Goal: Task Accomplishment & Management: Use online tool/utility

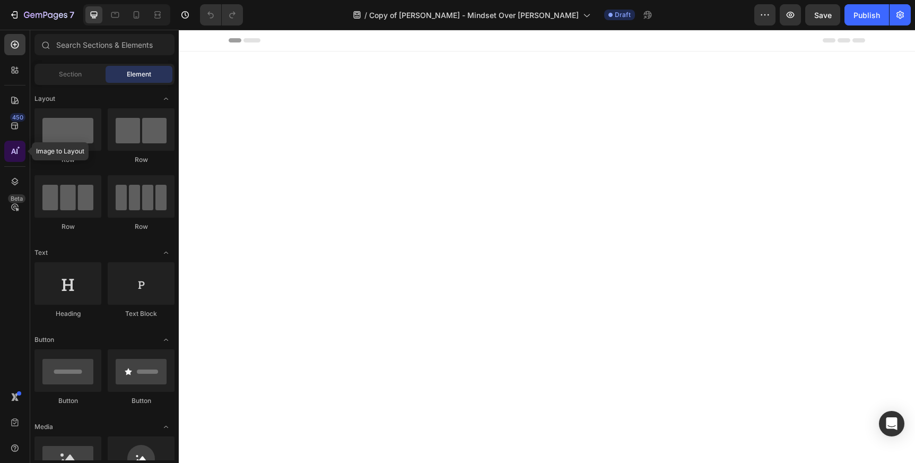
click at [16, 151] on icon at bounding box center [16, 151] width 1 height 5
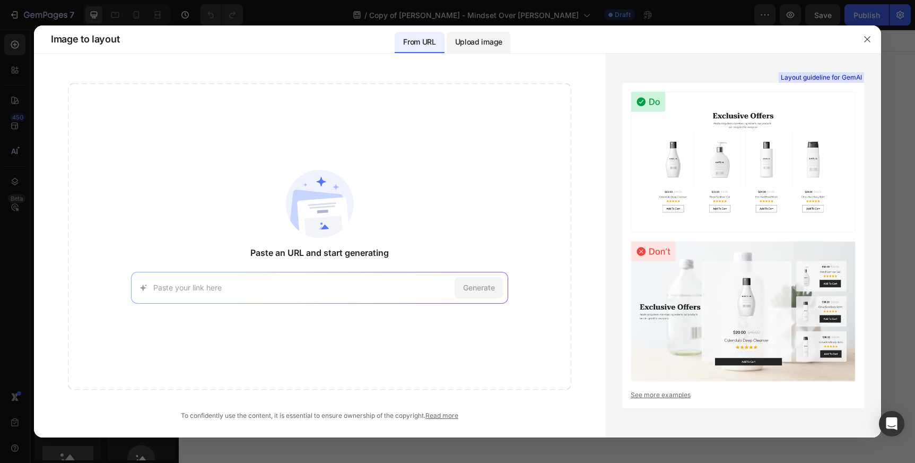
click at [489, 39] on p "Upload image" at bounding box center [478, 42] width 47 height 13
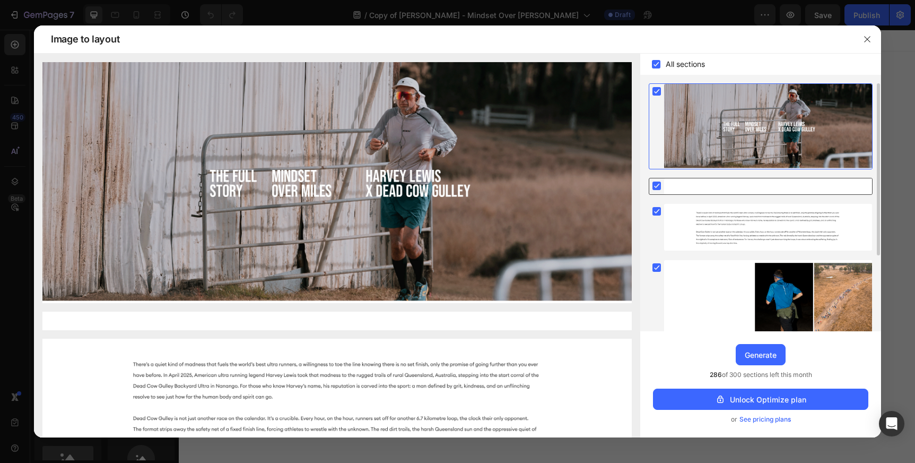
click at [713, 184] on div at bounding box center [768, 186] width 208 height 16
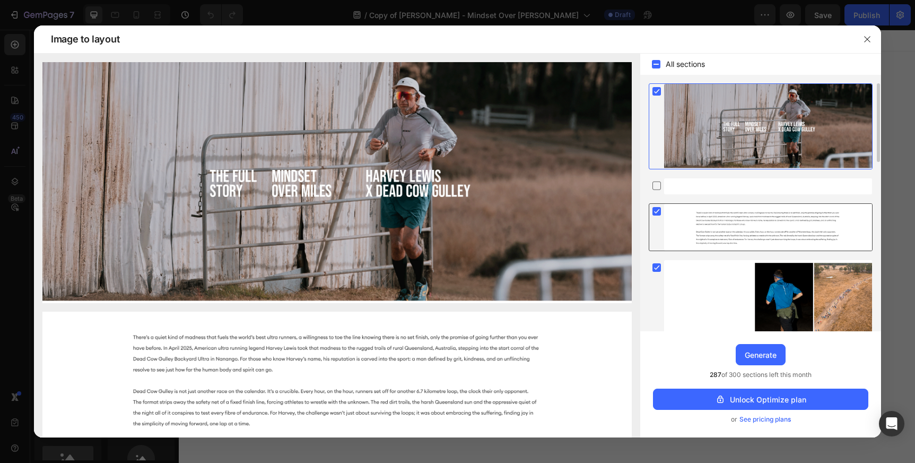
click at [712, 231] on div at bounding box center [768, 227] width 208 height 47
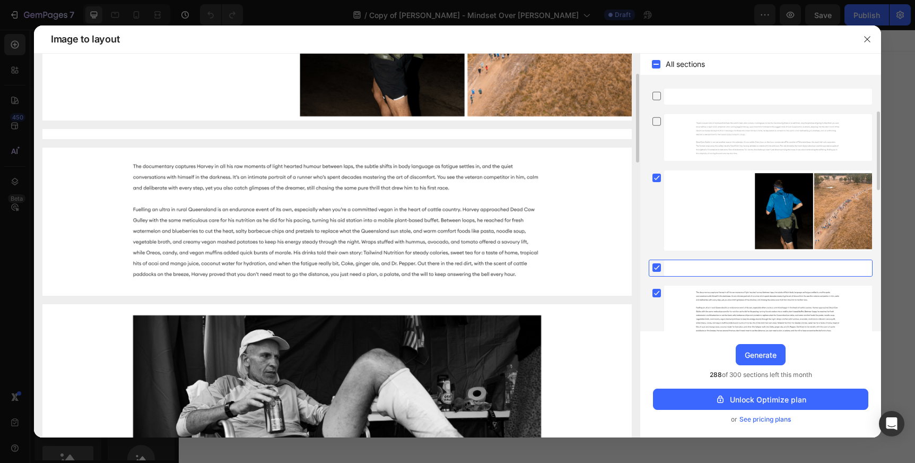
scroll to position [285, 0]
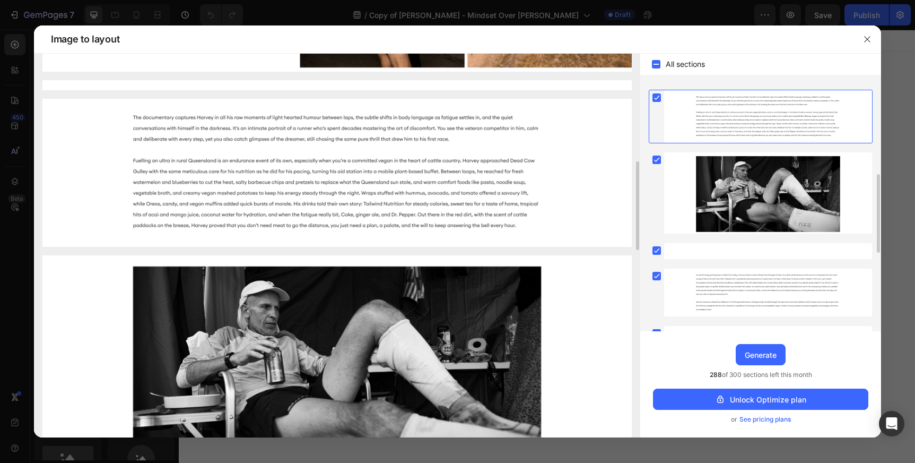
click at [442, 194] on img at bounding box center [336, 173] width 589 height 149
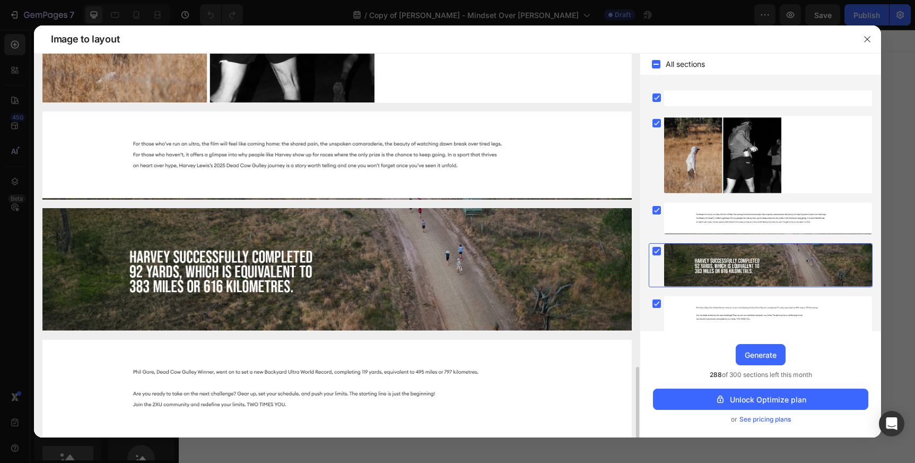
scroll to position [242, 0]
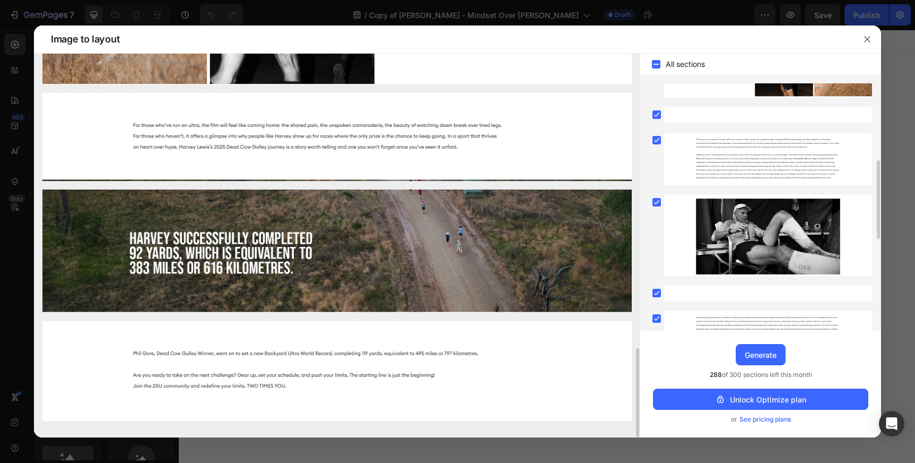
click at [485, 134] on img at bounding box center [336, 137] width 589 height 88
click at [403, 238] on img at bounding box center [336, 250] width 589 height 123
click at [411, 152] on img at bounding box center [336, 137] width 589 height 88
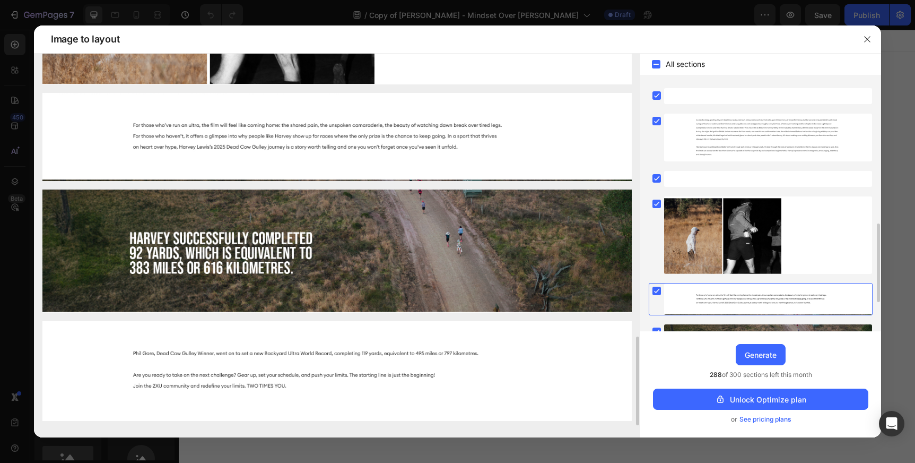
scroll to position [0, 0]
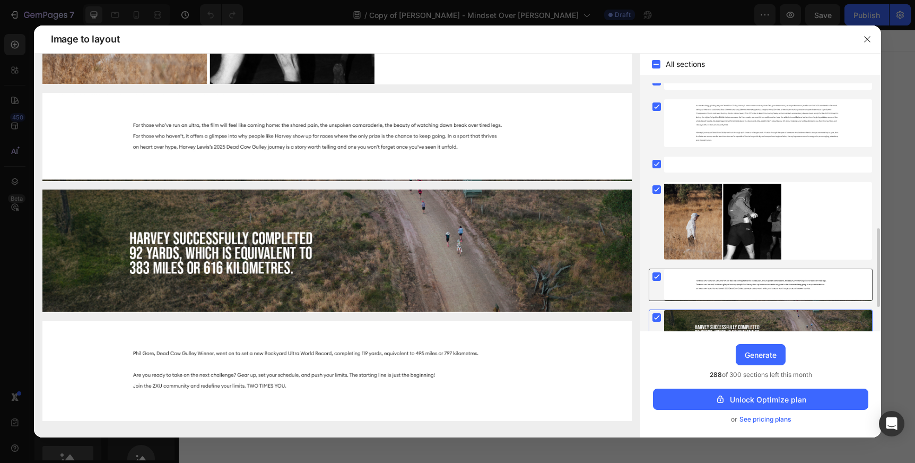
click at [756, 291] on div at bounding box center [768, 284] width 208 height 31
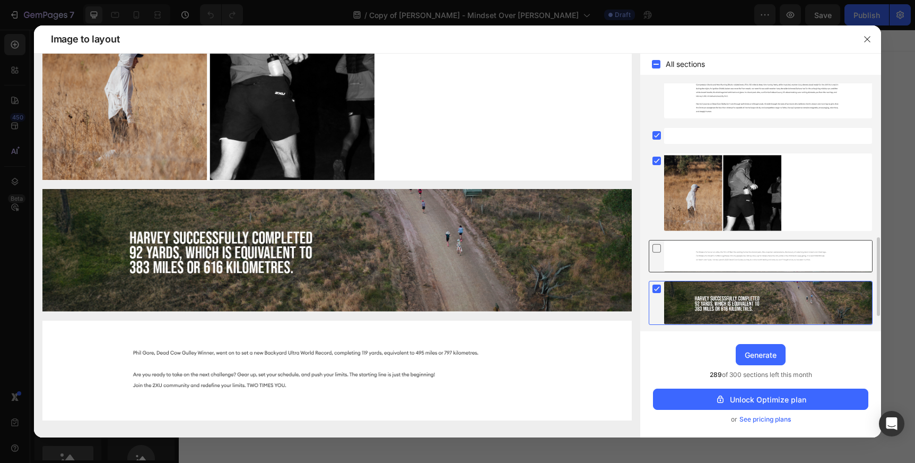
click at [747, 260] on div at bounding box center [768, 255] width 208 height 31
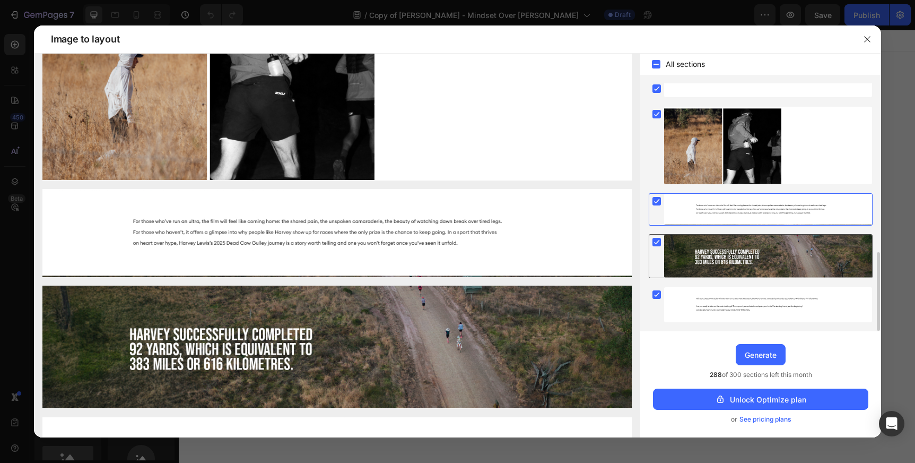
click at [770, 263] on div at bounding box center [768, 255] width 208 height 43
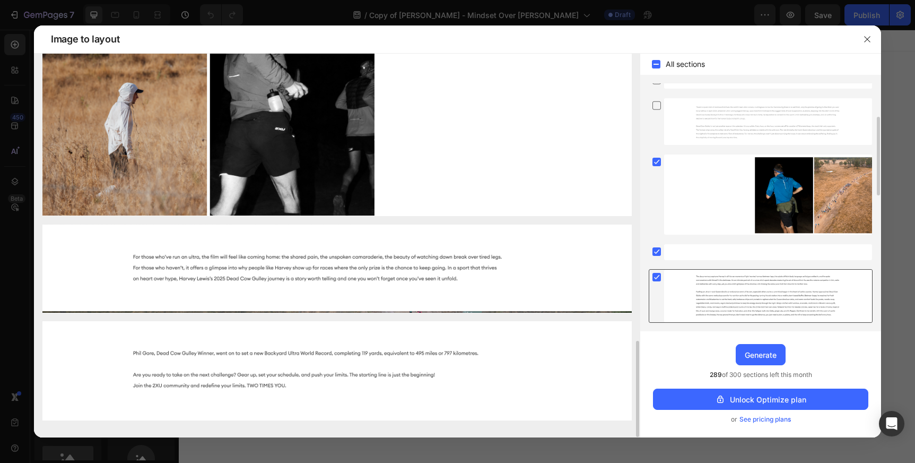
click at [756, 289] on div at bounding box center [768, 295] width 208 height 53
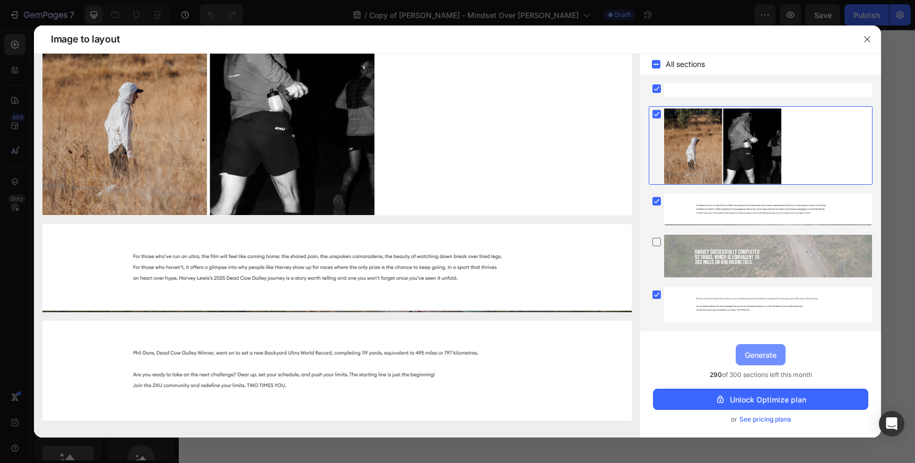
click at [746, 354] on div "Generate" at bounding box center [761, 354] width 32 height 11
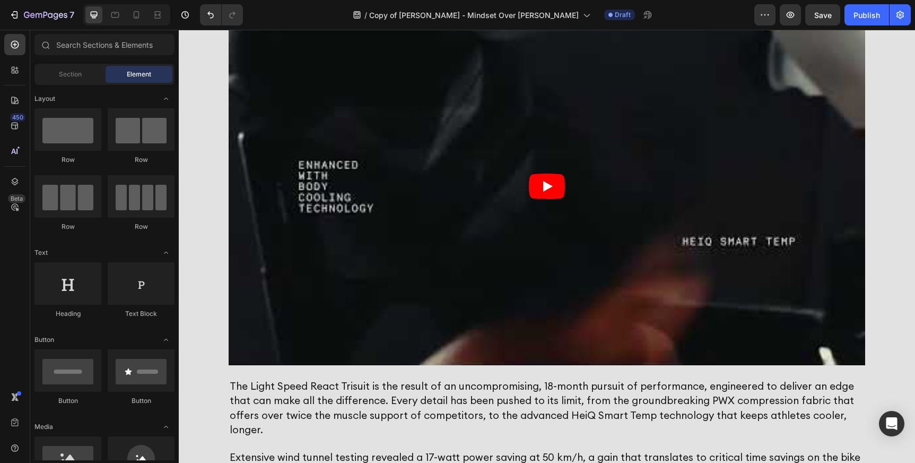
scroll to position [804, 0]
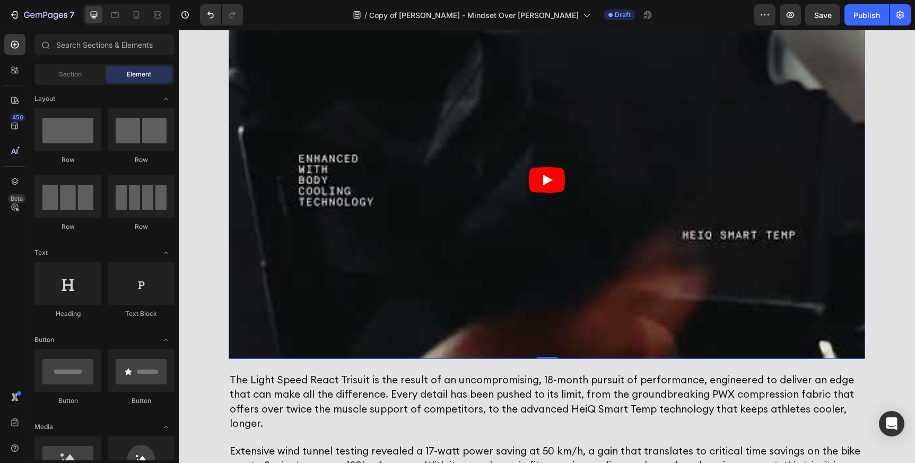
click at [728, 120] on article at bounding box center [547, 180] width 637 height 358
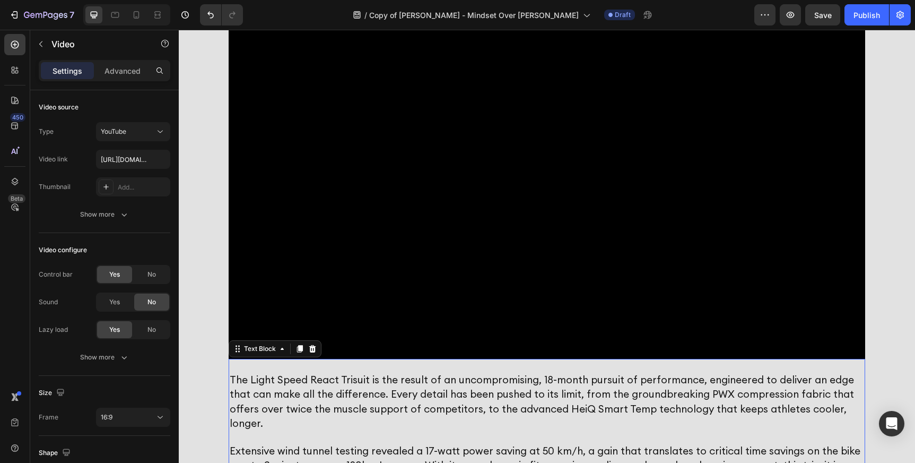
click at [803, 398] on span "The Light Speed React Trisuit is the result of an uncompromising, 18-month purs…" at bounding box center [542, 401] width 624 height 56
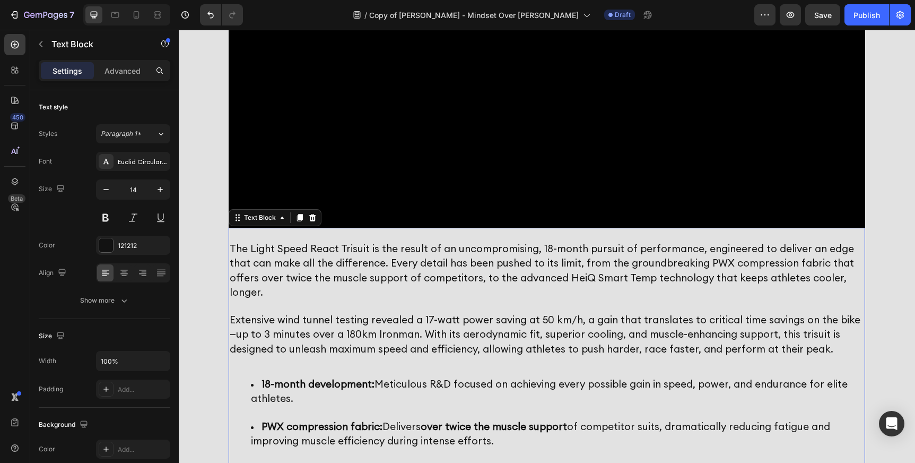
scroll to position [940, 0]
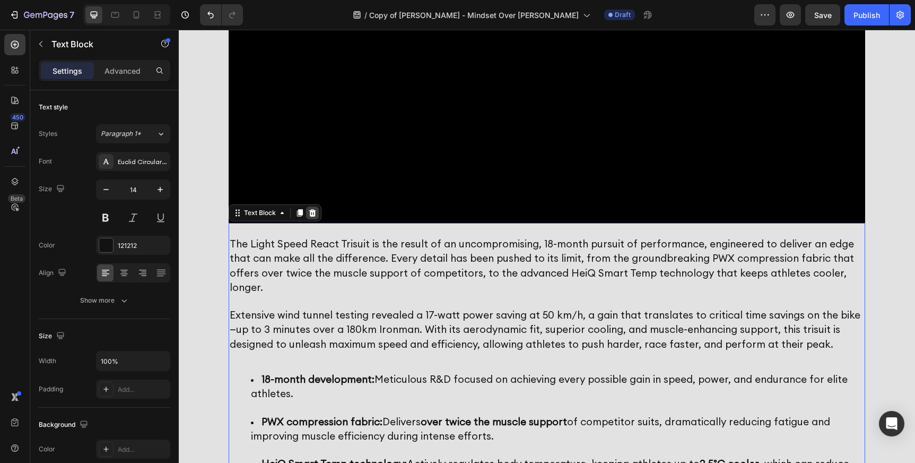
click at [312, 213] on icon at bounding box center [312, 212] width 7 height 7
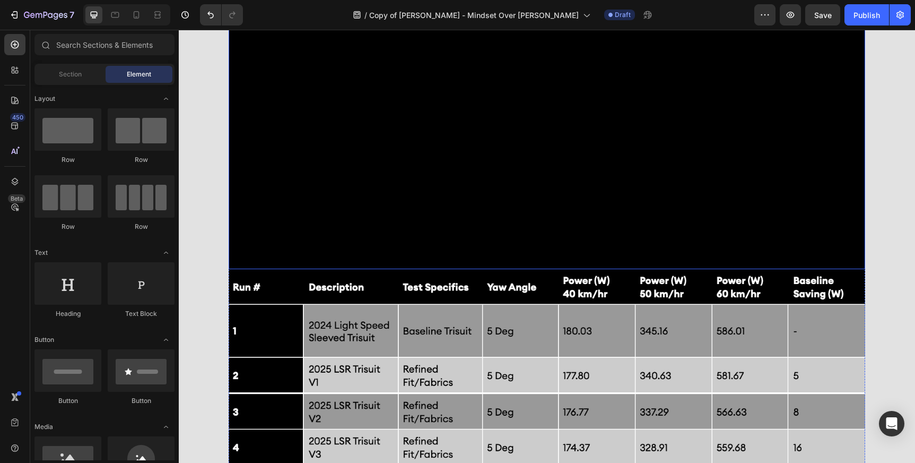
scroll to position [894, 0]
click at [330, 339] on img at bounding box center [547, 418] width 637 height 301
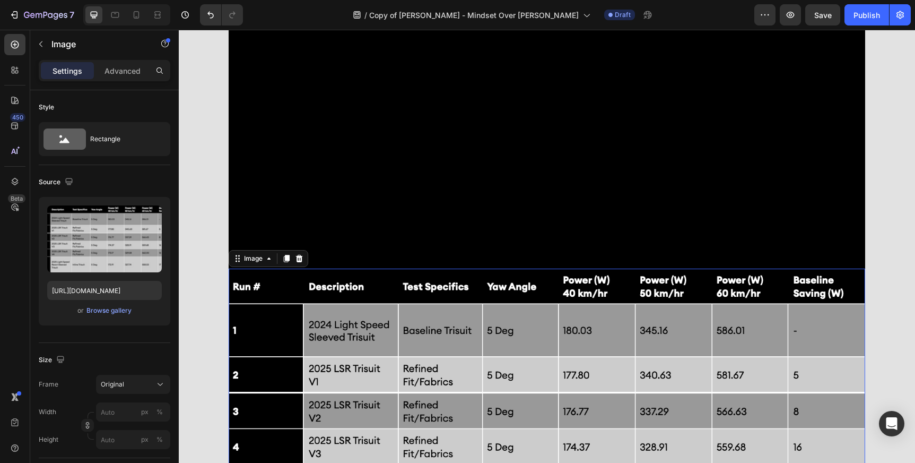
scroll to position [922, 0]
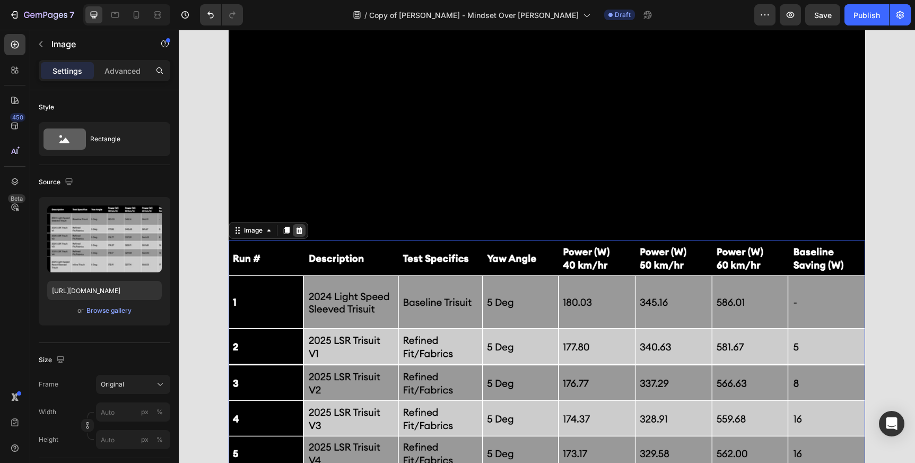
click at [300, 228] on icon at bounding box center [299, 230] width 7 height 7
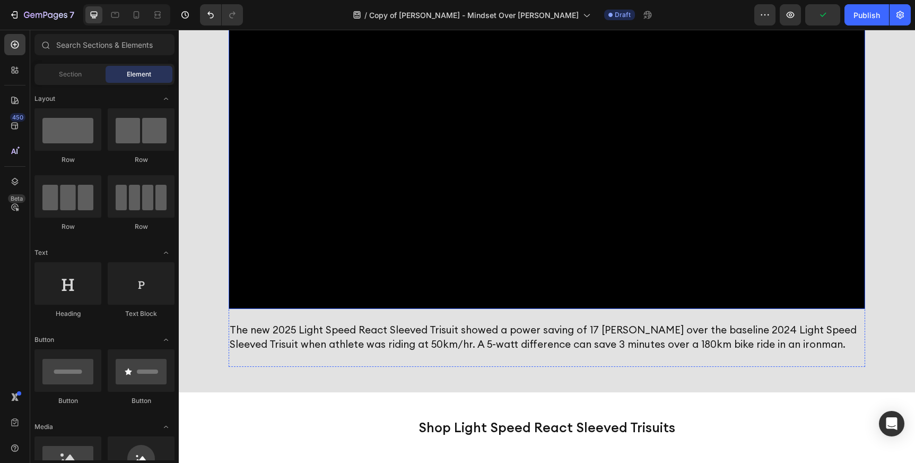
scroll to position [860, 0]
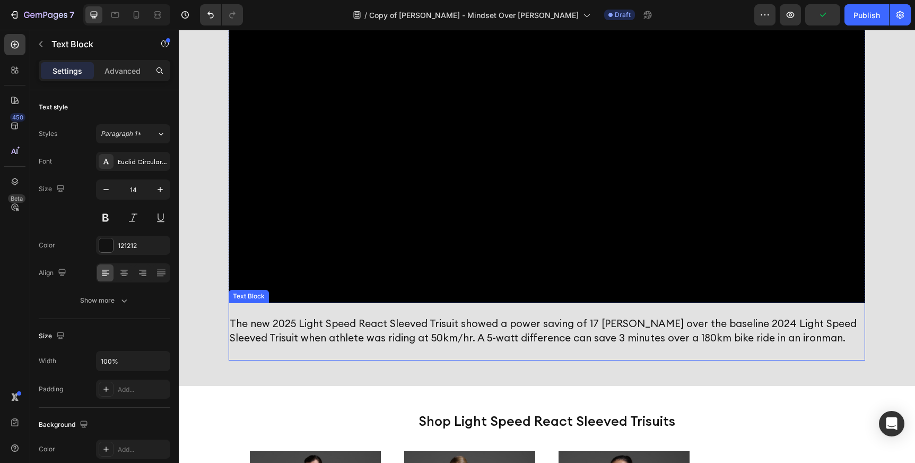
click at [362, 325] on span "The new 2025 Light Speed React Sleeved Trisuit showed a power saving of 17 watt…" at bounding box center [543, 330] width 627 height 27
click at [312, 289] on icon at bounding box center [312, 292] width 8 height 8
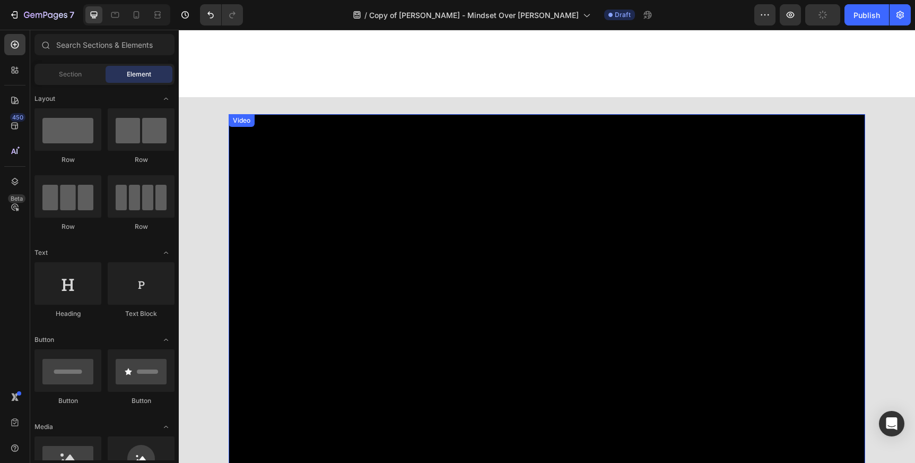
scroll to position [683, 0]
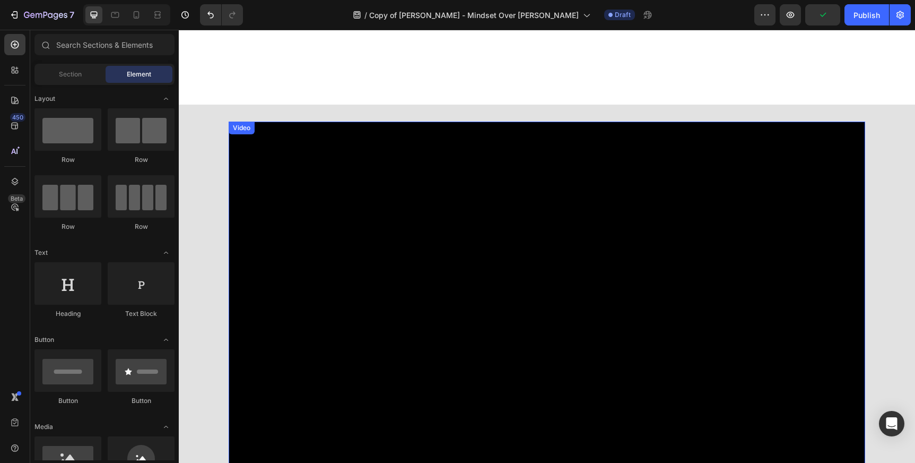
click at [242, 125] on div "Video" at bounding box center [242, 128] width 22 height 10
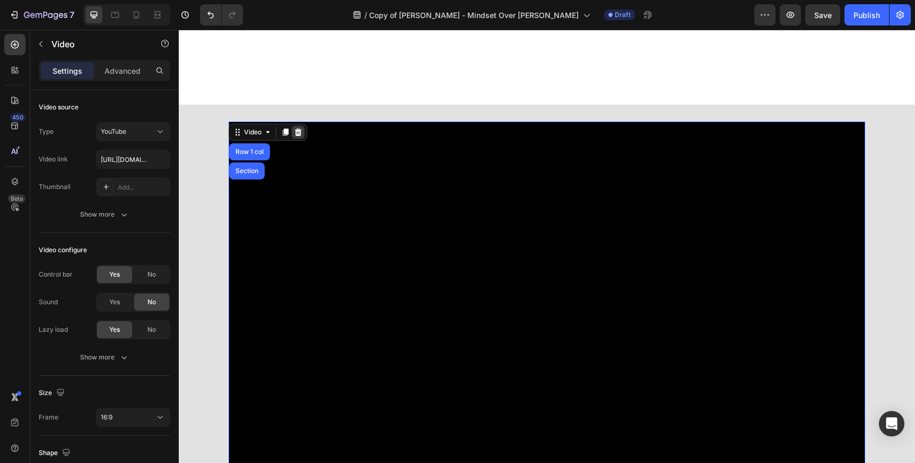
click at [297, 129] on icon at bounding box center [298, 131] width 7 height 7
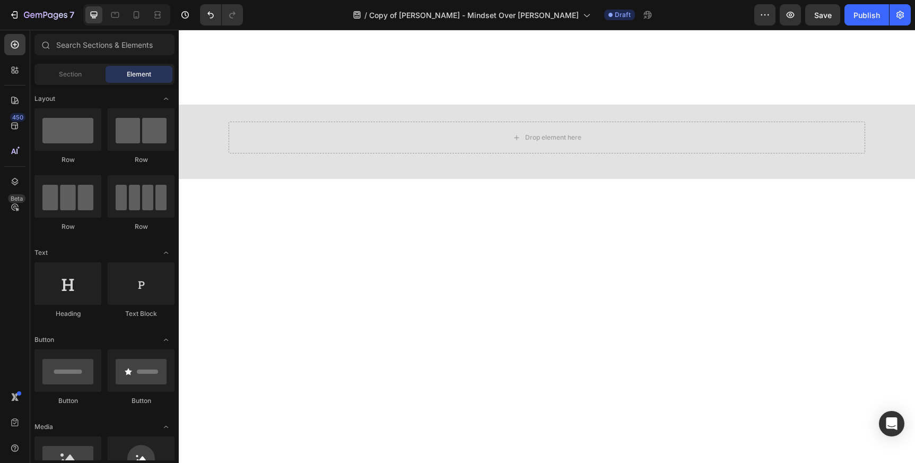
scroll to position [614, 0]
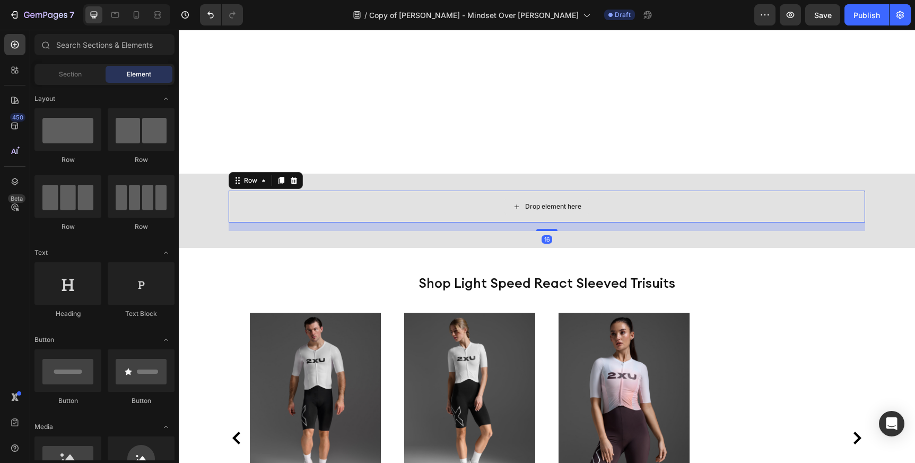
click at [795, 211] on div "Drop element here" at bounding box center [547, 206] width 637 height 32
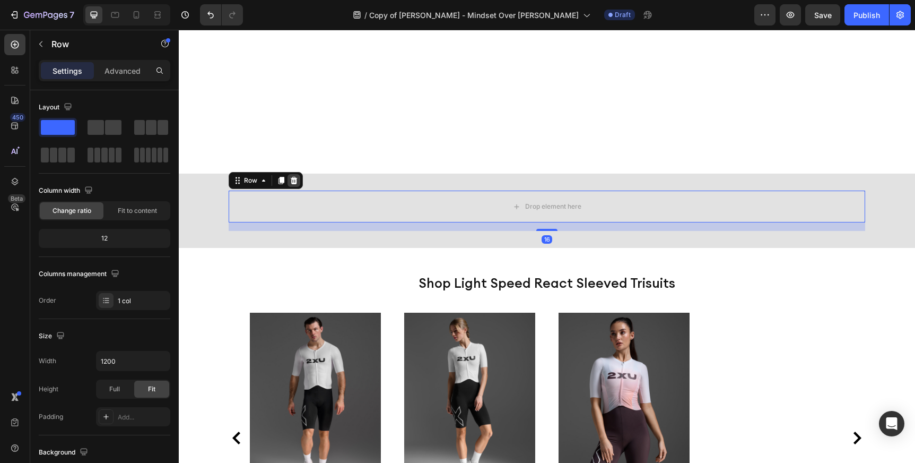
click at [292, 176] on icon at bounding box center [294, 180] width 8 height 8
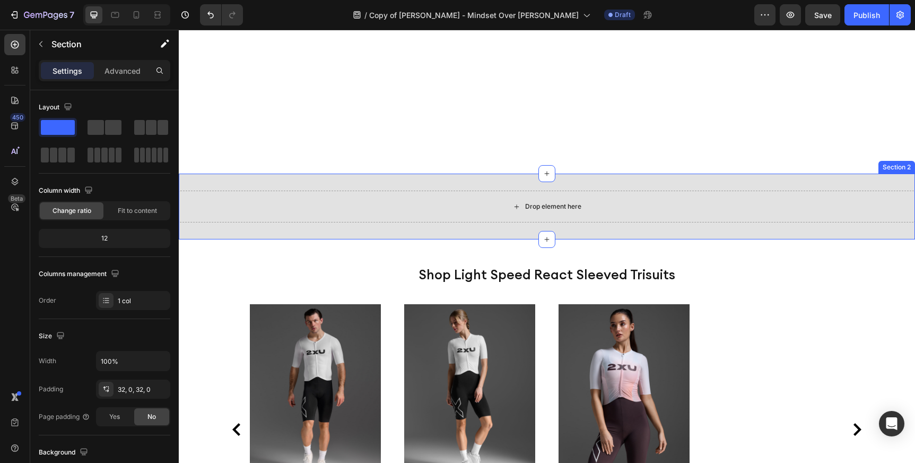
click at [341, 205] on div "Drop element here" at bounding box center [547, 206] width 736 height 32
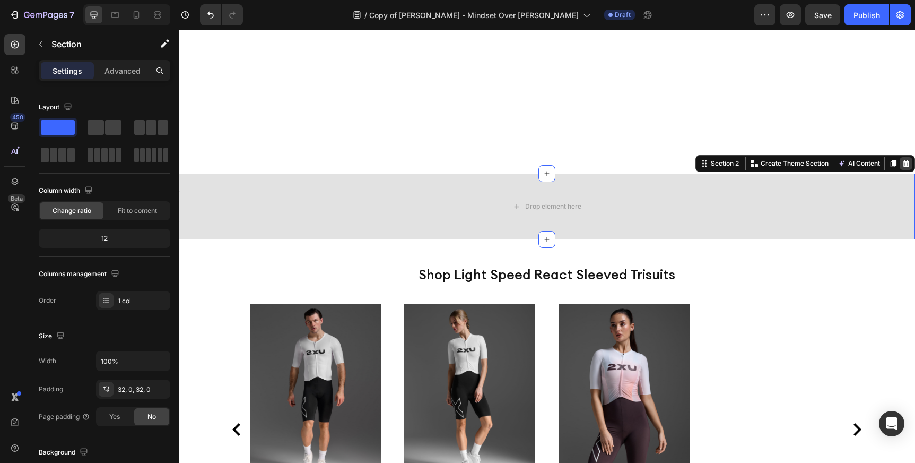
click at [906, 163] on icon at bounding box center [906, 163] width 7 height 7
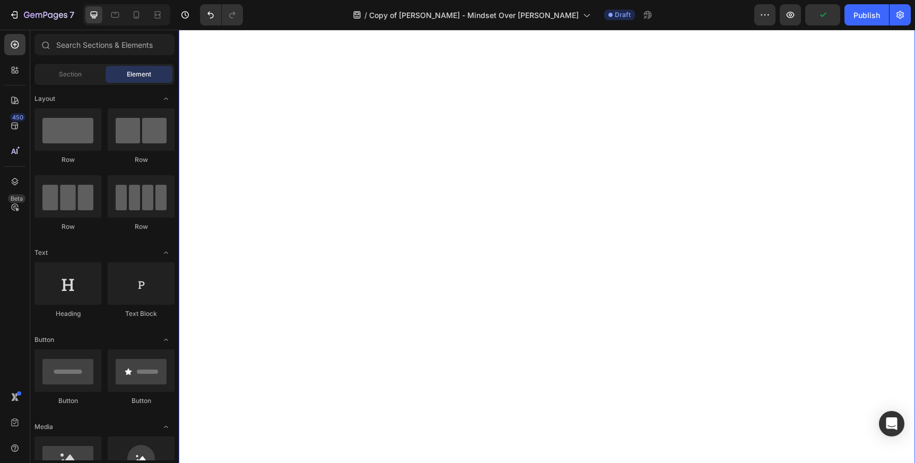
scroll to position [0, 0]
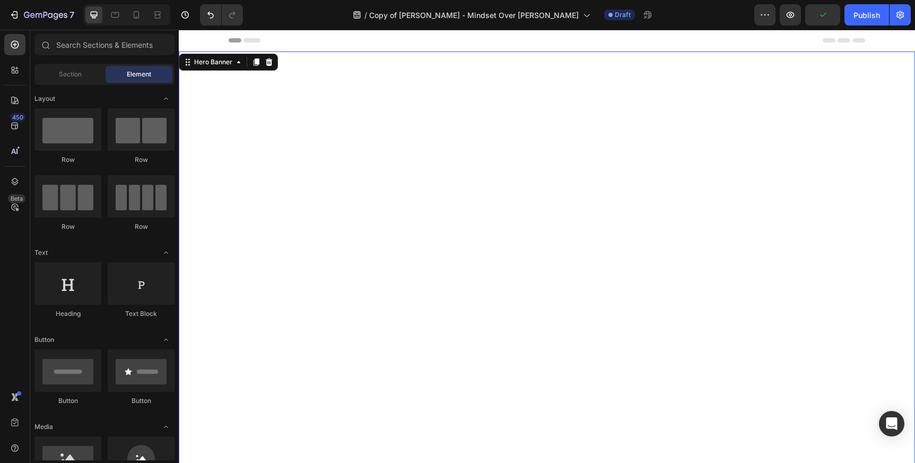
click at [429, 86] on div "Background Image" at bounding box center [547, 419] width 736 height 736
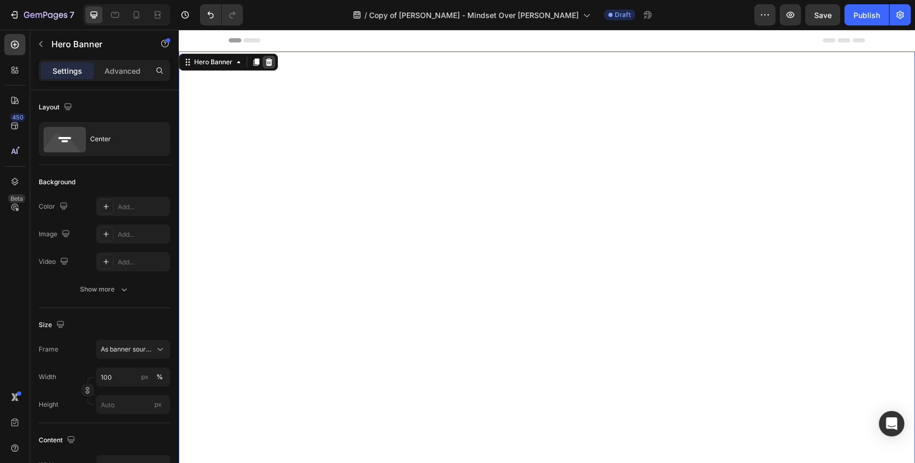
click at [267, 60] on icon at bounding box center [269, 61] width 7 height 7
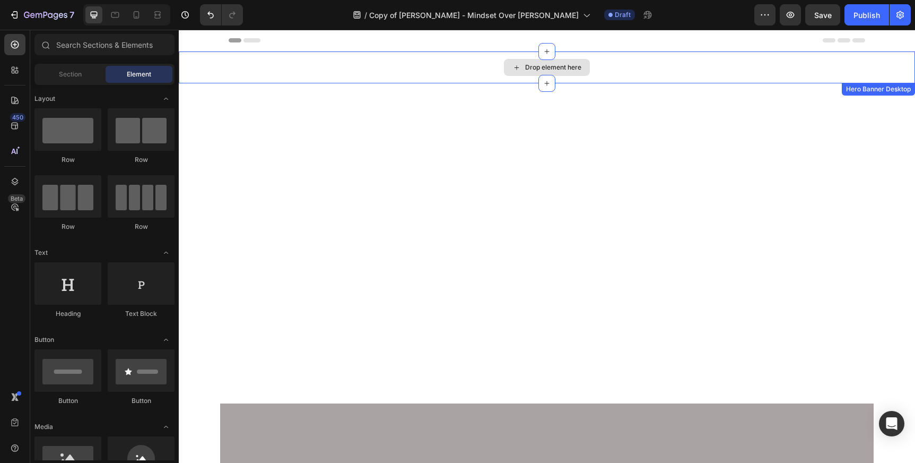
click at [333, 61] on div "Drop element here" at bounding box center [547, 67] width 736 height 32
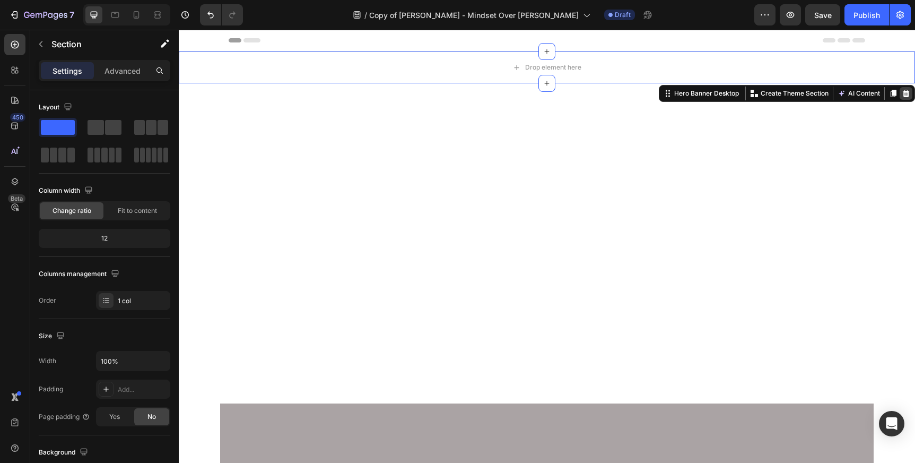
click at [904, 93] on icon at bounding box center [906, 93] width 7 height 7
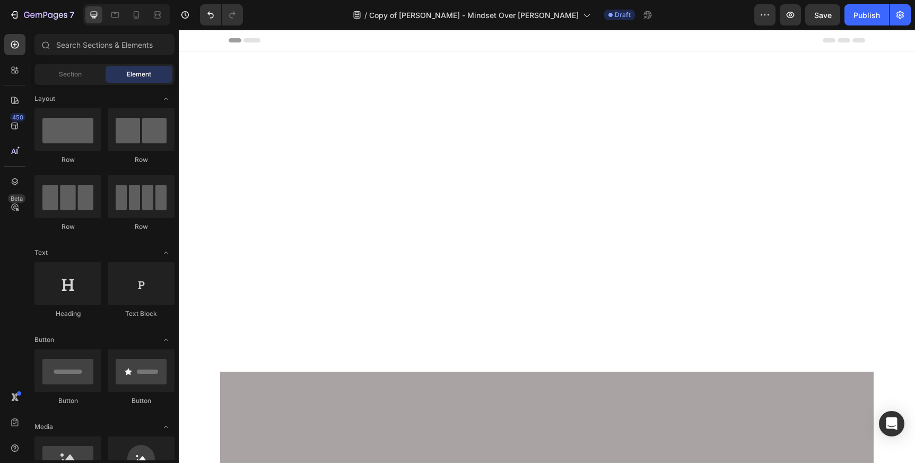
click at [501, 129] on div at bounding box center [547, 211] width 736 height 320
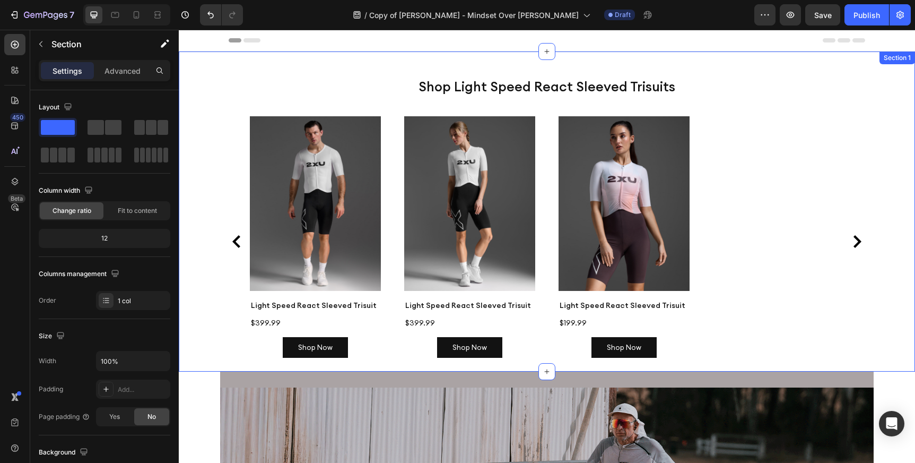
click at [774, 55] on div "Shop Light Speed React Sleeved Trisuits Heading Product Images Light Speed Reac…" at bounding box center [547, 211] width 736 height 320
click at [650, 54] on div "Shop Light Speed React Sleeved Trisuits Heading Product Images Light Speed Reac…" at bounding box center [547, 211] width 736 height 320
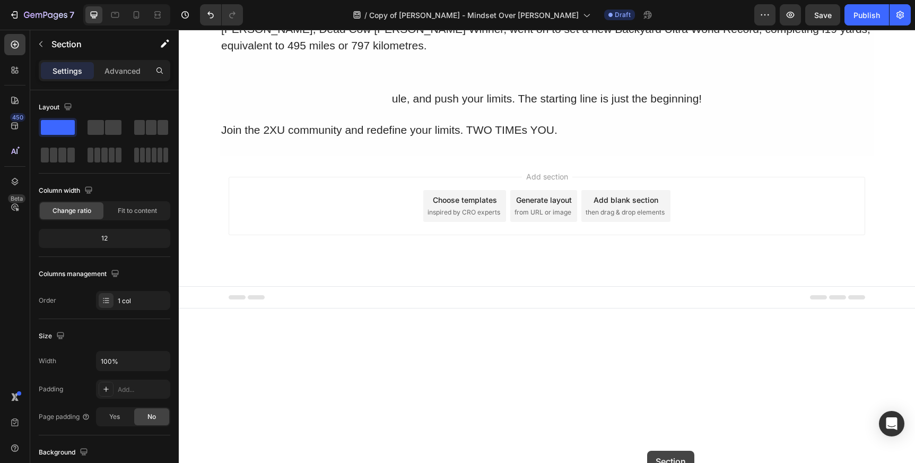
scroll to position [2125, 0]
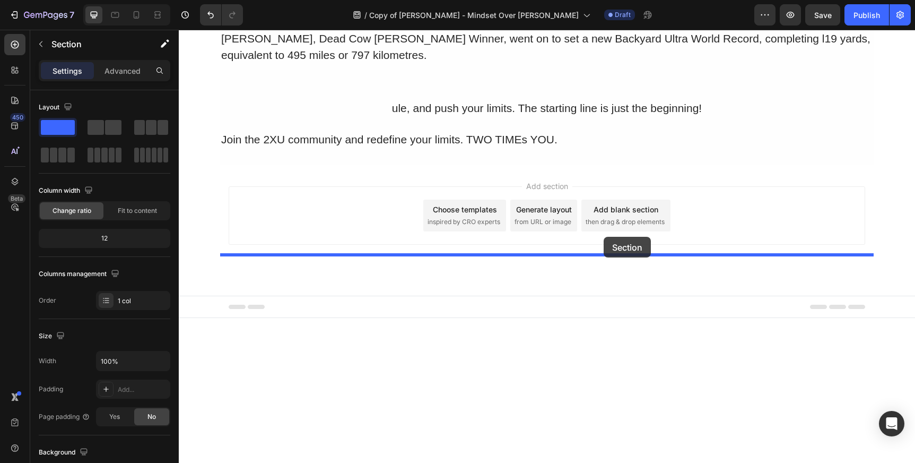
drag, startPoint x: 622, startPoint y: 52, endPoint x: 604, endPoint y: 237, distance: 185.5
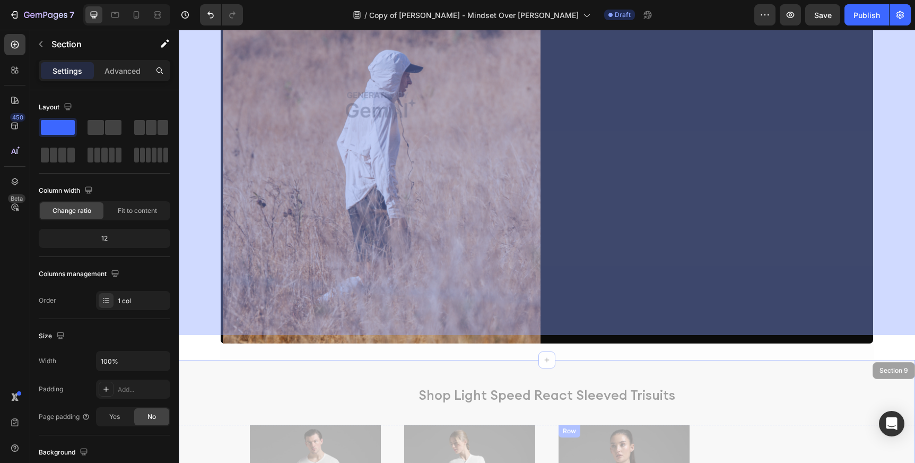
scroll to position [1921, 0]
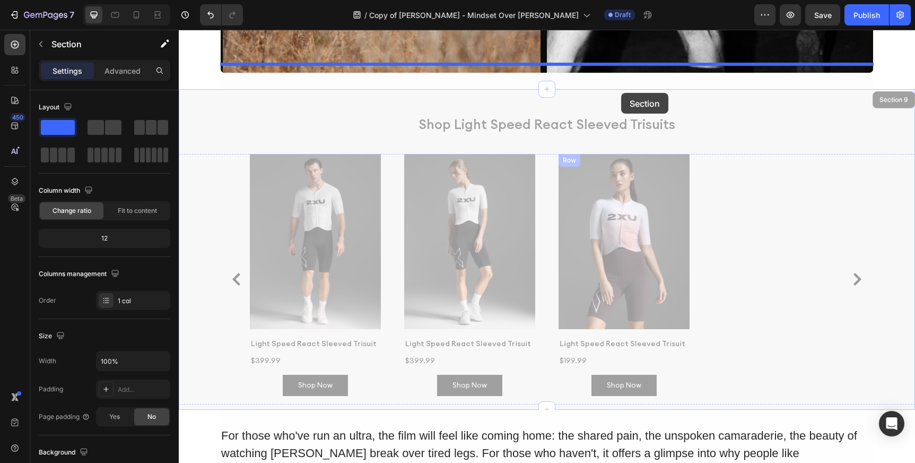
drag, startPoint x: 616, startPoint y: 283, endPoint x: 621, endPoint y: 93, distance: 190.0
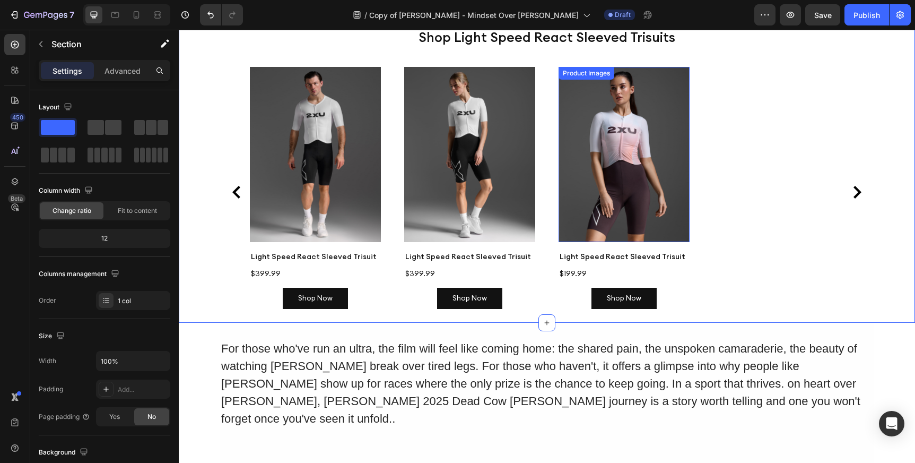
scroll to position [2032, 0]
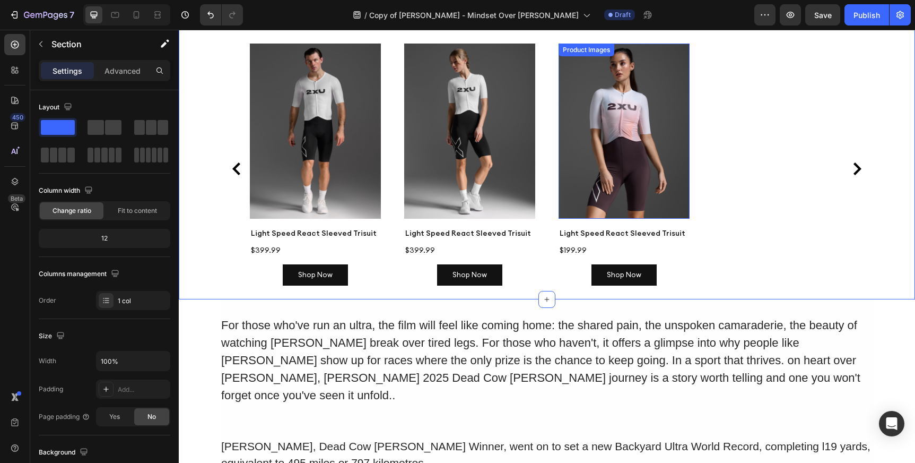
click at [763, 101] on div "Product Images Light Speed React Sleeved Trisuit Product Title $399.99 Product …" at bounding box center [547, 168] width 594 height 250
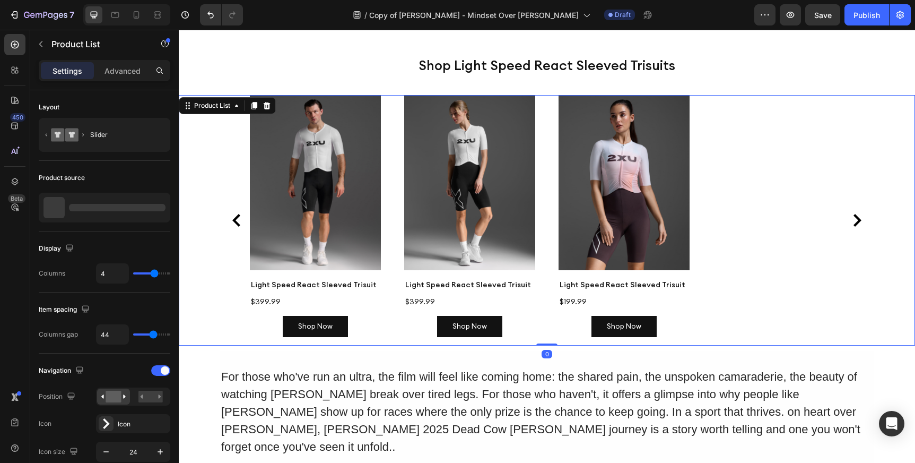
scroll to position [1978, 0]
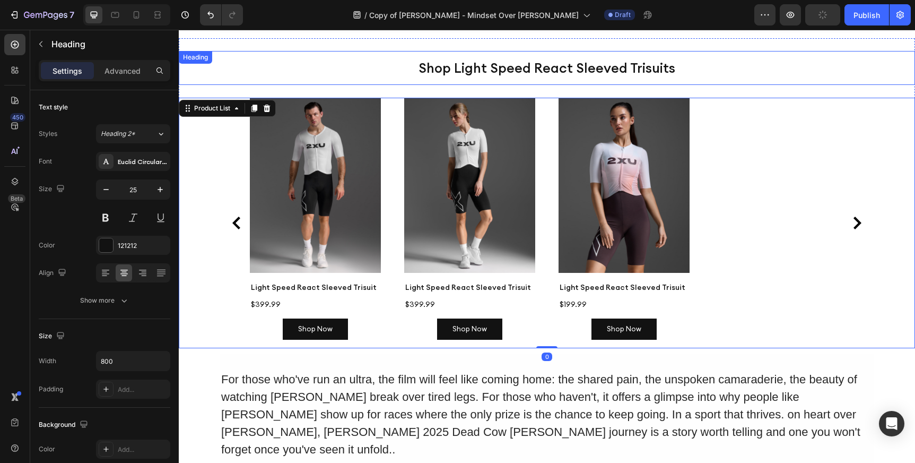
click at [691, 59] on h2 "Shop Light Speed React Sleeved Trisuits" at bounding box center [547, 68] width 424 height 34
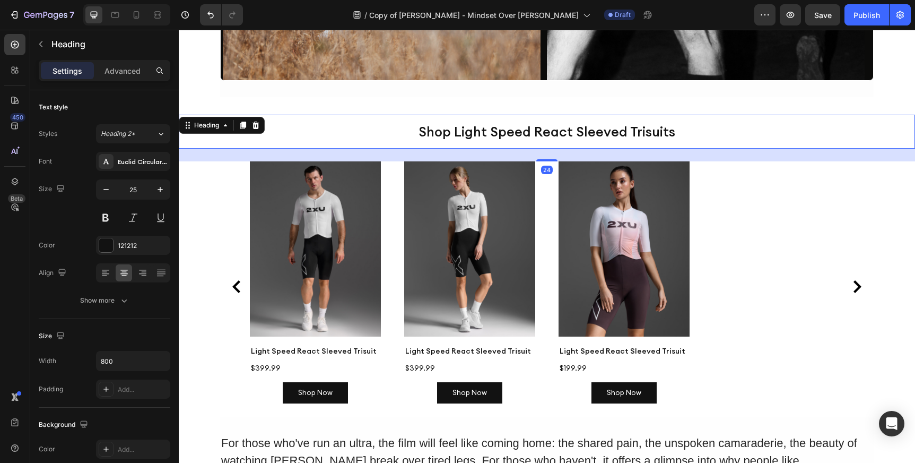
scroll to position [1912, 0]
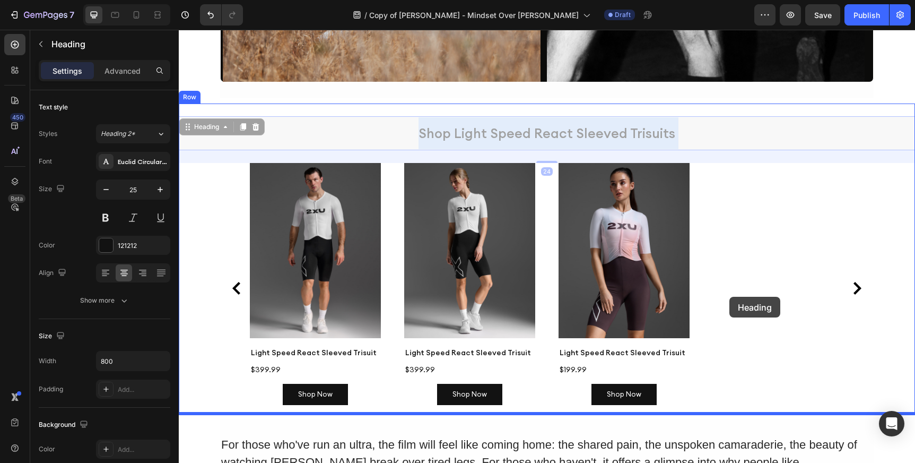
drag, startPoint x: 666, startPoint y: 133, endPoint x: 764, endPoint y: 316, distance: 207.9
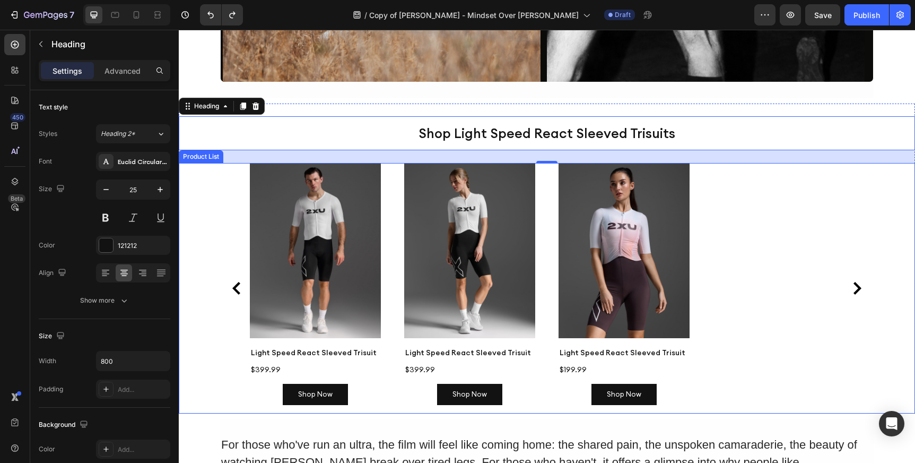
click at [225, 236] on div "Product Images Light Speed React Sleeved Trisuit Product Title $399.99 Product …" at bounding box center [547, 288] width 736 height 250
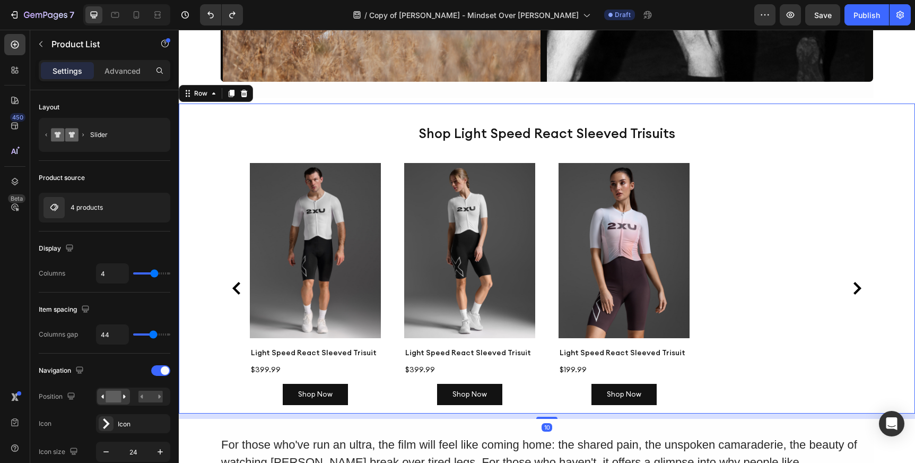
click at [231, 114] on div "Shop Light Speed React Sleeved Trisuits Heading Product Images Light Speed Reac…" at bounding box center [547, 257] width 736 height 309
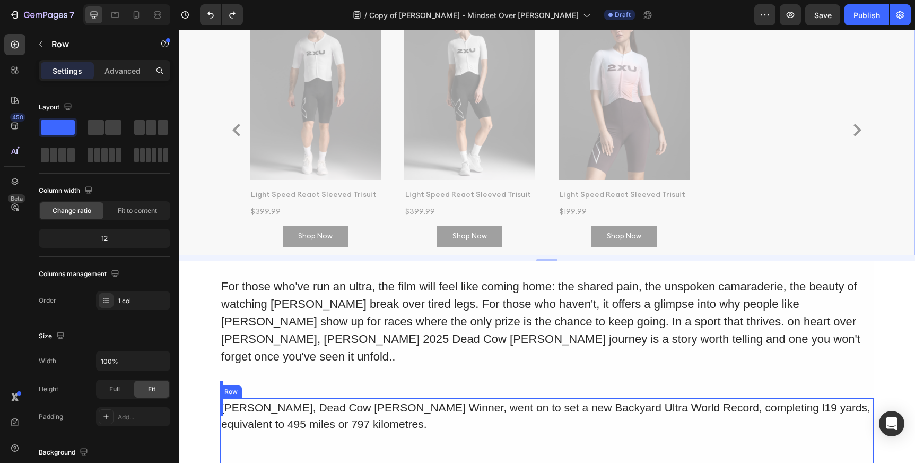
scroll to position [2276, 0]
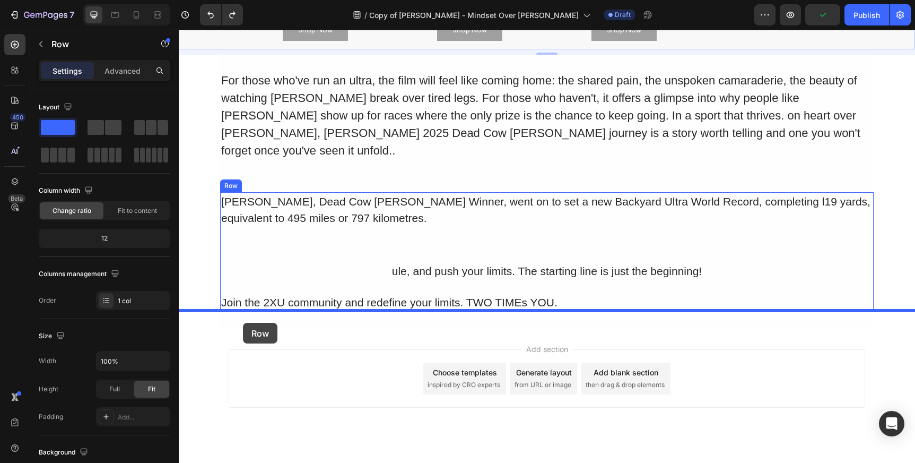
drag, startPoint x: 188, startPoint y: 92, endPoint x: 243, endPoint y: 323, distance: 237.1
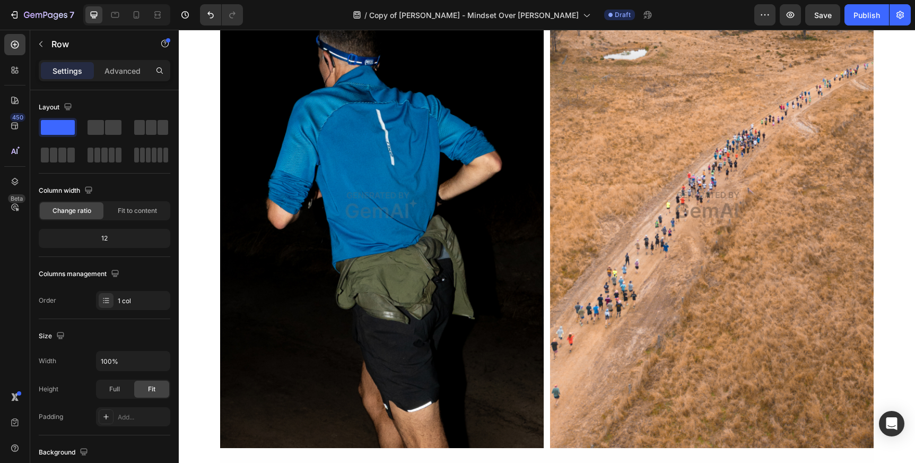
scroll to position [0, 0]
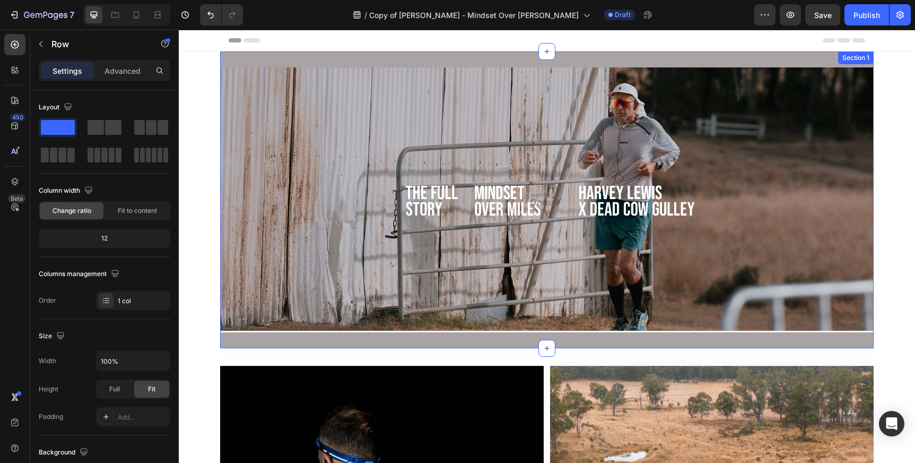
click at [622, 58] on div "Image Row Section 1" at bounding box center [547, 199] width 654 height 297
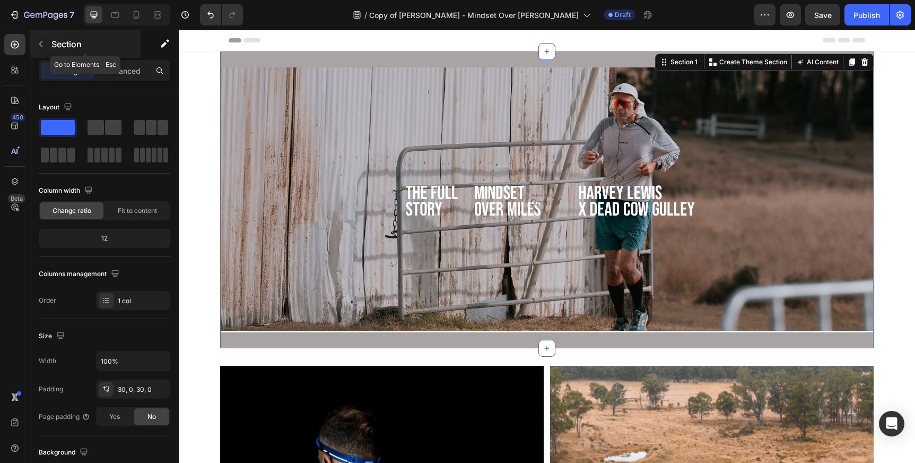
click at [38, 43] on icon "button" at bounding box center [41, 44] width 8 height 8
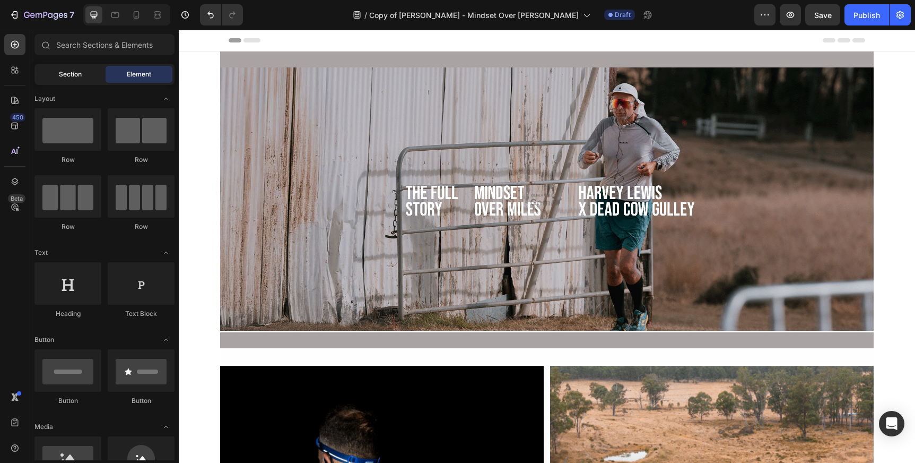
click at [72, 76] on span "Section" at bounding box center [70, 74] width 23 height 10
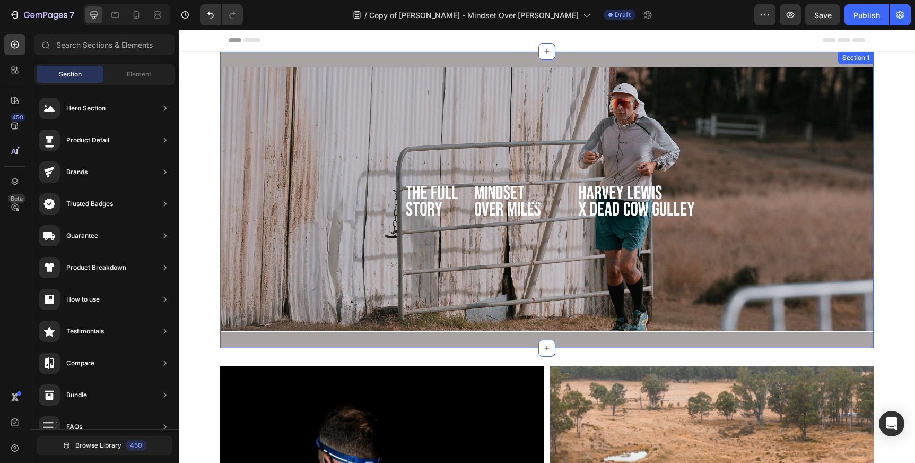
click at [387, 58] on div "Image Row Section 1" at bounding box center [547, 199] width 654 height 297
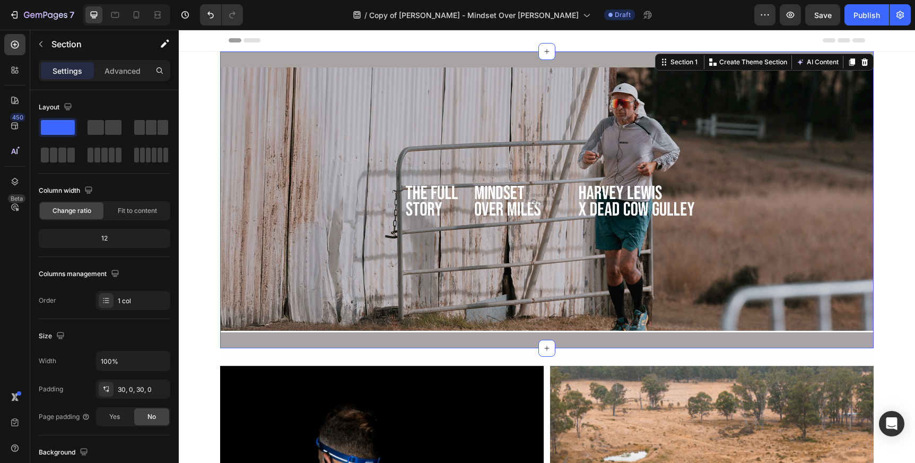
click at [519, 337] on div "Image Row Section 1 You can create reusable sections Create Theme Section AI Co…" at bounding box center [547, 199] width 654 height 297
click at [364, 55] on div "Image Row Section 1 You can create reusable sections Create Theme Section AI Co…" at bounding box center [547, 199] width 654 height 297
click at [671, 66] on div "Section 1" at bounding box center [683, 62] width 31 height 10
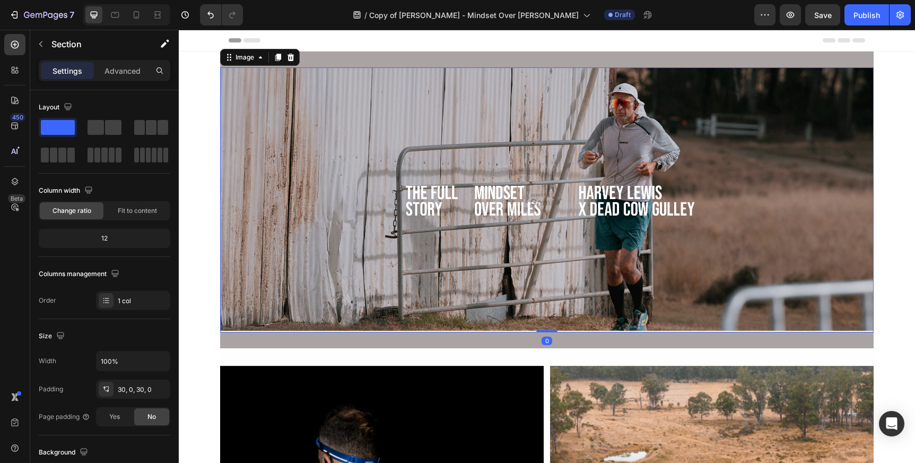
click at [519, 120] on img at bounding box center [547, 199] width 654 height 265
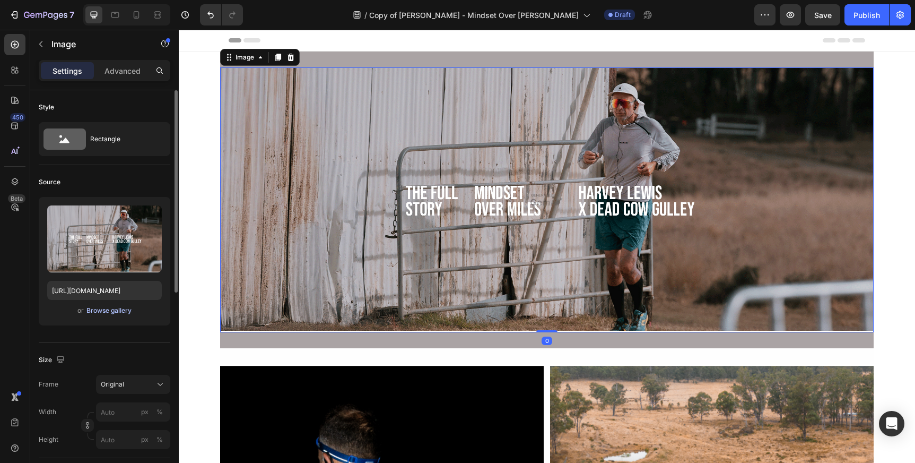
click at [120, 310] on div "Browse gallery" at bounding box center [108, 311] width 45 height 10
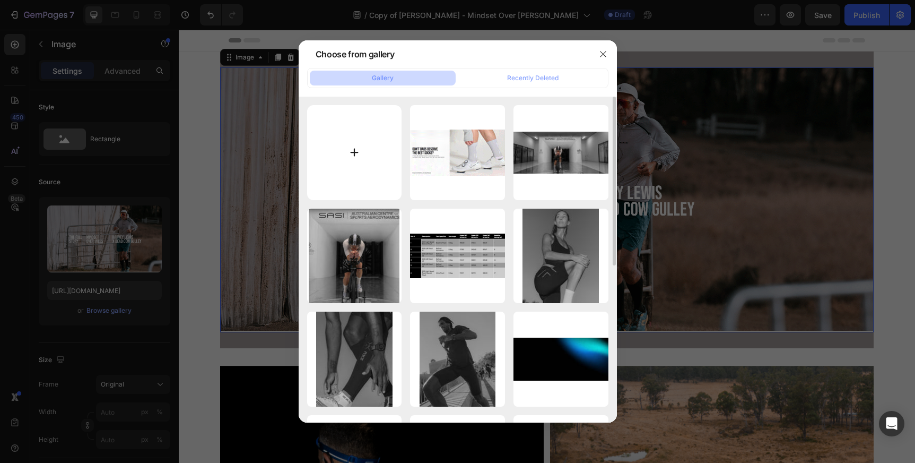
click at [353, 154] on input "file" at bounding box center [354, 152] width 95 height 95
type input "C:\fakepath\HARVEY-LEWIS-BLOG-HERO.gif"
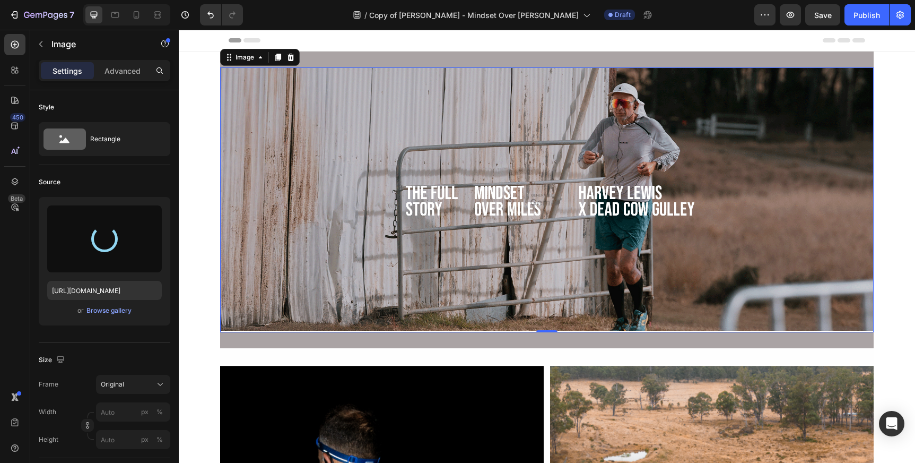
type input "https://cdn.shopify.com/s/files/1/0518/4087/6699/files/gempages_513895033120752…"
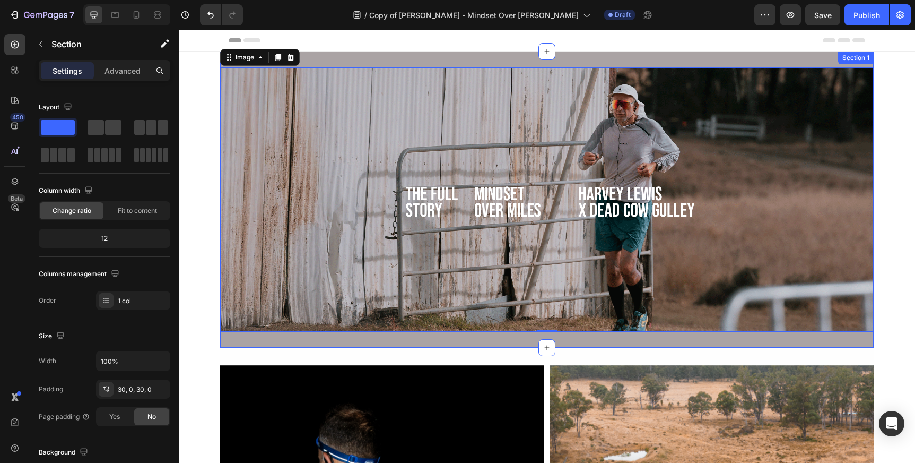
click at [331, 60] on div "Image 0 Row Section 1" at bounding box center [547, 199] width 654 height 296
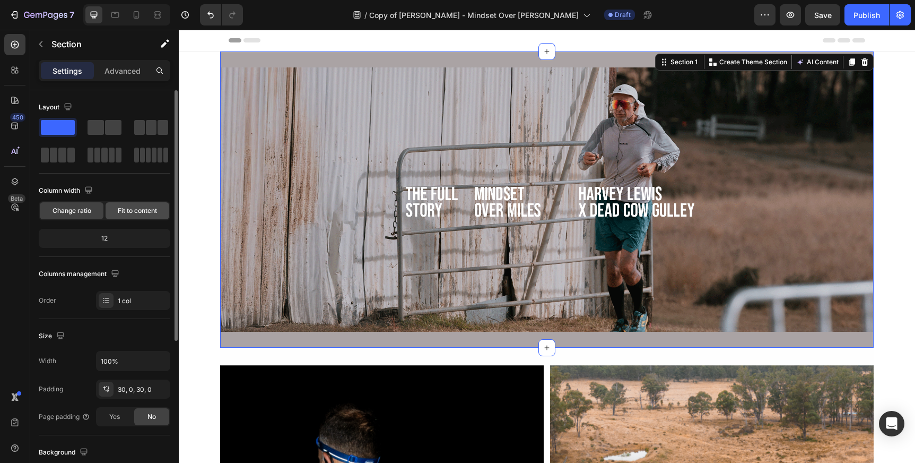
click at [136, 211] on span "Fit to content" at bounding box center [137, 211] width 39 height 10
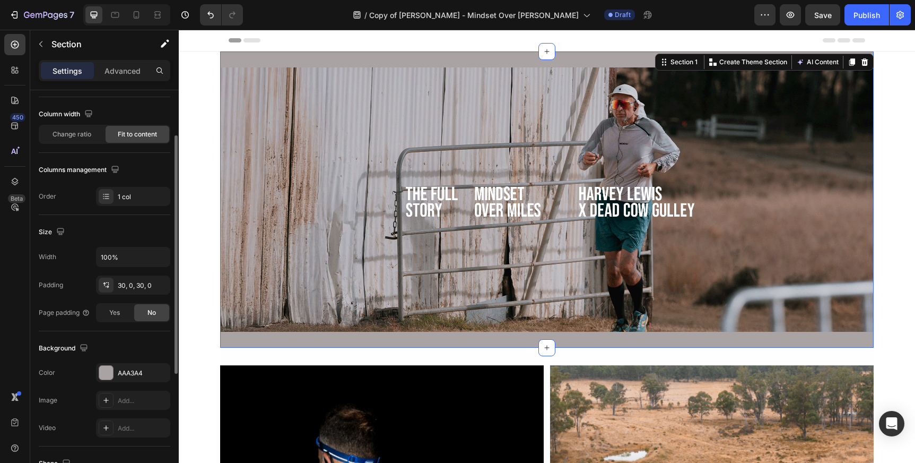
scroll to position [79, 0]
click at [121, 281] on div "30, 0, 30, 0" at bounding box center [133, 283] width 31 height 10
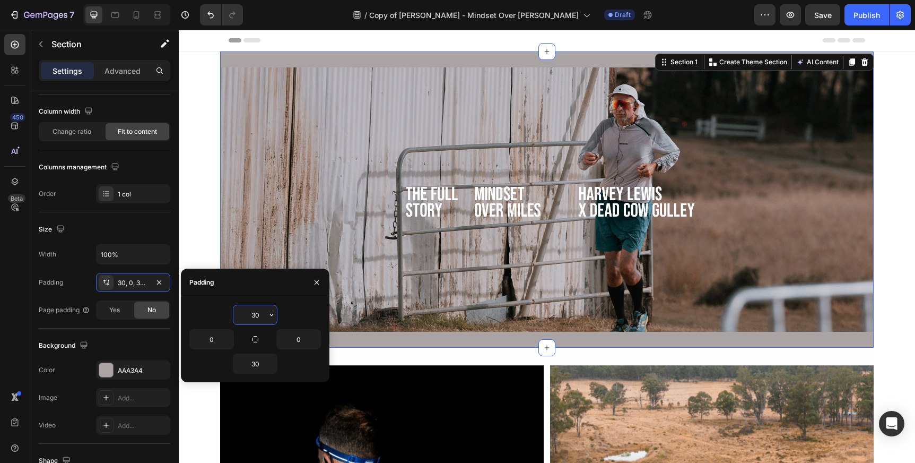
drag, startPoint x: 260, startPoint y: 313, endPoint x: 245, endPoint y: 313, distance: 15.9
click at [245, 313] on input "30" at bounding box center [254, 314] width 43 height 19
drag, startPoint x: 245, startPoint y: 313, endPoint x: 264, endPoint y: 313, distance: 19.1
click at [264, 313] on input "30" at bounding box center [254, 314] width 43 height 19
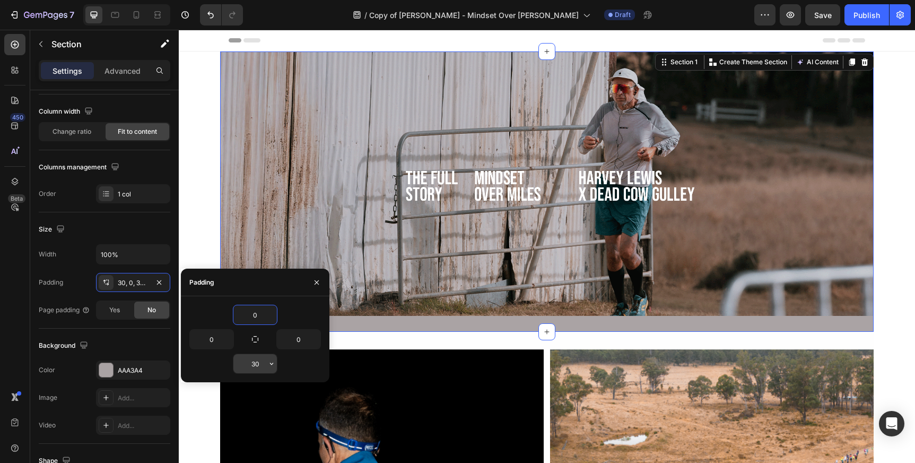
type input "0"
drag, startPoint x: 262, startPoint y: 364, endPoint x: 216, endPoint y: 364, distance: 46.2
click at [216, 364] on div "30" at bounding box center [255, 363] width 132 height 20
type input "0"
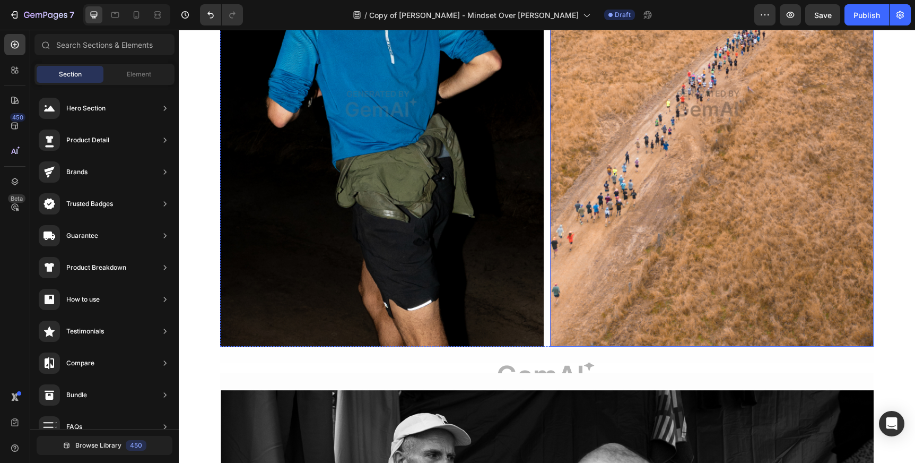
scroll to position [490, 0]
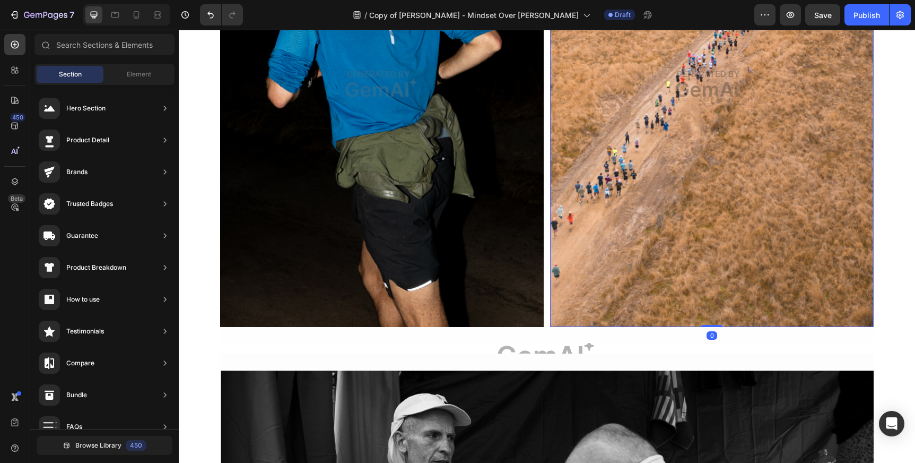
click at [659, 111] on img at bounding box center [712, 83] width 324 height 485
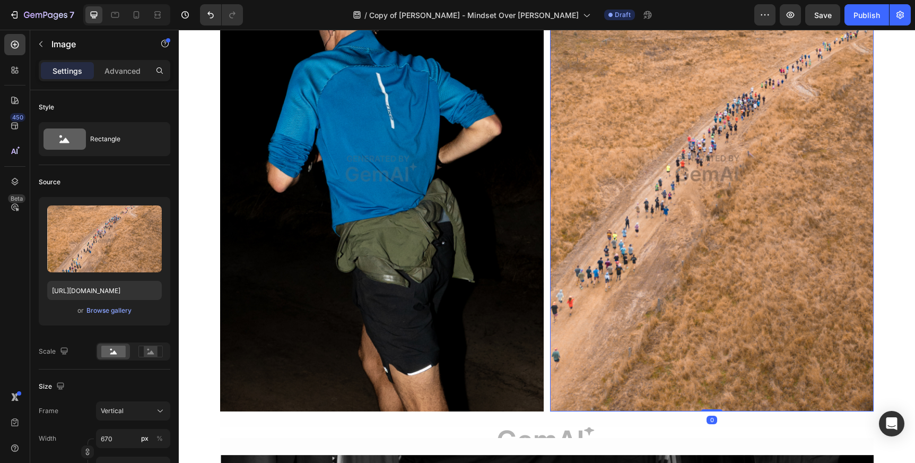
scroll to position [397, 0]
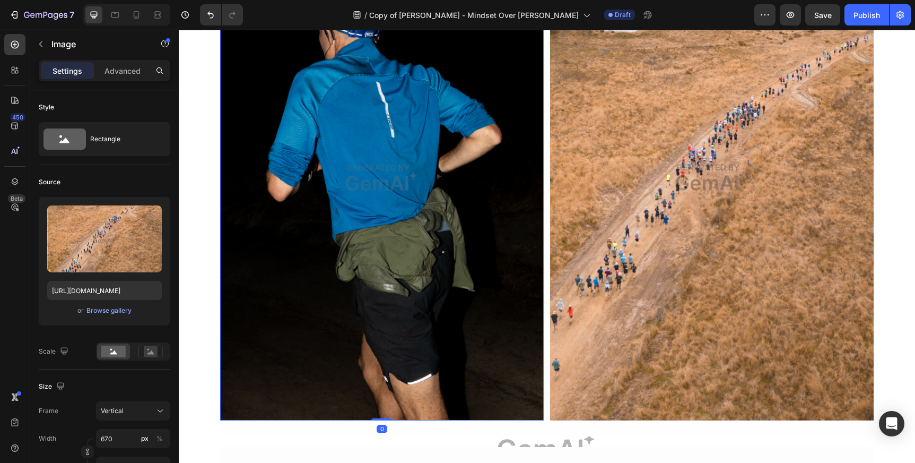
click at [422, 208] on img at bounding box center [382, 177] width 324 height 485
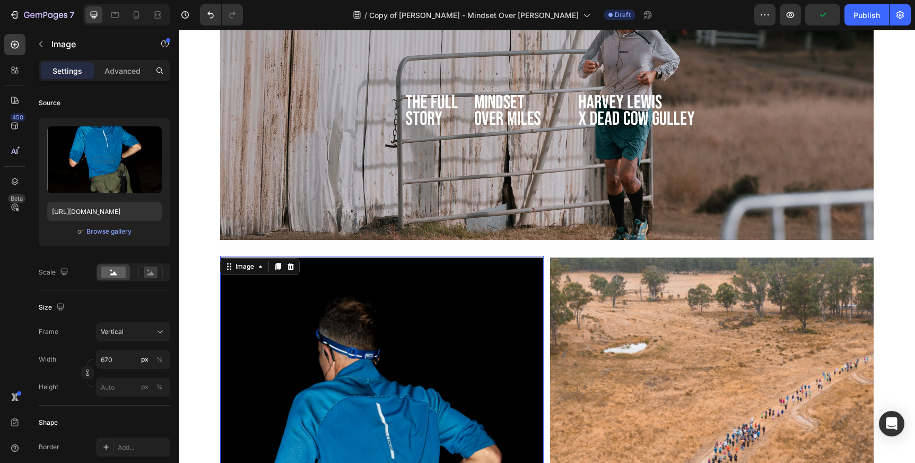
scroll to position [92, 0]
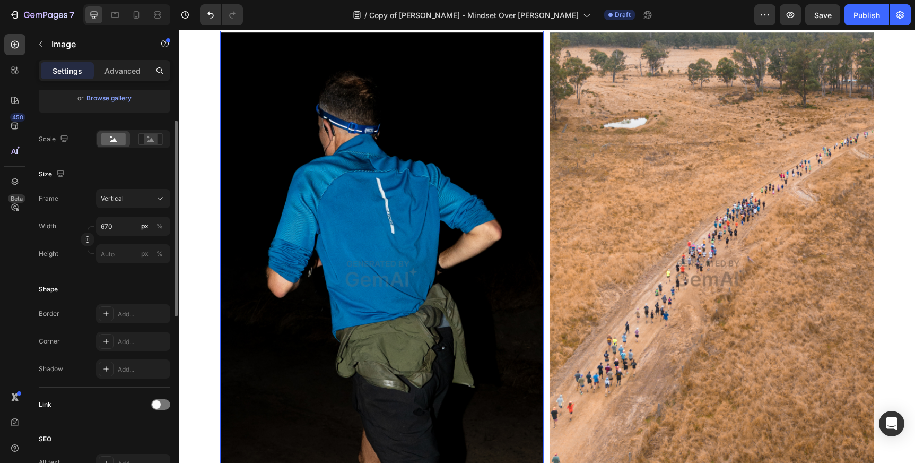
scroll to position [216, 0]
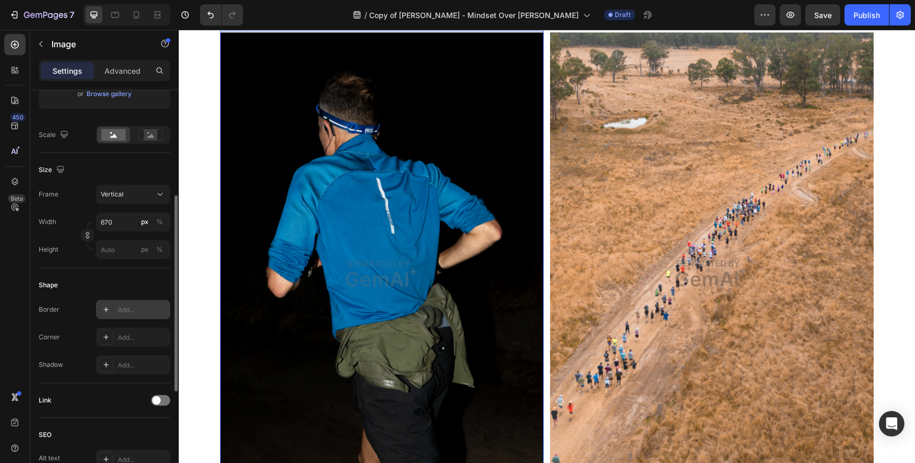
click at [107, 308] on icon at bounding box center [106, 309] width 8 height 8
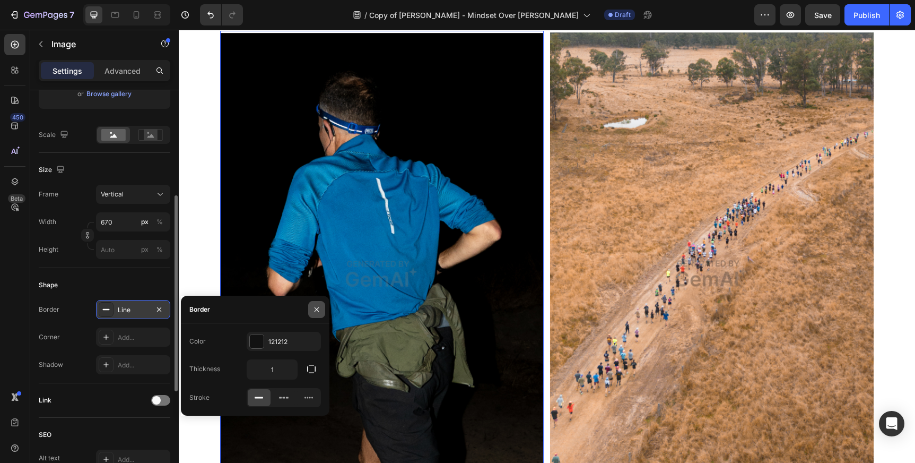
click at [315, 306] on icon "button" at bounding box center [316, 309] width 8 height 8
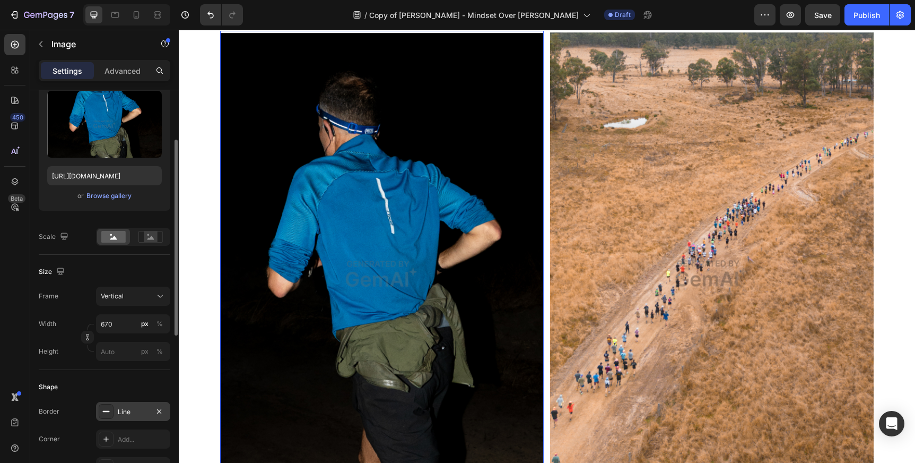
scroll to position [109, 0]
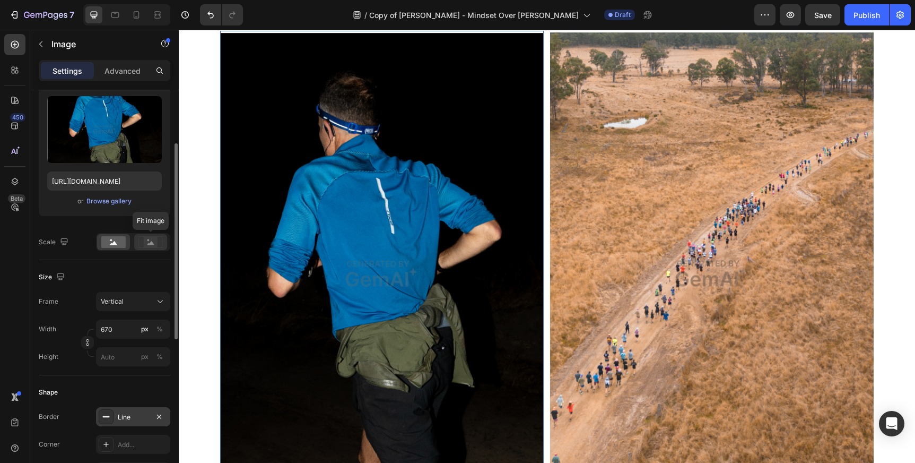
click at [145, 239] on rect at bounding box center [151, 242] width 14 height 11
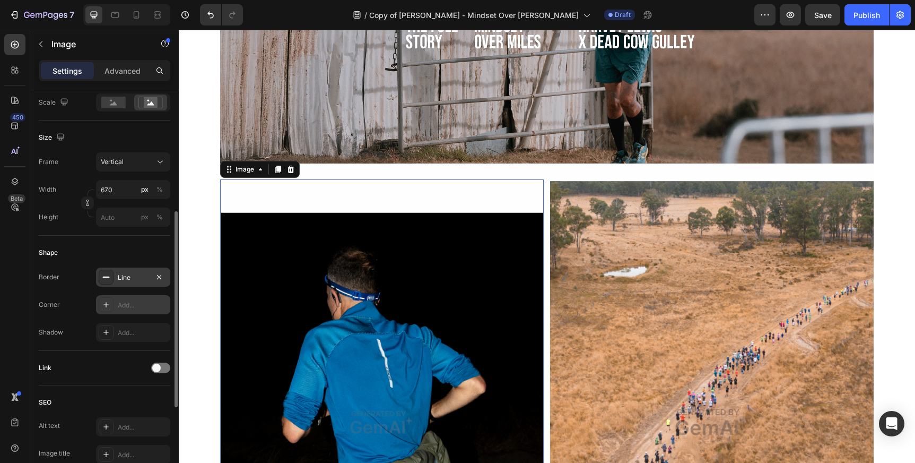
scroll to position [425, 0]
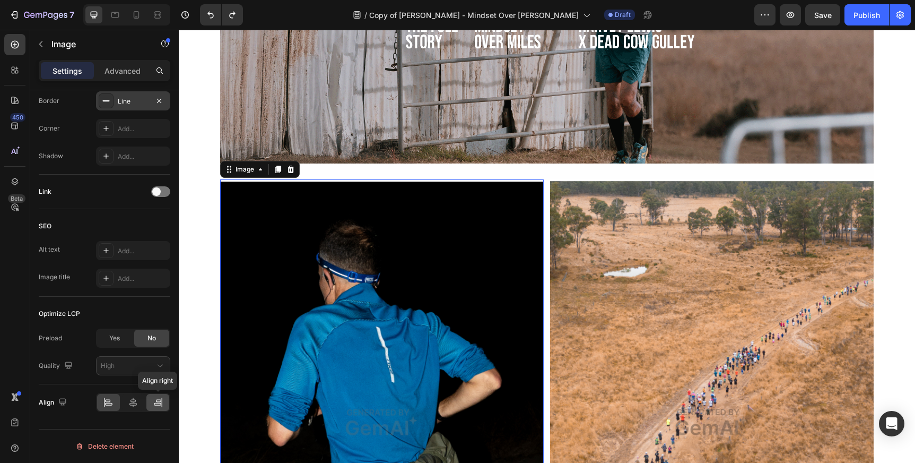
click at [156, 404] on icon at bounding box center [158, 402] width 11 height 11
click at [579, 231] on img at bounding box center [712, 421] width 324 height 485
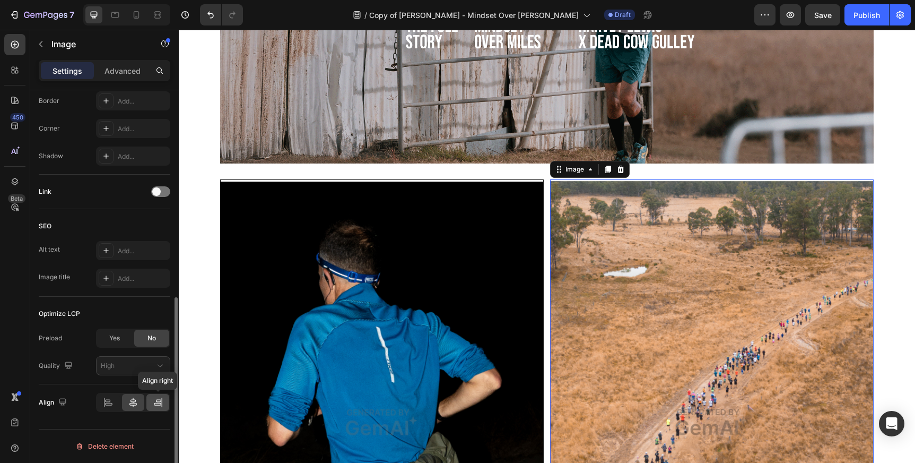
click at [158, 403] on icon at bounding box center [158, 402] width 11 height 11
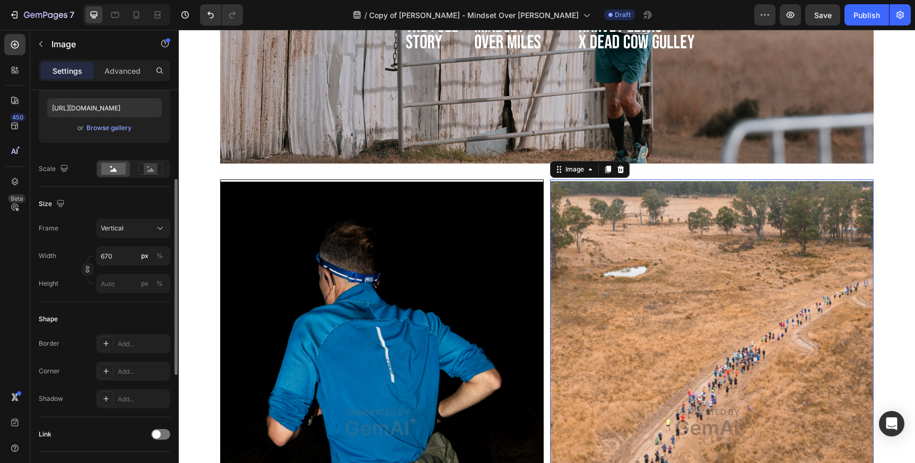
scroll to position [182, 0]
click at [158, 225] on icon at bounding box center [160, 228] width 11 height 11
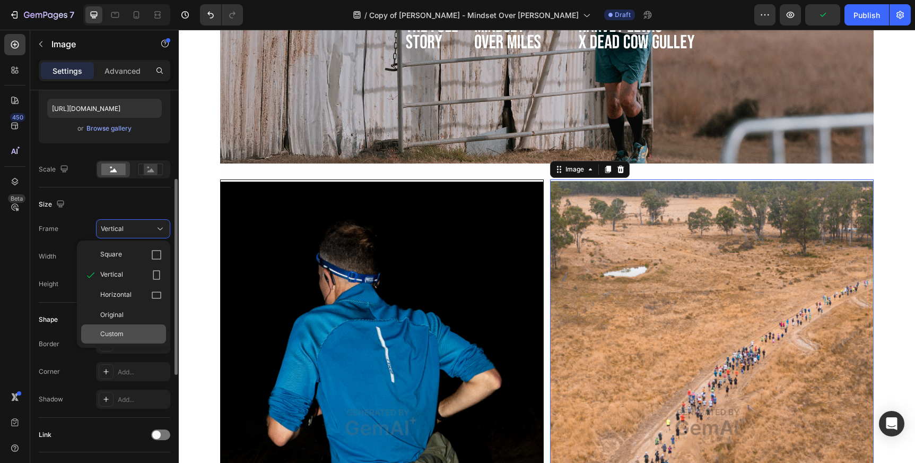
click at [126, 332] on div "Custom" at bounding box center [131, 334] width 62 height 10
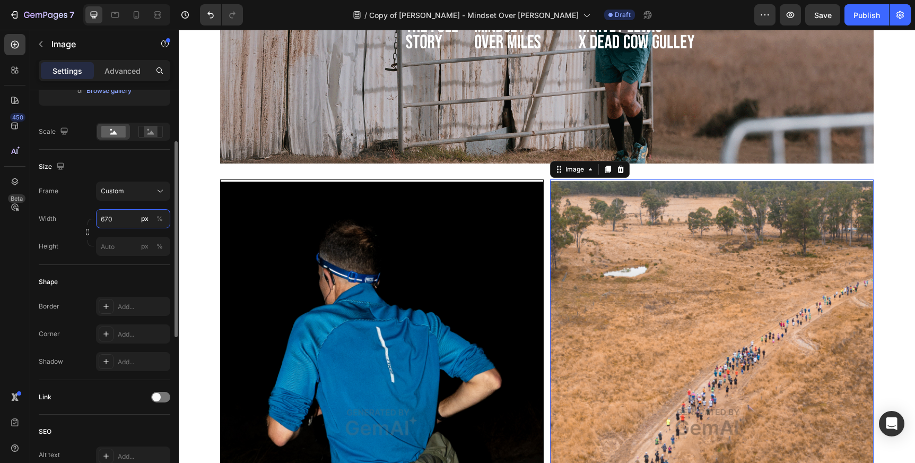
scroll to position [221, 0]
click at [105, 304] on icon at bounding box center [105, 304] width 5 height 5
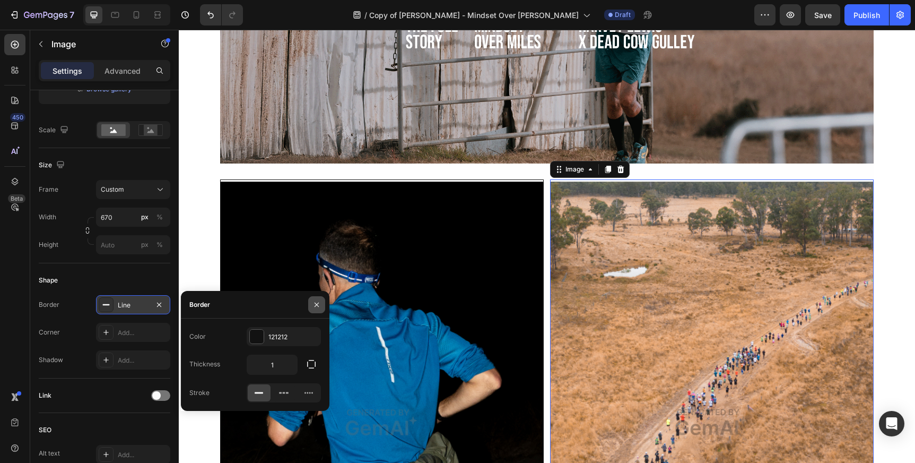
click at [318, 304] on icon "button" at bounding box center [316, 304] width 8 height 8
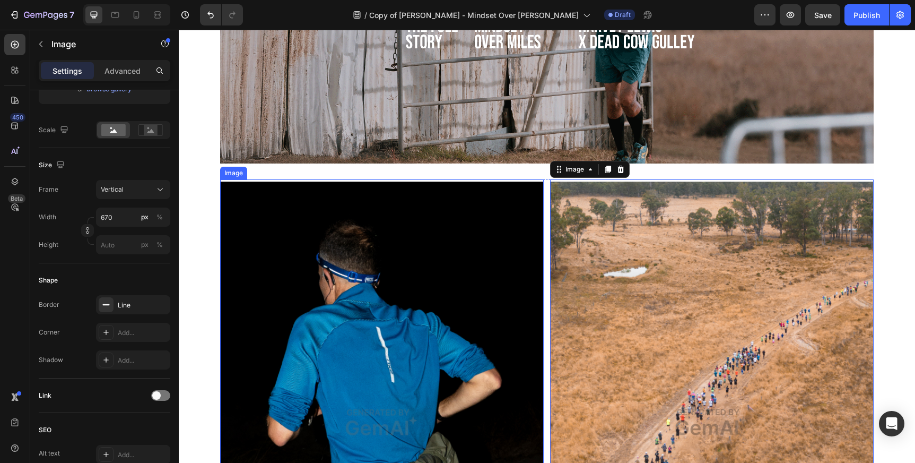
click at [366, 274] on img at bounding box center [382, 421] width 324 height 485
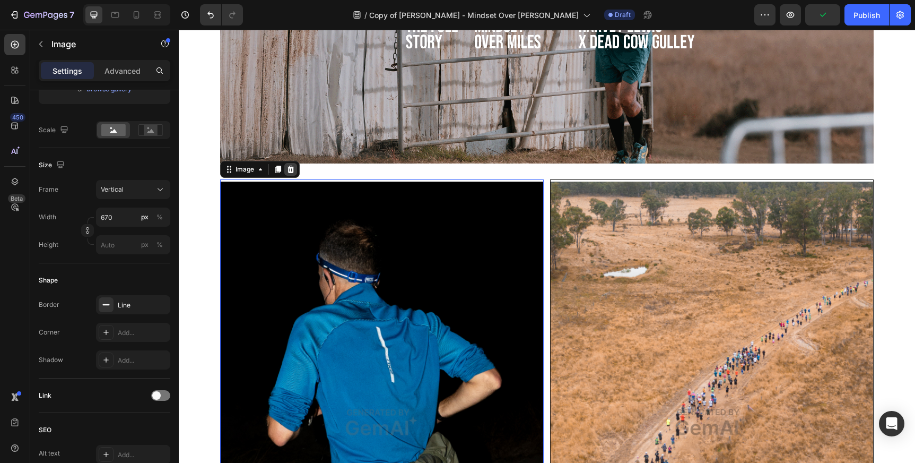
click at [289, 171] on icon at bounding box center [291, 169] width 7 height 7
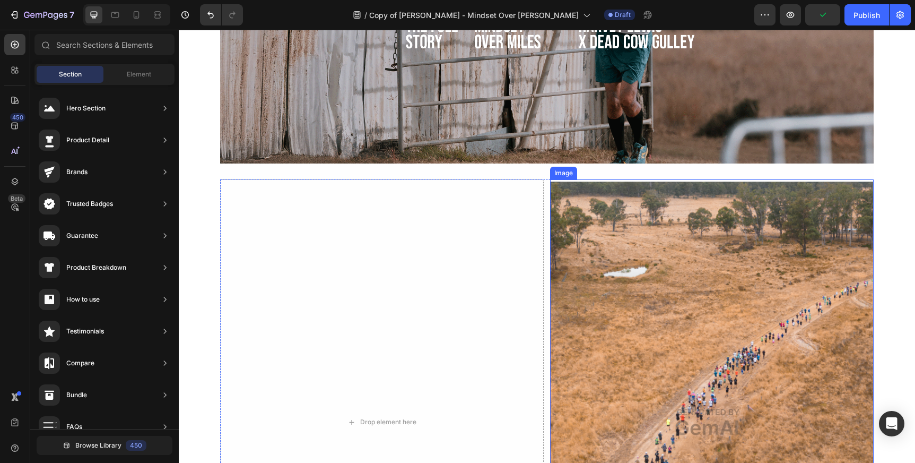
click at [676, 211] on img at bounding box center [712, 421] width 324 height 485
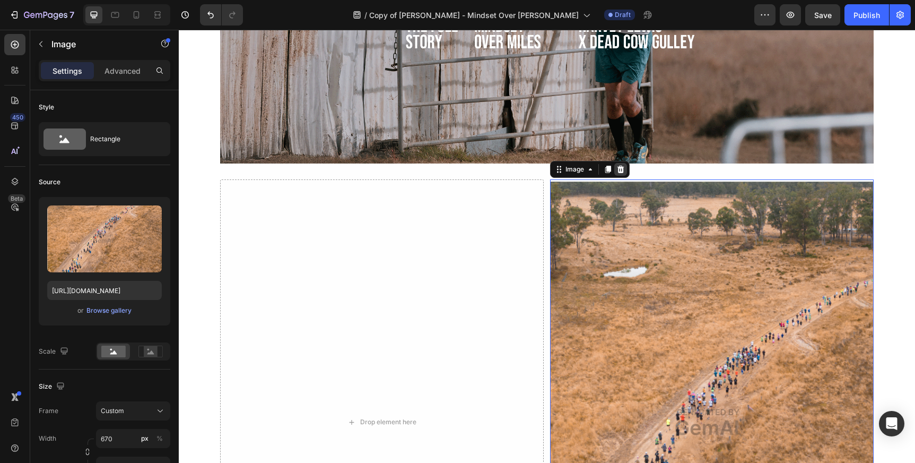
click at [621, 171] on icon at bounding box center [620, 169] width 8 height 8
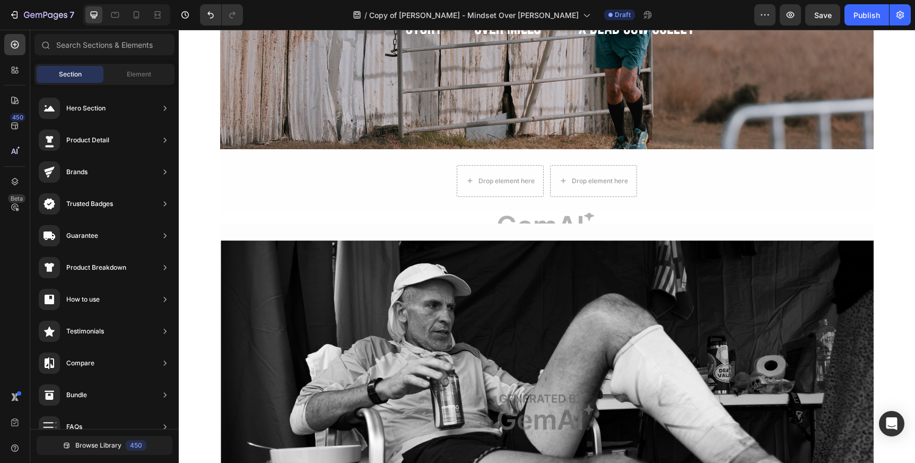
scroll to position [171, 0]
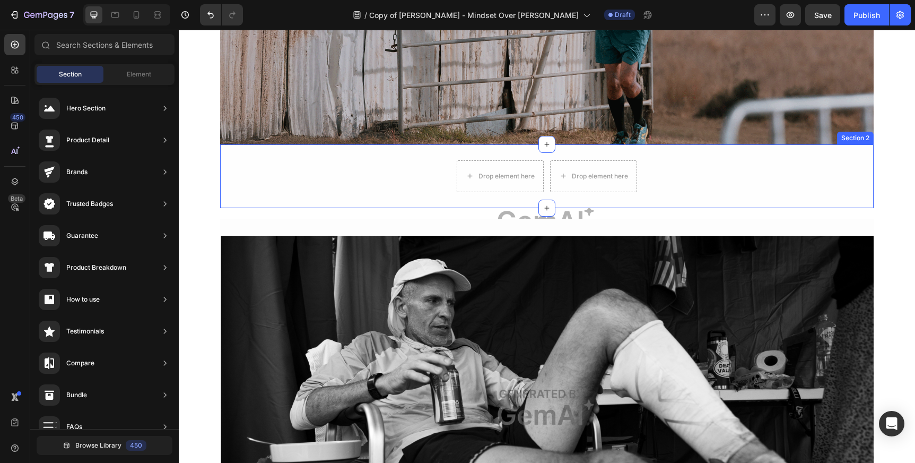
click at [378, 176] on div "Drop element here Drop element here Row" at bounding box center [547, 176] width 654 height 32
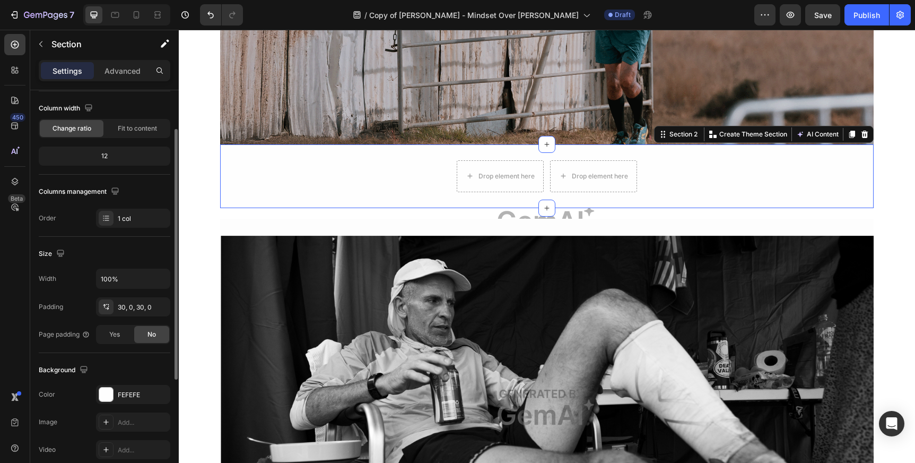
scroll to position [91, 0]
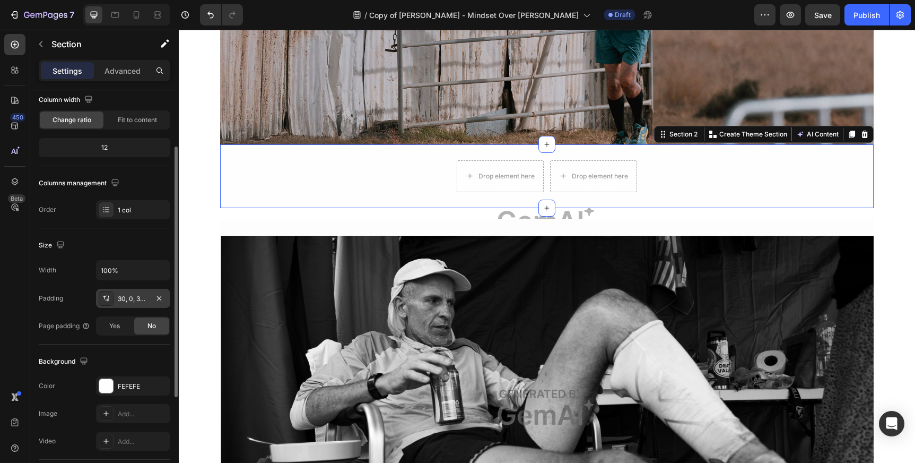
click at [132, 297] on div "30, 0, 30, 0" at bounding box center [133, 299] width 31 height 10
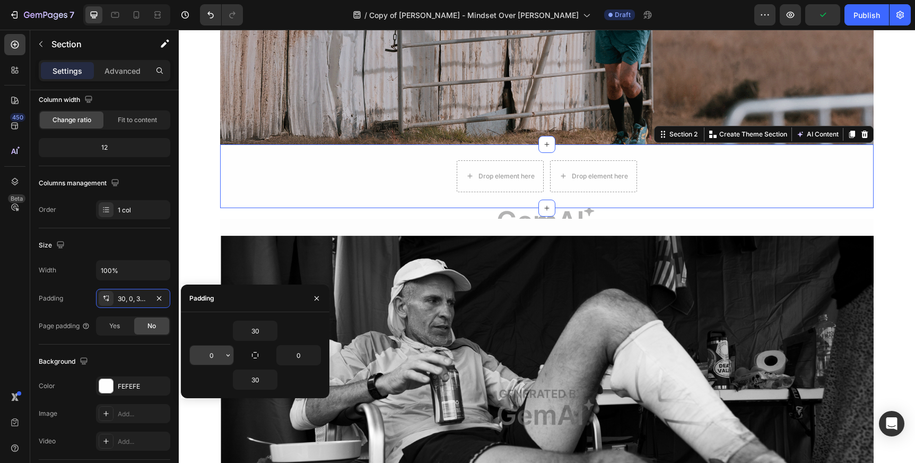
click at [215, 355] on input "0" at bounding box center [211, 354] width 43 height 19
type input "2"
type input "6"
type input "2"
type input "1000"
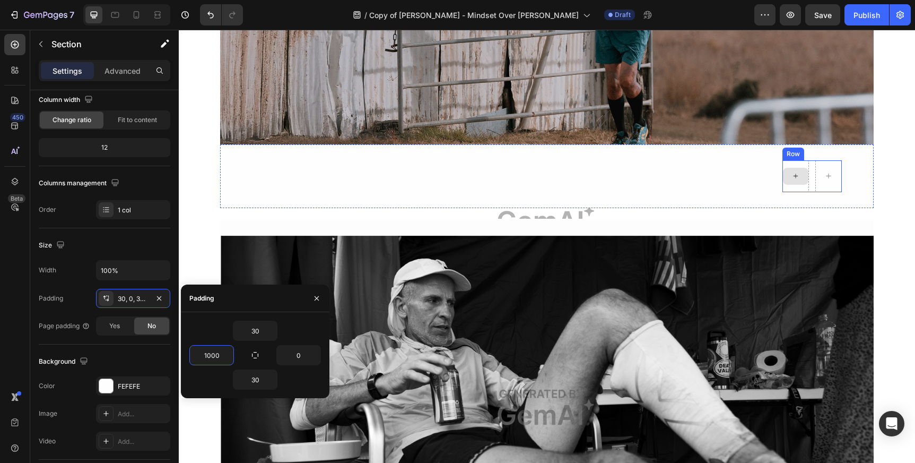
click at [791, 173] on icon at bounding box center [795, 175] width 8 height 9
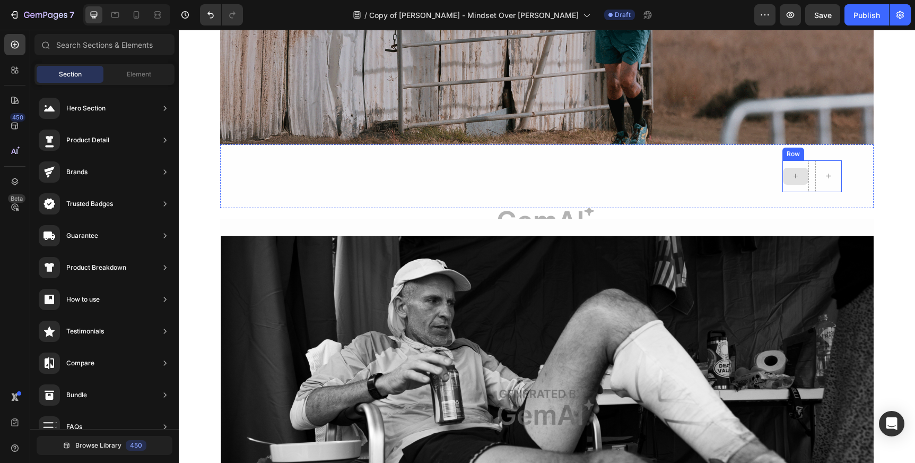
click at [796, 177] on icon at bounding box center [795, 175] width 8 height 9
click at [796, 173] on icon at bounding box center [795, 175] width 8 height 9
click at [798, 172] on icon at bounding box center [795, 175] width 8 height 9
click at [789, 177] on div at bounding box center [795, 176] width 25 height 17
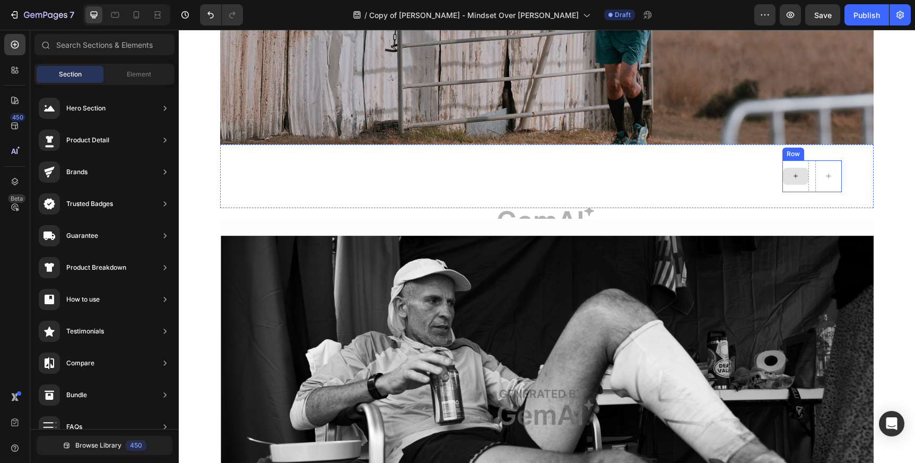
click at [789, 177] on div at bounding box center [795, 176] width 25 height 17
click at [792, 175] on icon at bounding box center [795, 175] width 8 height 9
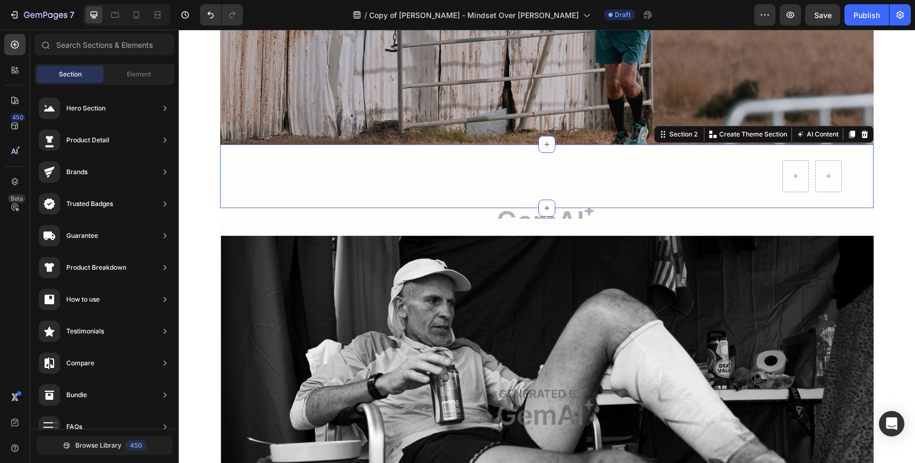
click at [711, 186] on div "Row Section 2 You can create reusable sections Create Theme Section AI Content …" at bounding box center [547, 176] width 654 height 64
click at [792, 174] on icon at bounding box center [795, 175] width 8 height 9
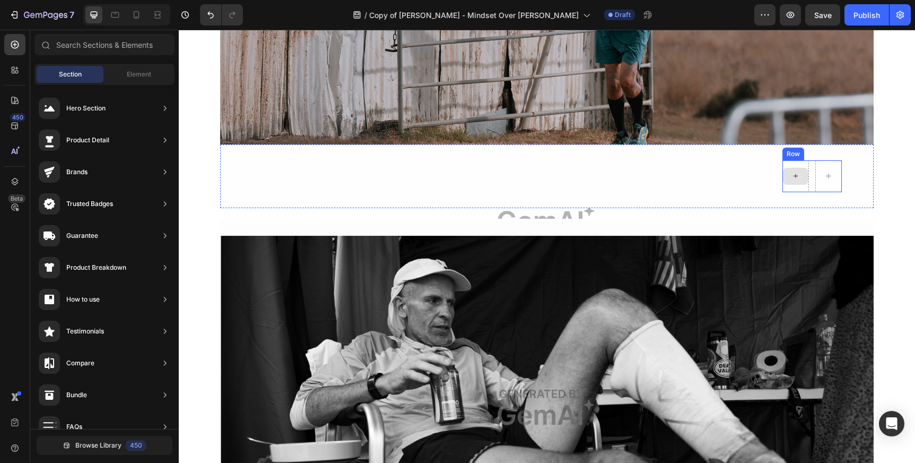
click at [792, 174] on icon at bounding box center [795, 175] width 8 height 9
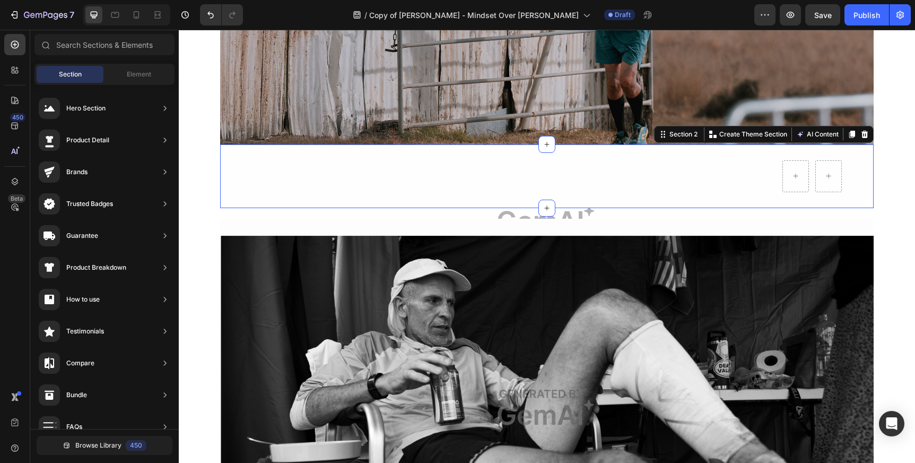
click at [699, 187] on div "Row Section 2 You can create reusable sections Create Theme Section AI Content …" at bounding box center [547, 176] width 654 height 64
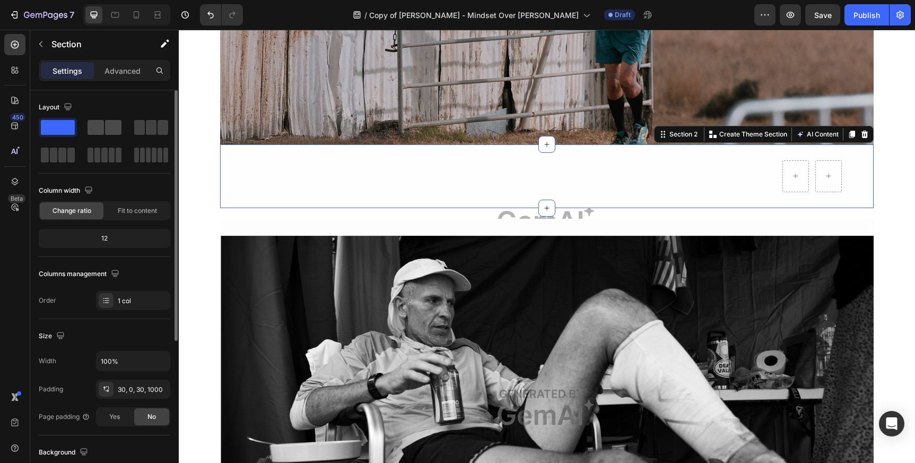
click at [108, 123] on span at bounding box center [113, 127] width 16 height 15
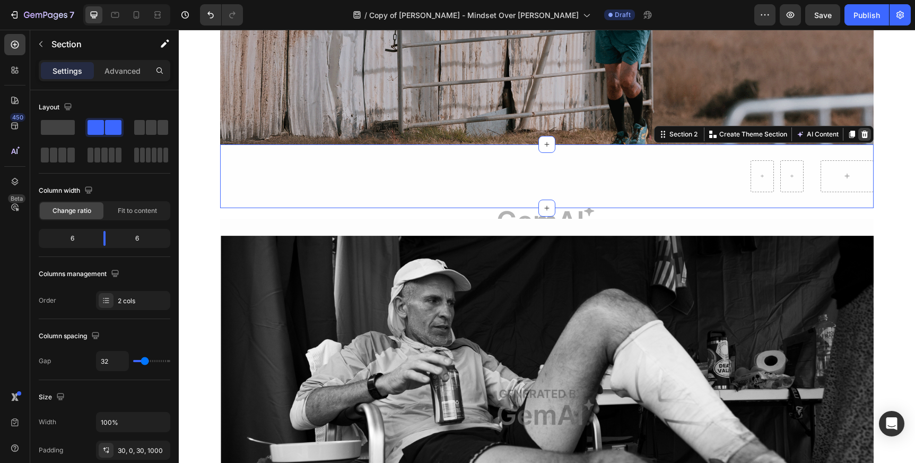
click at [863, 138] on icon at bounding box center [864, 134] width 8 height 8
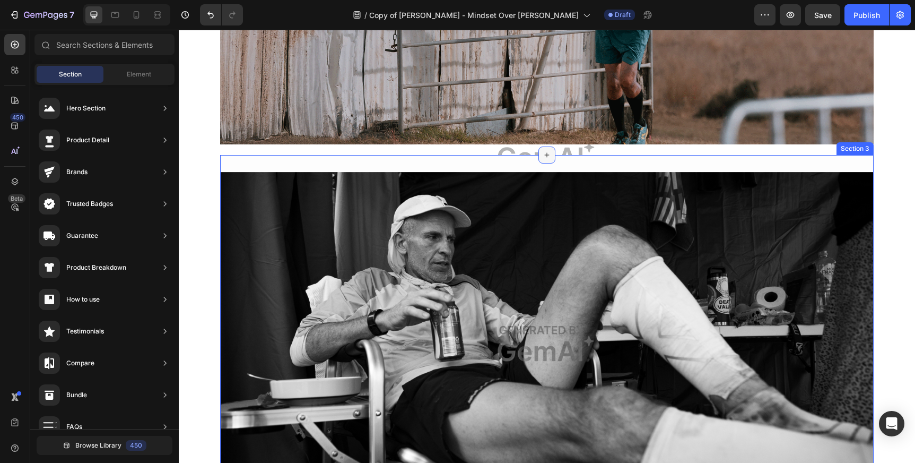
click at [547, 154] on icon at bounding box center [547, 155] width 8 height 8
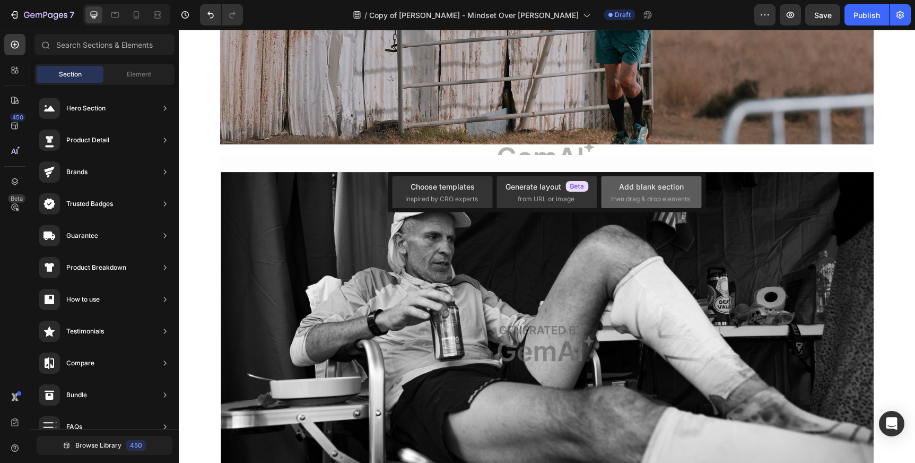
click at [642, 190] on div "Add blank section" at bounding box center [651, 186] width 65 height 11
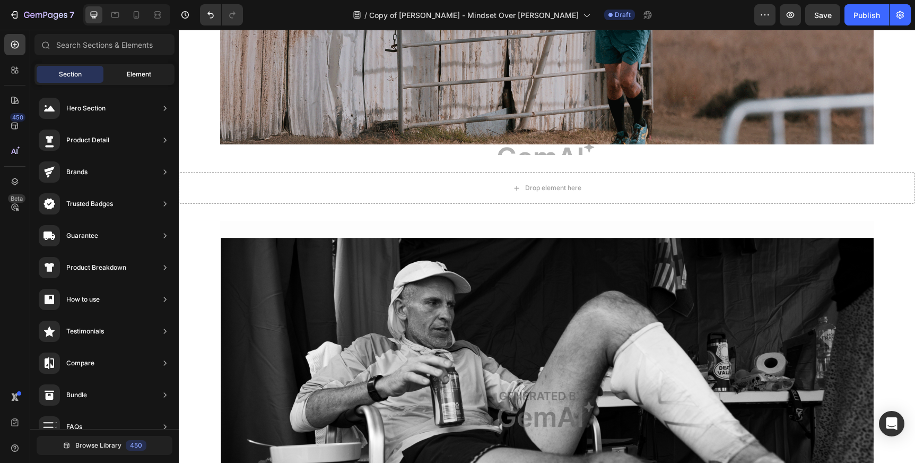
click at [138, 71] on span "Element" at bounding box center [139, 74] width 24 height 10
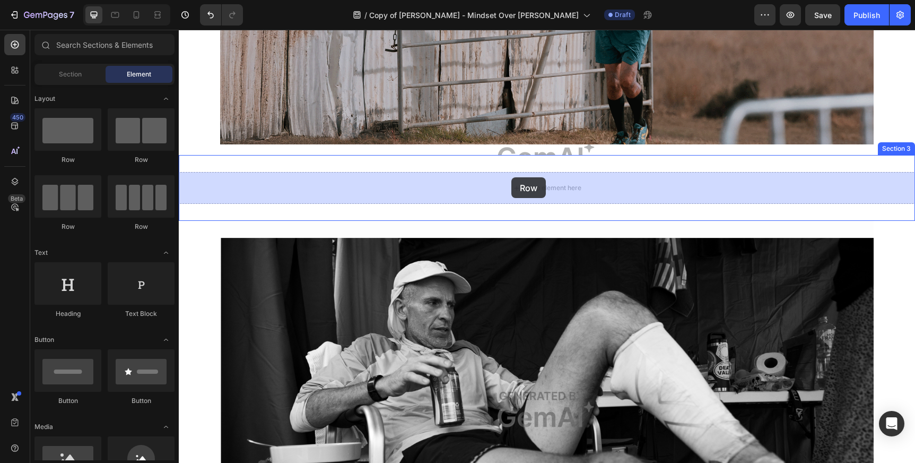
drag, startPoint x: 328, startPoint y: 157, endPoint x: 511, endPoint y: 177, distance: 184.1
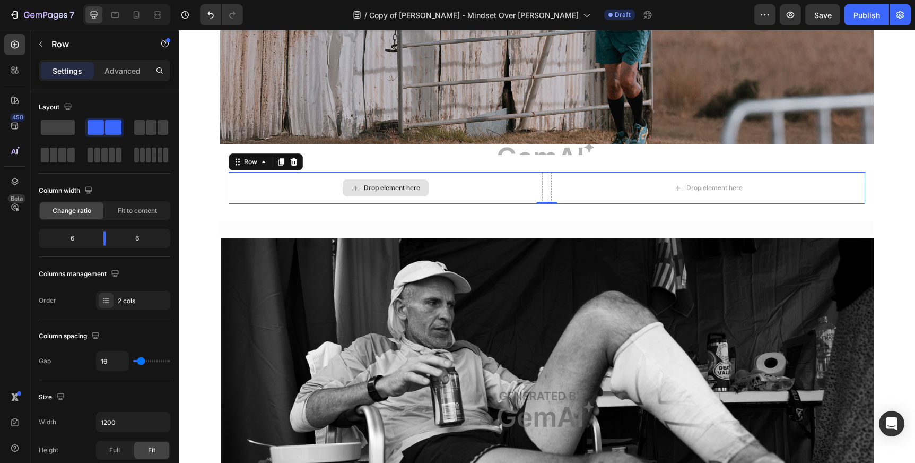
click at [403, 188] on div "Drop element here" at bounding box center [392, 188] width 56 height 8
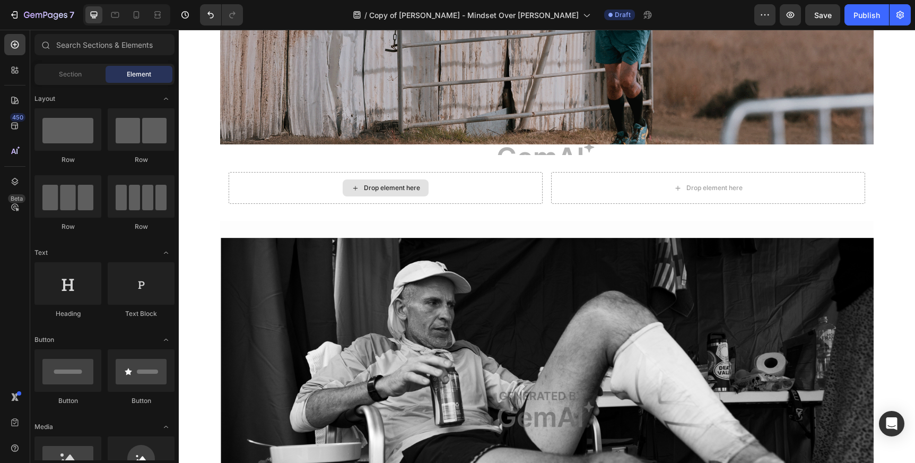
click at [403, 188] on div "Drop element here" at bounding box center [392, 188] width 56 height 8
click at [384, 188] on div "Drop element here" at bounding box center [392, 188] width 56 height 8
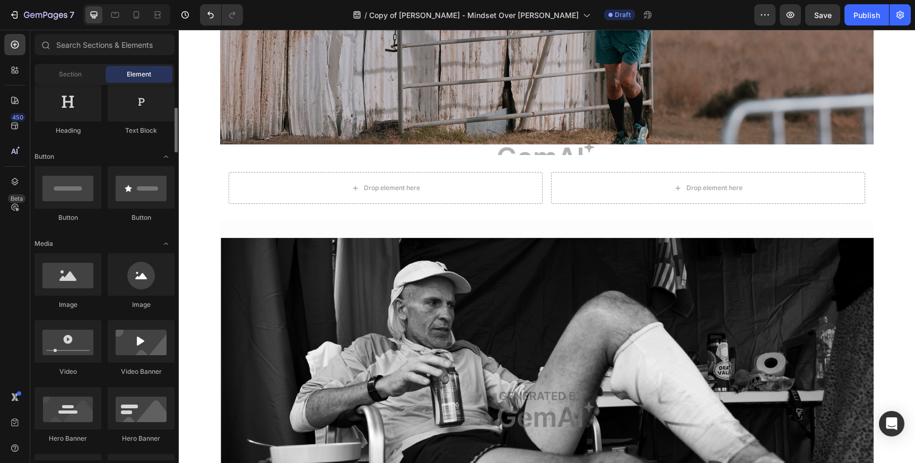
scroll to position [184, 0]
click at [69, 277] on div at bounding box center [67, 273] width 67 height 42
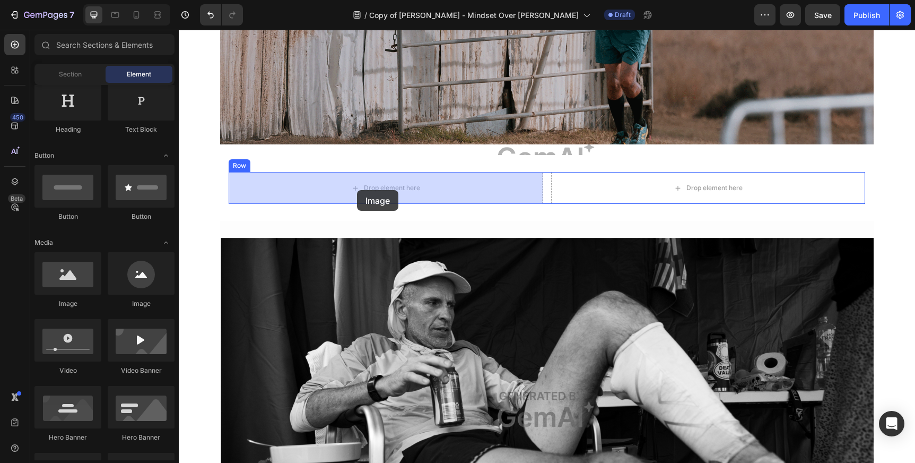
drag, startPoint x: 248, startPoint y: 307, endPoint x: 357, endPoint y: 190, distance: 159.9
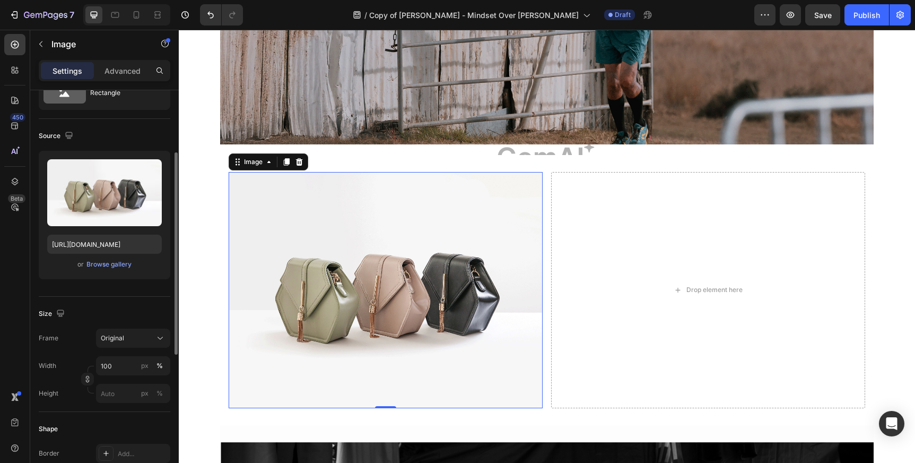
scroll to position [4, 0]
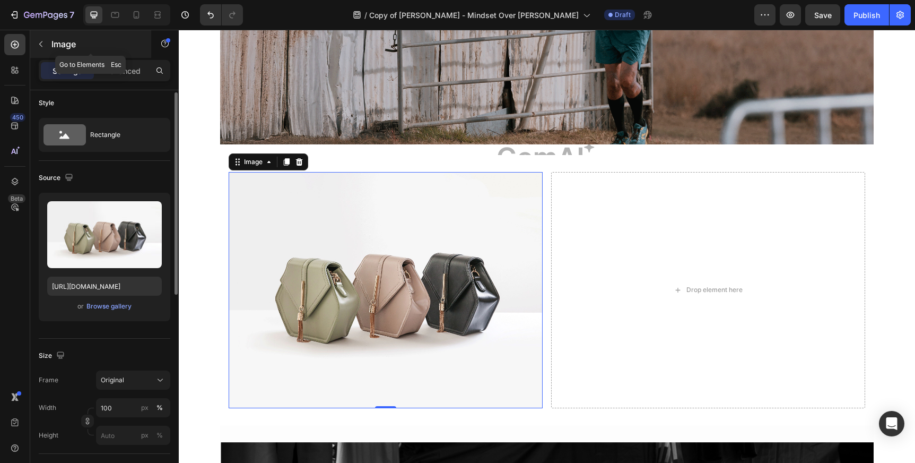
click at [40, 43] on icon "button" at bounding box center [40, 44] width 3 height 6
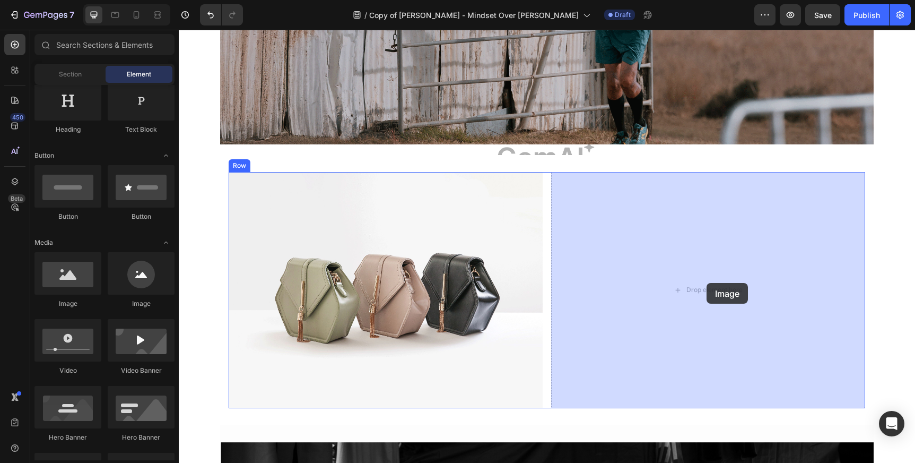
drag, startPoint x: 245, startPoint y: 309, endPoint x: 706, endPoint y: 283, distance: 462.2
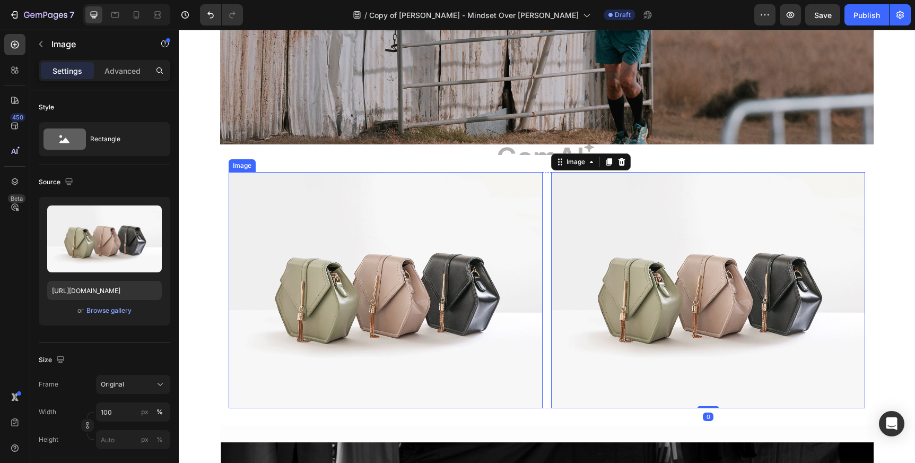
click at [411, 242] on img at bounding box center [386, 290] width 314 height 236
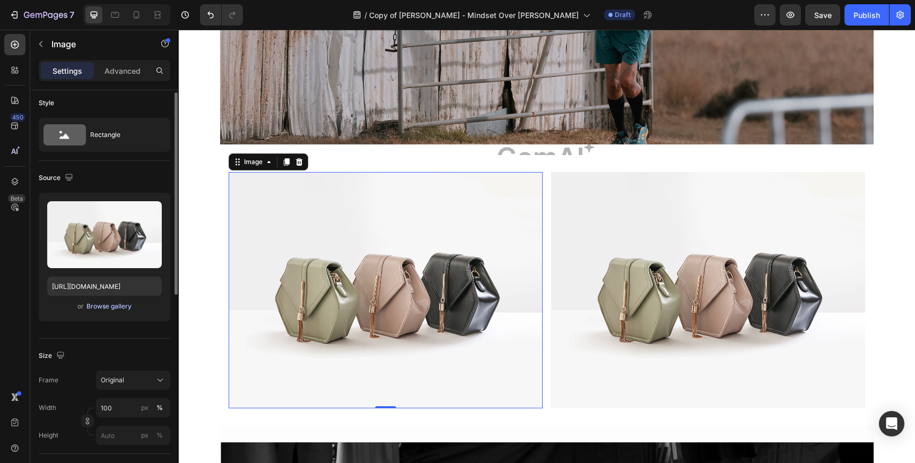
click at [108, 306] on div "Browse gallery" at bounding box center [108, 306] width 45 height 10
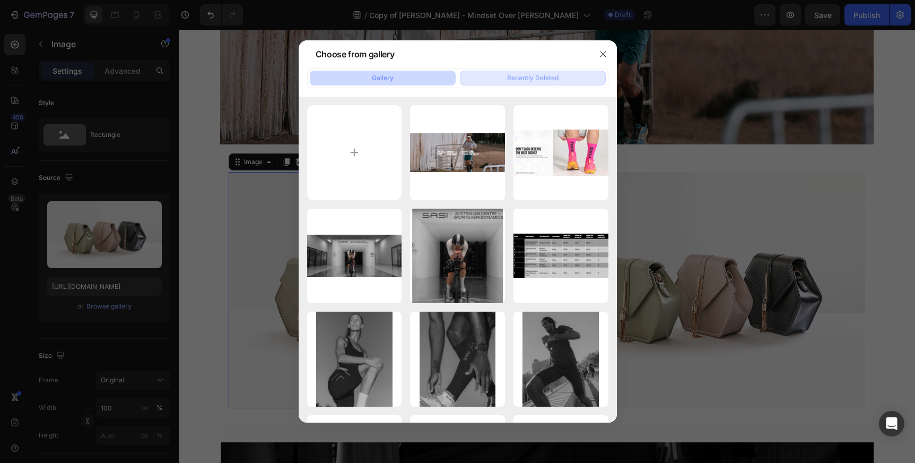
click at [512, 74] on div "Recently Deleted" at bounding box center [532, 78] width 51 height 10
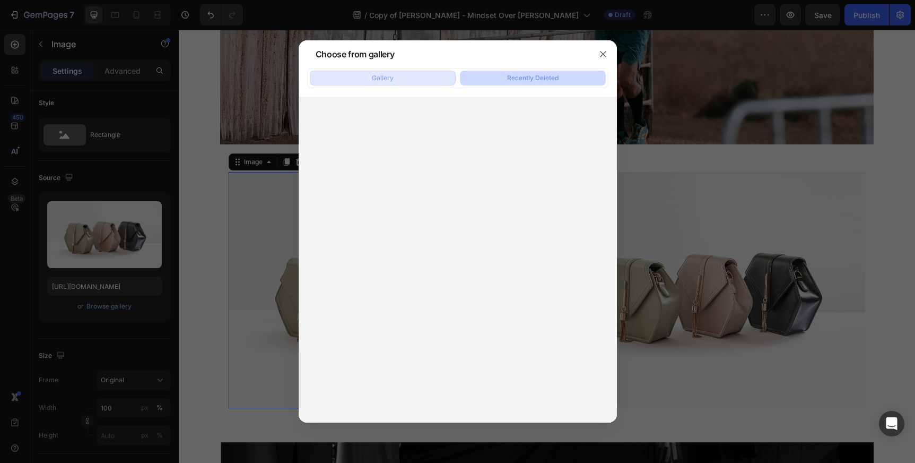
click at [389, 81] on div "Gallery" at bounding box center [383, 78] width 22 height 10
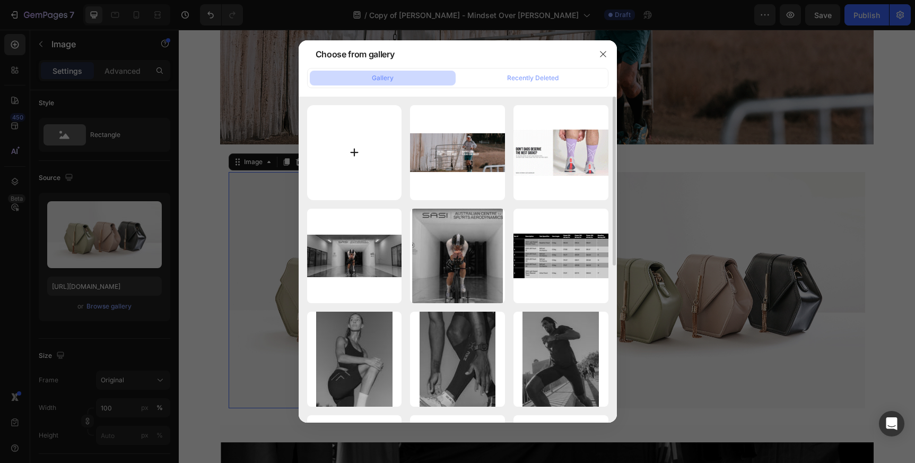
click at [363, 158] on input "file" at bounding box center [354, 152] width 95 height 95
type input "C:\fakepath\Rectangle 10.jpg"
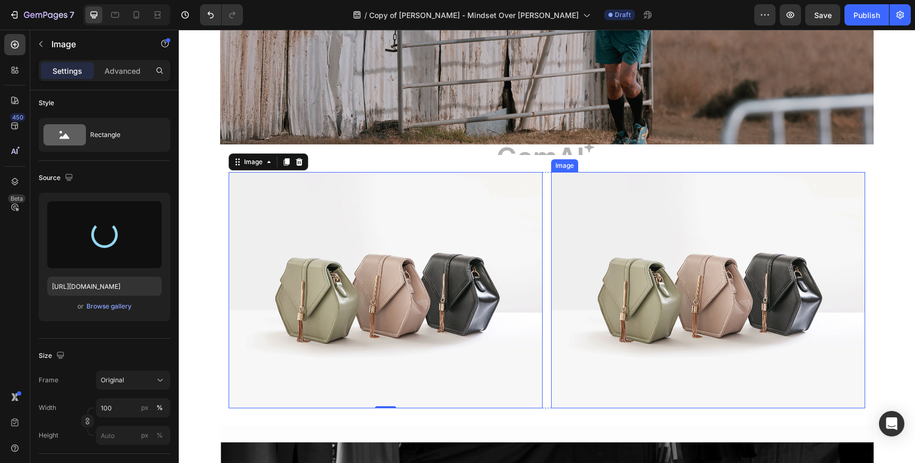
click at [634, 230] on img at bounding box center [708, 290] width 314 height 236
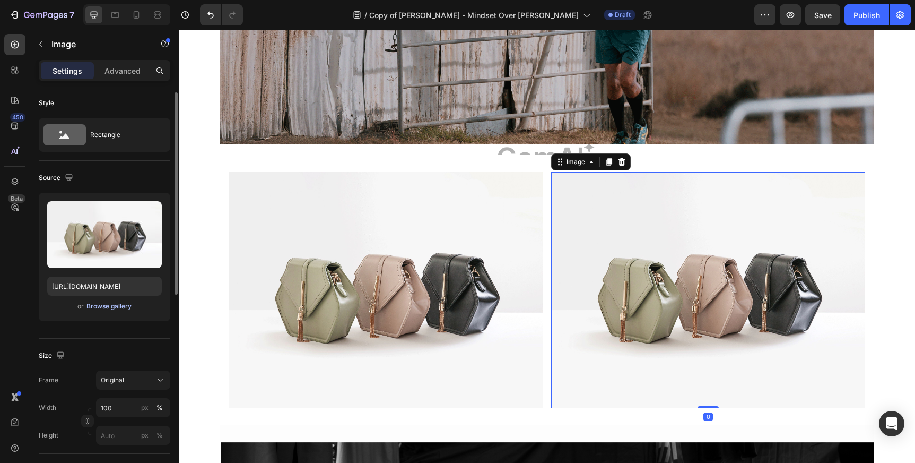
click at [102, 307] on div "Browse gallery" at bounding box center [108, 306] width 45 height 10
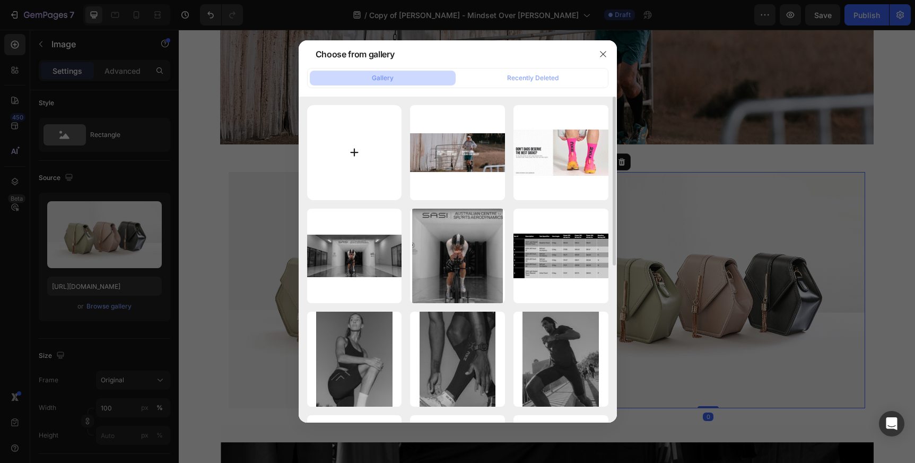
click at [357, 144] on input "file" at bounding box center [354, 152] width 95 height 95
type input "C:\fakepath\Rectangle 11.jpg"
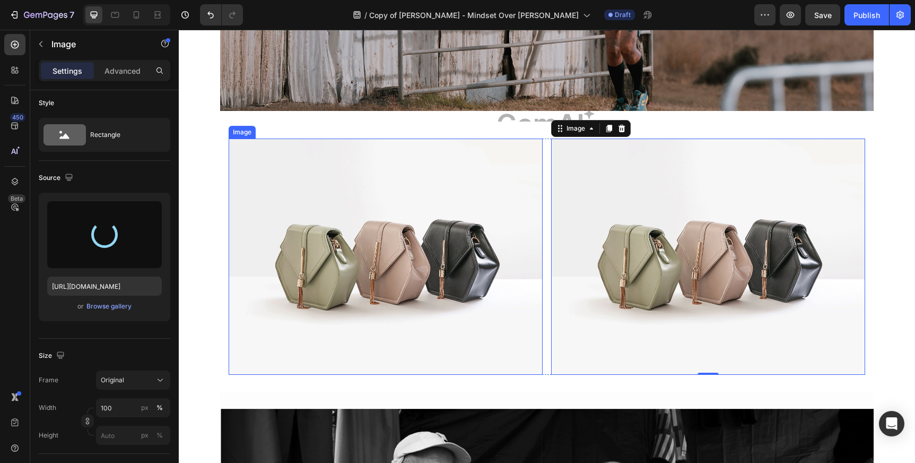
scroll to position [213, 0]
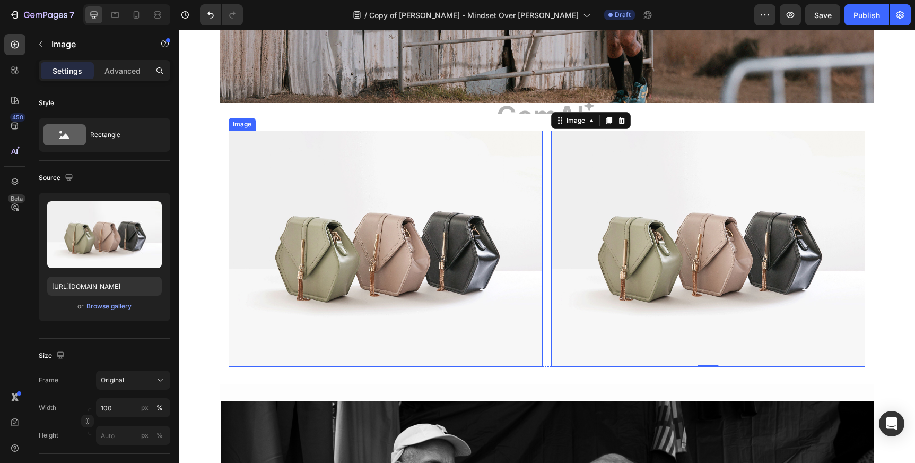
click at [405, 191] on img at bounding box center [386, 248] width 314 height 236
click at [675, 189] on img at bounding box center [708, 248] width 314 height 236
click at [425, 240] on img at bounding box center [386, 248] width 314 height 236
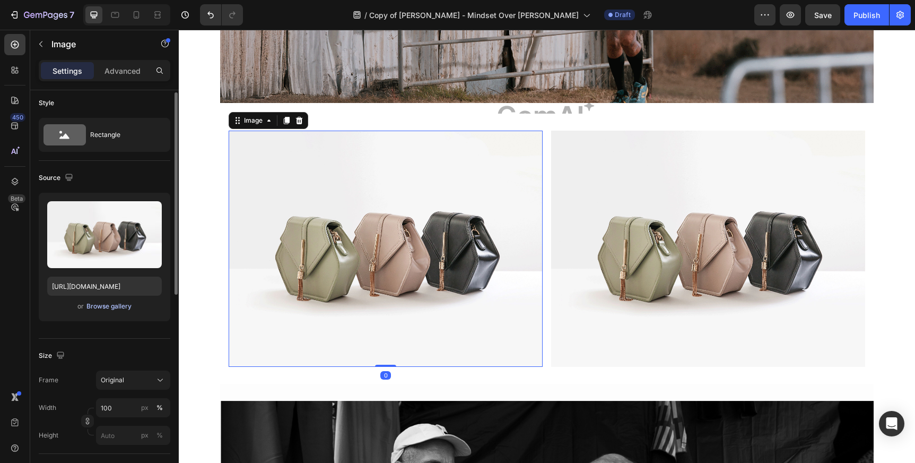
click at [107, 306] on div "Browse gallery" at bounding box center [108, 306] width 45 height 10
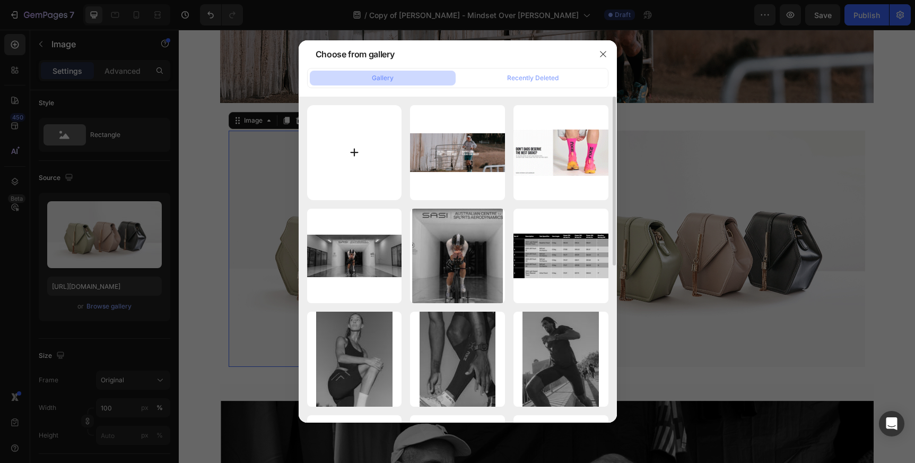
click at [354, 154] on input "file" at bounding box center [354, 152] width 95 height 95
type input "C:\fakepath\Rectangle 10.jpg"
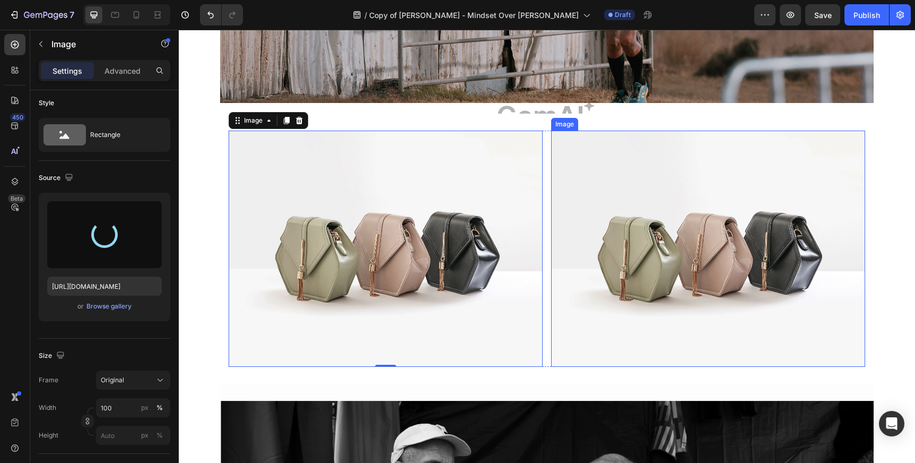
type input "https://cdn.shopify.com/s/files/1/0518/4087/6699/files/gempages_513895033120752…"
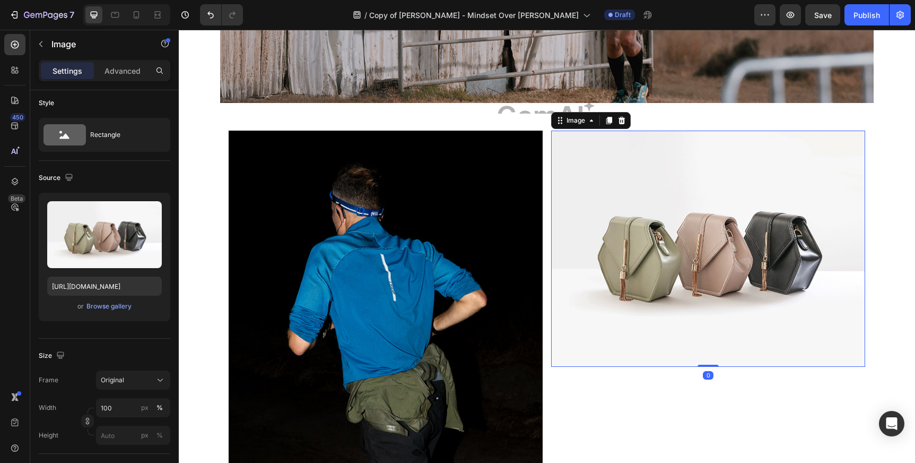
click at [622, 186] on img at bounding box center [708, 248] width 314 height 236
click at [117, 306] on div "Browse gallery" at bounding box center [108, 306] width 45 height 10
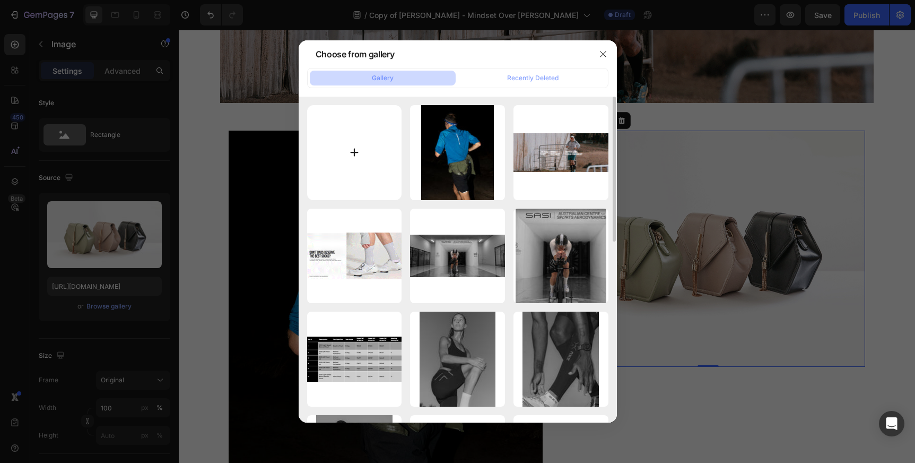
click at [334, 154] on input "file" at bounding box center [354, 152] width 95 height 95
type input "C:\fakepath\Rectangle 11.jpg"
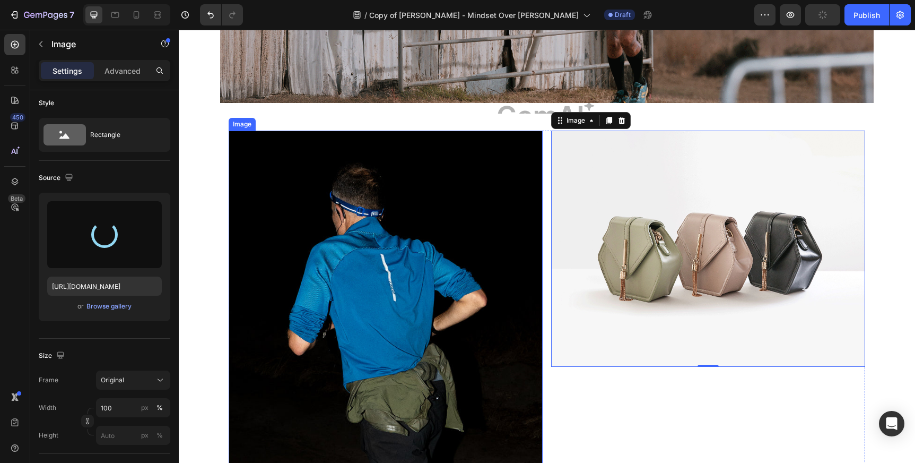
type input "https://cdn.shopify.com/s/files/1/0518/4087/6699/files/gempages_513895033120752…"
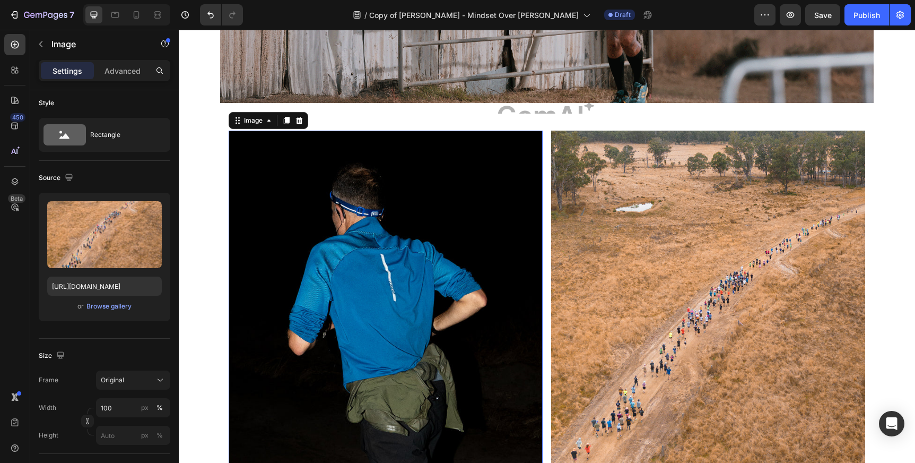
click at [325, 229] on img at bounding box center [386, 335] width 314 height 410
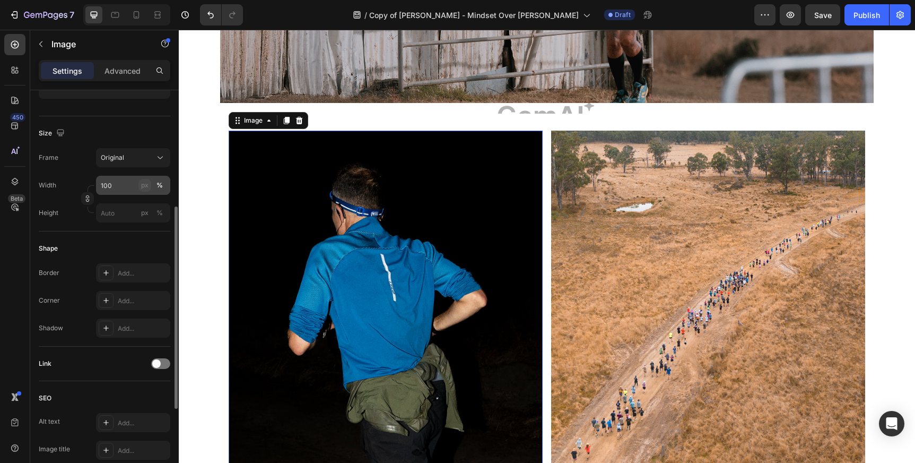
scroll to position [238, 0]
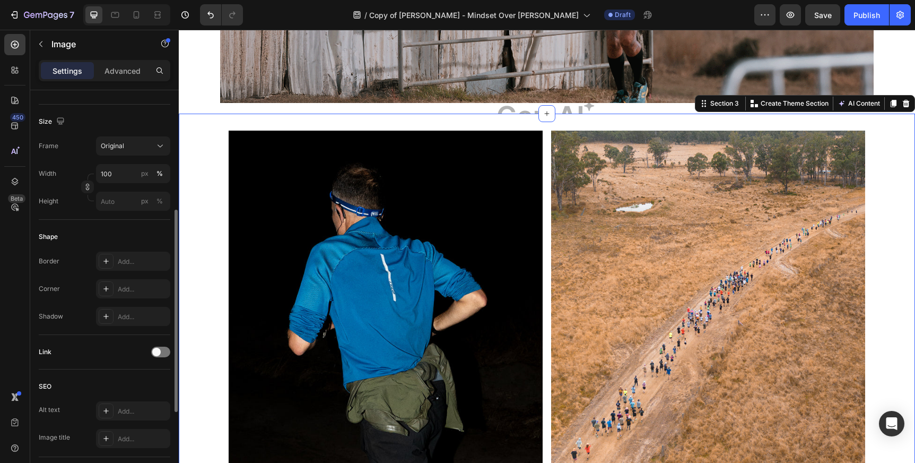
click at [223, 254] on div "Image Image Row" at bounding box center [547, 335] width 736 height 411
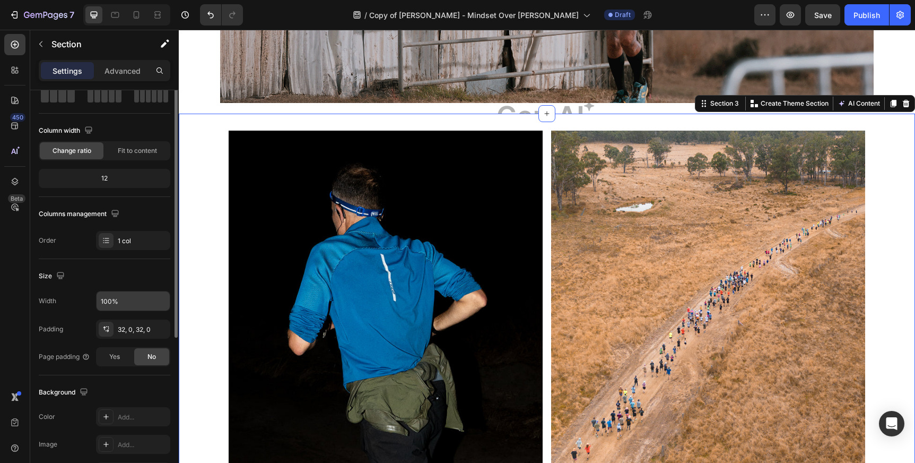
scroll to position [66, 0]
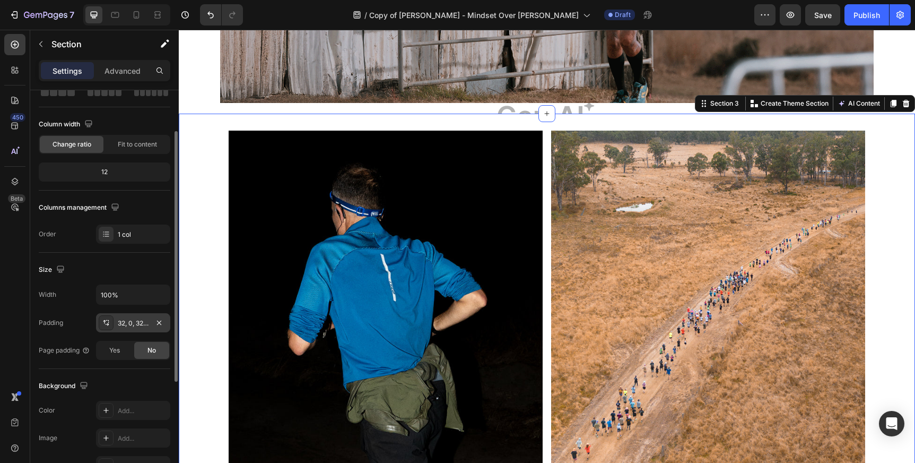
click at [134, 316] on div "32, 0, 32, 0" at bounding box center [133, 322] width 74 height 19
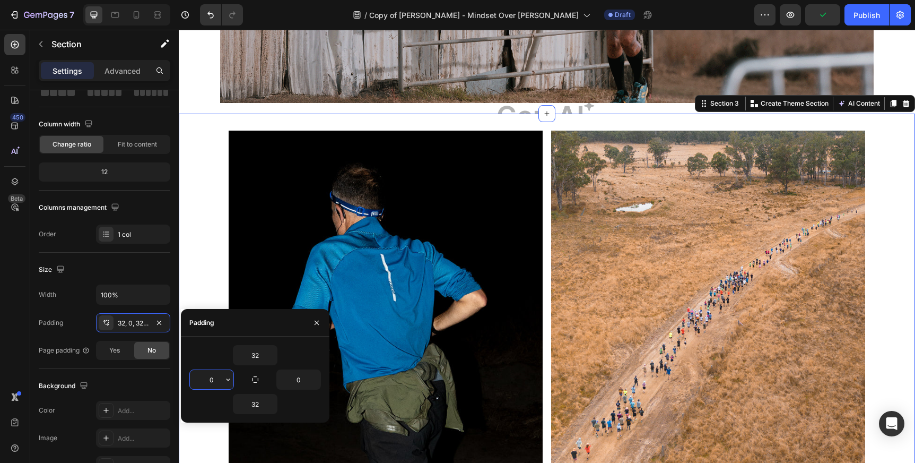
click at [219, 375] on input "0" at bounding box center [211, 379] width 43 height 19
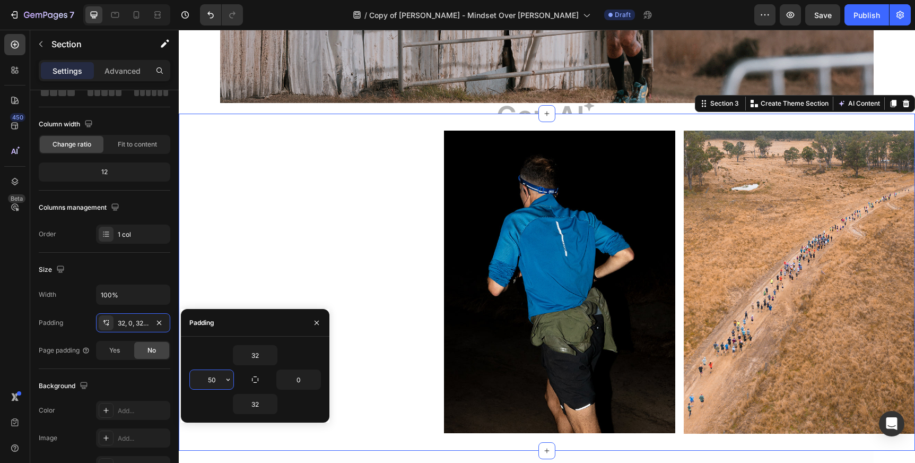
type input "5"
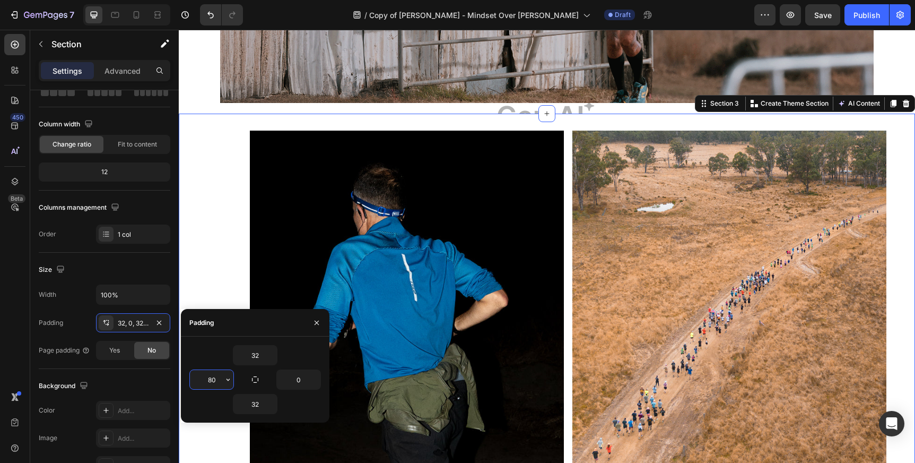
type input "8"
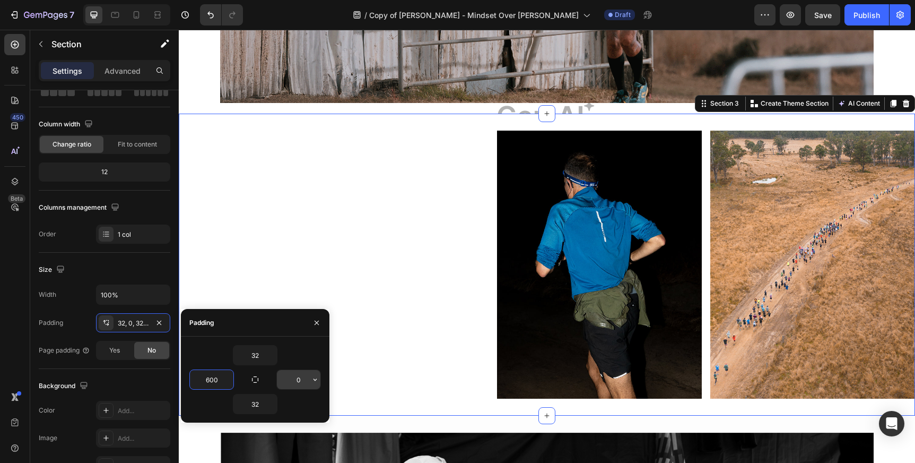
type input "600"
drag, startPoint x: 303, startPoint y: 380, endPoint x: 288, endPoint y: 380, distance: 15.4
click at [289, 380] on input "0" at bounding box center [298, 379] width 43 height 19
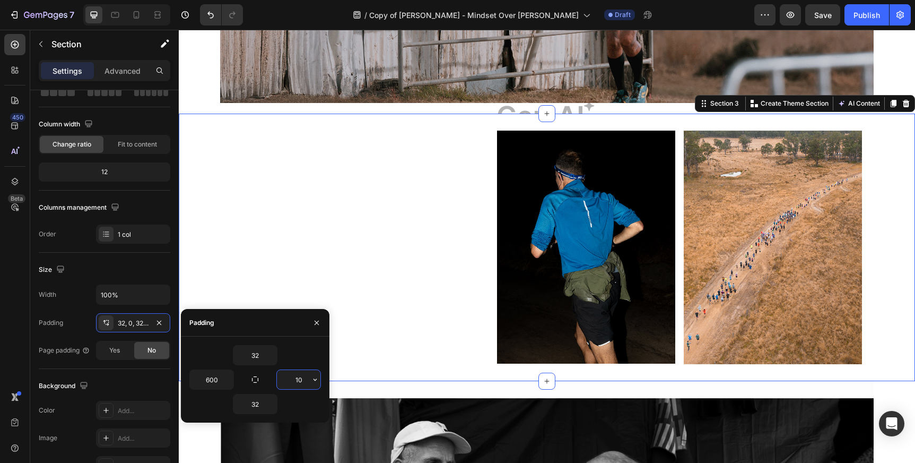
type input "0"
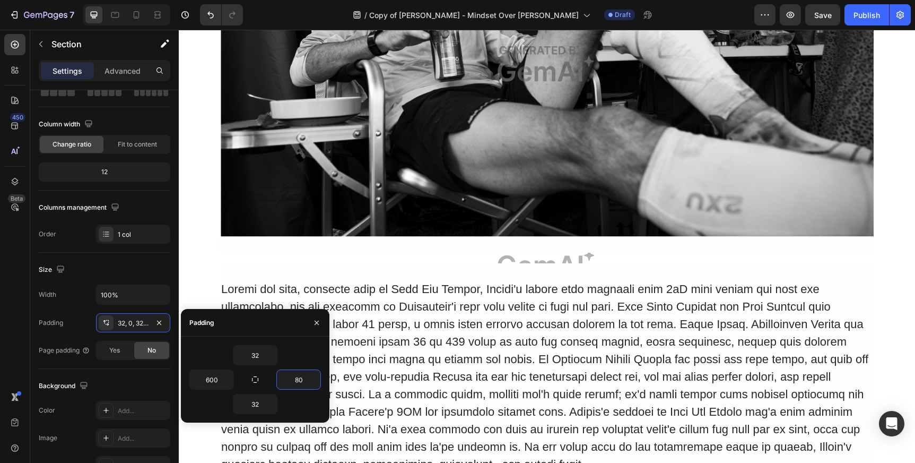
scroll to position [765, 0]
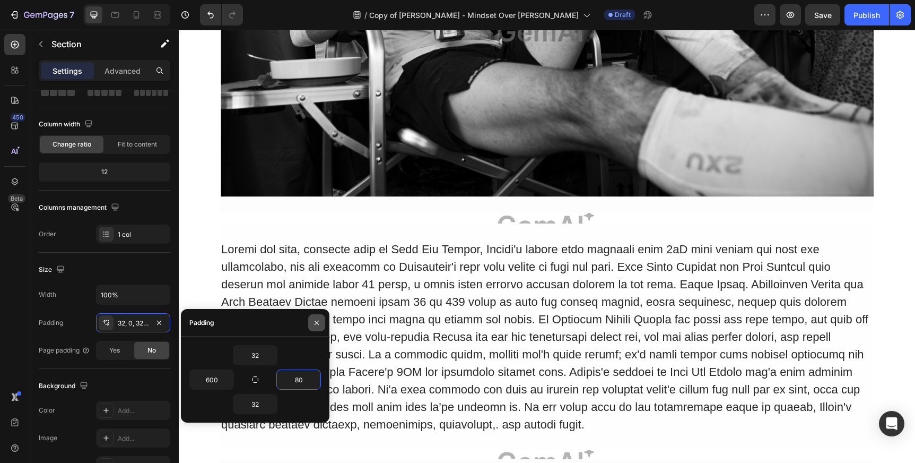
type input "80"
click at [317, 321] on icon "button" at bounding box center [316, 322] width 8 height 8
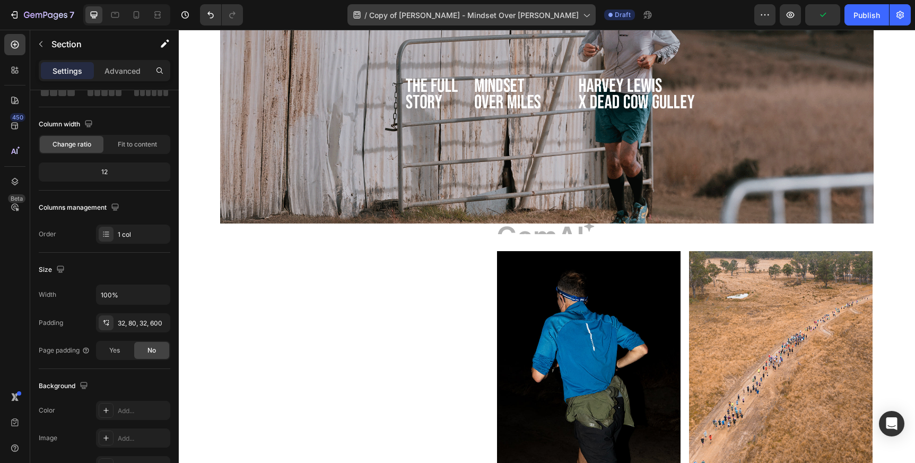
scroll to position [111, 0]
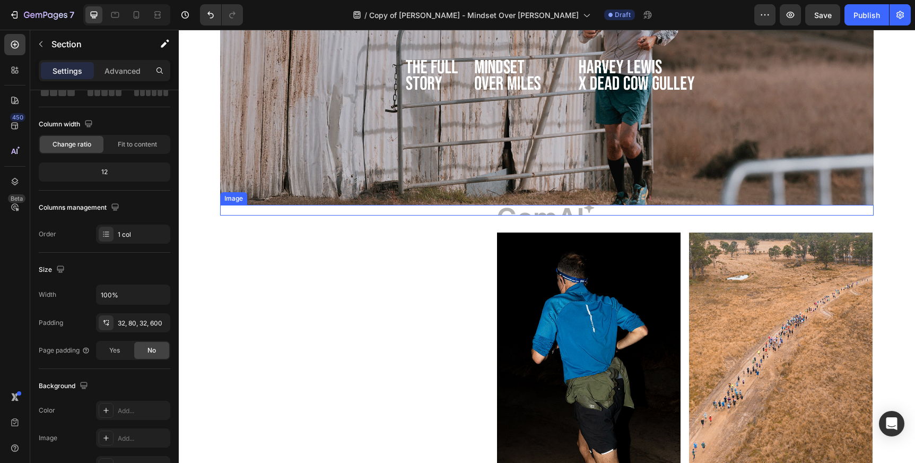
click at [565, 211] on img at bounding box center [547, 210] width 654 height 11
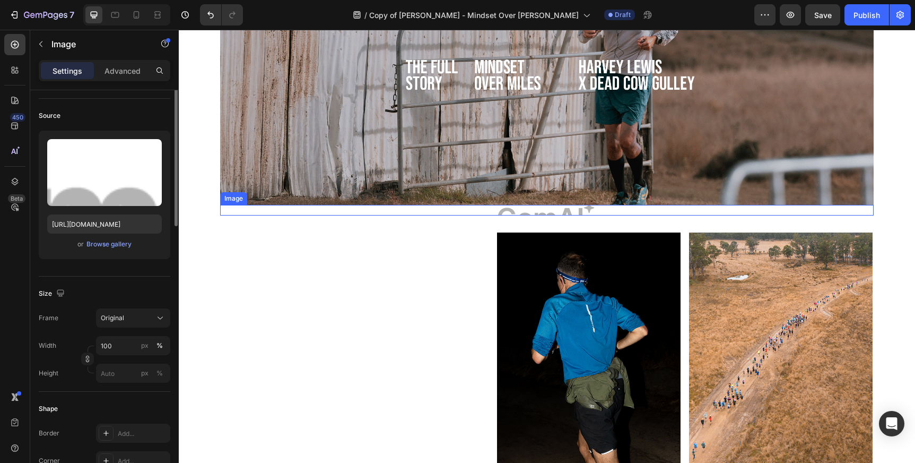
scroll to position [0, 0]
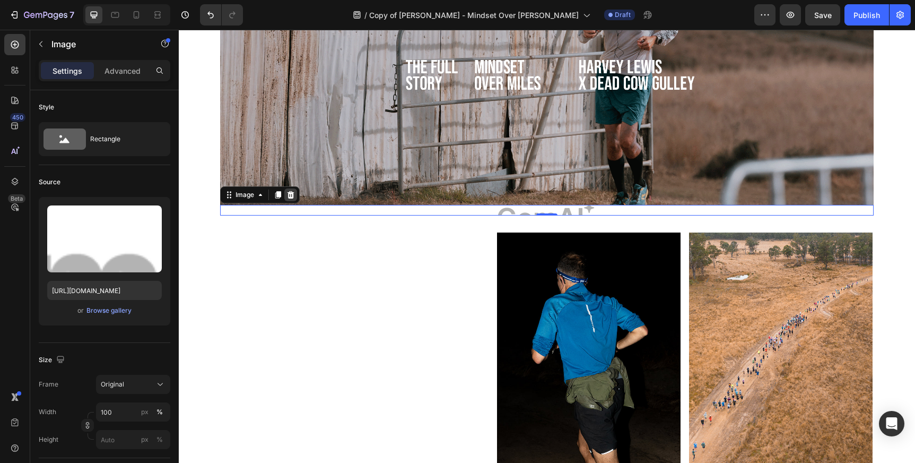
click at [291, 194] on icon at bounding box center [290, 194] width 8 height 8
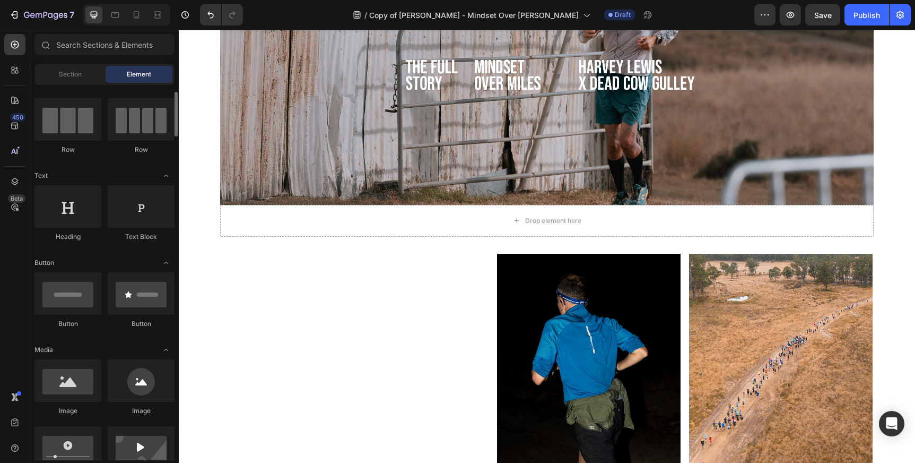
scroll to position [75, 0]
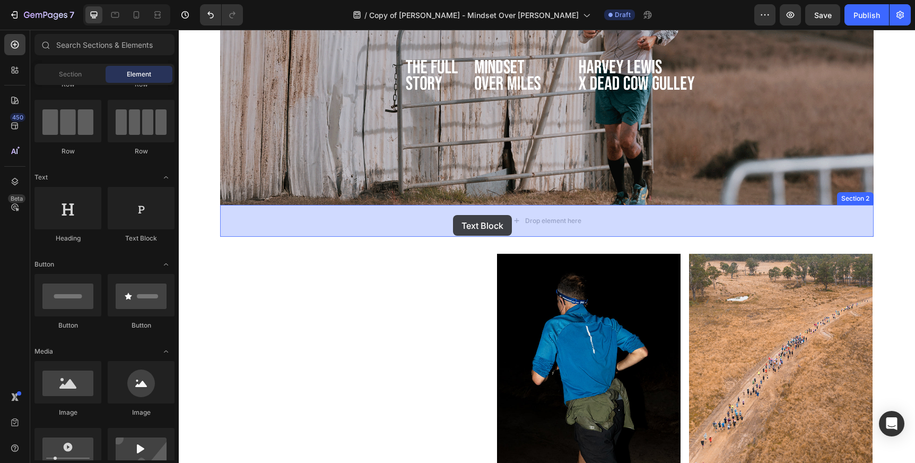
drag, startPoint x: 313, startPoint y: 254, endPoint x: 453, endPoint y: 215, distance: 145.3
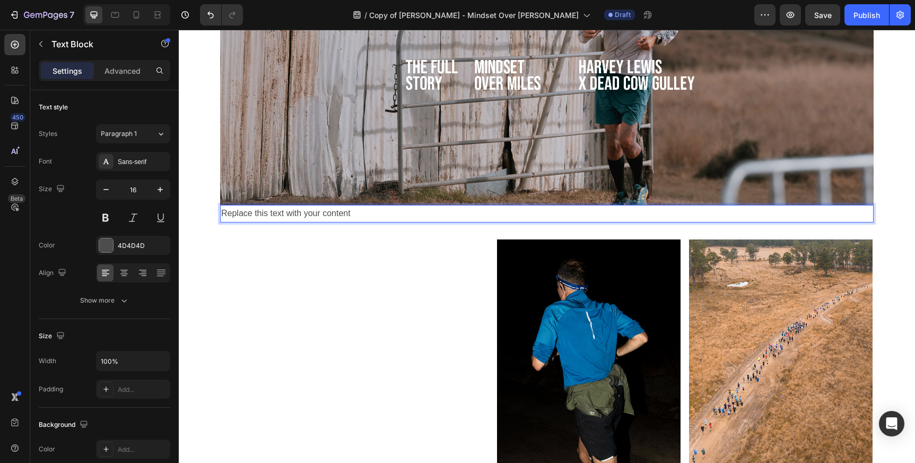
click at [324, 213] on div "Replace this text with your content" at bounding box center [547, 214] width 654 height 18
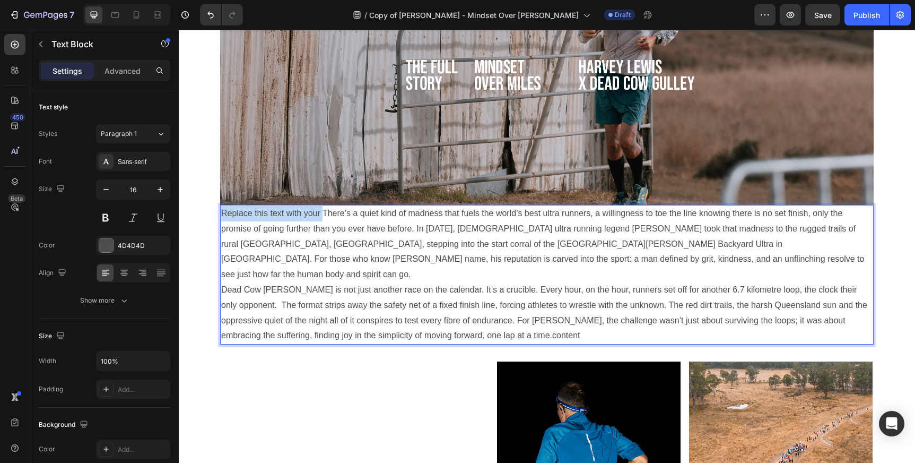
drag, startPoint x: 323, startPoint y: 212, endPoint x: 201, endPoint y: 213, distance: 122.5
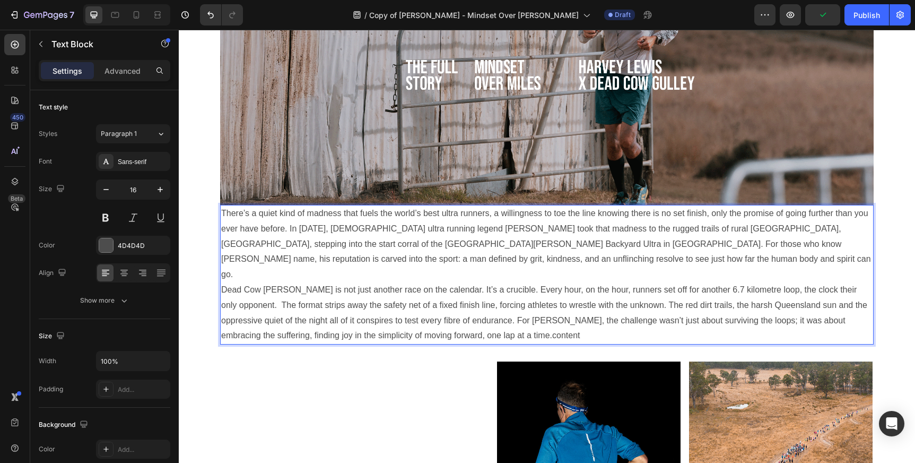
click at [543, 258] on p "There’s a quiet kind of madness that fuels the world’s best ultra runners, a wi…" at bounding box center [546, 274] width 651 height 137
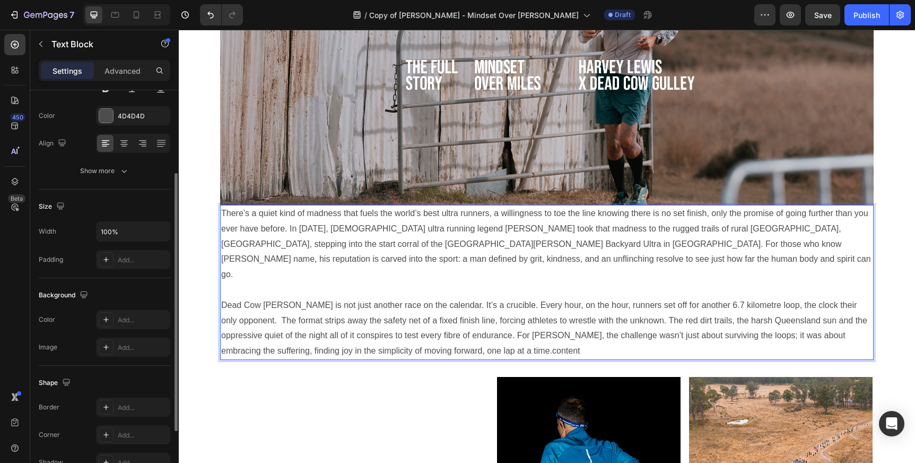
scroll to position [128, 0]
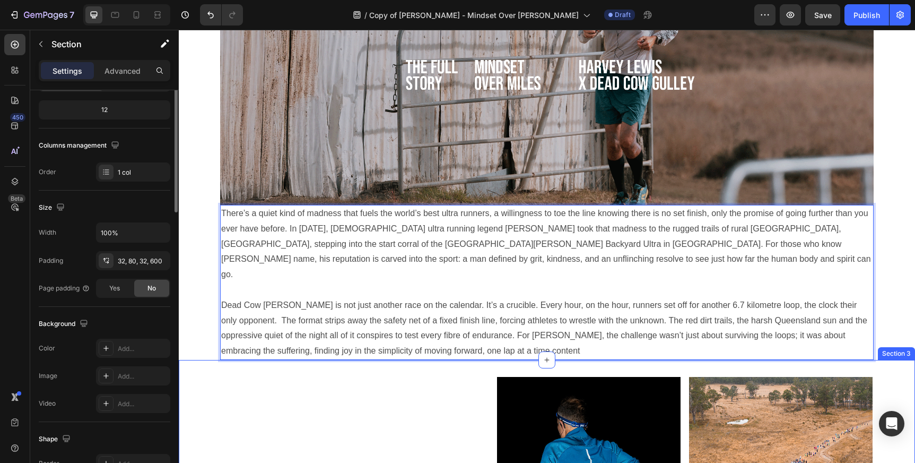
scroll to position [0, 0]
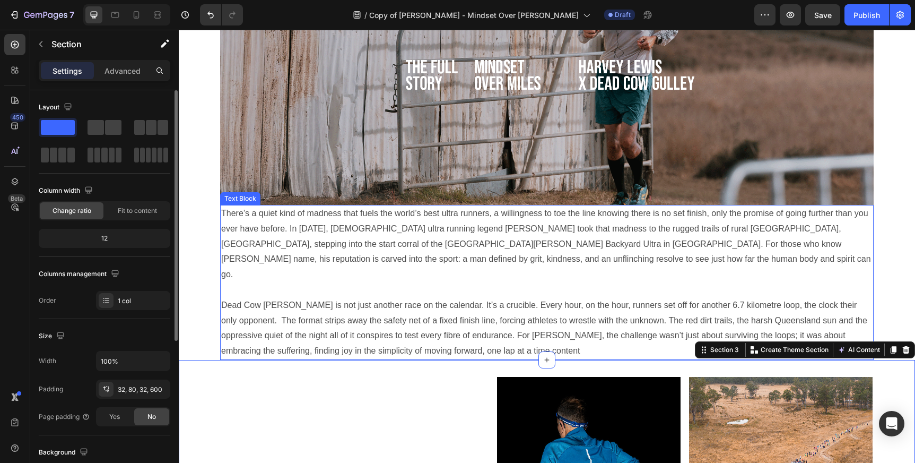
click at [299, 246] on p "There’s a quiet kind of madness that fuels the world’s best ultra runners, a wi…" at bounding box center [546, 282] width 651 height 153
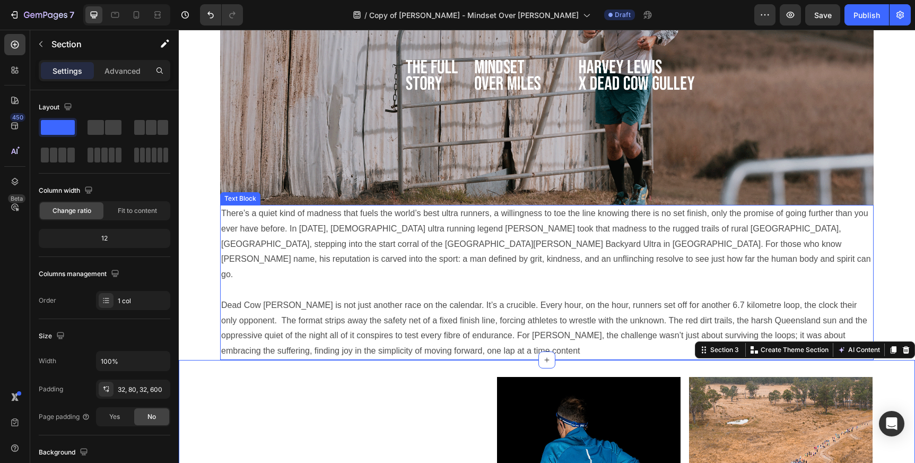
click at [239, 273] on p "There’s a quiet kind of madness that fuels the world’s best ultra runners, a wi…" at bounding box center [546, 282] width 651 height 153
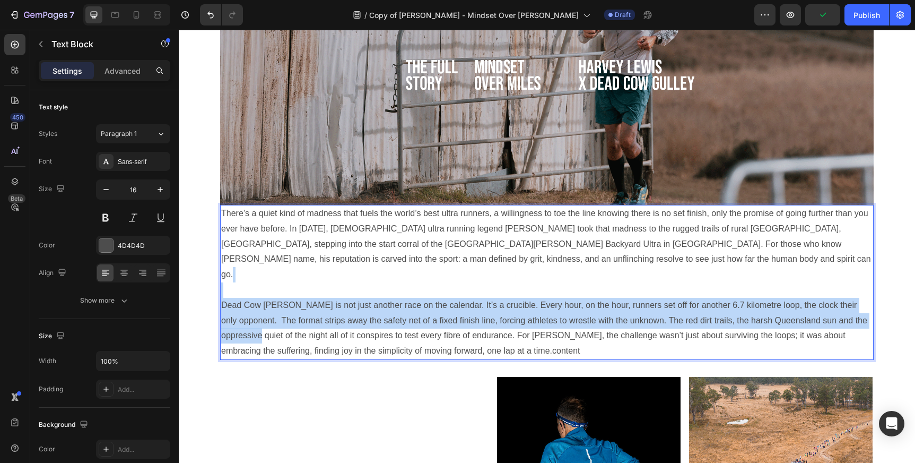
drag, startPoint x: 239, startPoint y: 273, endPoint x: 241, endPoint y: 318, distance: 45.1
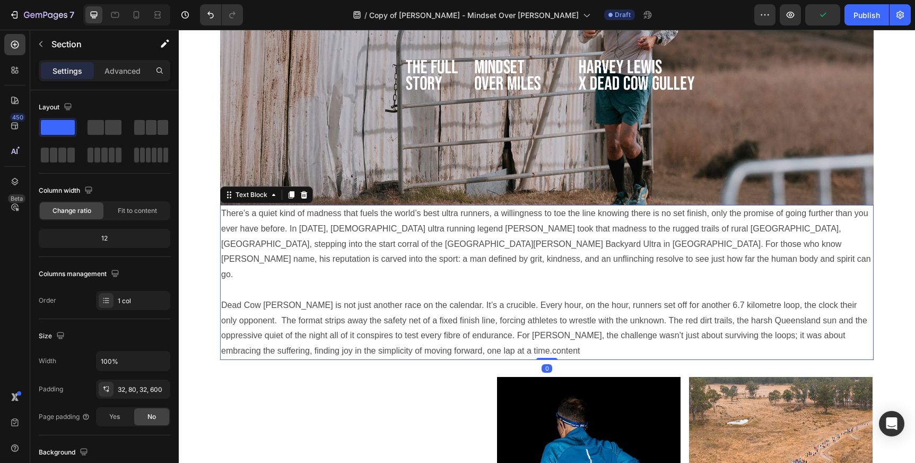
click at [522, 276] on p "There’s a quiet kind of madness that fuels the world’s best ultra runners, a wi…" at bounding box center [546, 282] width 651 height 153
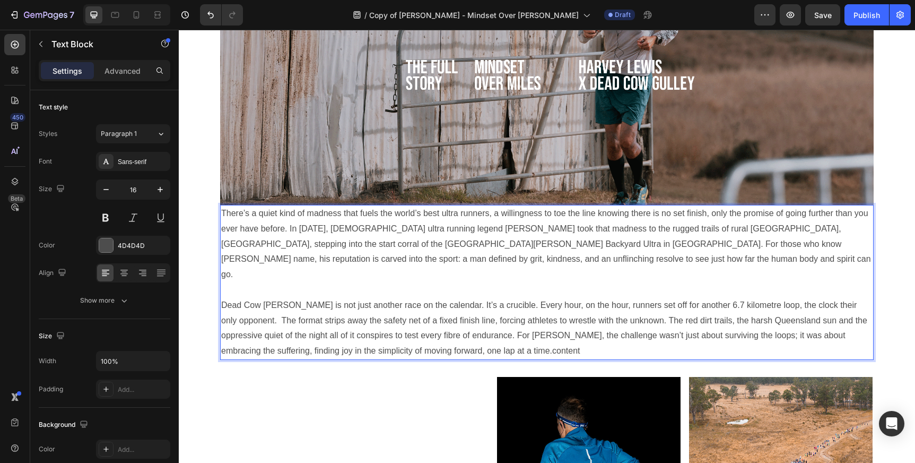
click at [382, 252] on p "There’s a quiet kind of madness that fuels the world’s best ultra runners, a wi…" at bounding box center [546, 282] width 651 height 153
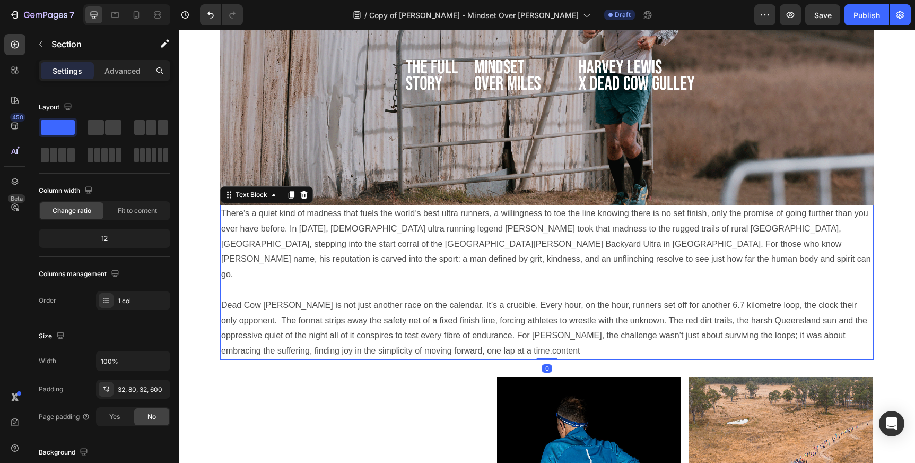
click at [358, 288] on p "There’s a quiet kind of madness that fuels the world’s best ultra runners, a wi…" at bounding box center [546, 282] width 651 height 153
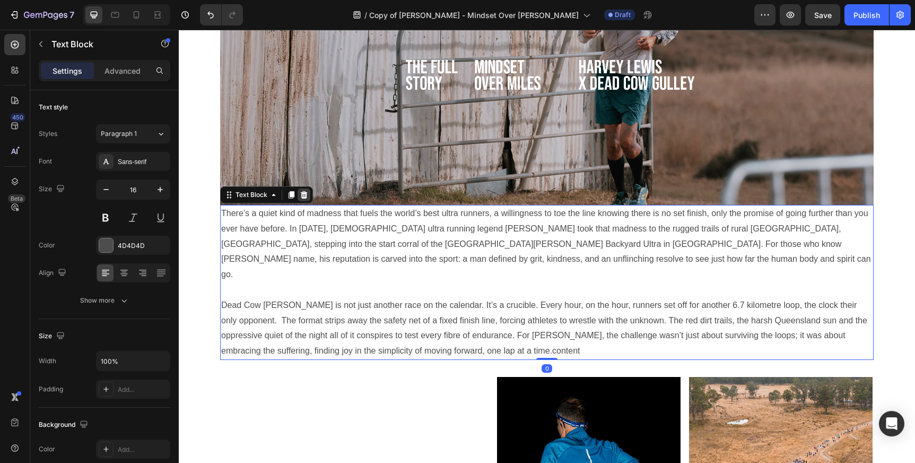
click at [304, 197] on icon at bounding box center [304, 194] width 7 height 7
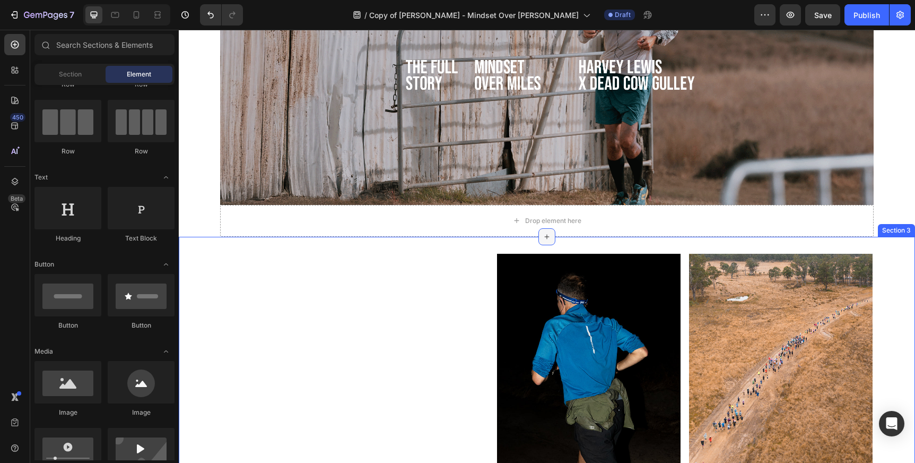
click at [546, 237] on icon at bounding box center [547, 236] width 8 height 8
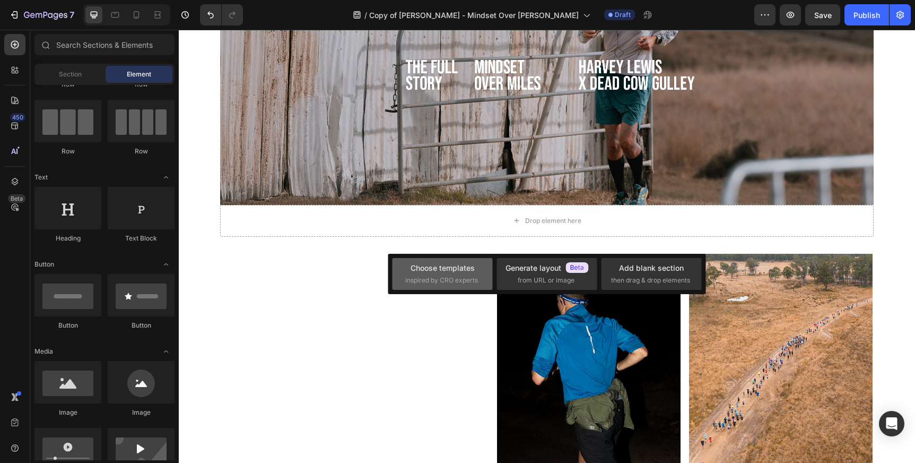
click at [427, 274] on div "Choose templates inspired by CRO experts" at bounding box center [442, 273] width 74 height 23
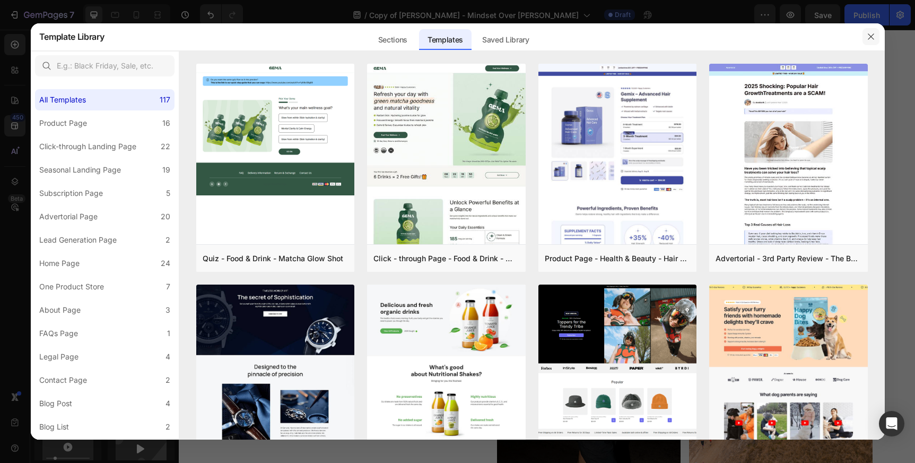
click at [867, 38] on icon "button" at bounding box center [871, 36] width 8 height 8
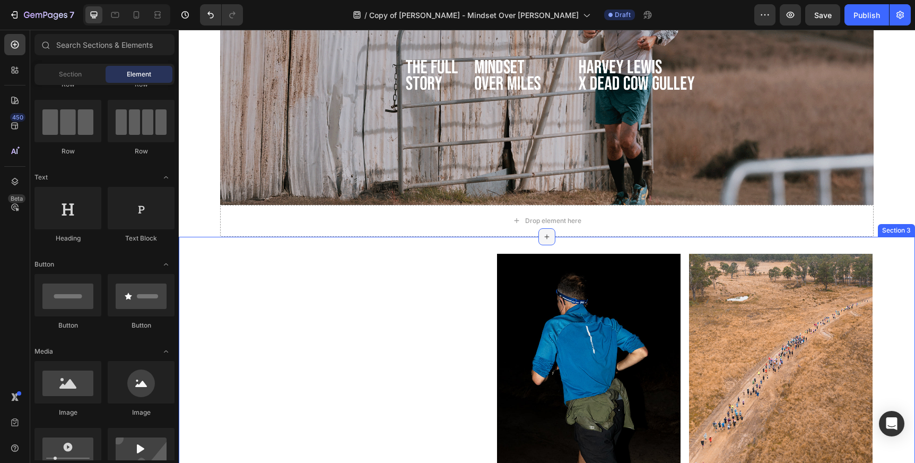
click at [543, 236] on icon at bounding box center [547, 236] width 8 height 8
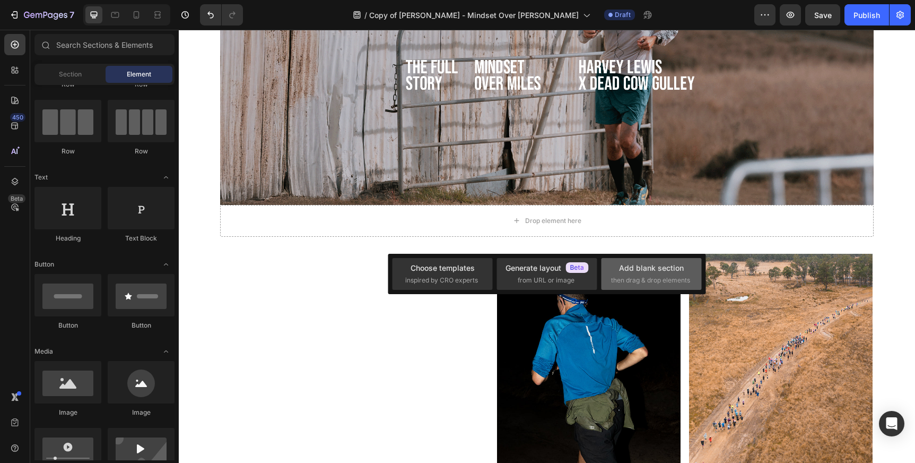
click at [656, 269] on div "Add blank section" at bounding box center [651, 267] width 65 height 11
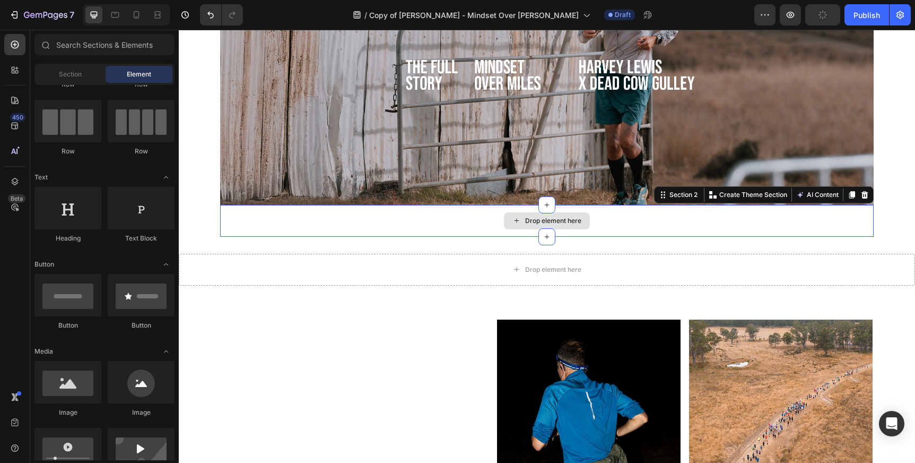
click at [750, 216] on div "Drop element here" at bounding box center [547, 221] width 654 height 32
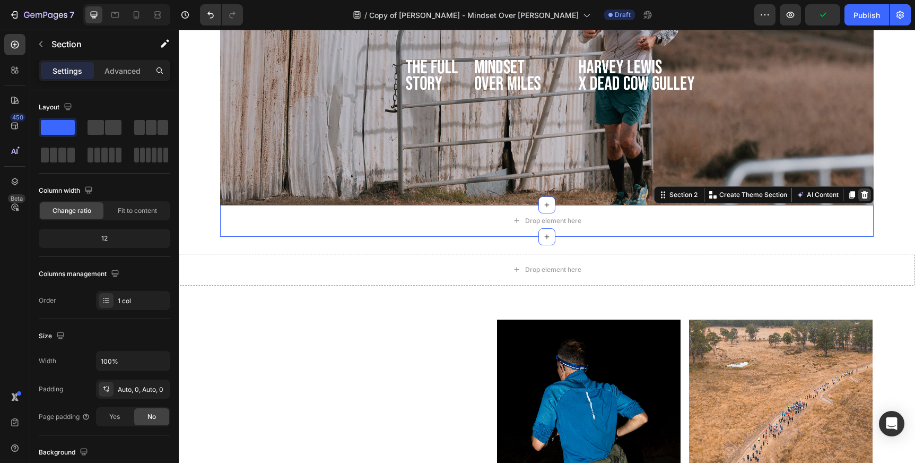
click at [864, 193] on icon at bounding box center [864, 194] width 7 height 7
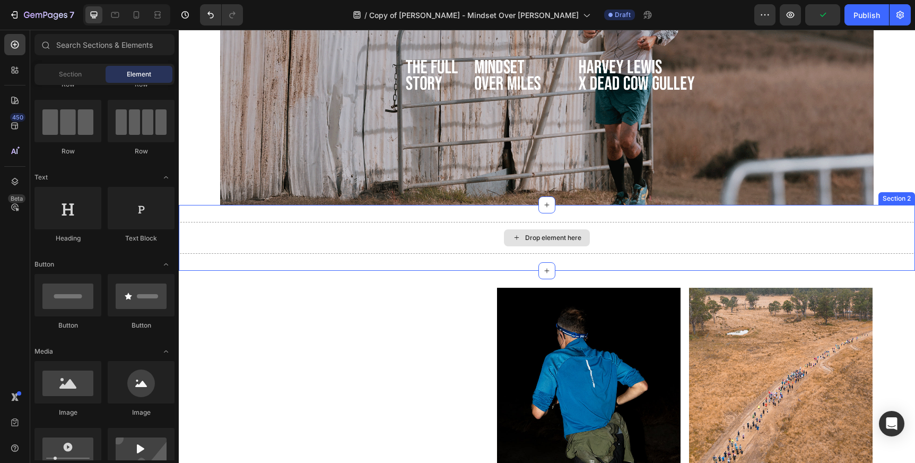
click at [558, 238] on div "Drop element here" at bounding box center [553, 237] width 56 height 8
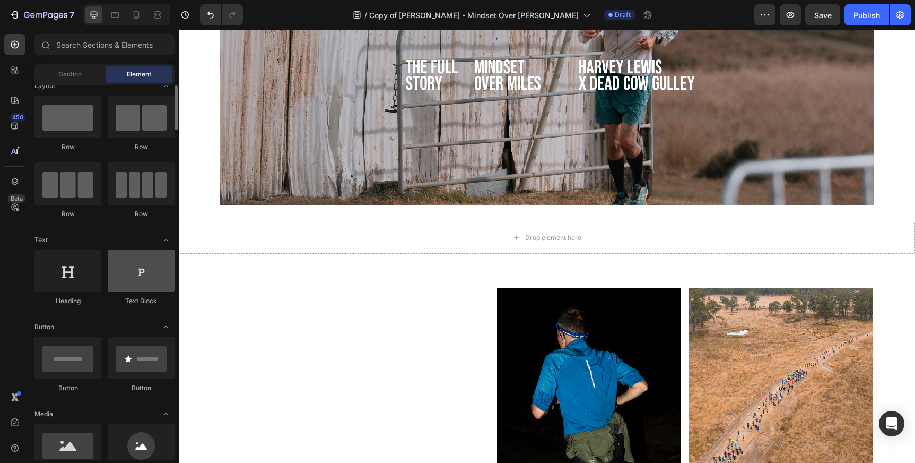
scroll to position [22, 0]
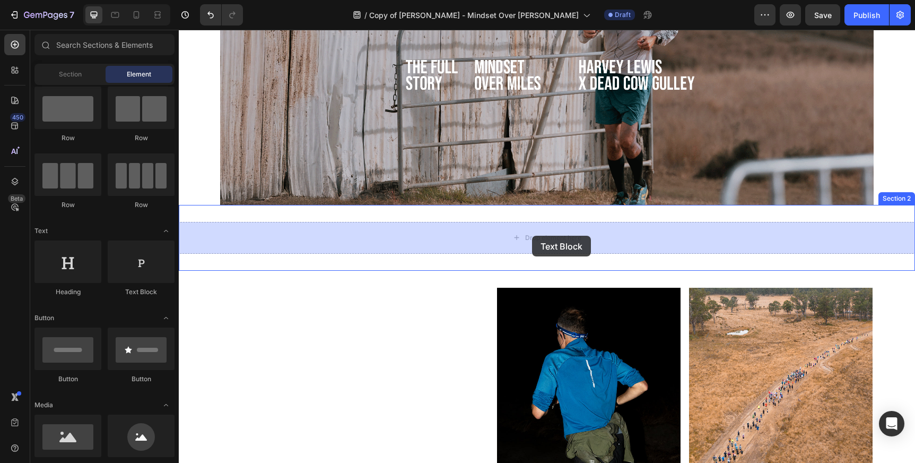
drag, startPoint x: 322, startPoint y: 293, endPoint x: 532, endPoint y: 236, distance: 217.9
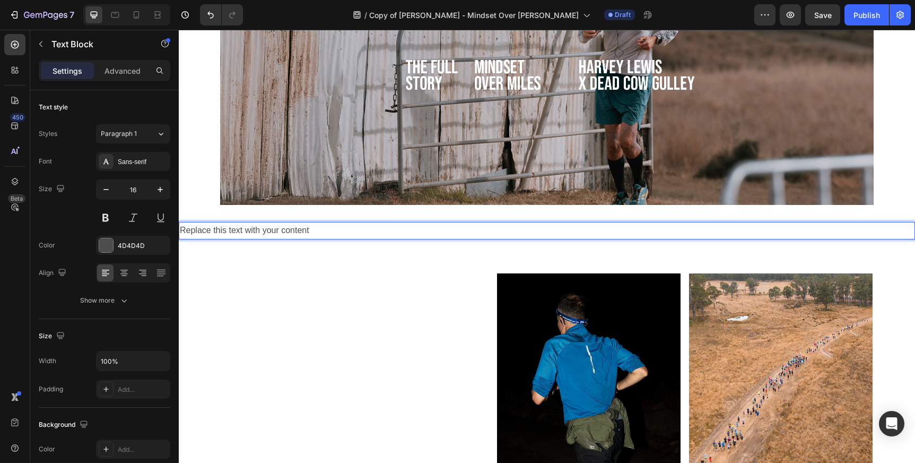
click at [278, 230] on div "Replace this text with your content" at bounding box center [547, 231] width 736 height 18
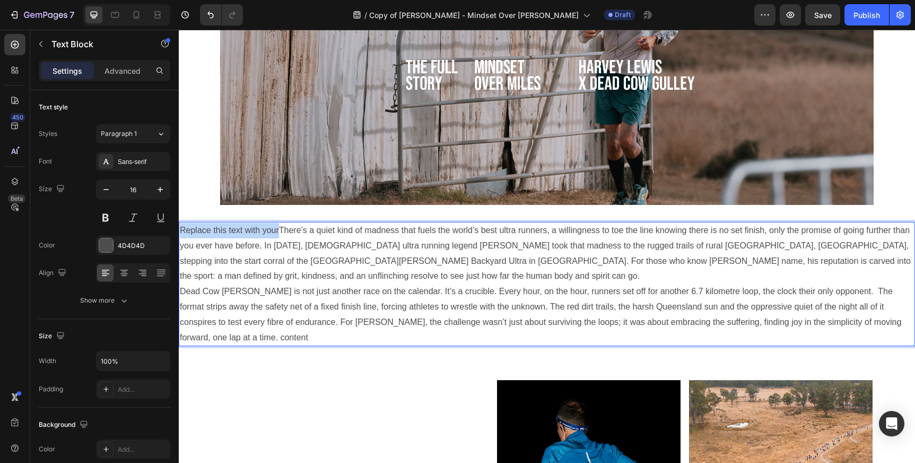
drag, startPoint x: 280, startPoint y: 229, endPoint x: 167, endPoint y: 230, distance: 113.5
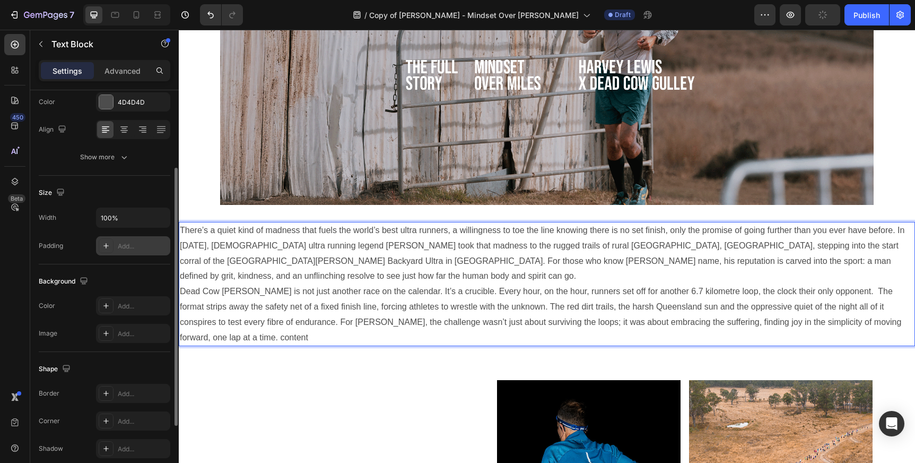
scroll to position [133, 0]
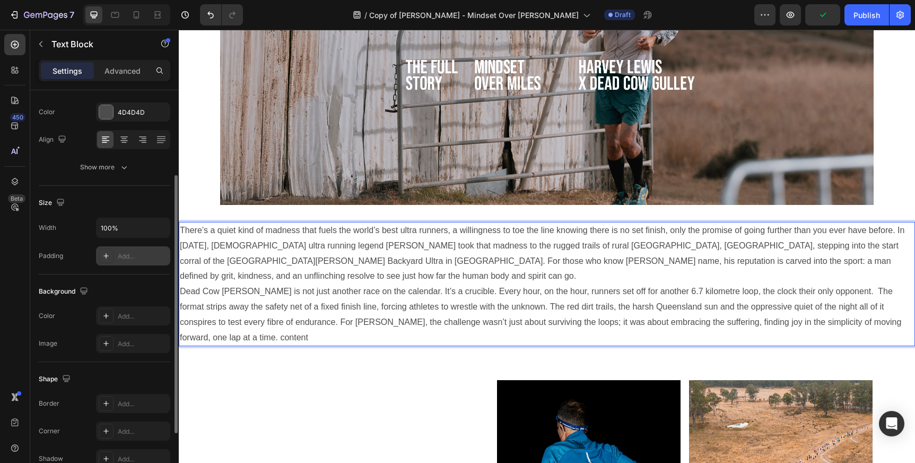
click at [135, 254] on div "Add..." at bounding box center [143, 256] width 50 height 10
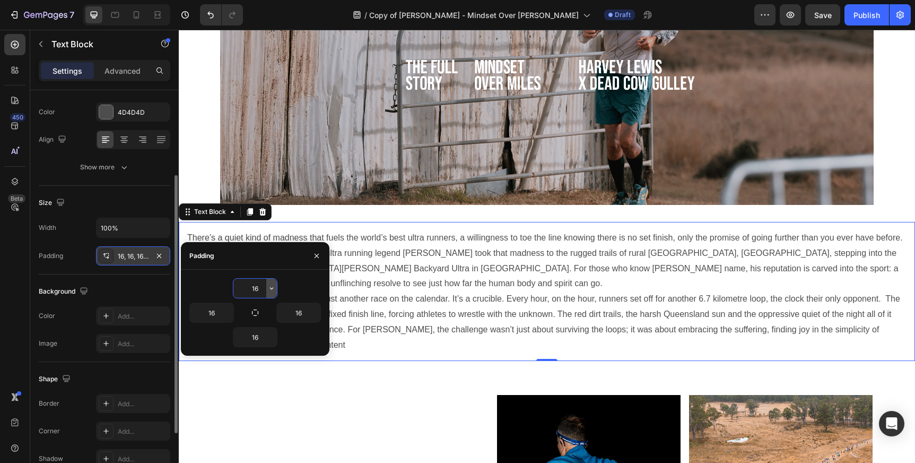
click at [272, 287] on icon "button" at bounding box center [271, 288] width 8 height 8
drag, startPoint x: 262, startPoint y: 287, endPoint x: 233, endPoint y: 287, distance: 29.2
click at [233, 287] on div "16" at bounding box center [255, 288] width 45 height 20
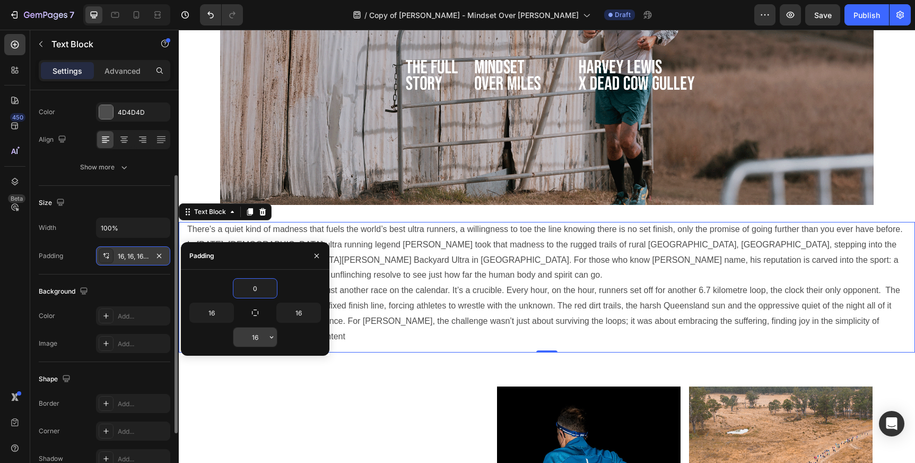
type input "0"
drag, startPoint x: 262, startPoint y: 335, endPoint x: 231, endPoint y: 335, distance: 30.8
click at [231, 335] on div "16" at bounding box center [255, 337] width 132 height 20
type input "16"
drag, startPoint x: 219, startPoint y: 312, endPoint x: 171, endPoint y: 312, distance: 47.2
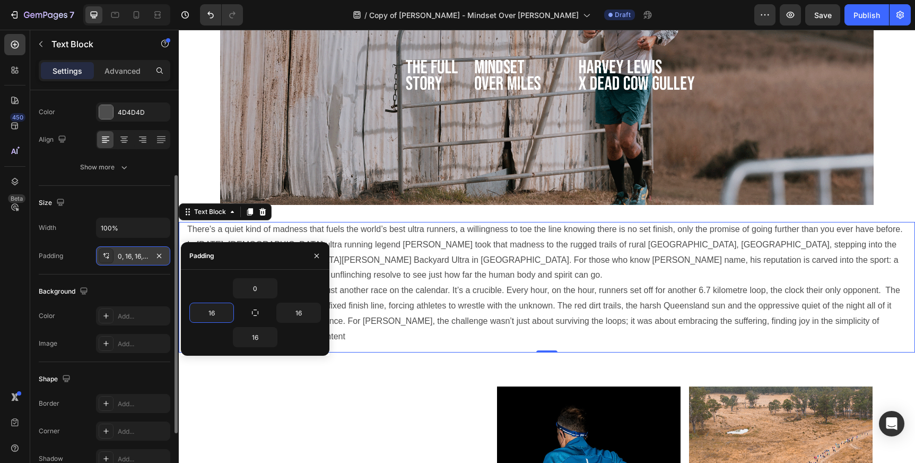
click at [171, 312] on div "450 Beta Sections(18) Elements(83) Section Element Hero Section Product Detail …" at bounding box center [89, 246] width 179 height 433
type input "1"
type input "3"
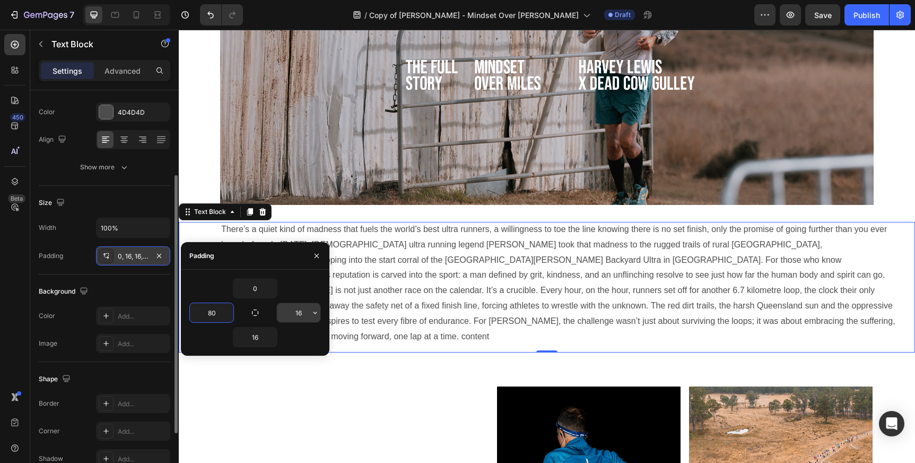
type input "80"
drag, startPoint x: 304, startPoint y: 314, endPoint x: 289, endPoint y: 314, distance: 15.4
click at [289, 314] on input "16" at bounding box center [298, 312] width 43 height 19
drag, startPoint x: 303, startPoint y: 313, endPoint x: 295, endPoint y: 313, distance: 8.0
click at [295, 313] on input "16" at bounding box center [298, 312] width 43 height 19
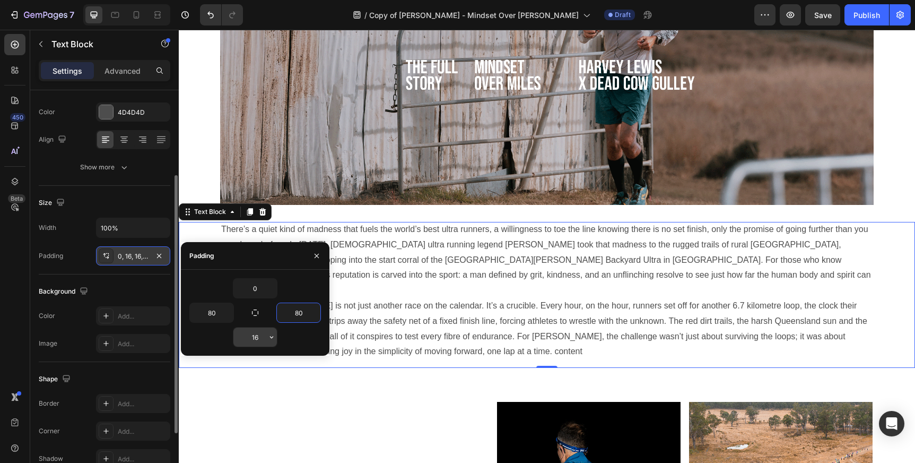
type input "80"
drag, startPoint x: 259, startPoint y: 337, endPoint x: 248, endPoint y: 337, distance: 11.1
click at [248, 337] on input "16" at bounding box center [254, 336] width 43 height 19
type input "1"
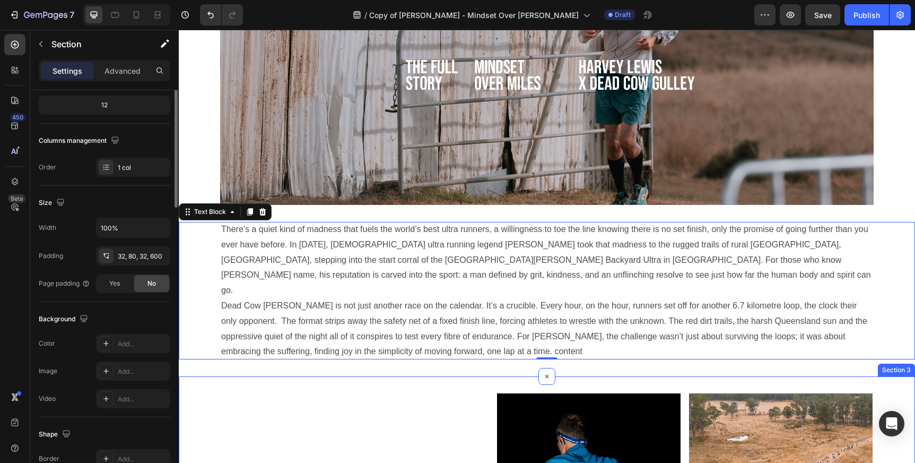
scroll to position [0, 0]
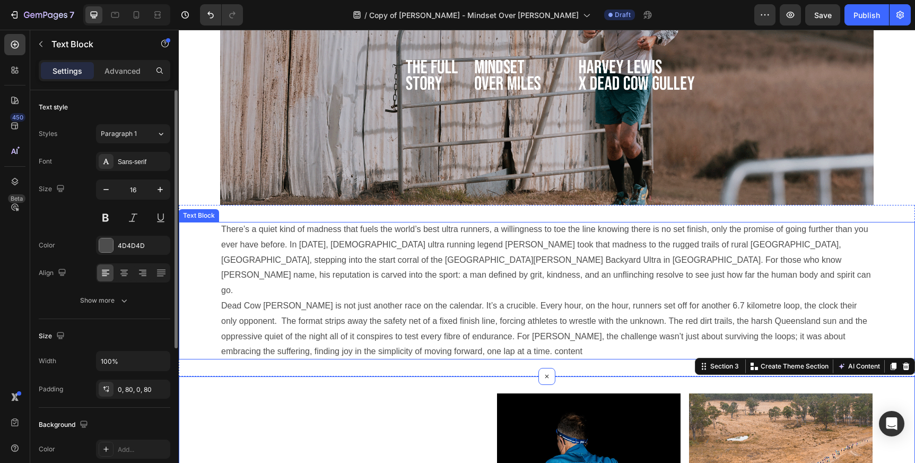
click at [491, 274] on p "There’s a quiet kind of madness that fuels the world’s best ultra runners, a wi…" at bounding box center [546, 290] width 651 height 137
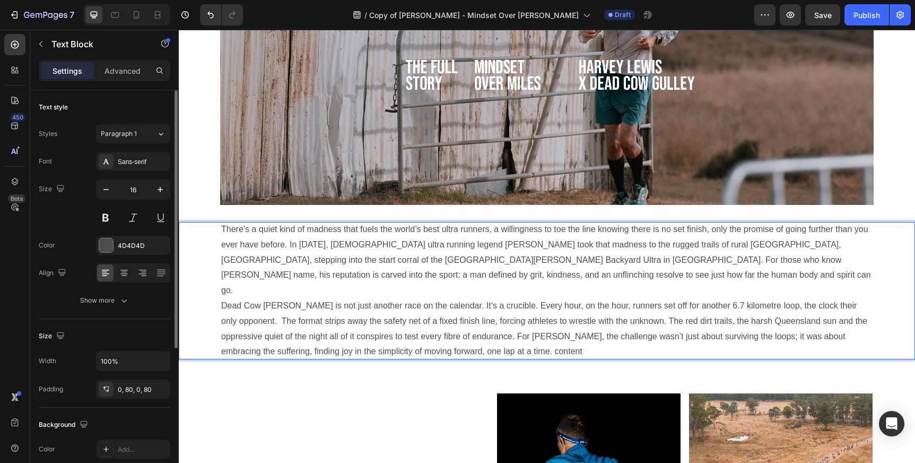
click at [518, 272] on p "There’s a quiet kind of madness that fuels the world’s best ultra runners, a wi…" at bounding box center [546, 290] width 651 height 137
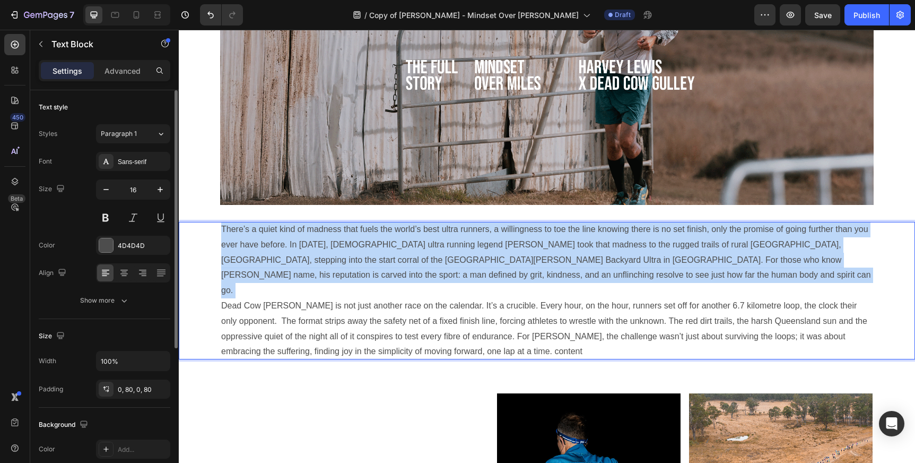
click at [518, 272] on p "There’s a quiet kind of madness that fuels the world’s best ultra runners, a wi…" at bounding box center [546, 290] width 651 height 137
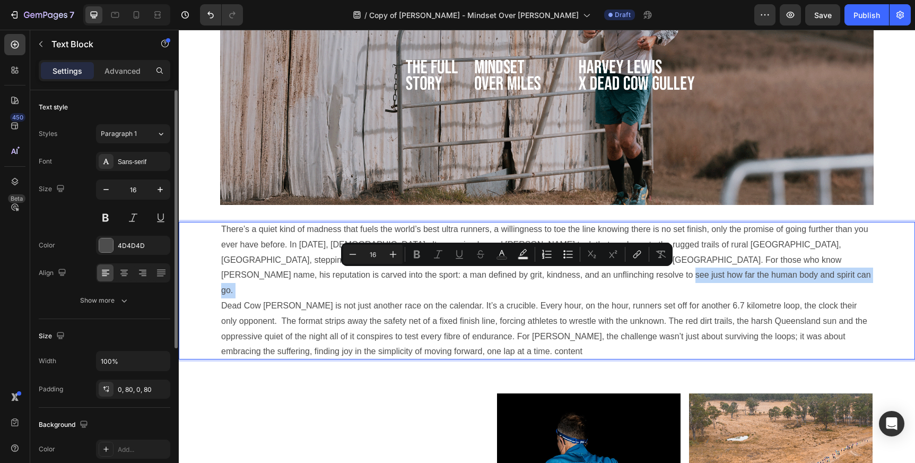
click at [523, 273] on p "There’s a quiet kind of madness that fuels the world’s best ultra runners, a wi…" at bounding box center [546, 290] width 651 height 137
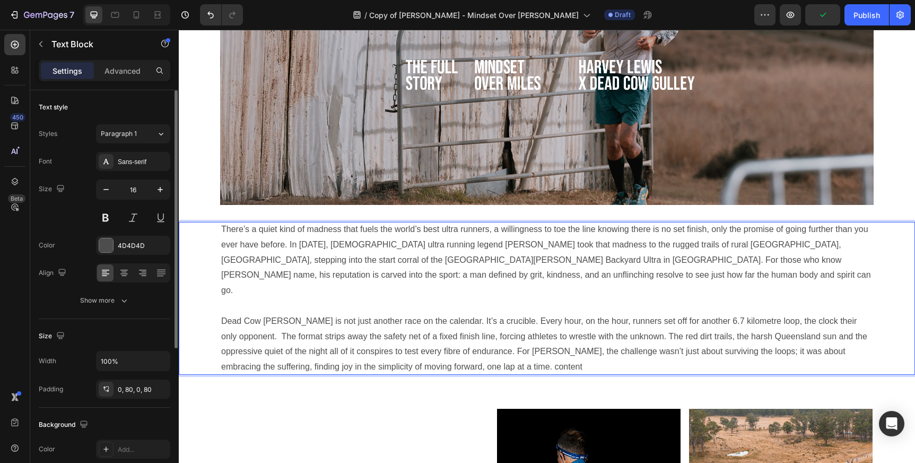
click at [455, 346] on p "There’s a quiet kind of madness that fuels the world’s best ultra runners, a wi…" at bounding box center [546, 298] width 651 height 153
drag, startPoint x: 494, startPoint y: 347, endPoint x: 461, endPoint y: 350, distance: 33.5
click at [461, 350] on p "There’s a quiet kind of madness that fuels the world’s best ultra runners, a wi…" at bounding box center [546, 298] width 651 height 153
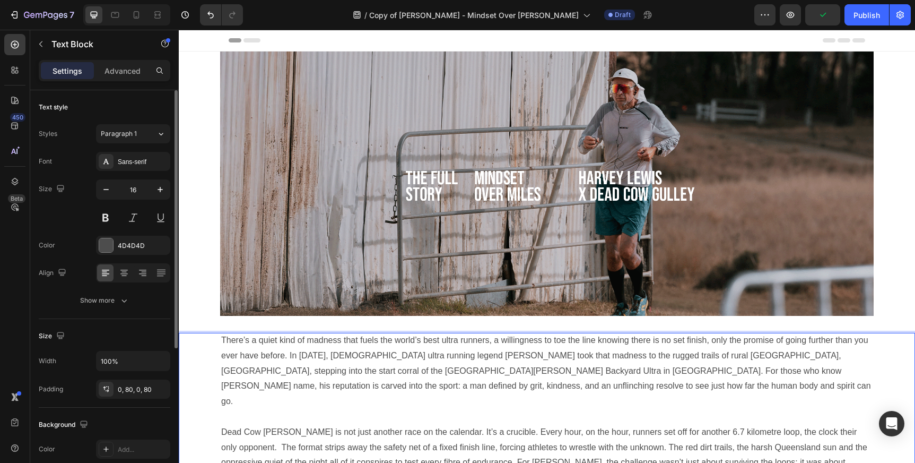
click at [262, 353] on p "There’s a quiet kind of madness that fuels the world’s best ultra runners, a wi…" at bounding box center [546, 409] width 651 height 153
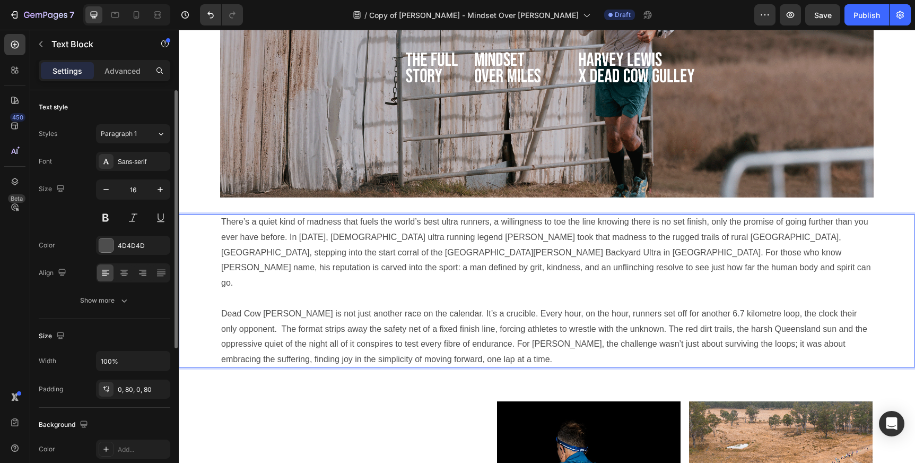
scroll to position [134, 0]
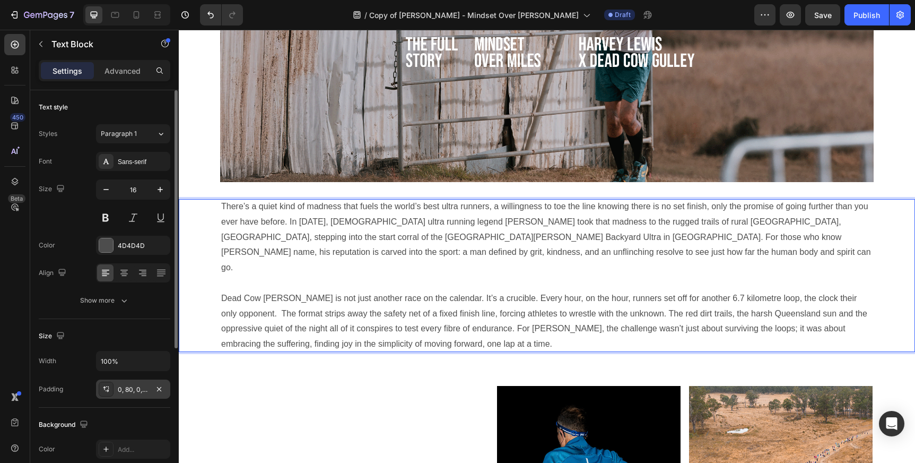
click at [128, 388] on div "0, 80, 0, 80" at bounding box center [133, 390] width 31 height 10
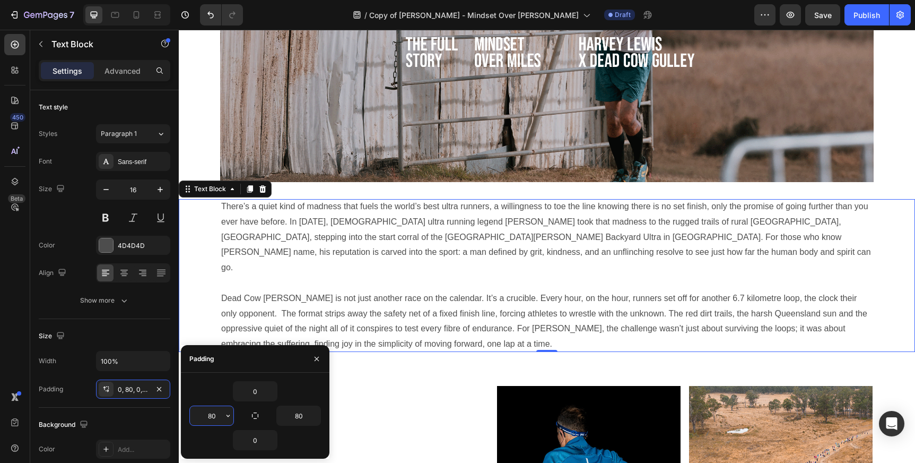
drag, startPoint x: 219, startPoint y: 416, endPoint x: 197, endPoint y: 415, distance: 21.2
click at [198, 416] on input "80" at bounding box center [211, 415] width 43 height 19
drag, startPoint x: 215, startPoint y: 414, endPoint x: 205, endPoint y: 414, distance: 9.5
click at [205, 414] on input "80" at bounding box center [211, 415] width 43 height 19
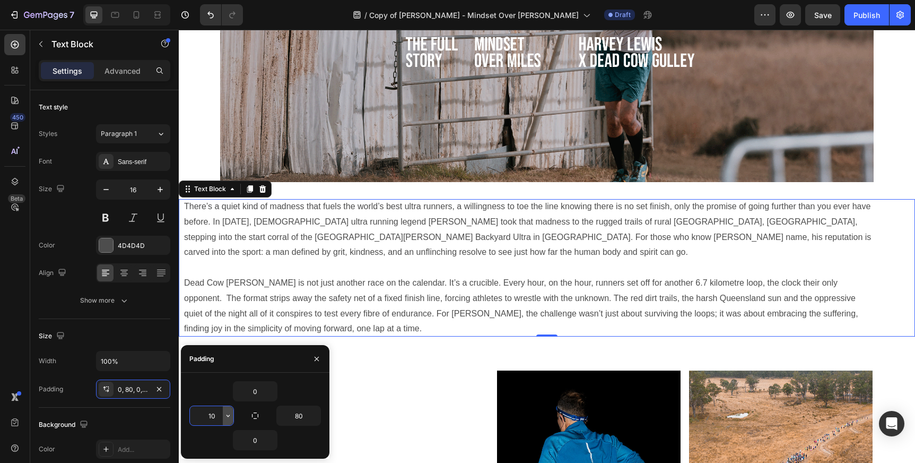
type input "1"
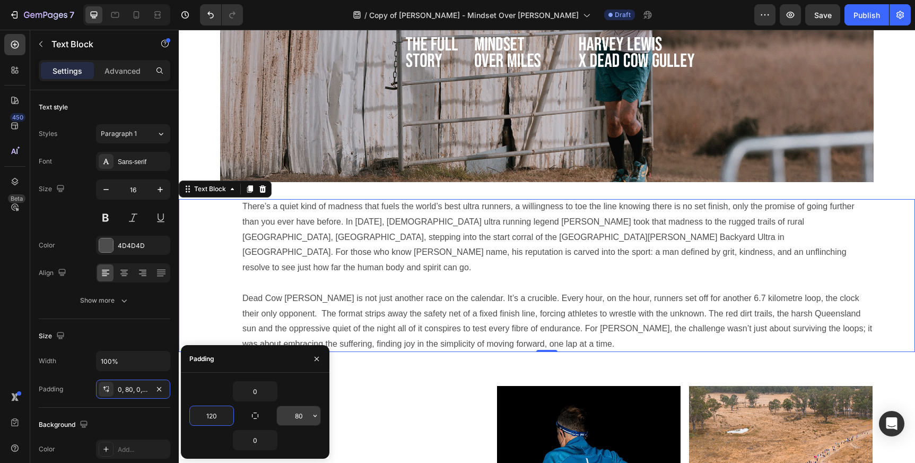
type input "120"
click at [308, 418] on input "80" at bounding box center [298, 415] width 43 height 19
type input "8"
type input "120"
click at [218, 416] on input "120" at bounding box center [211, 415] width 43 height 19
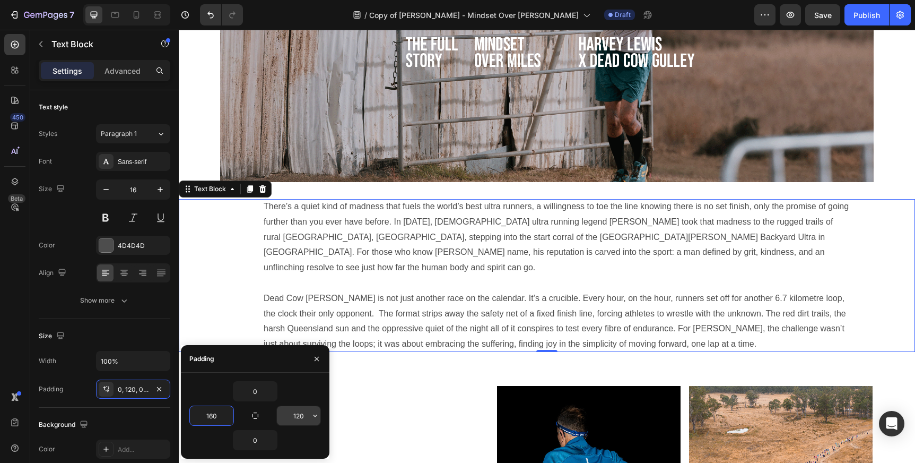
type input "160"
click at [303, 417] on input "120" at bounding box center [298, 415] width 43 height 19
type input "160"
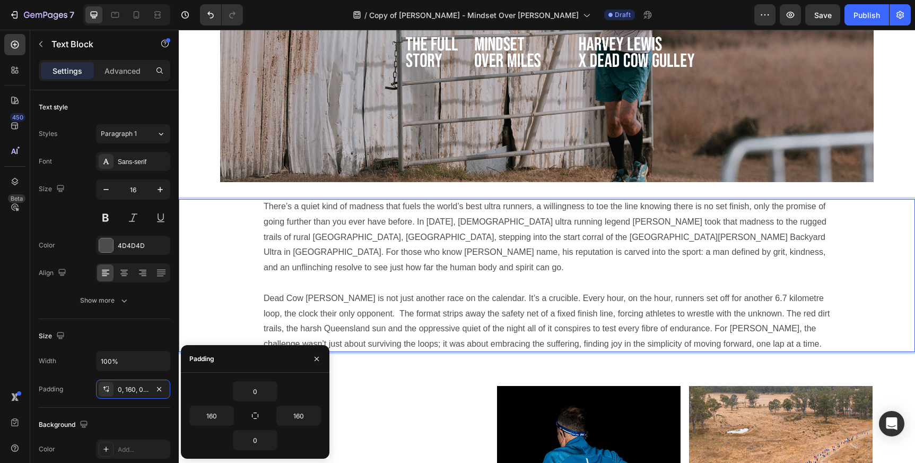
click at [820, 206] on p "There’s a quiet kind of madness that fuels the world’s best ultra runners, a wi…" at bounding box center [547, 275] width 567 height 153
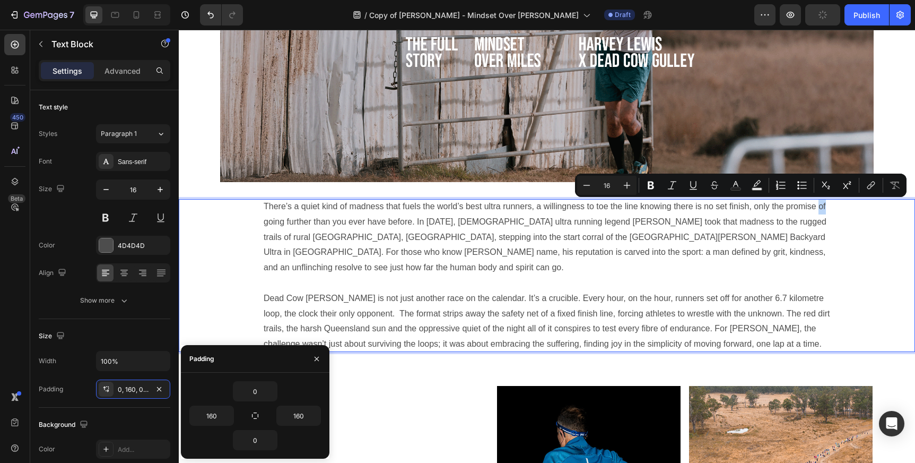
click at [819, 204] on p "There’s a quiet kind of madness that fuels the world’s best ultra runners, a wi…" at bounding box center [547, 275] width 567 height 153
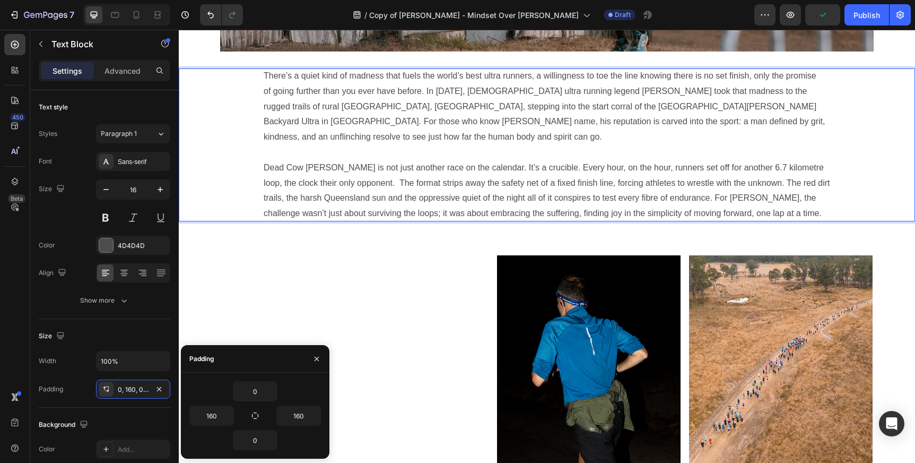
scroll to position [265, 0]
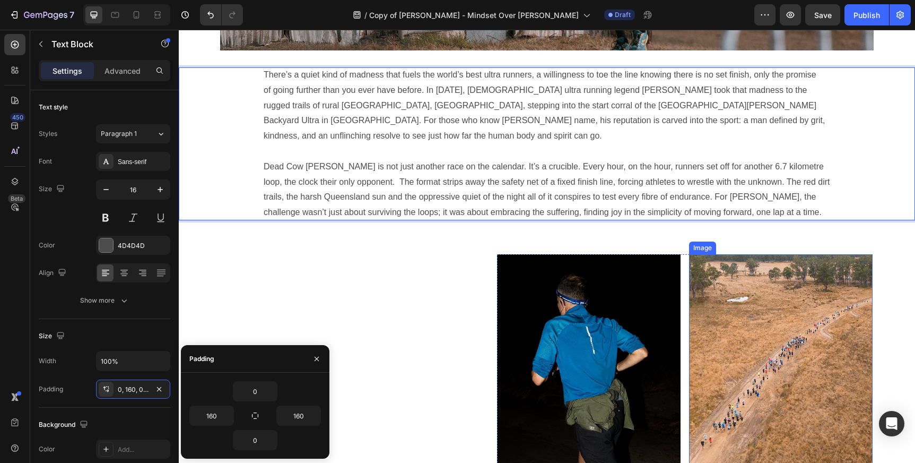
click at [769, 284] on img at bounding box center [781, 374] width 184 height 240
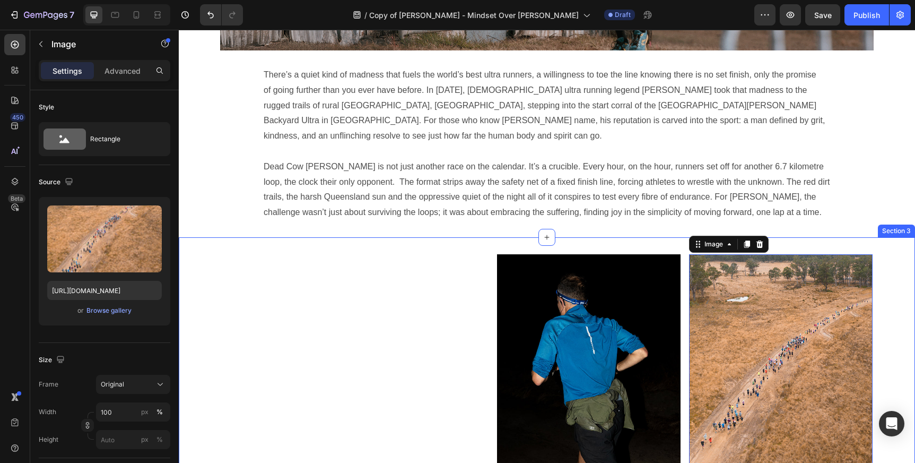
click at [884, 251] on div "Image Image 0 Row Section 3" at bounding box center [547, 374] width 736 height 274
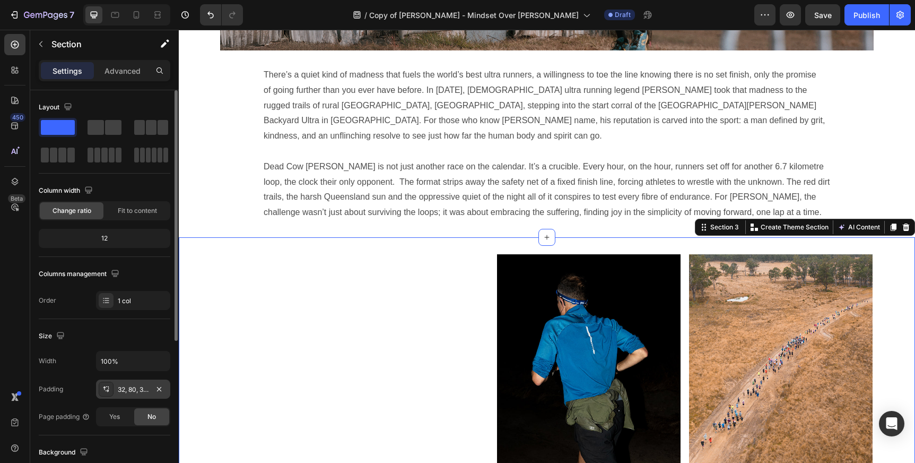
click at [131, 388] on div "32, 80, 32, 600" at bounding box center [133, 390] width 31 height 10
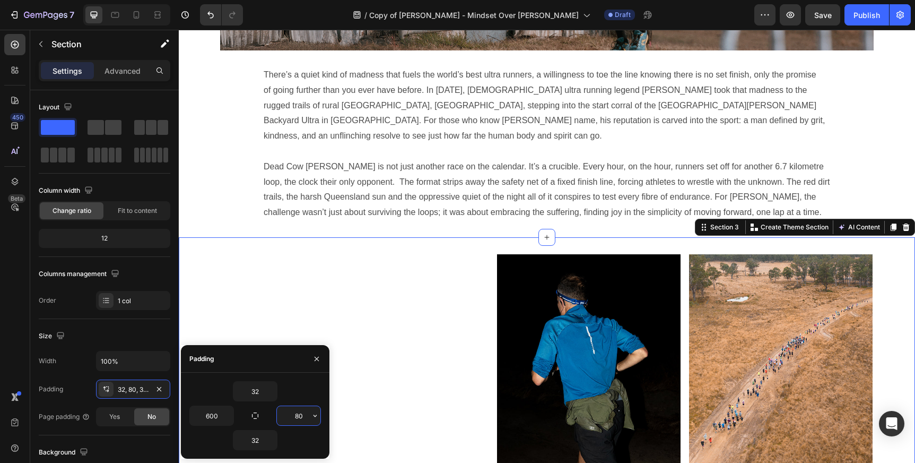
drag, startPoint x: 304, startPoint y: 417, endPoint x: 299, endPoint y: 412, distance: 7.9
click at [299, 413] on input "80" at bounding box center [298, 415] width 43 height 19
type input "8"
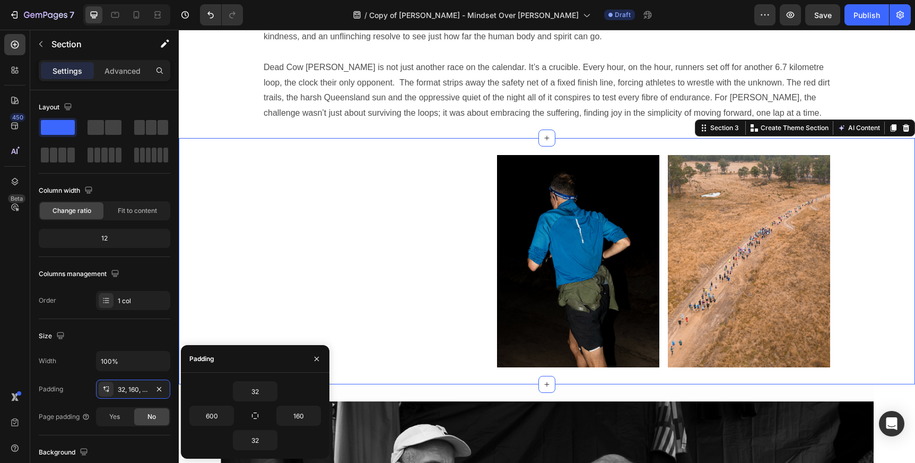
scroll to position [349, 0]
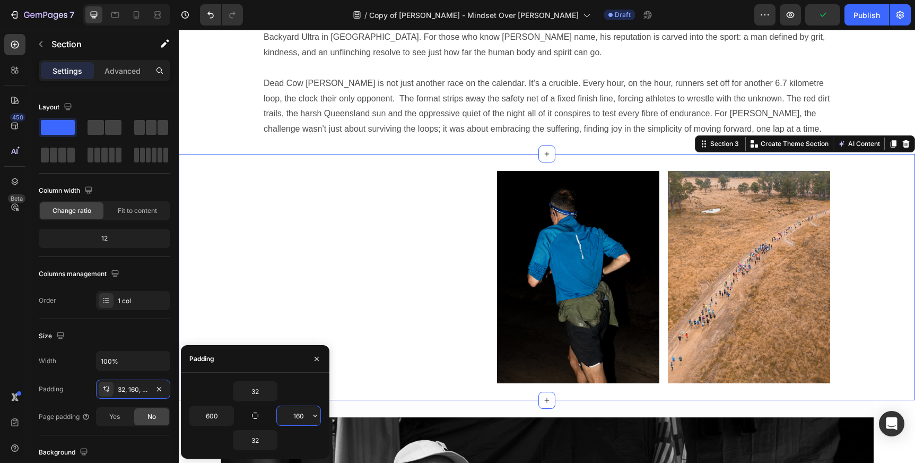
type input "0"
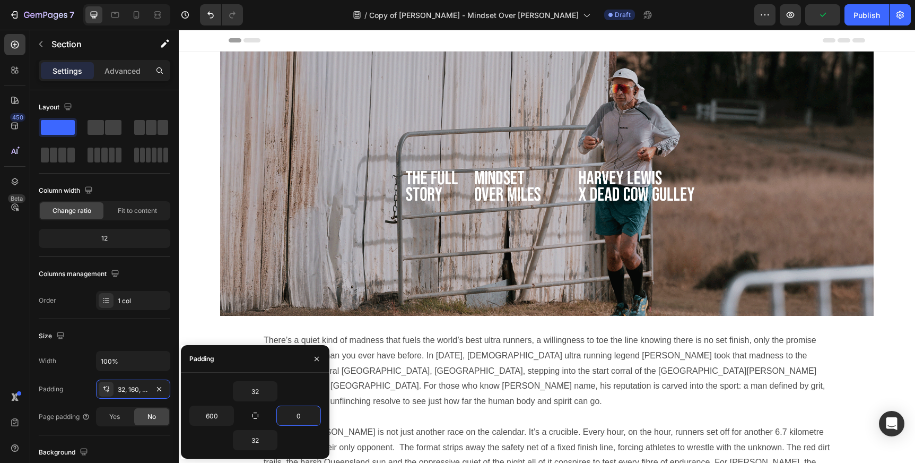
scroll to position [28, 0]
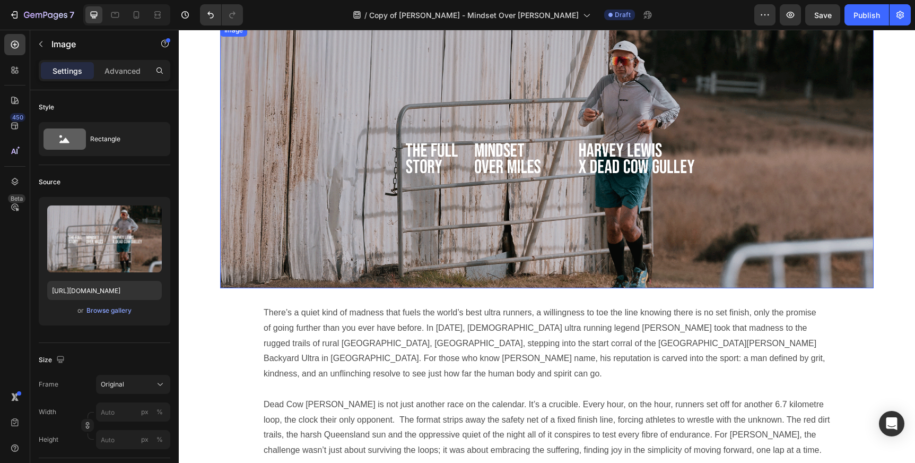
click at [811, 117] on img at bounding box center [547, 156] width 654 height 264
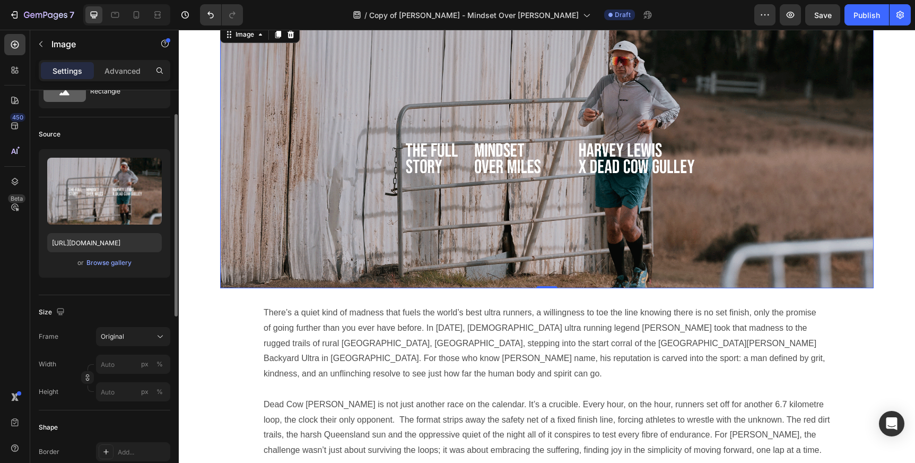
scroll to position [0, 0]
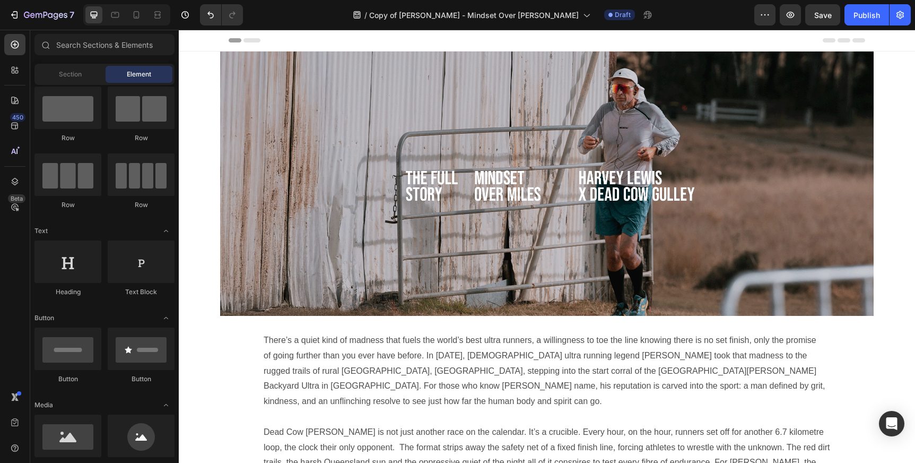
click at [197, 51] on div "Header" at bounding box center [547, 41] width 736 height 22
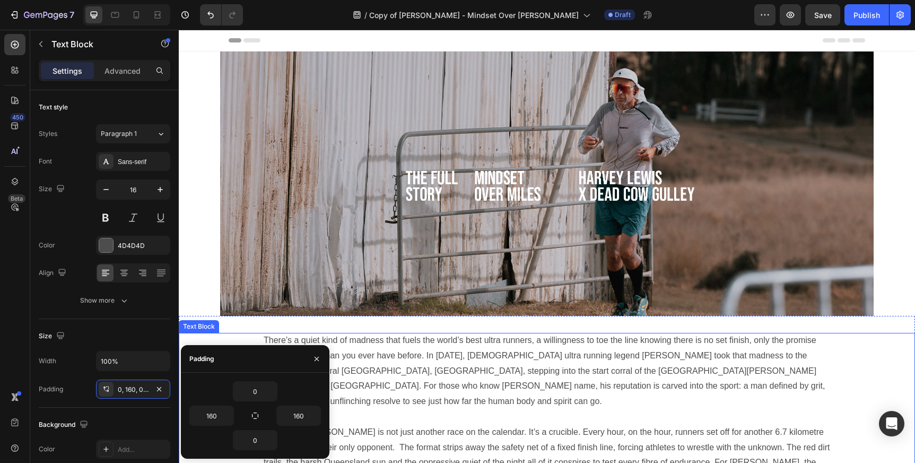
click at [242, 376] on div "There’s a quiet kind of madness that fuels the world’s best ultra runners, a wi…" at bounding box center [547, 409] width 736 height 153
click at [281, 321] on div "There’s a quiet kind of madness that fuels the world’s best ultra runners, a wi…" at bounding box center [547, 409] width 736 height 187
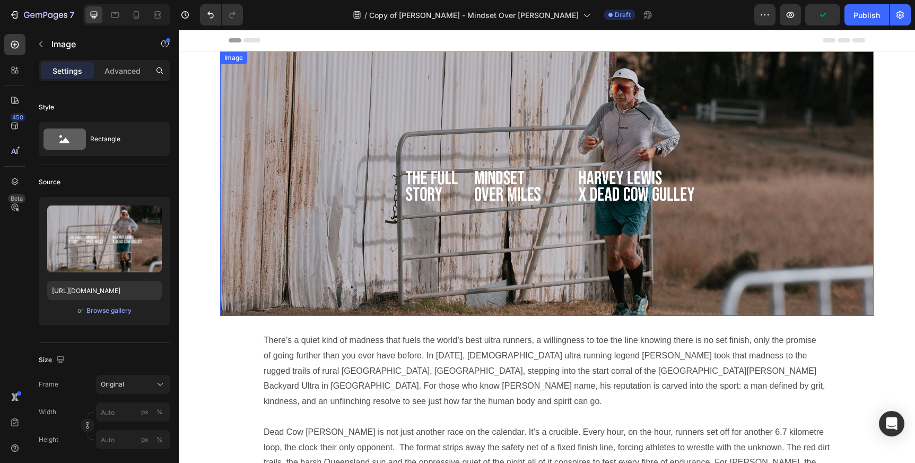
click at [241, 100] on img at bounding box center [547, 183] width 654 height 264
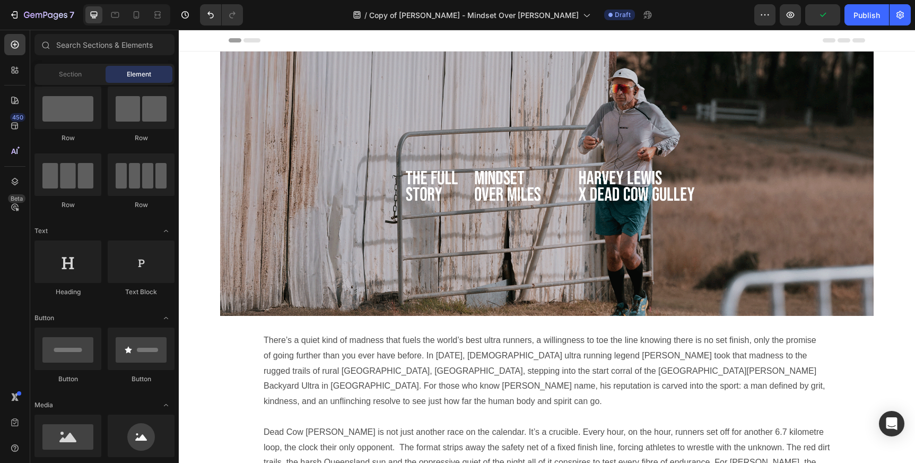
click at [204, 50] on div "Header" at bounding box center [547, 41] width 736 height 22
click at [202, 38] on span "Header" at bounding box center [210, 40] width 23 height 11
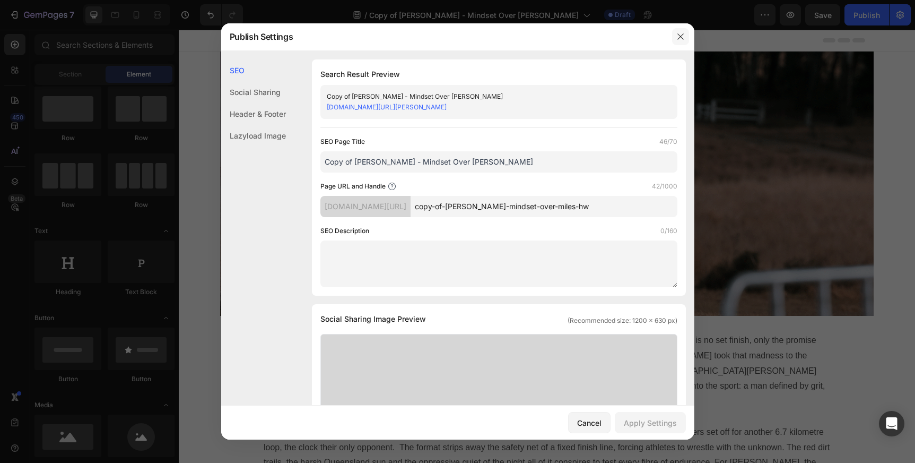
click at [680, 36] on icon "button" at bounding box center [680, 36] width 8 height 8
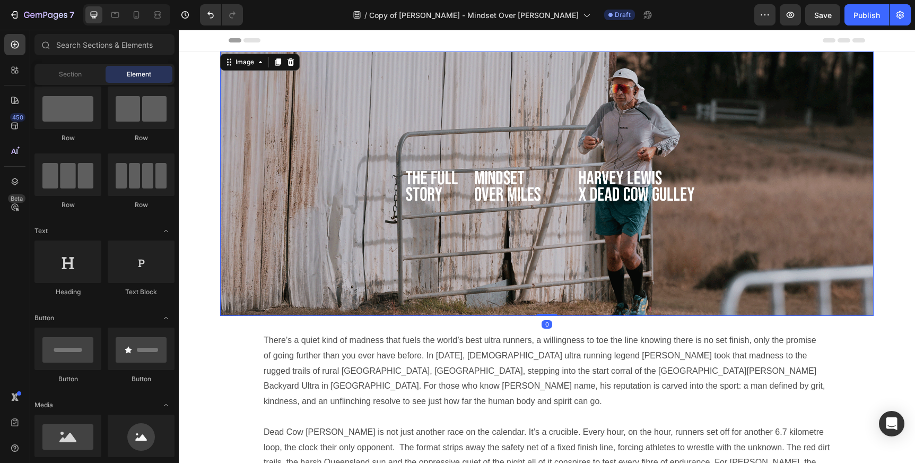
click at [417, 178] on img at bounding box center [547, 183] width 654 height 264
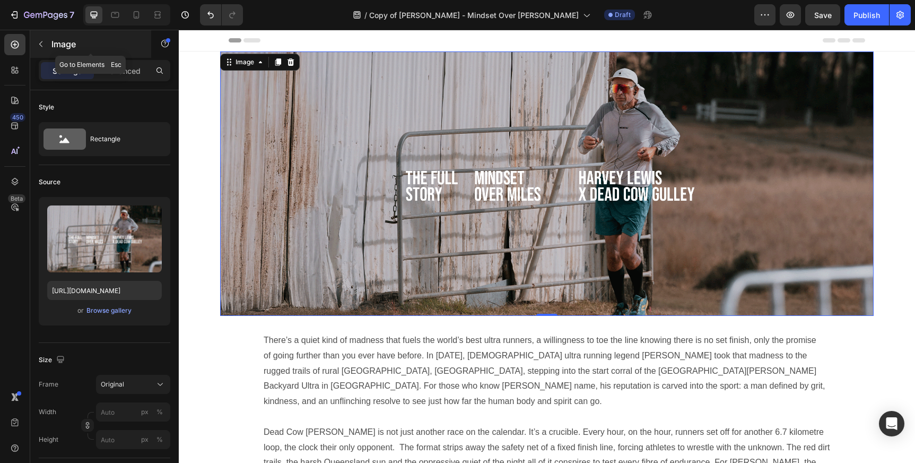
click at [42, 41] on icon "button" at bounding box center [41, 44] width 8 height 8
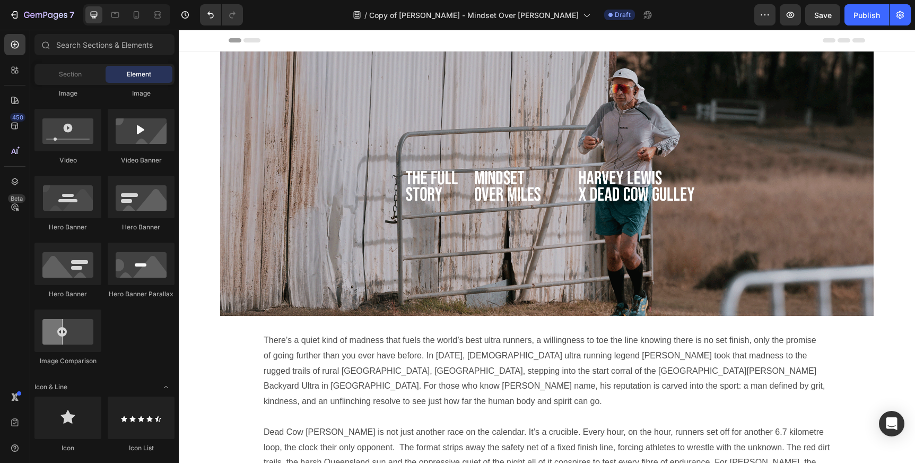
scroll to position [412, 0]
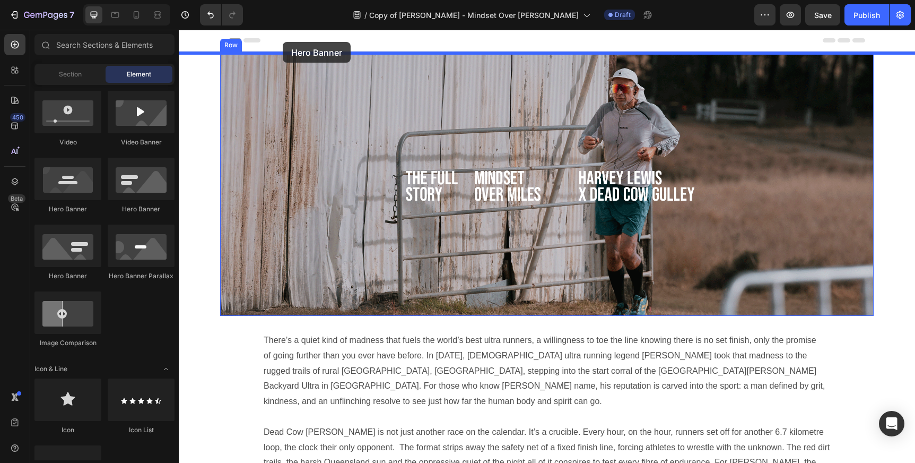
drag, startPoint x: 251, startPoint y: 219, endPoint x: 283, endPoint y: 42, distance: 179.0
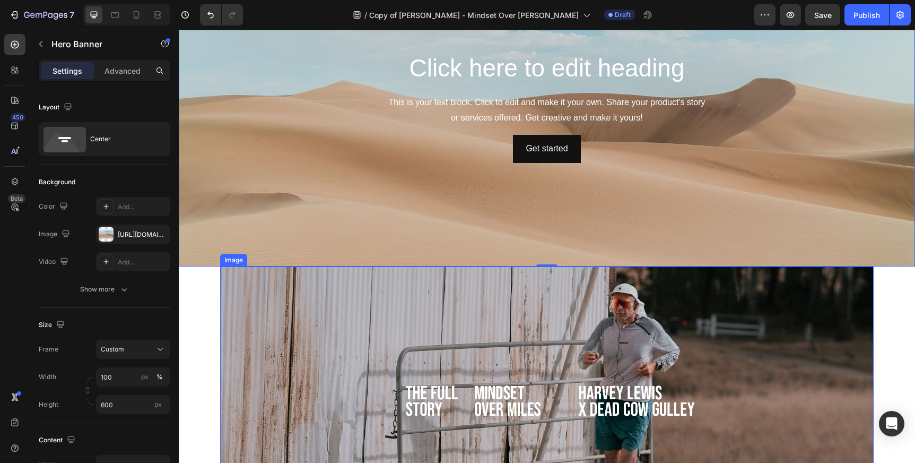
click at [371, 352] on img at bounding box center [547, 398] width 654 height 264
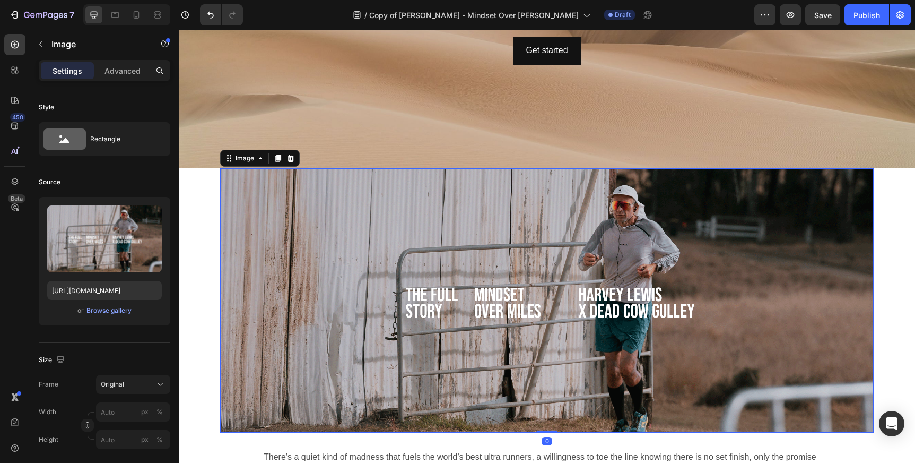
scroll to position [212, 0]
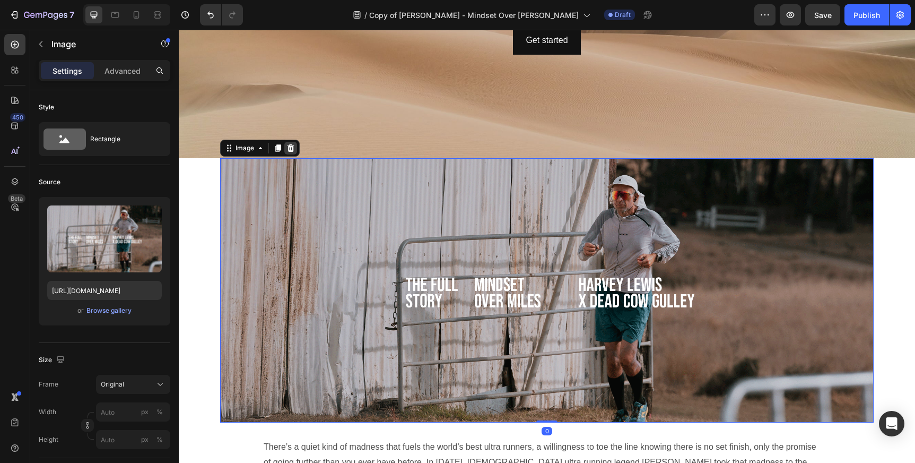
click at [292, 151] on icon at bounding box center [291, 147] width 7 height 7
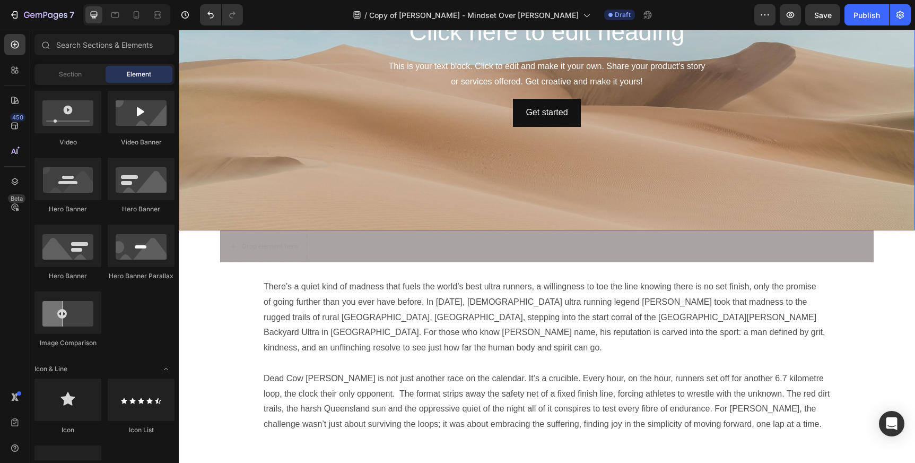
scroll to position [117, 0]
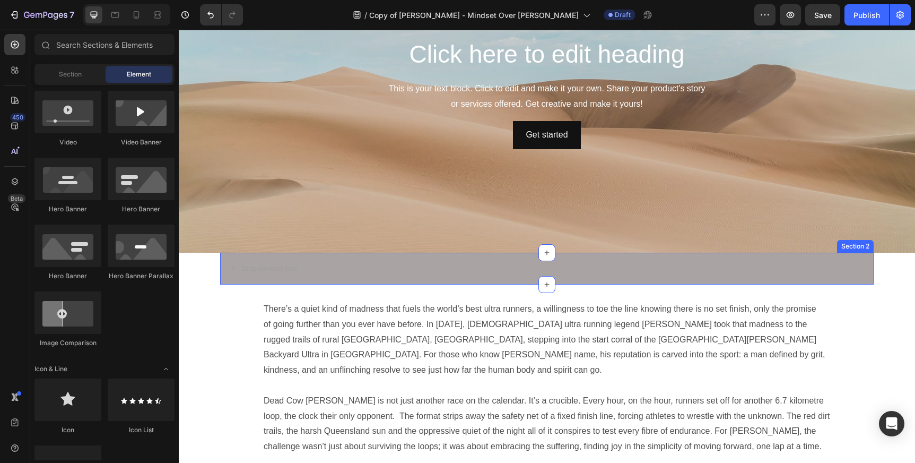
click at [382, 271] on div "Drop element here Row Section 2" at bounding box center [547, 269] width 654 height 32
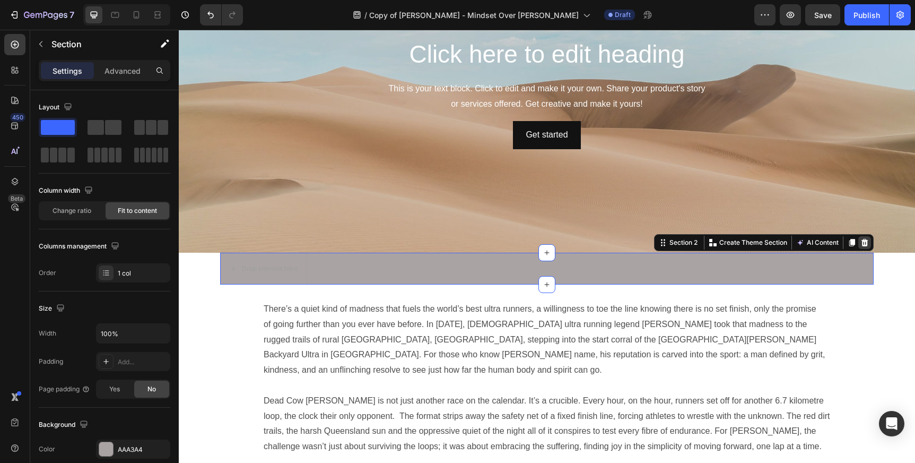
click at [865, 240] on icon at bounding box center [864, 242] width 7 height 7
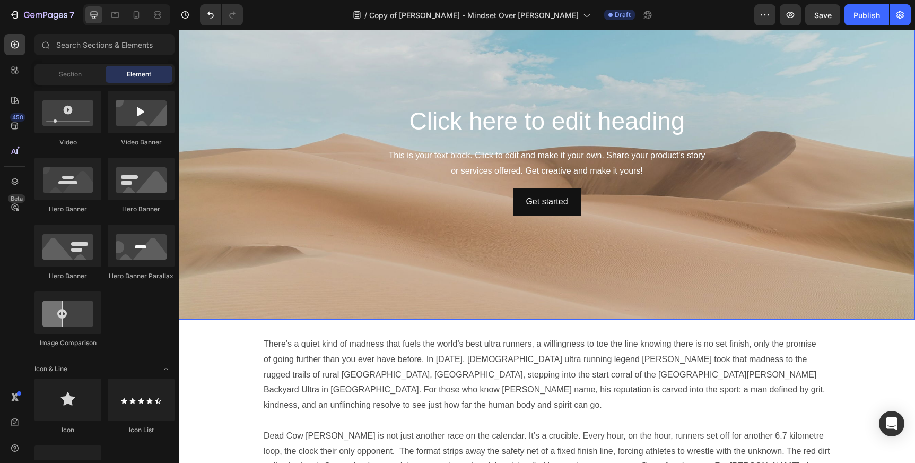
scroll to position [0, 0]
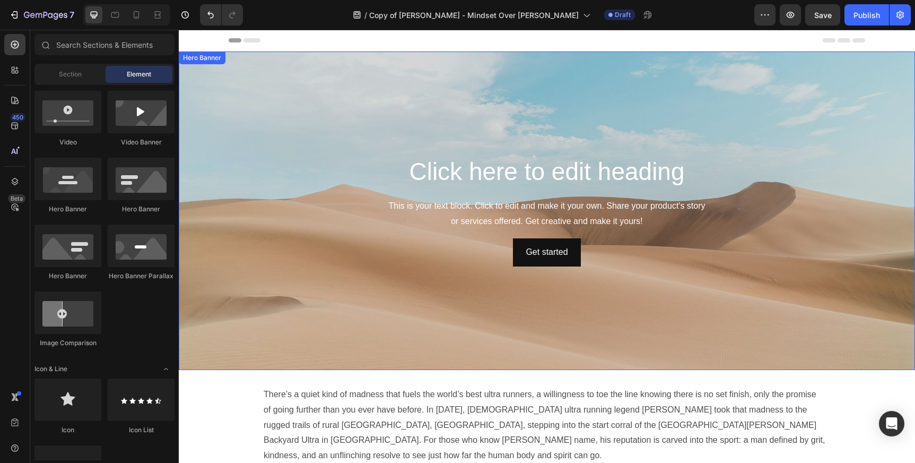
click at [526, 105] on div "Background Image" at bounding box center [547, 210] width 736 height 318
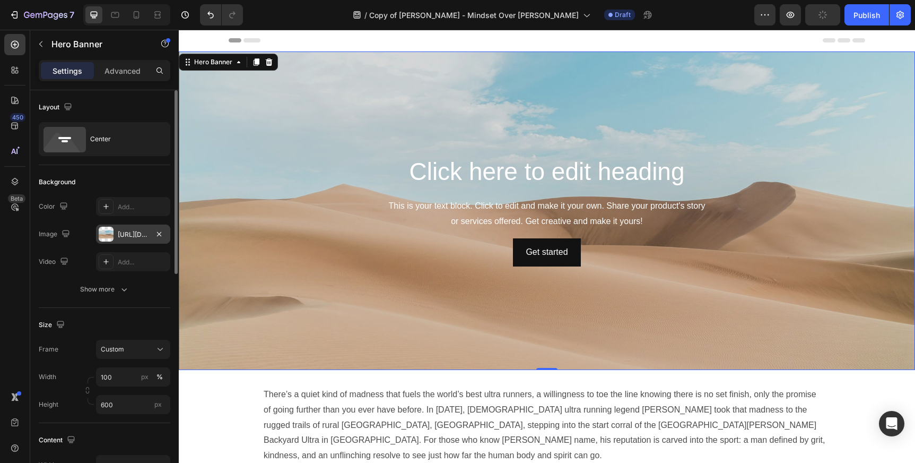
click at [105, 233] on div at bounding box center [106, 234] width 15 height 15
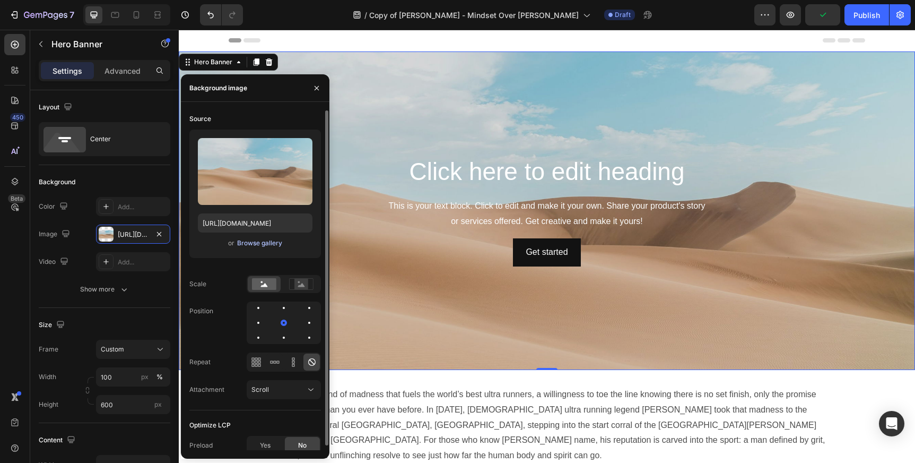
click at [255, 241] on div "Browse gallery" at bounding box center [259, 243] width 45 height 10
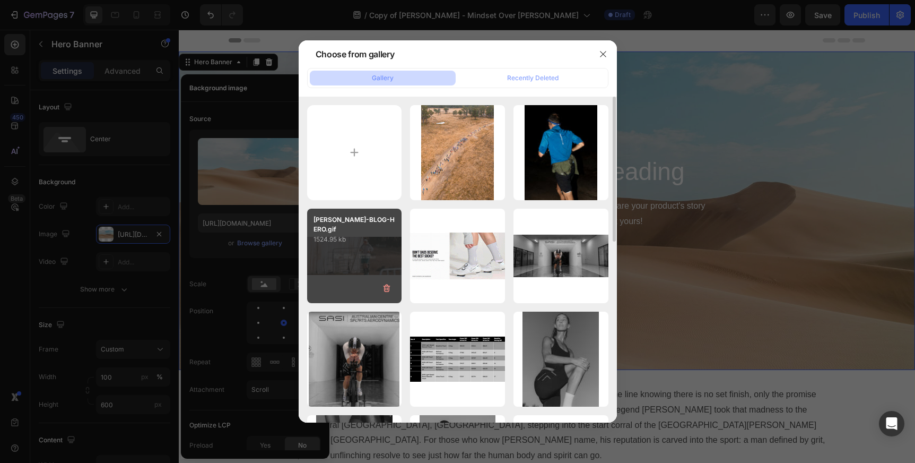
click at [374, 257] on div "HARVEY-LEWIS-BLOG-HERO.gif 1524.95 kb" at bounding box center [354, 255] width 95 height 95
type input "https://cdn.shopify.com/s/files/1/0518/4087/6699/files/gempages_513895033120752…"
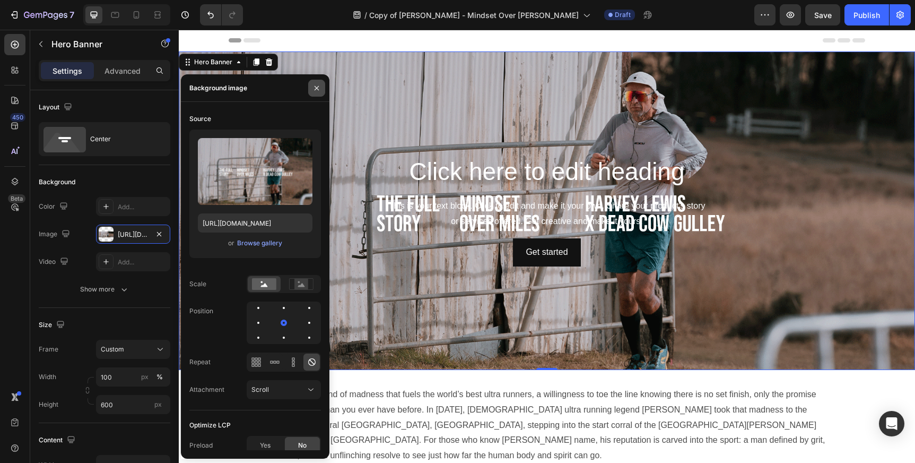
click at [317, 86] on icon "button" at bounding box center [316, 88] width 8 height 8
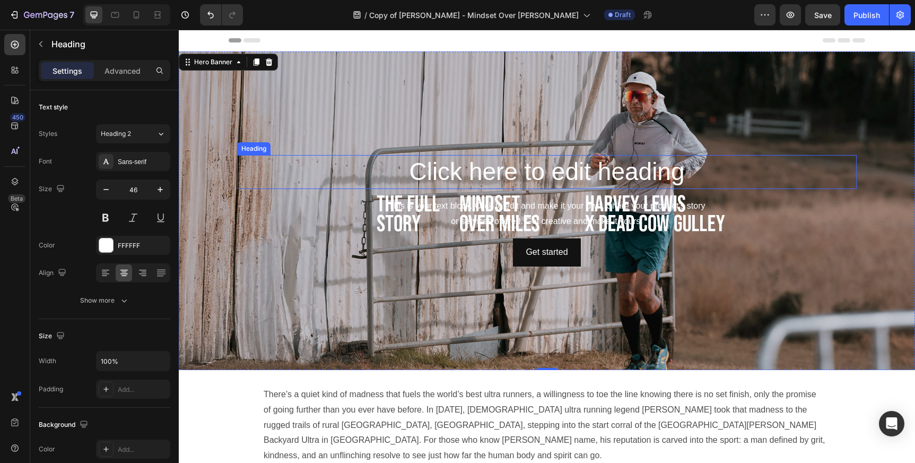
click at [445, 167] on h2 "Click here to edit heading" at bounding box center [547, 172] width 620 height 34
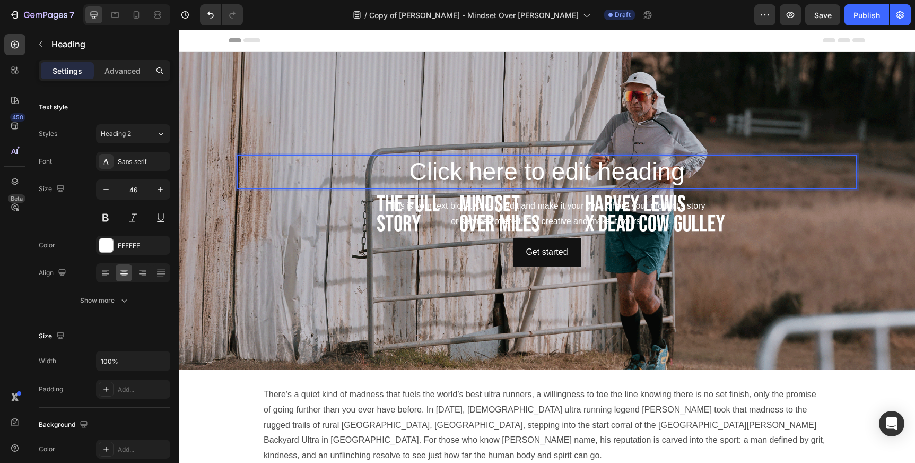
click at [493, 178] on h2 "Click here to edit heading" at bounding box center [547, 172] width 620 height 34
click at [415, 174] on p "Click here to edit heading" at bounding box center [546, 172] width 617 height 32
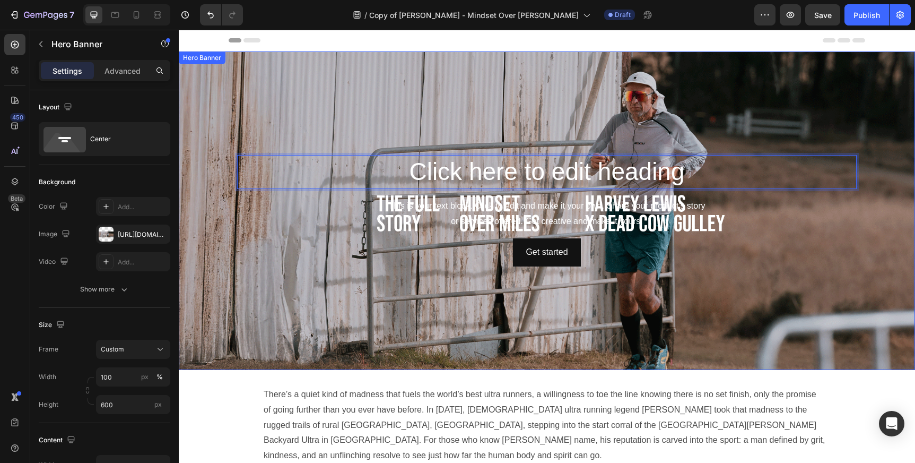
click at [498, 304] on div "Background Image" at bounding box center [547, 210] width 736 height 318
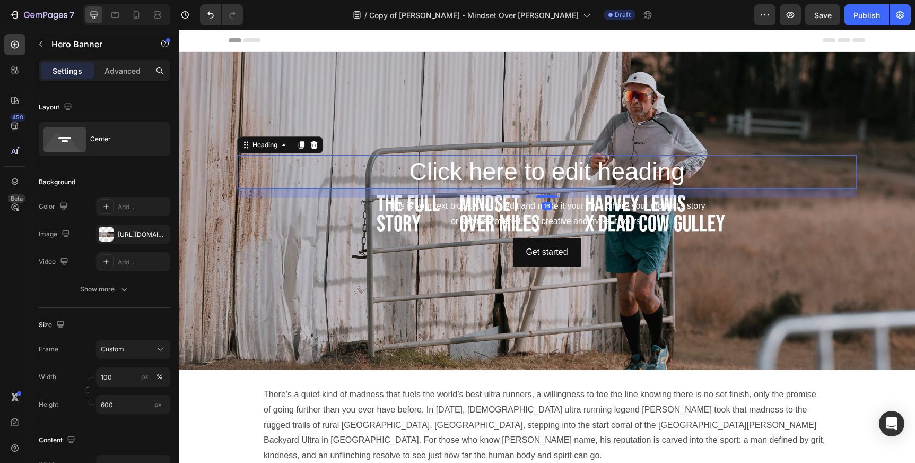
click at [485, 173] on p "Click here to edit heading" at bounding box center [546, 172] width 617 height 32
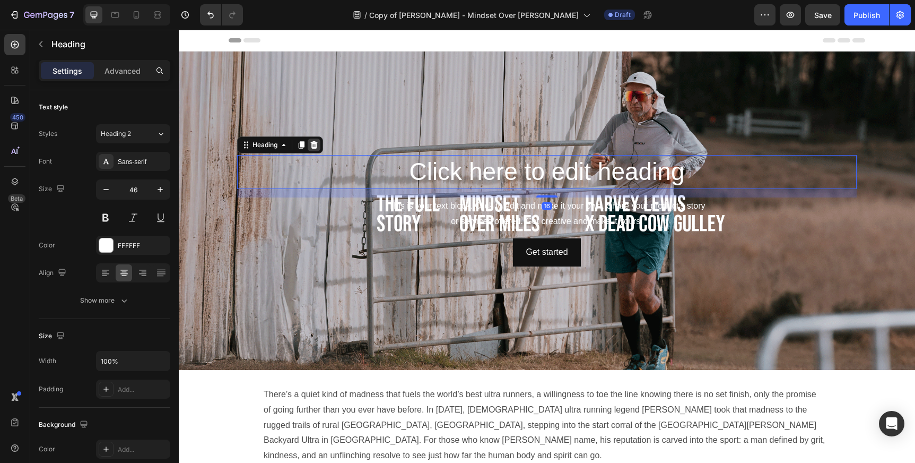
click at [316, 143] on icon at bounding box center [314, 144] width 7 height 7
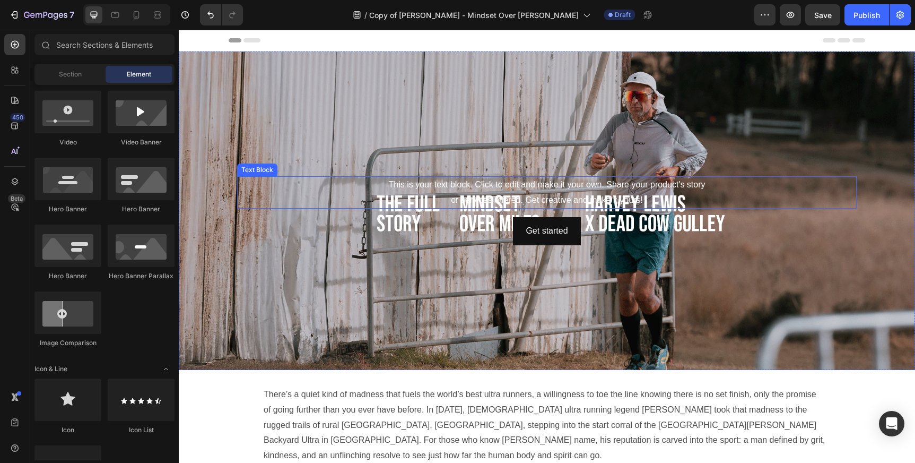
click at [482, 187] on div "This is your text block. Click to edit and make it your own. Share your product…" at bounding box center [547, 192] width 620 height 33
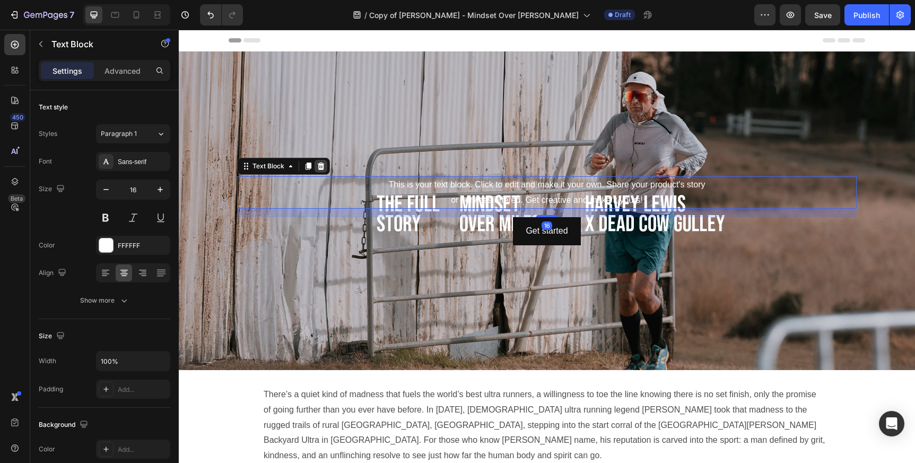
click at [321, 163] on icon at bounding box center [321, 166] width 8 height 8
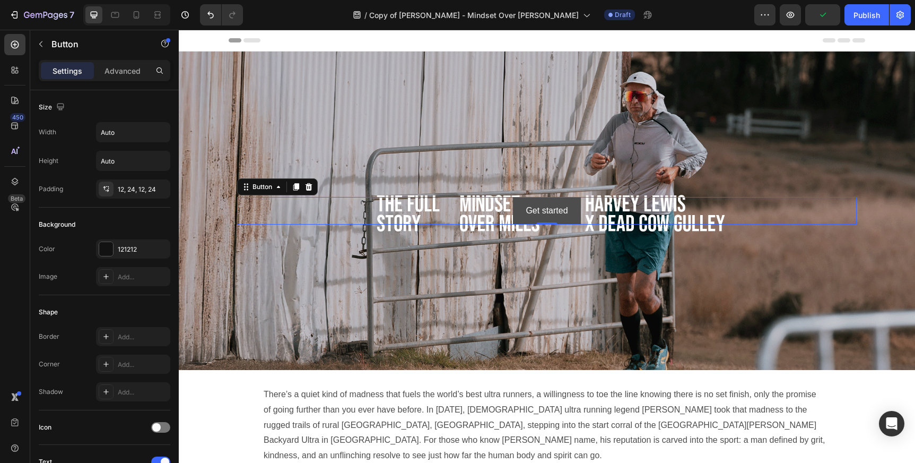
click at [536, 220] on button "Get started" at bounding box center [546, 211] width 67 height 28
click at [308, 186] on icon at bounding box center [308, 186] width 8 height 8
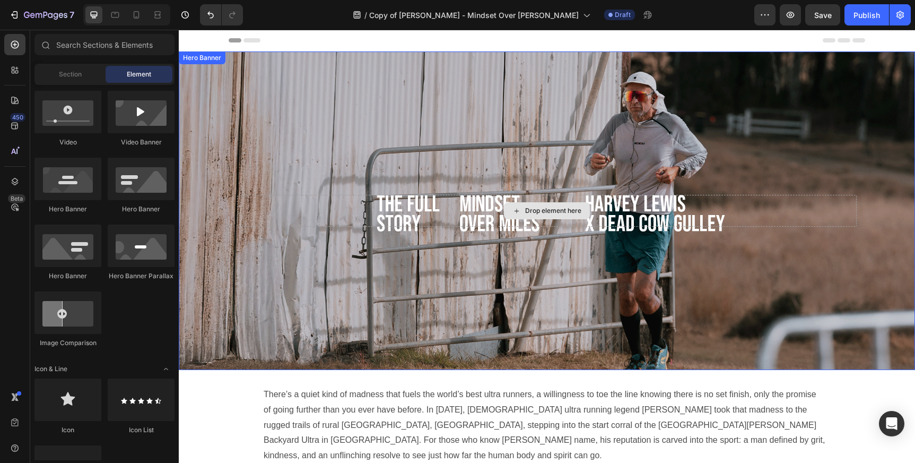
click at [478, 197] on div "Drop element here" at bounding box center [547, 211] width 620 height 32
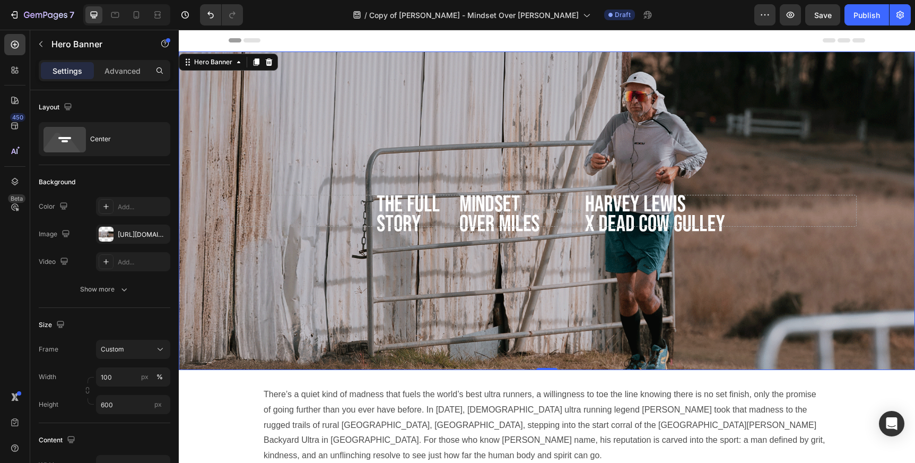
click at [315, 82] on div "Background Image" at bounding box center [547, 210] width 736 height 318
click at [103, 237] on div at bounding box center [106, 234] width 15 height 15
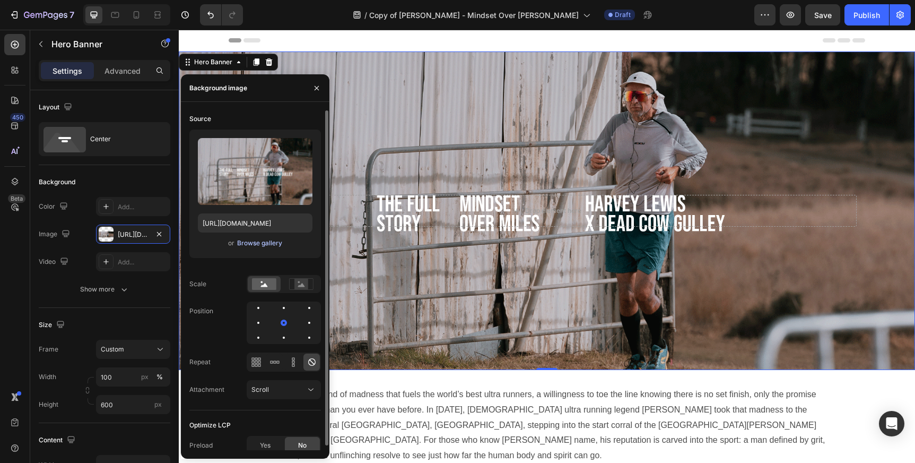
click at [259, 246] on div "Browse gallery" at bounding box center [259, 243] width 45 height 10
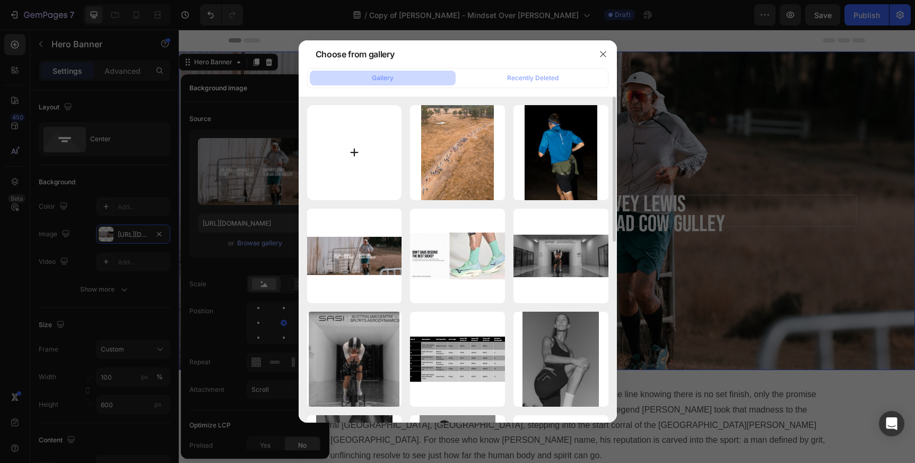
click at [359, 135] on input "file" at bounding box center [354, 152] width 95 height 95
type input "C:\fakepath\HARVEY-LEWIS-BLOG-HERO.gif"
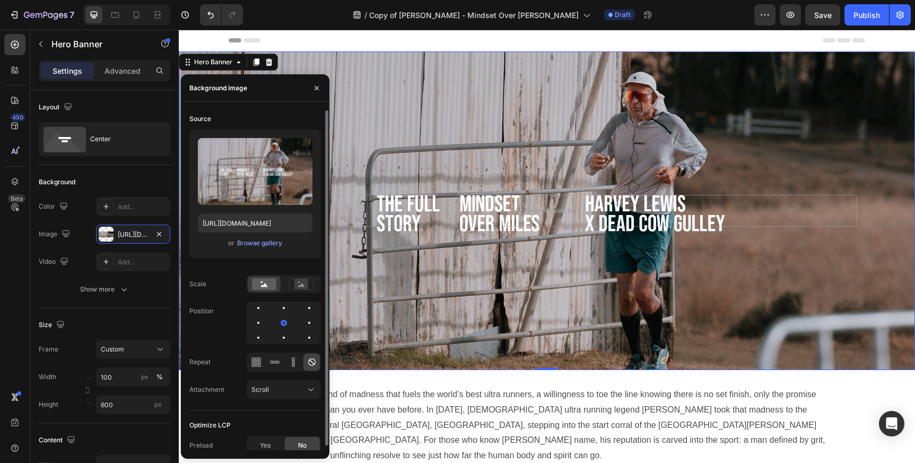
scroll to position [5, 0]
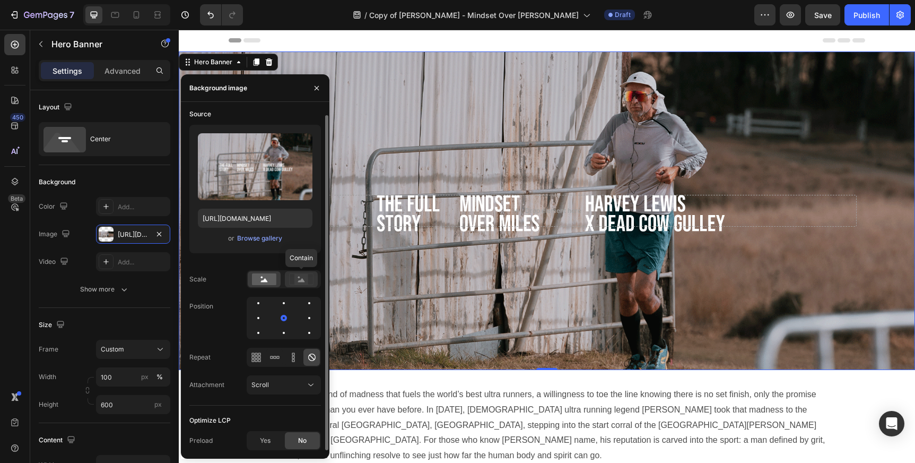
click at [297, 280] on rect at bounding box center [301, 279] width 14 height 11
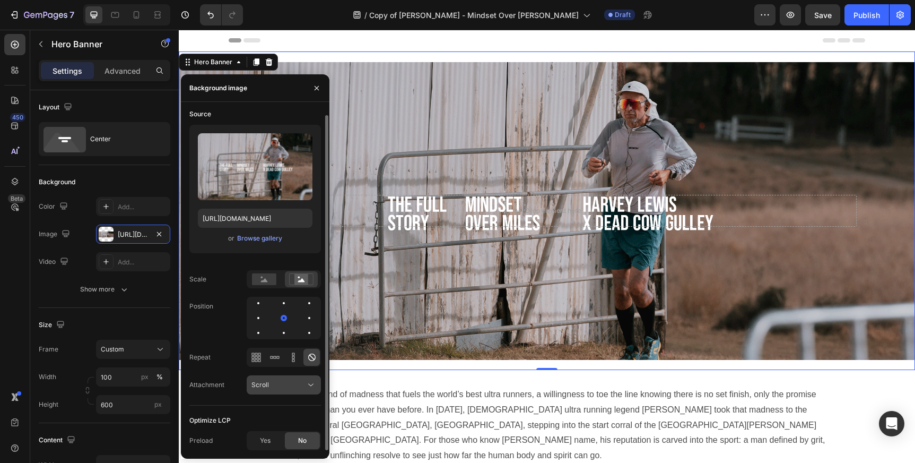
click at [284, 384] on div "Scroll" at bounding box center [278, 385] width 54 height 10
click at [290, 384] on div "Scroll" at bounding box center [278, 385] width 54 height 10
click at [293, 385] on div "Scroll" at bounding box center [278, 385] width 54 height 10
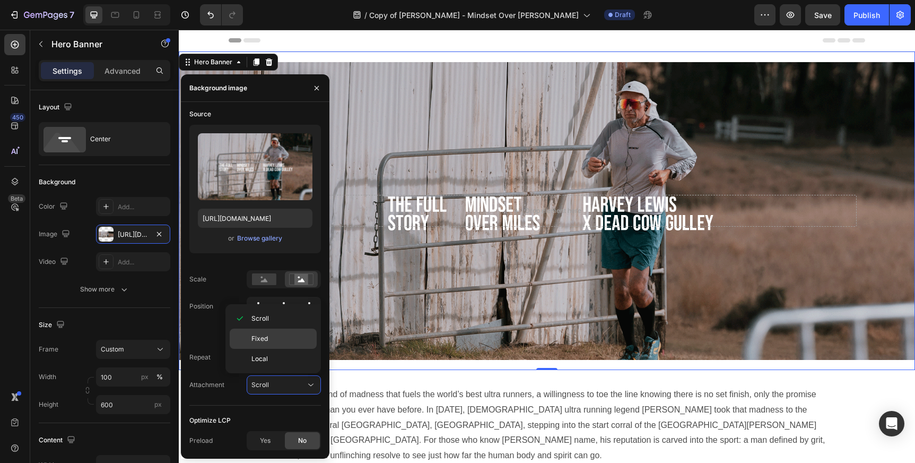
click at [301, 349] on div "Fixed" at bounding box center [273, 359] width 87 height 20
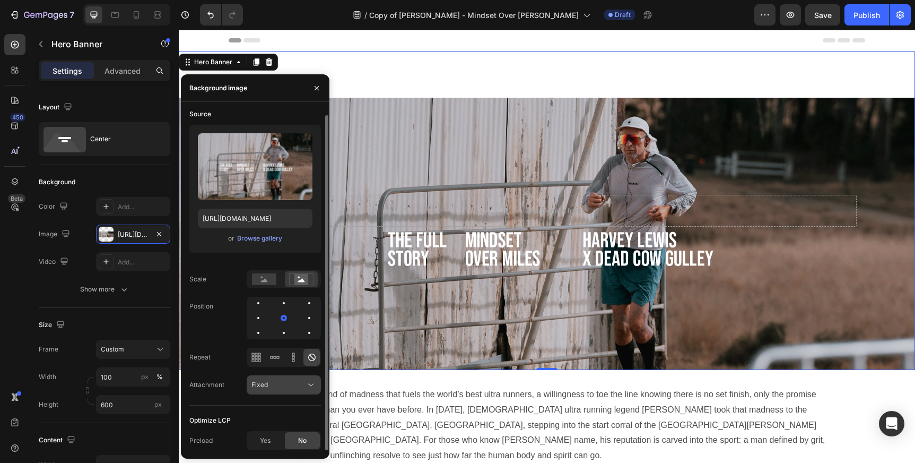
click at [292, 384] on div "Fixed" at bounding box center [278, 385] width 54 height 10
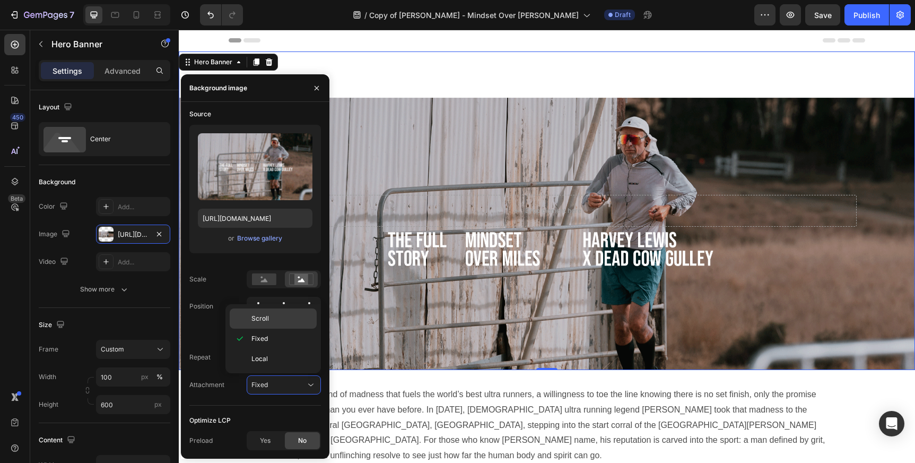
click at [282, 326] on div "Scroll" at bounding box center [273, 318] width 87 height 20
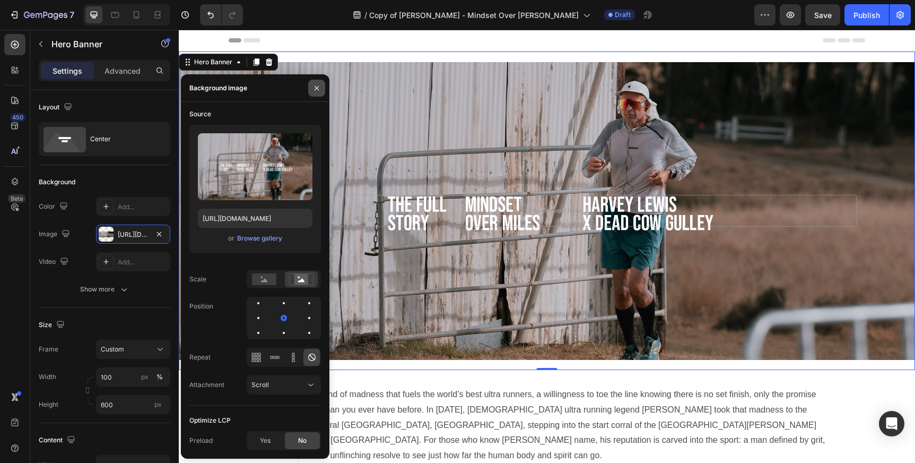
click at [314, 90] on icon "button" at bounding box center [316, 88] width 8 height 8
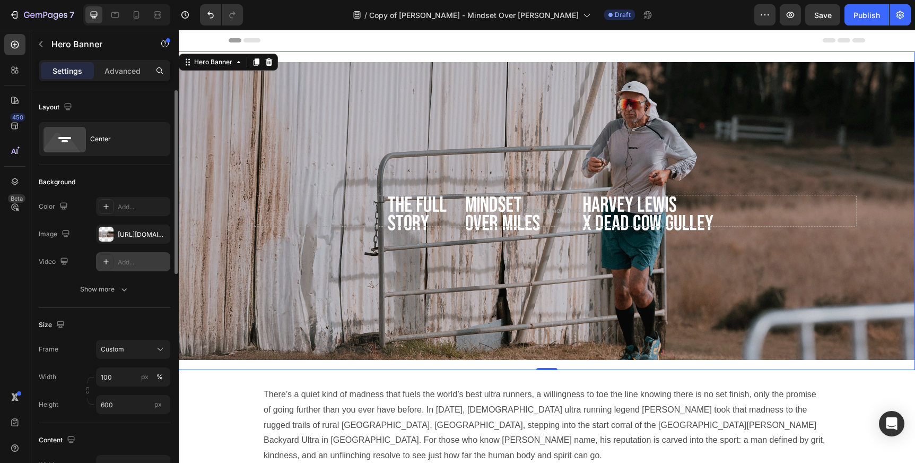
click at [125, 262] on div "Add..." at bounding box center [143, 262] width 50 height 10
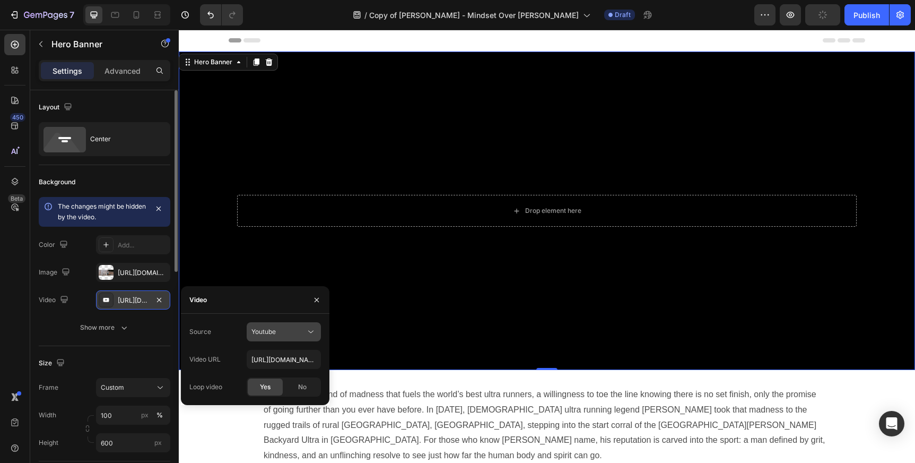
click at [288, 332] on div "Youtube" at bounding box center [278, 332] width 54 height 10
click at [212, 286] on div "Video" at bounding box center [255, 300] width 149 height 28
click at [318, 298] on icon "button" at bounding box center [317, 299] width 4 height 4
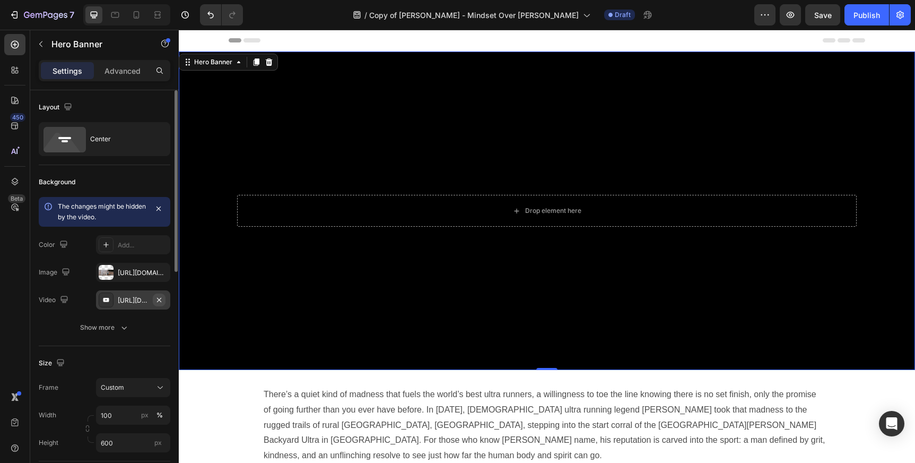
click at [158, 299] on icon "button" at bounding box center [159, 299] width 8 height 8
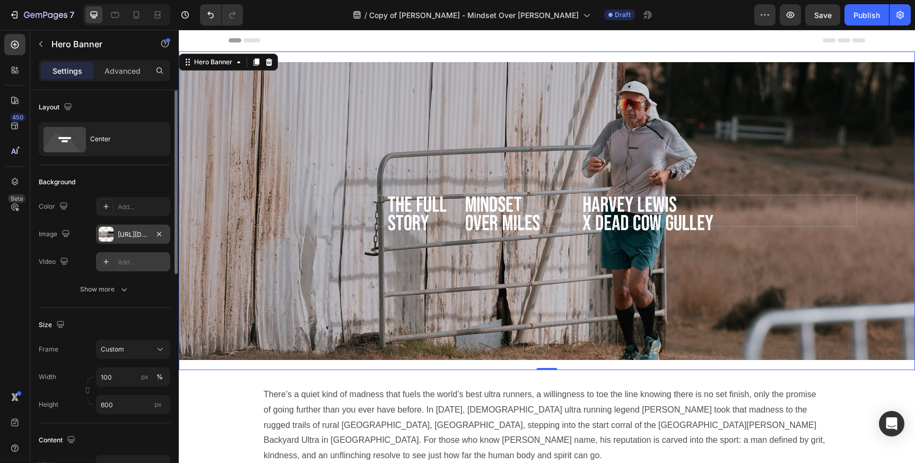
click at [134, 234] on div "https://cdn.shopify.com/s/files/1/0518/4087/6699/files/gempages_513895033120752…" at bounding box center [133, 235] width 31 height 10
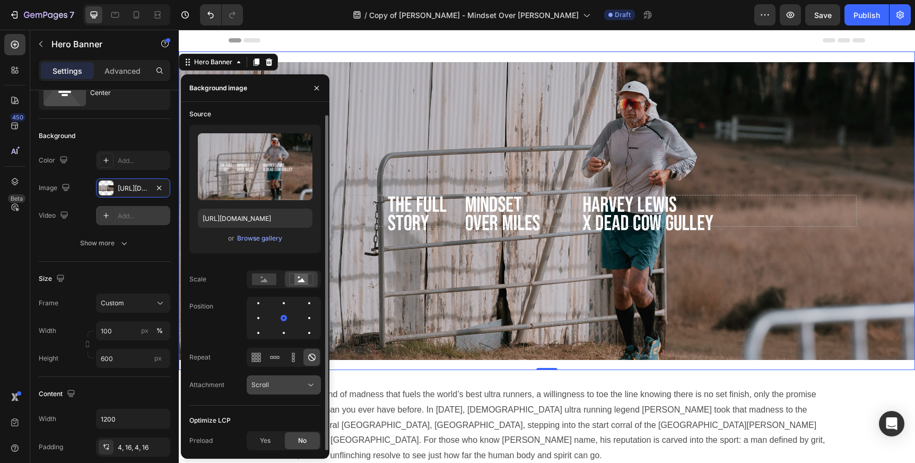
scroll to position [0, 0]
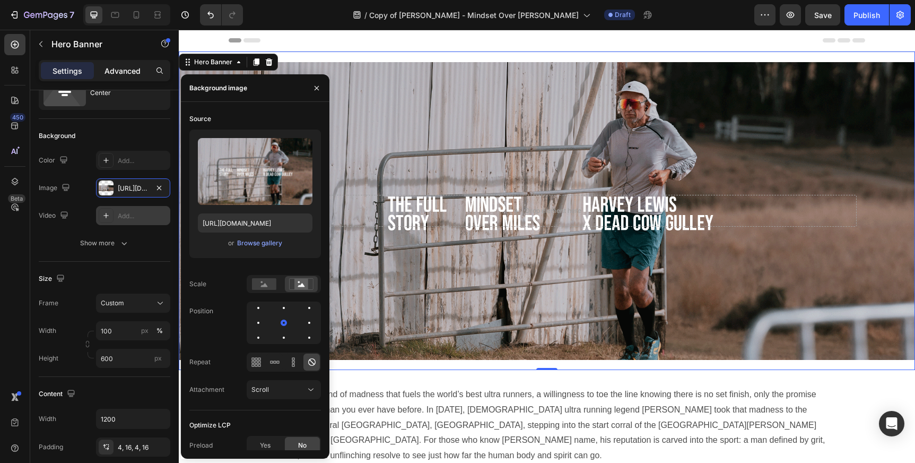
click at [127, 67] on p "Advanced" at bounding box center [123, 70] width 36 height 11
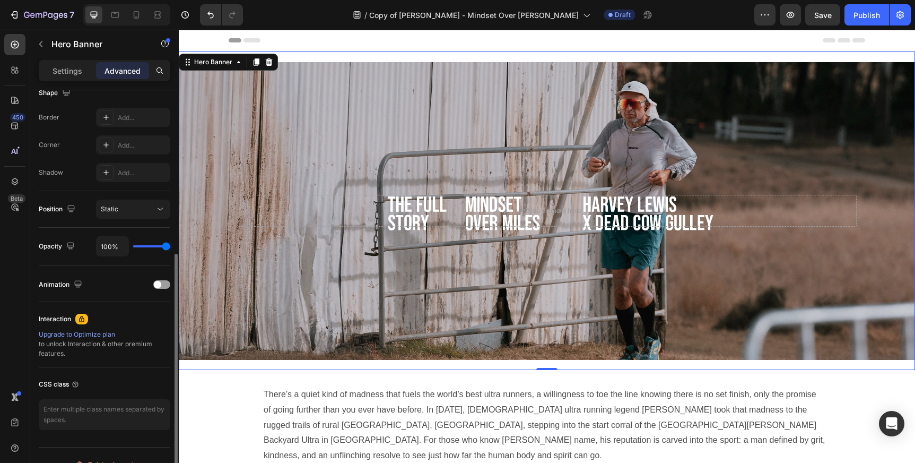
scroll to position [305, 0]
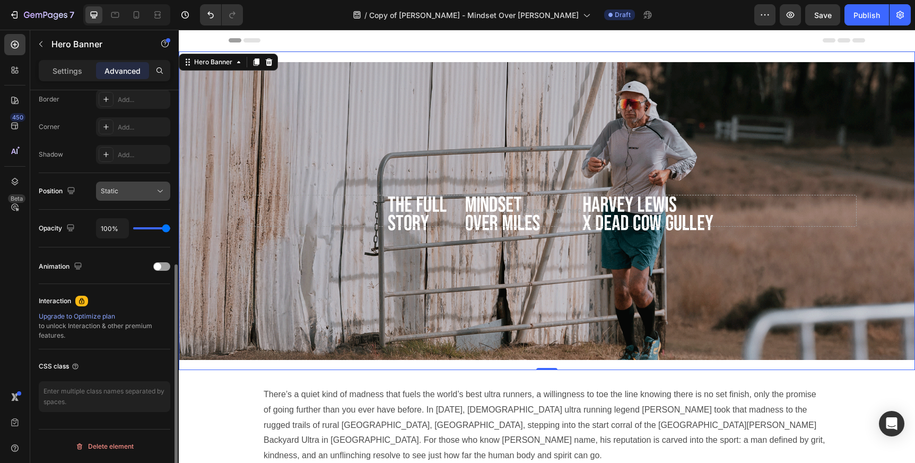
click at [134, 195] on div "Static" at bounding box center [128, 191] width 54 height 10
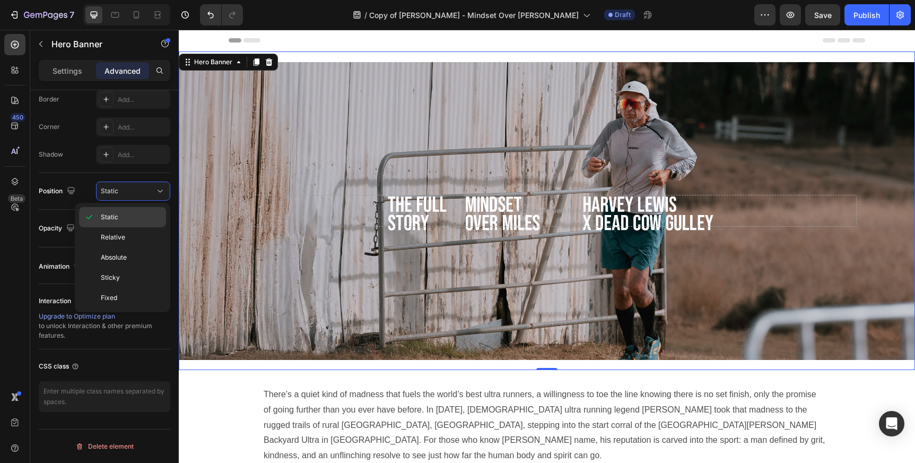
click at [134, 213] on p "Static" at bounding box center [131, 217] width 60 height 10
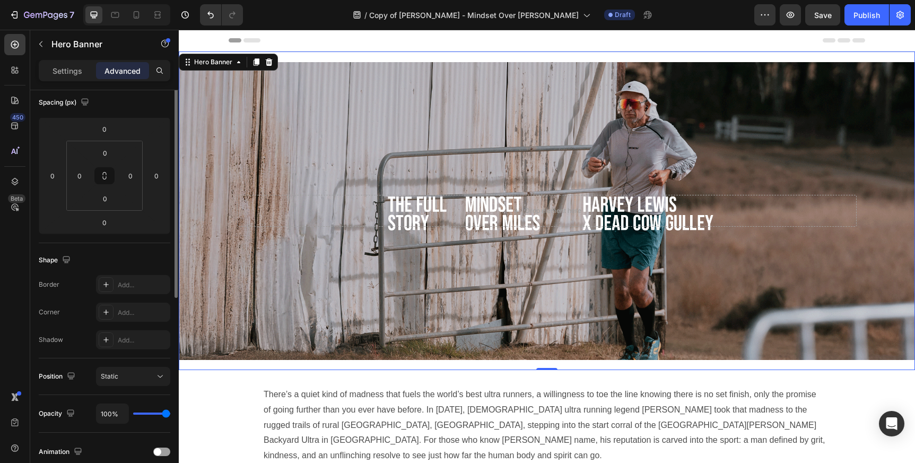
scroll to position [58, 0]
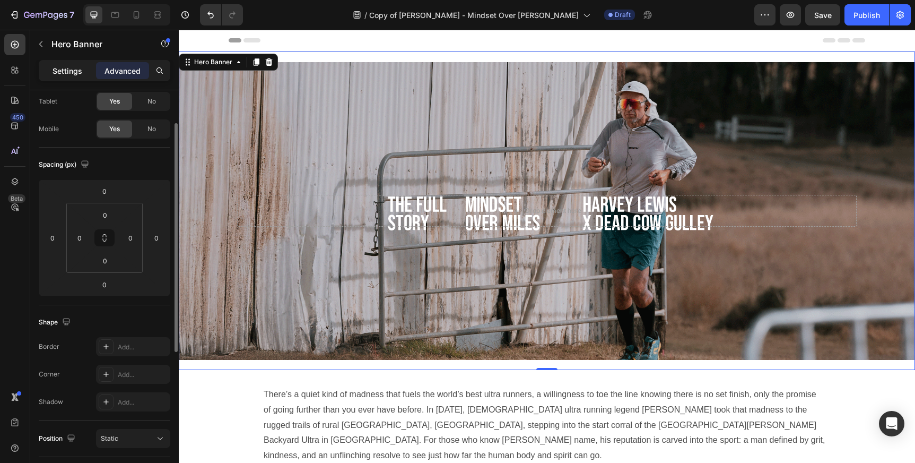
click at [68, 68] on p "Settings" at bounding box center [68, 70] width 30 height 11
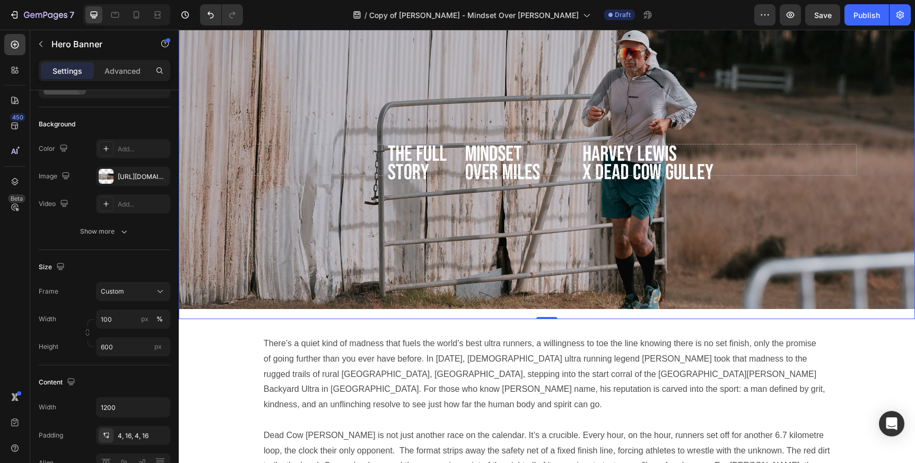
scroll to position [0, 0]
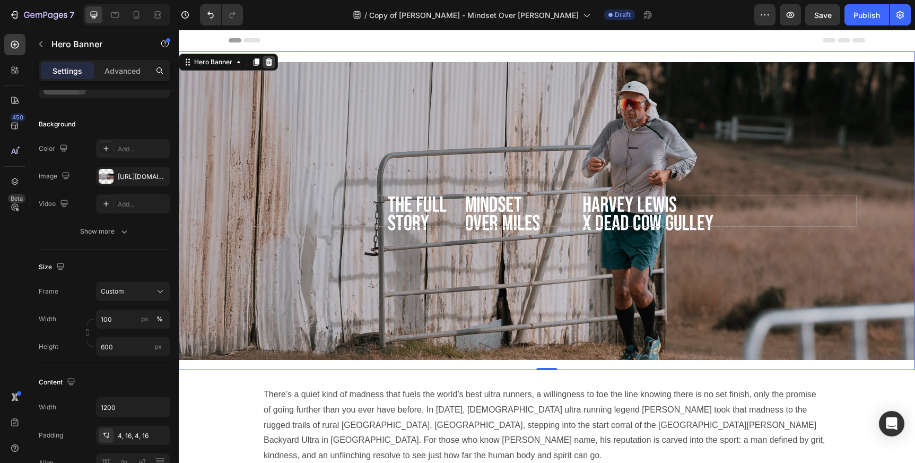
click at [269, 61] on icon at bounding box center [269, 62] width 8 height 8
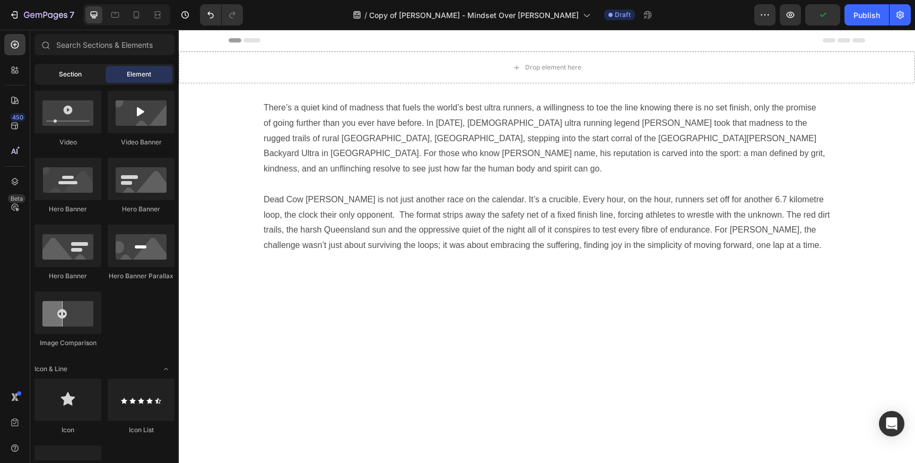
click at [71, 74] on span "Section" at bounding box center [70, 74] width 23 height 10
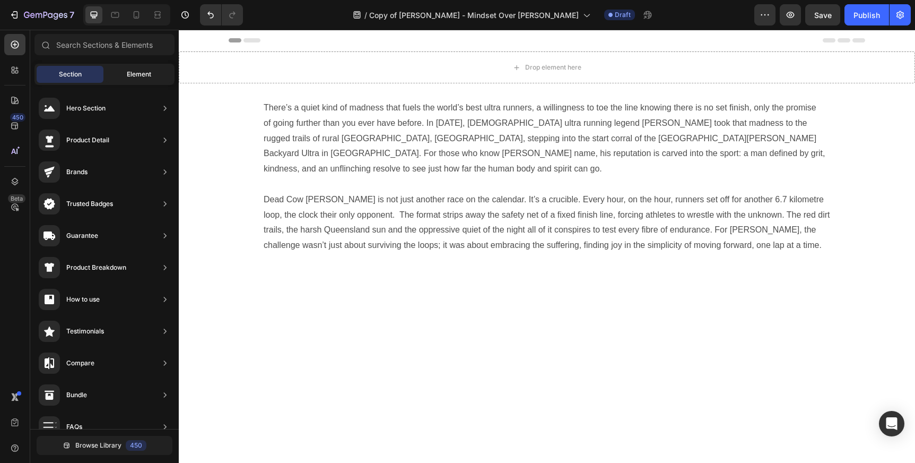
click at [132, 67] on div "Element" at bounding box center [139, 74] width 67 height 17
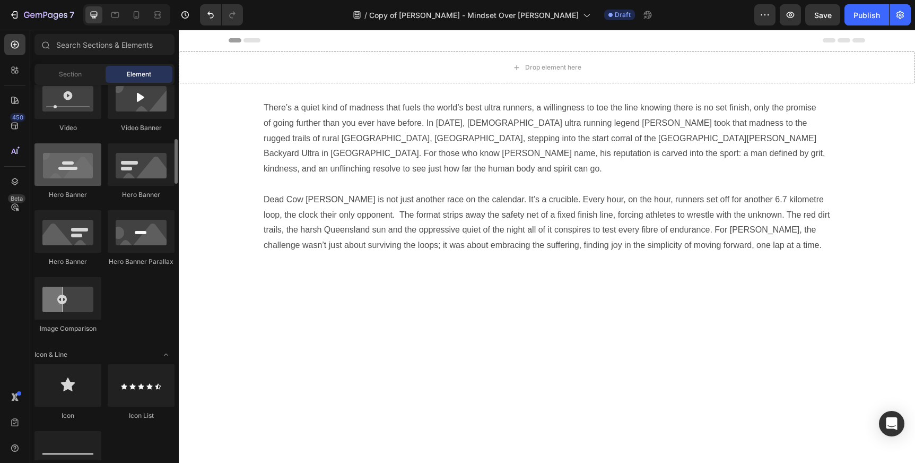
scroll to position [419, 0]
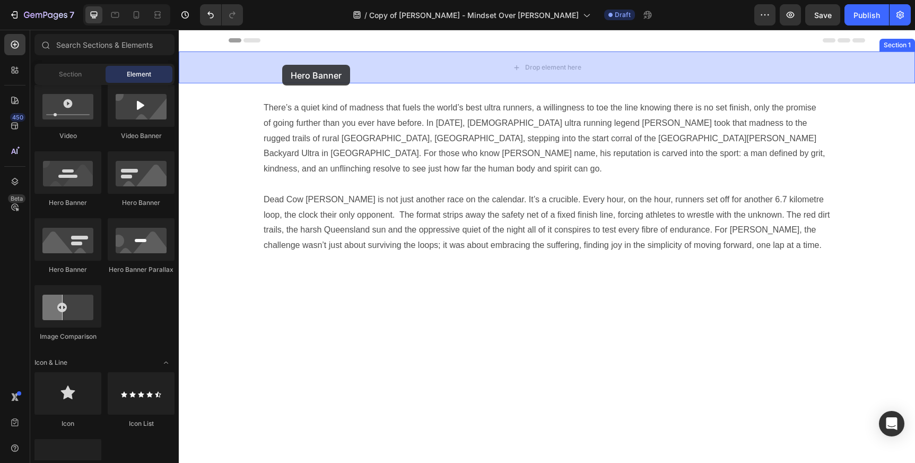
drag, startPoint x: 246, startPoint y: 210, endPoint x: 282, endPoint y: 65, distance: 149.9
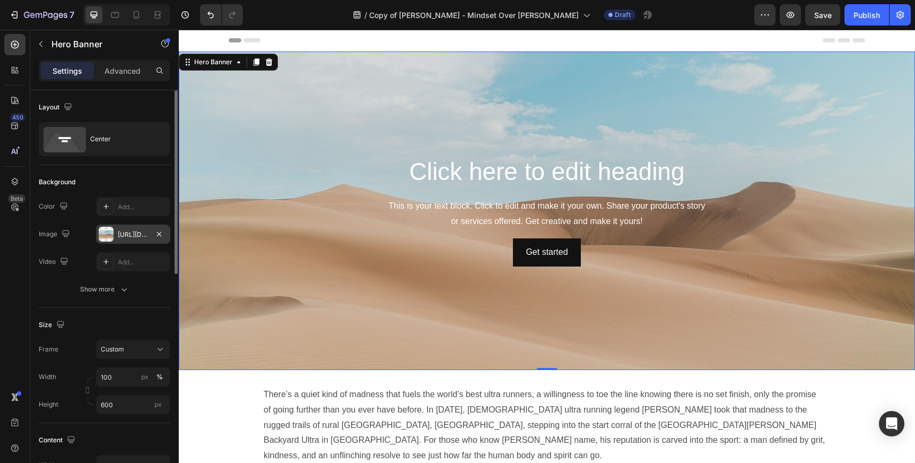
click at [107, 233] on div at bounding box center [106, 234] width 15 height 15
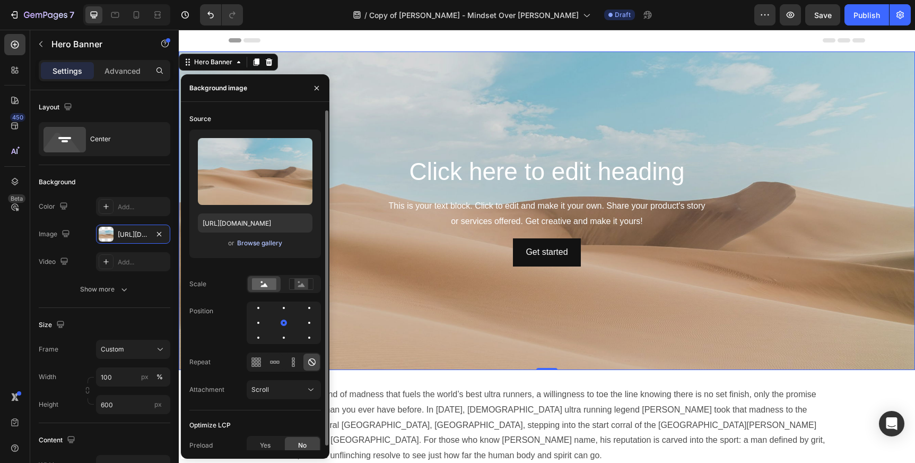
click at [255, 245] on div "Browse gallery" at bounding box center [259, 243] width 45 height 10
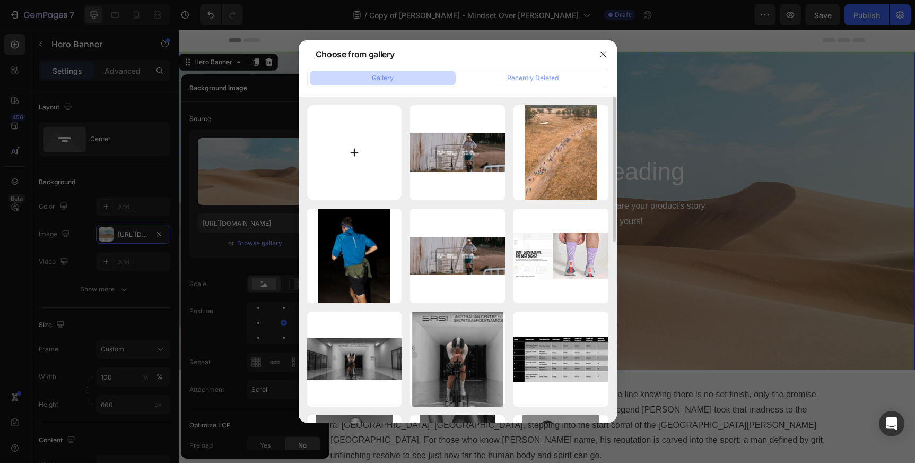
click at [352, 150] on input "file" at bounding box center [354, 152] width 95 height 95
type input "C:\fakepath\HARVEY-LEWIS-BLOG-HERO.gif"
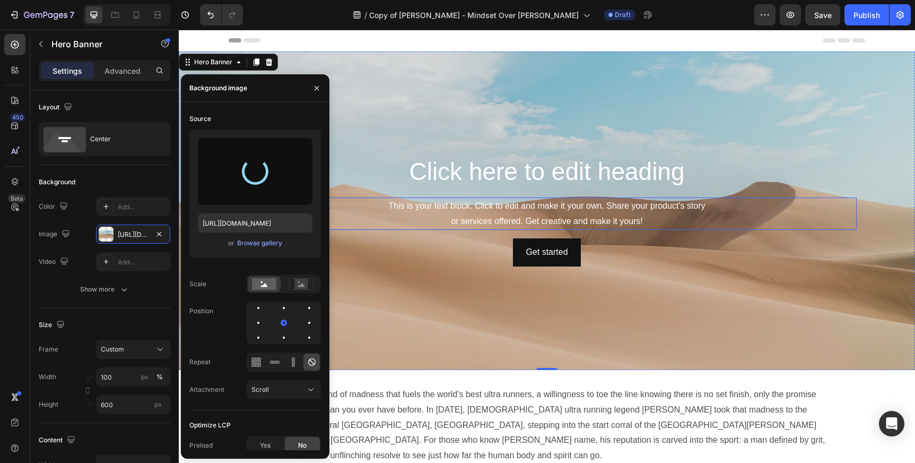
type input "https://cdn.shopify.com/s/files/1/0518/4087/6699/files/gempages_513895033120752…"
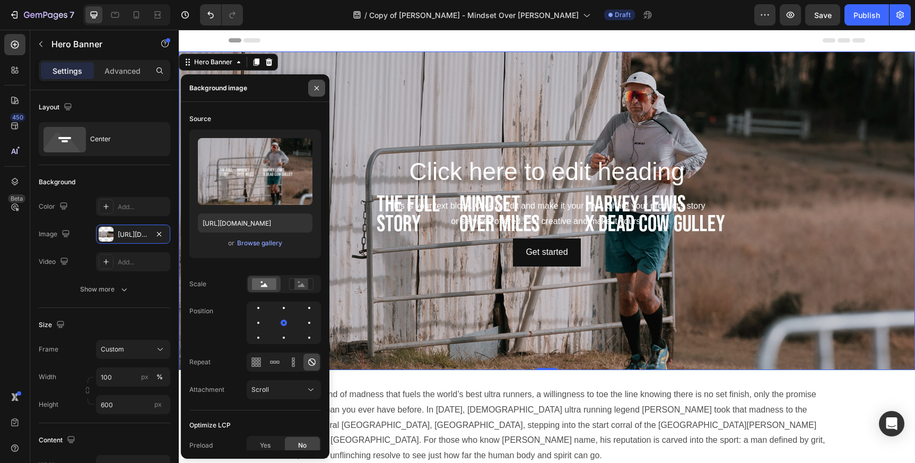
click at [319, 88] on icon "button" at bounding box center [316, 88] width 8 height 8
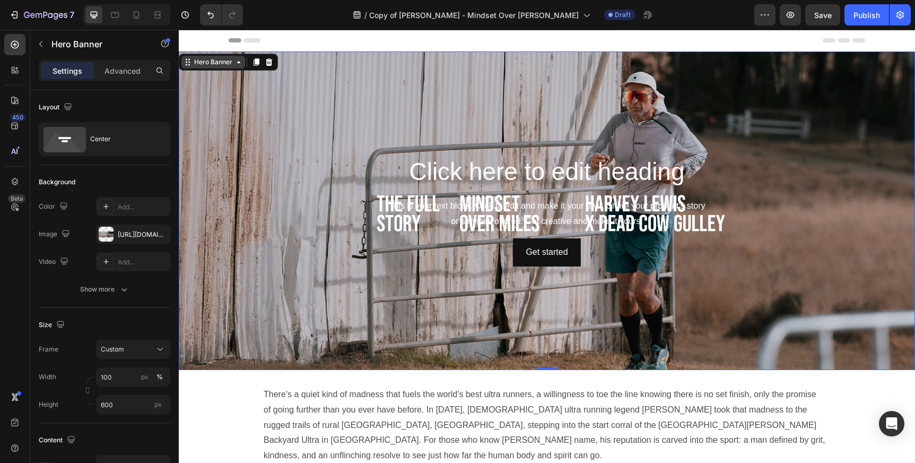
click at [240, 63] on icon at bounding box center [238, 62] width 8 height 8
click at [238, 64] on icon at bounding box center [238, 62] width 8 height 8
click at [272, 62] on icon at bounding box center [269, 62] width 8 height 8
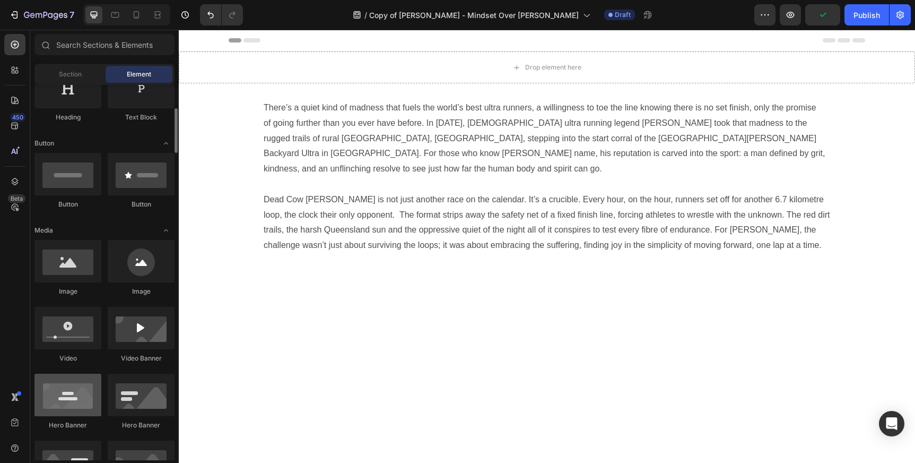
scroll to position [173, 0]
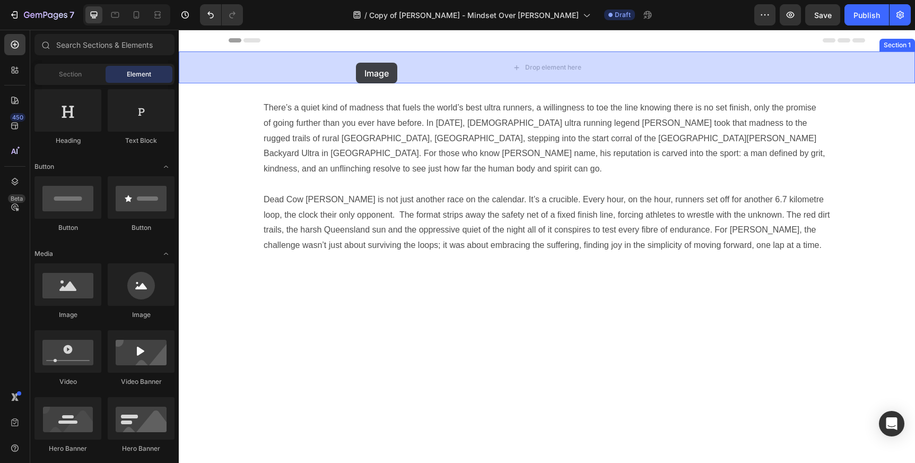
drag, startPoint x: 249, startPoint y: 316, endPoint x: 356, endPoint y: 63, distance: 275.1
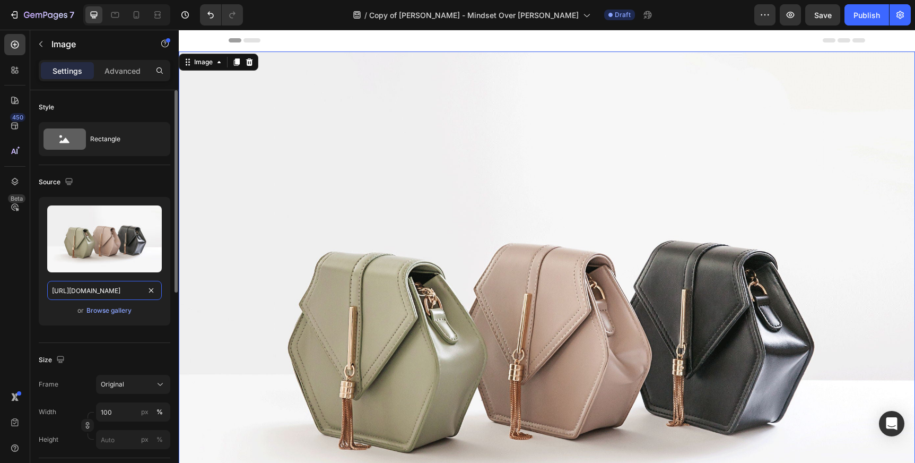
click at [111, 291] on input "https://cdn.shopify.com/s/files/1/2005/9307/files/image_demo.jpg" at bounding box center [104, 290] width 115 height 19
click at [109, 312] on div "Browse gallery" at bounding box center [108, 311] width 45 height 10
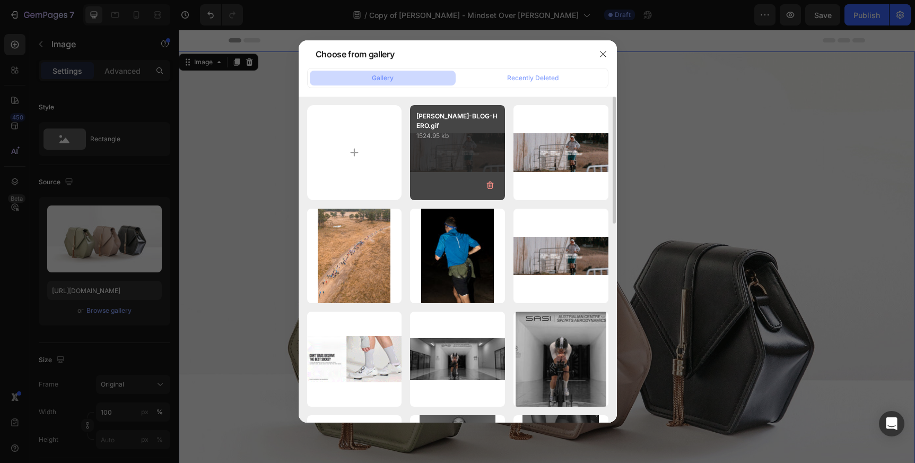
click at [463, 151] on div "HARVEY-LEWIS-BLOG-HERO.gif 1524.95 kb" at bounding box center [457, 152] width 95 height 95
type input "https://cdn.shopify.com/s/files/1/0518/4087/6699/files/gempages_513895033120752…"
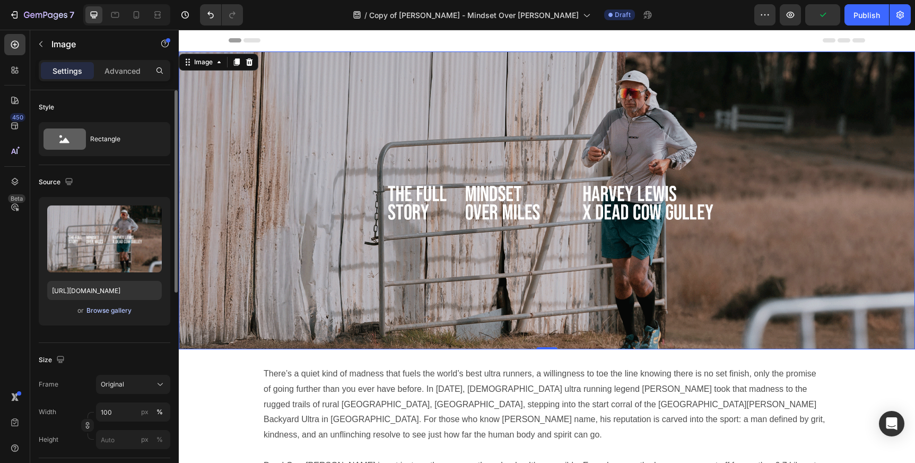
click at [105, 313] on div "Browse gallery" at bounding box center [108, 311] width 45 height 10
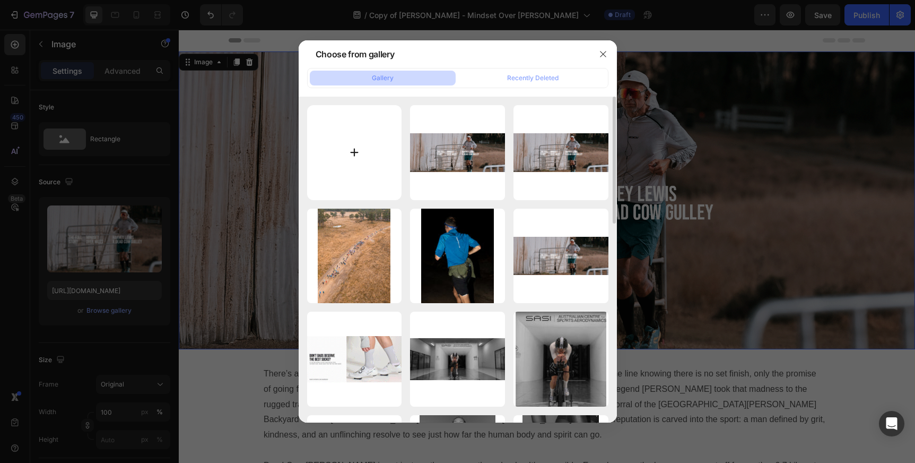
click at [356, 164] on input "file" at bounding box center [354, 152] width 95 height 95
type input "C:\fakepath\HARVEY-LEWIS-BLOG-HERO.gif"
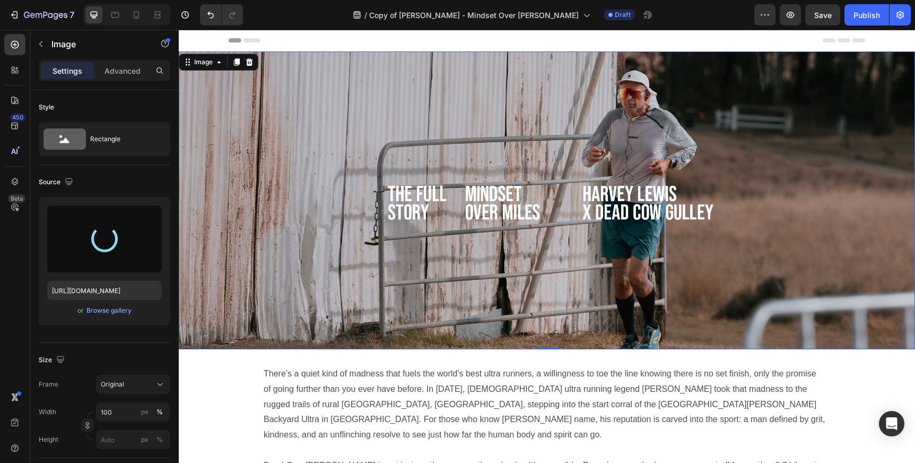
type input "https://cdn.shopify.com/s/files/1/0518/4087/6699/files/gempages_513895033120752…"
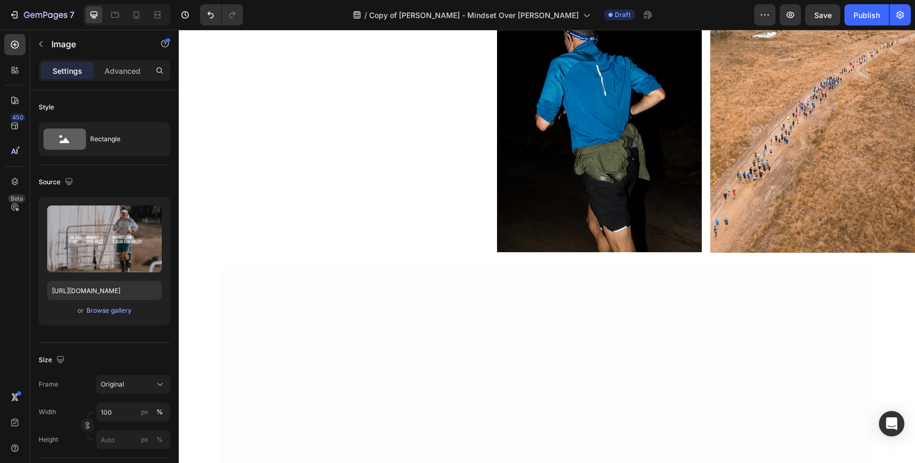
scroll to position [283, 0]
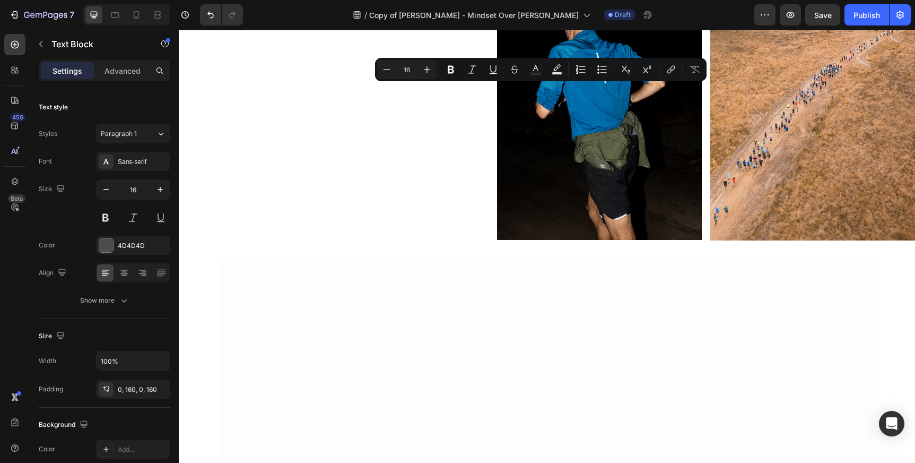
drag, startPoint x: 264, startPoint y: 89, endPoint x: 812, endPoint y: 223, distance: 563.7
click at [109, 164] on icon at bounding box center [106, 161] width 8 height 8
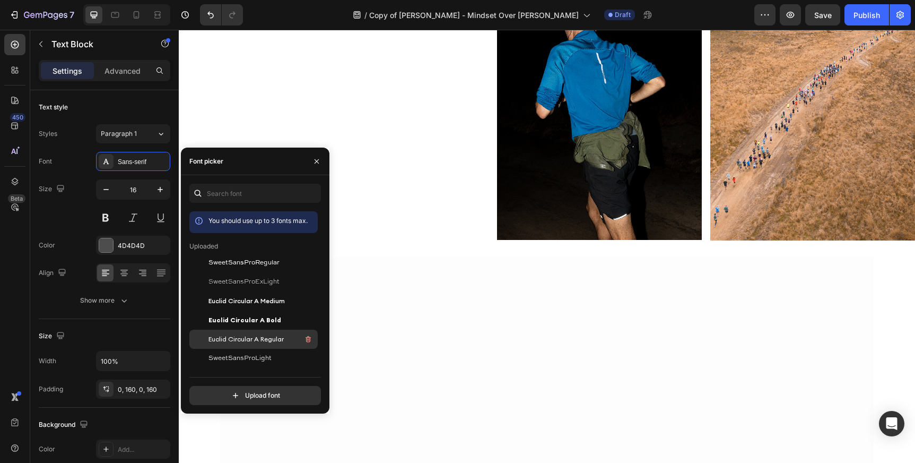
click at [286, 337] on div "Euclid Circular A Regular" at bounding box center [261, 339] width 107 height 13
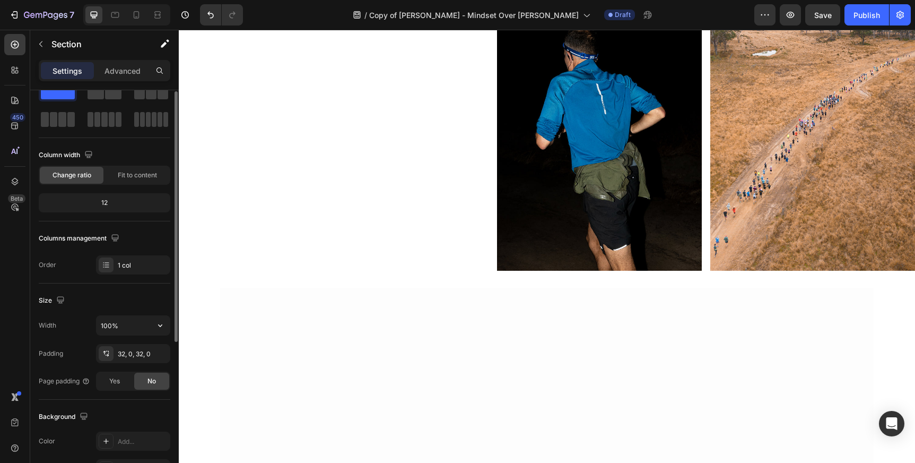
scroll to position [36, 0]
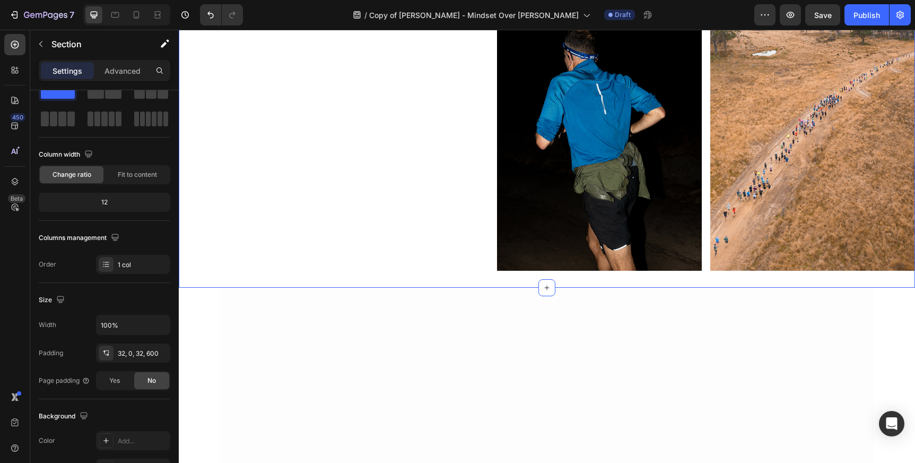
click at [439, 288] on div "Image Image Row Section 3 You can create reusable sections Create Theme Section…" at bounding box center [547, 137] width 736 height 302
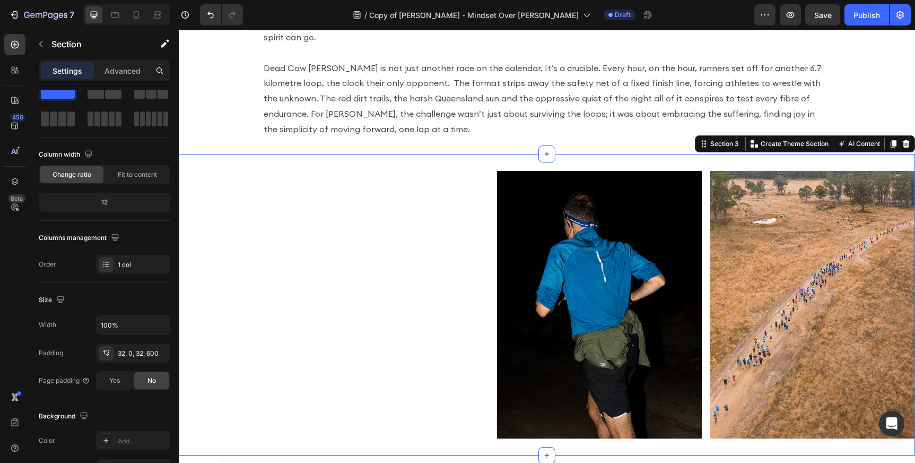
scroll to position [416, 0]
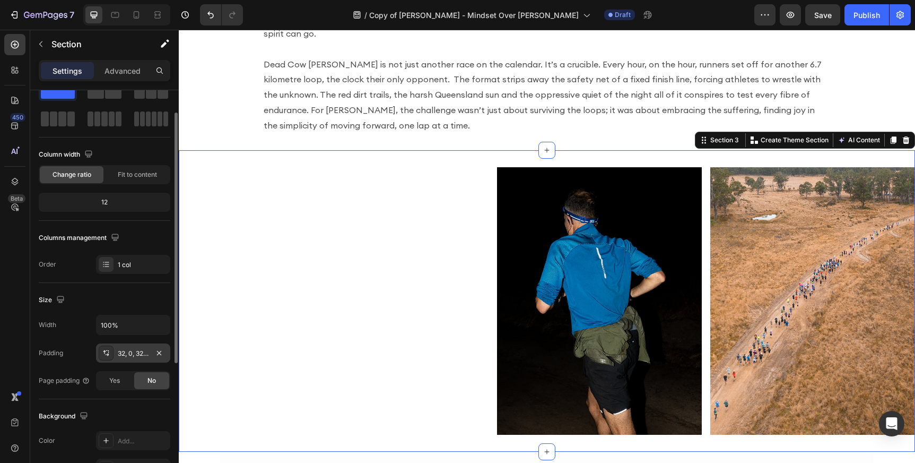
click at [119, 353] on div "32, 0, 32, 600" at bounding box center [133, 354] width 31 height 10
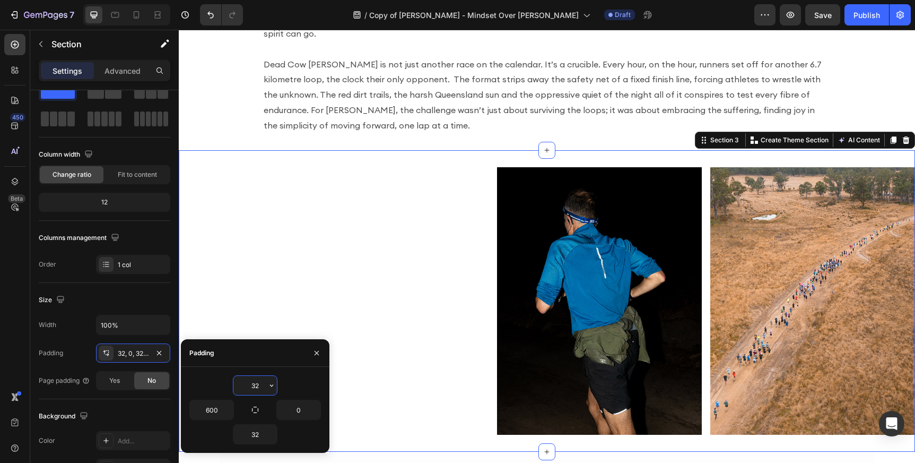
drag, startPoint x: 260, startPoint y: 387, endPoint x: 224, endPoint y: 385, distance: 36.7
click at [224, 385] on div "32" at bounding box center [255, 385] width 132 height 20
type input "32"
drag, startPoint x: 260, startPoint y: 434, endPoint x: 228, endPoint y: 434, distance: 32.9
click at [228, 434] on div "32" at bounding box center [255, 434] width 132 height 20
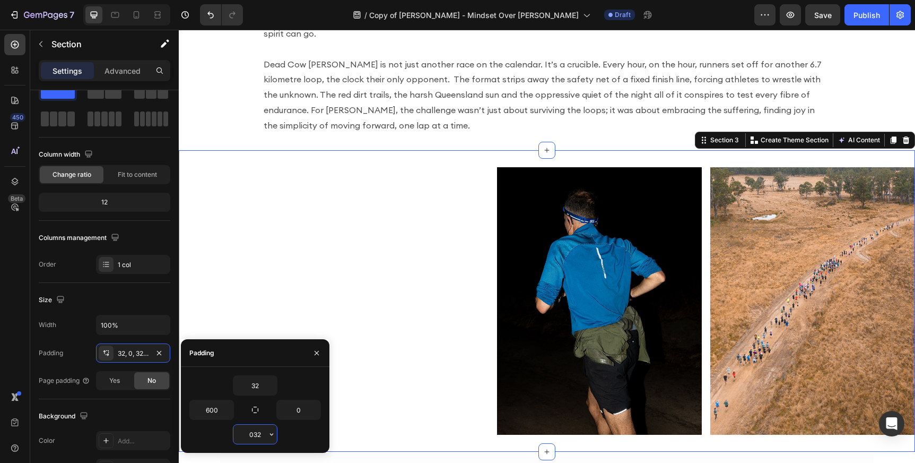
drag, startPoint x: 249, startPoint y: 433, endPoint x: 277, endPoint y: 433, distance: 27.6
click at [277, 433] on div "032" at bounding box center [255, 434] width 45 height 20
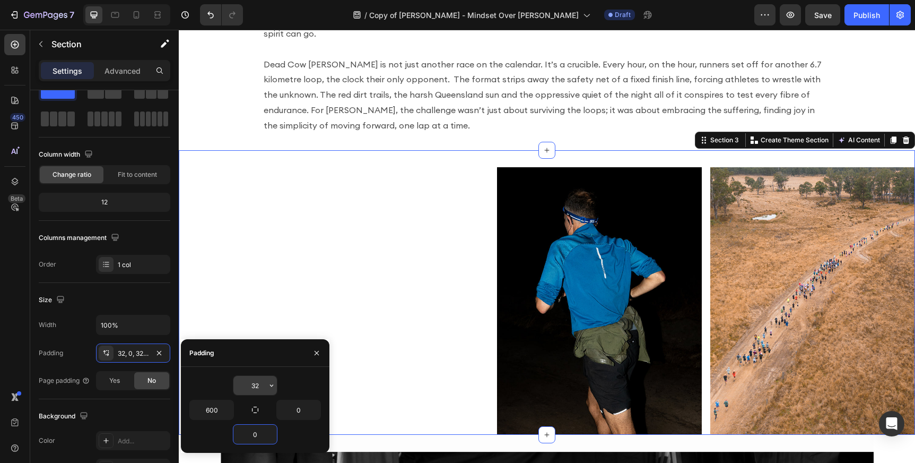
type input "0"
drag, startPoint x: 248, startPoint y: 385, endPoint x: 272, endPoint y: 385, distance: 23.3
click at [272, 385] on div "32" at bounding box center [254, 385] width 43 height 19
type input "0"
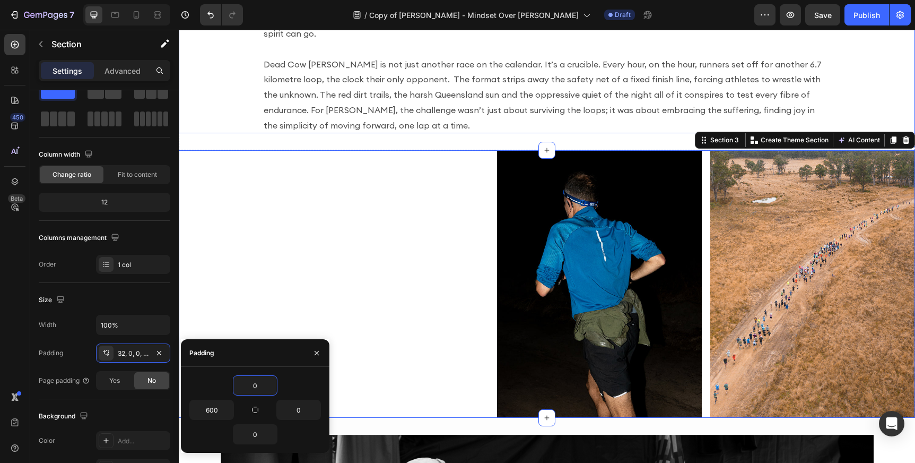
click at [230, 89] on div "There’s a quiet kind of madness that fuels the world’s best ultra runners, a wi…" at bounding box center [547, 42] width 736 height 184
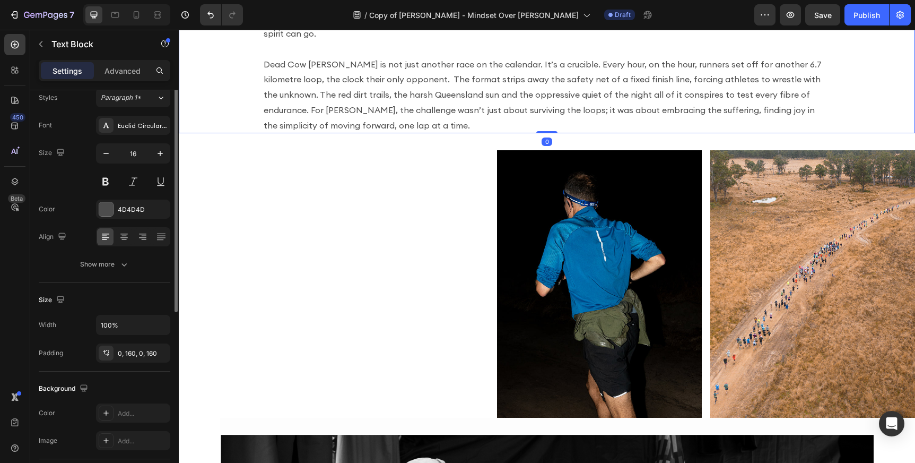
scroll to position [0, 0]
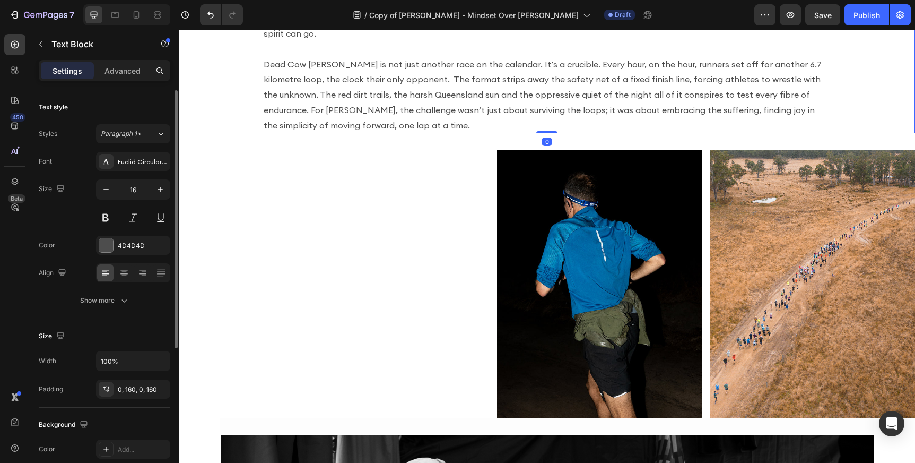
click at [230, 89] on div "There’s a quiet kind of madness that fuels the world’s best ultra runners, a wi…" at bounding box center [547, 42] width 736 height 184
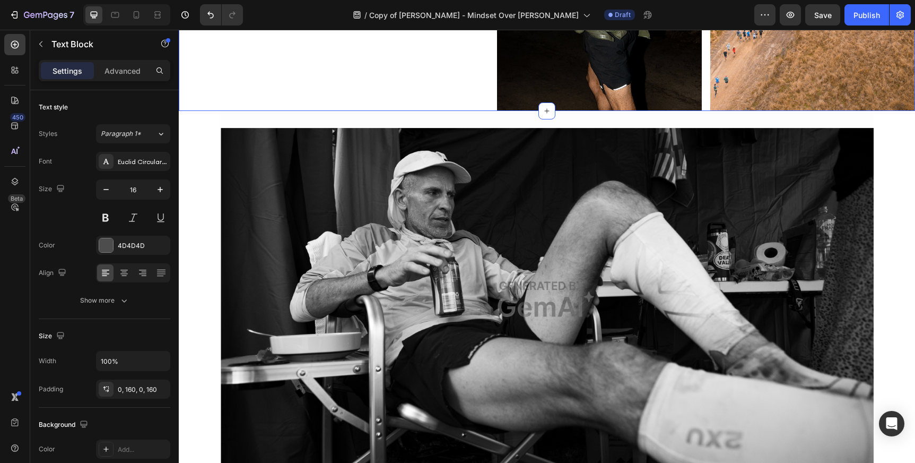
scroll to position [734, 0]
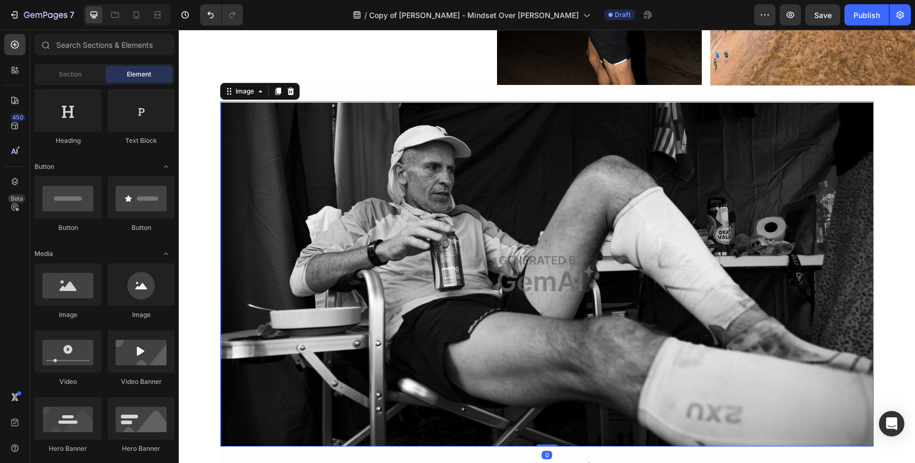
click at [815, 125] on img at bounding box center [547, 273] width 654 height 345
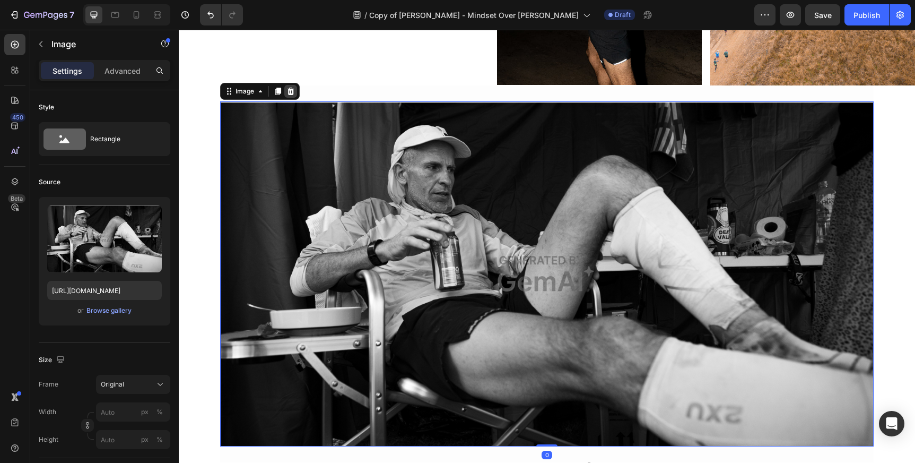
click at [292, 90] on icon at bounding box center [291, 90] width 7 height 7
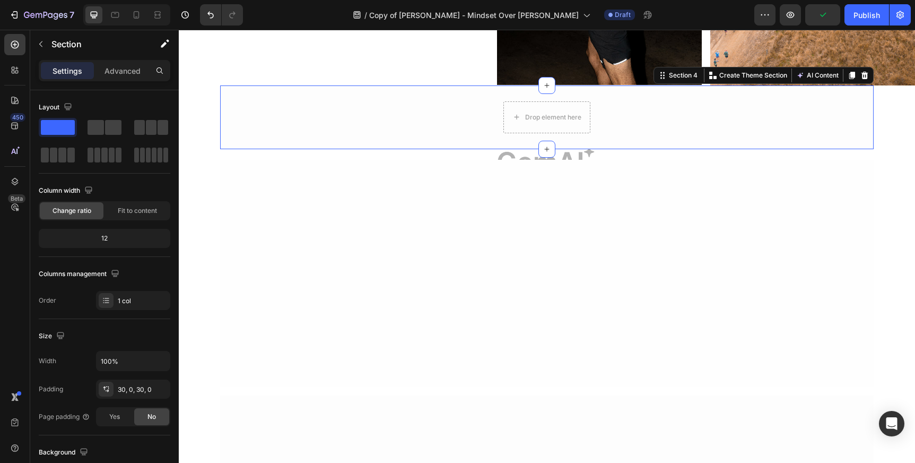
click at [632, 99] on div "Drop element here Row Section 4 You can create reusable sections Create Theme S…" at bounding box center [547, 117] width 654 height 64
click at [865, 75] on icon at bounding box center [864, 74] width 7 height 7
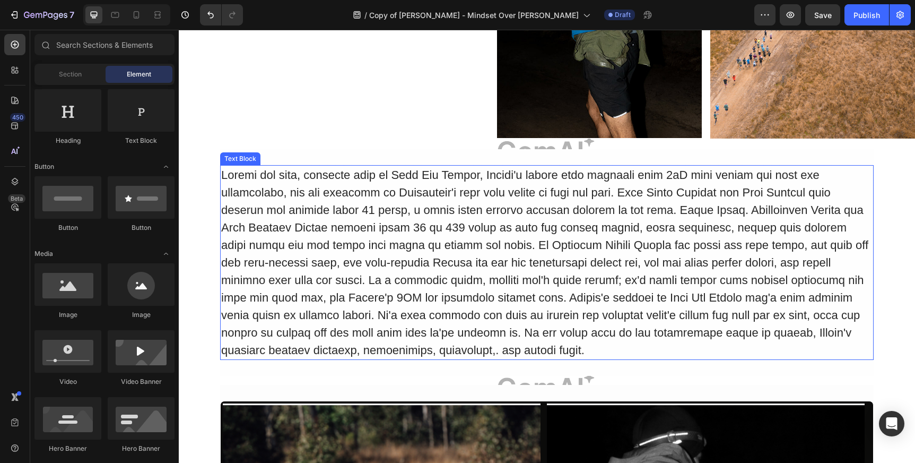
scroll to position [678, 0]
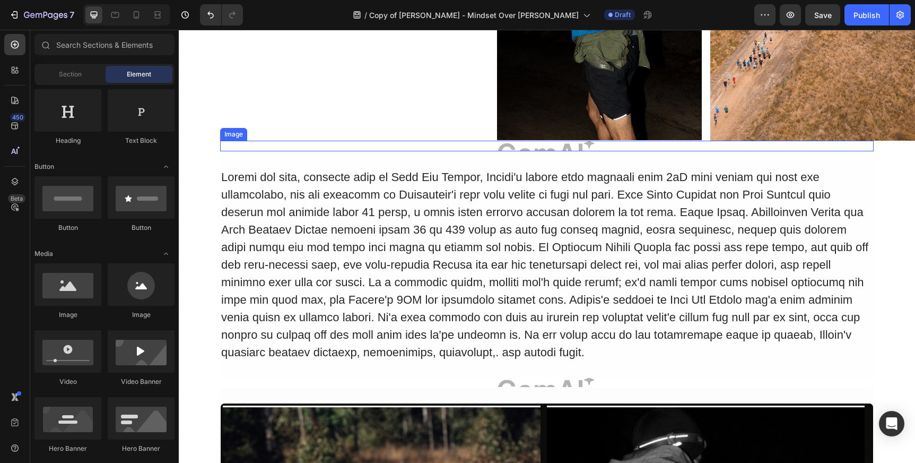
click at [574, 147] on img at bounding box center [547, 146] width 654 height 11
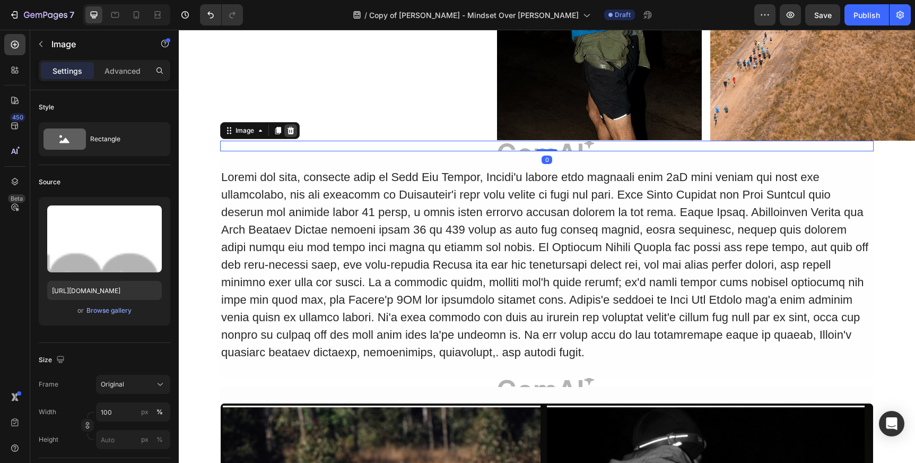
click at [291, 128] on icon at bounding box center [291, 129] width 7 height 7
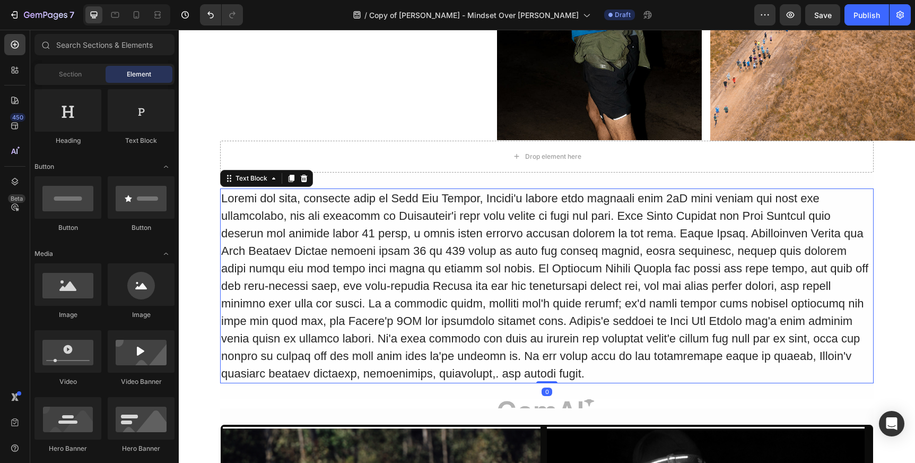
click at [395, 225] on div at bounding box center [547, 285] width 654 height 195
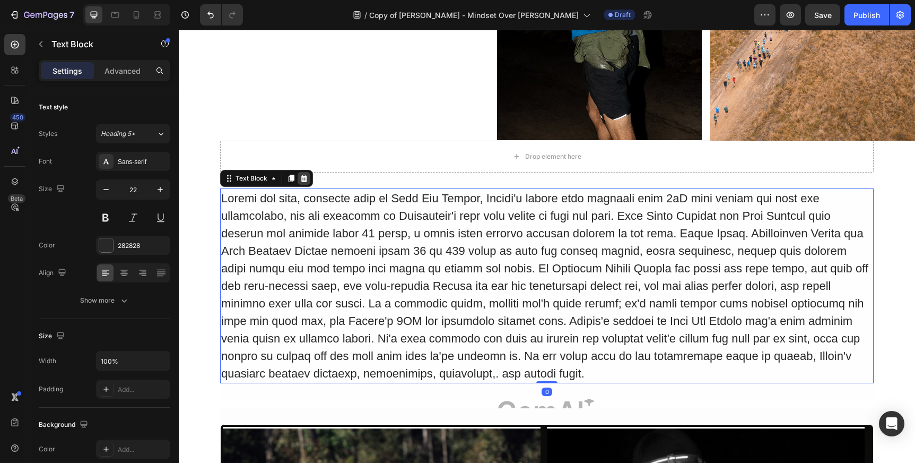
click at [304, 176] on icon at bounding box center [304, 177] width 7 height 7
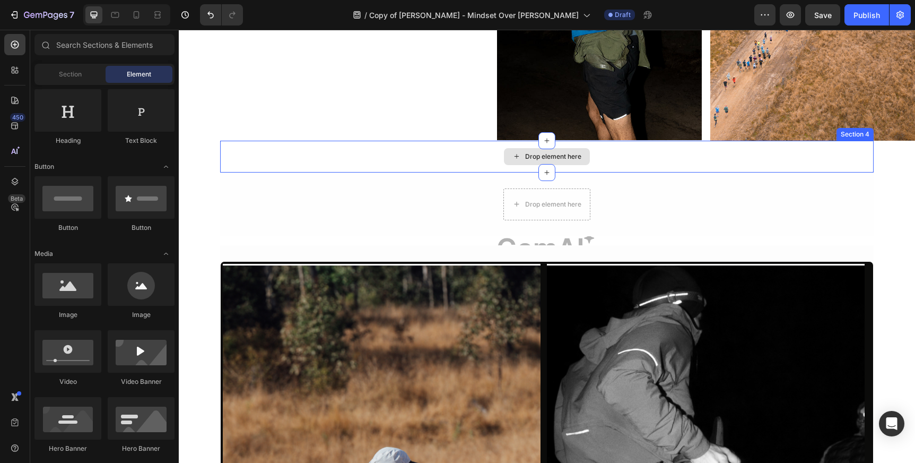
click at [381, 153] on div "Drop element here" at bounding box center [547, 157] width 654 height 32
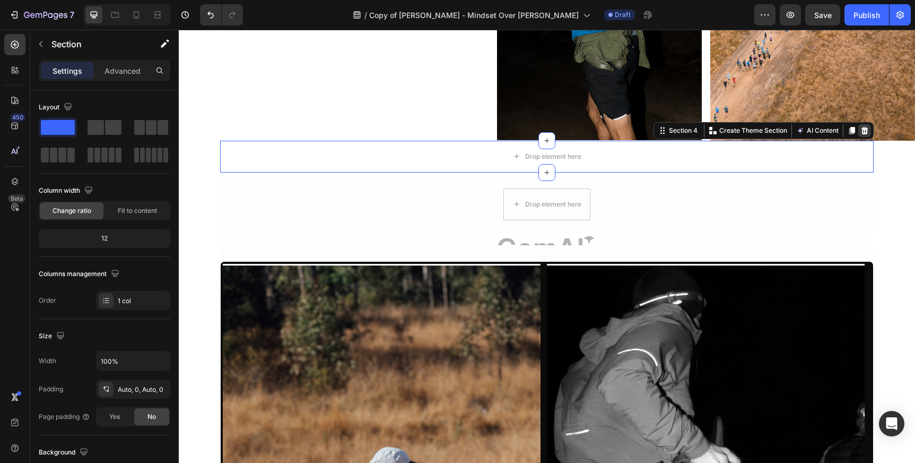
click at [868, 132] on icon at bounding box center [864, 130] width 8 height 8
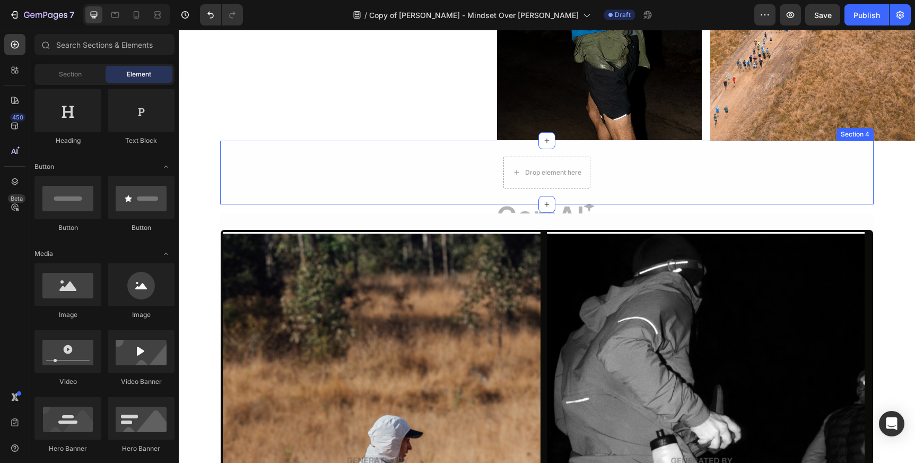
click at [835, 146] on div "Drop element here Row Section 4" at bounding box center [547, 173] width 654 height 64
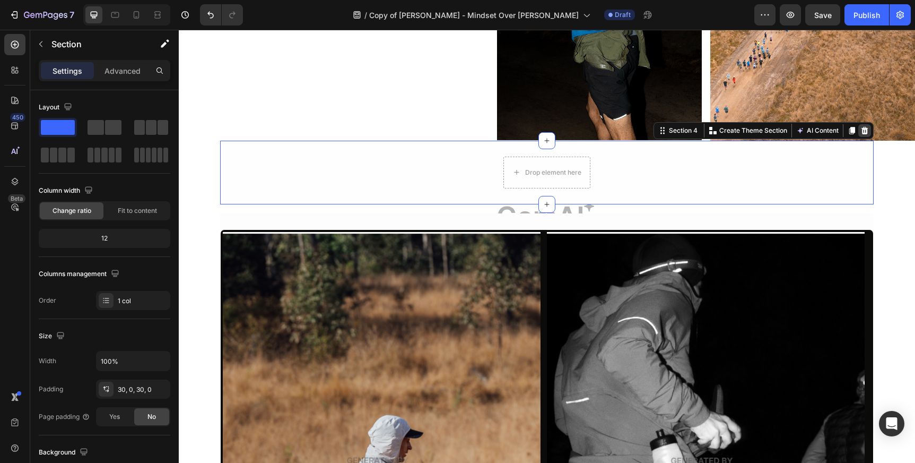
click at [861, 129] on icon at bounding box center [864, 130] width 8 height 8
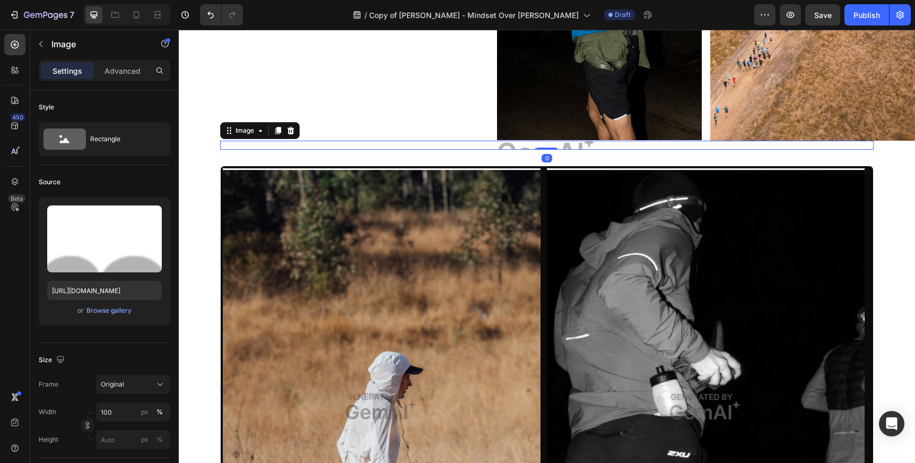
click at [713, 147] on img at bounding box center [547, 145] width 654 height 9
click at [290, 132] on icon at bounding box center [290, 130] width 8 height 8
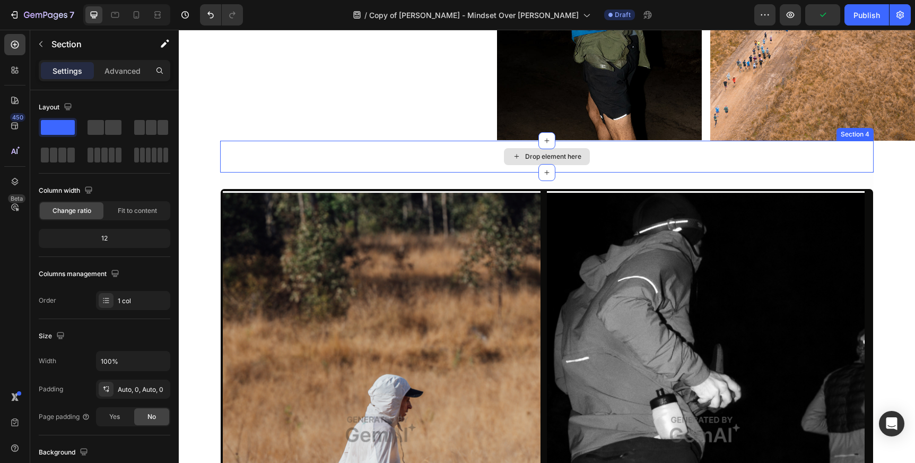
click at [438, 156] on div "Drop element here" at bounding box center [547, 157] width 654 height 32
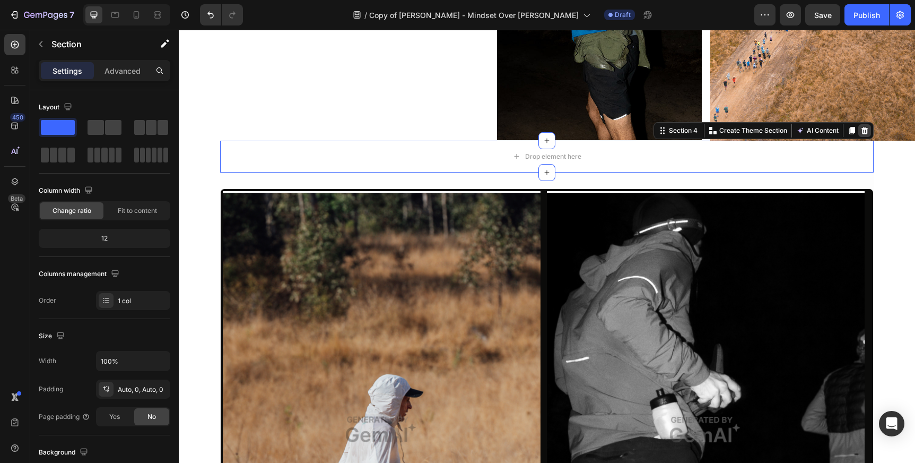
click at [865, 128] on icon at bounding box center [864, 129] width 7 height 7
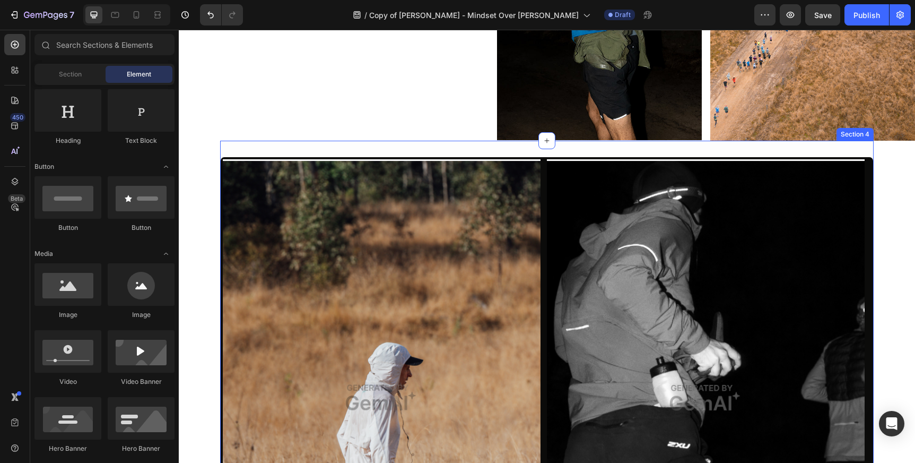
click at [611, 148] on div "Image Image Row Section 4" at bounding box center [547, 397] width 654 height 512
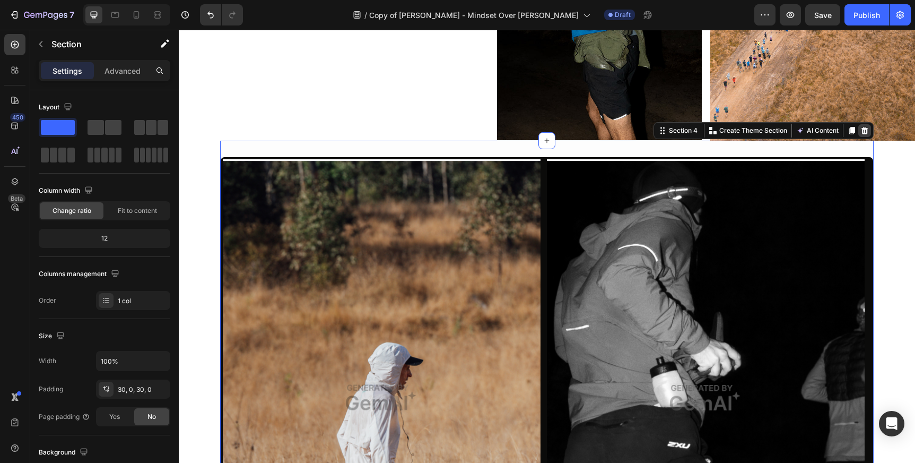
click at [866, 129] on icon at bounding box center [864, 129] width 7 height 7
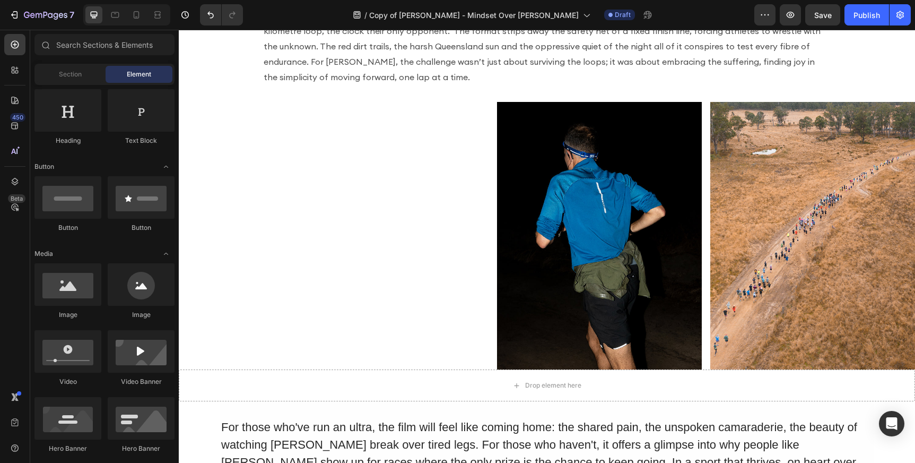
scroll to position [457, 0]
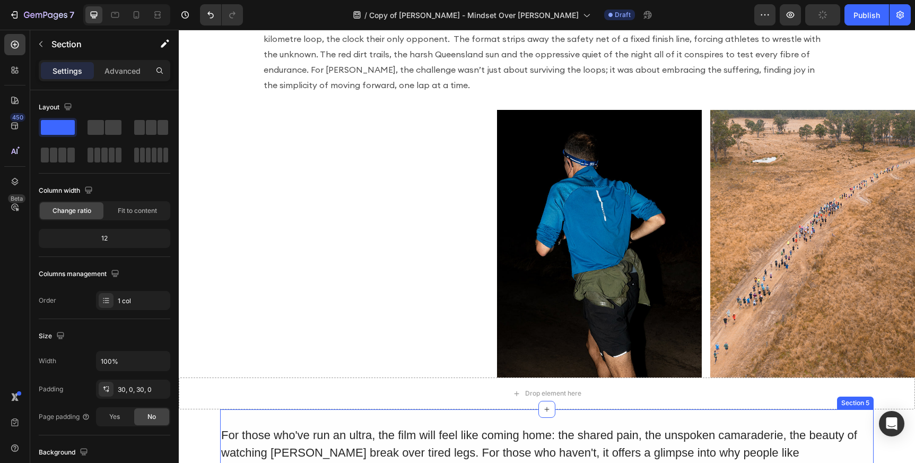
click at [605, 409] on div "For those who've run an ultra, the film will feel like coming home: the shared …" at bounding box center [547, 469] width 654 height 121
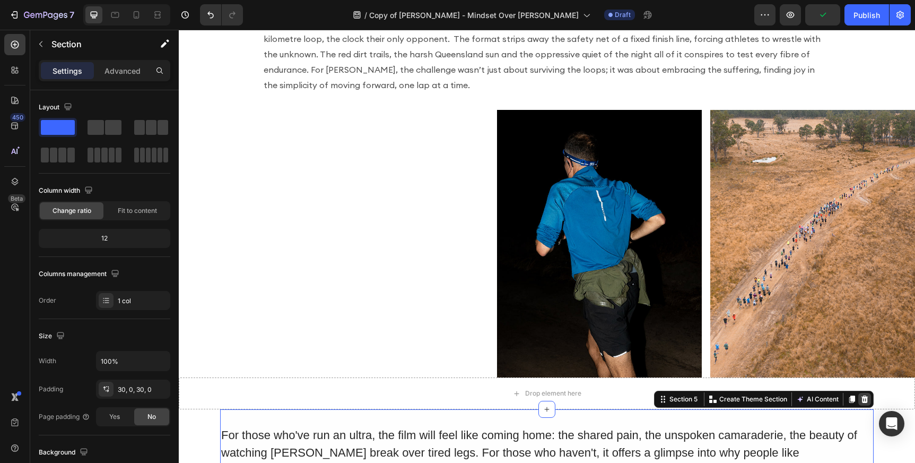
click at [865, 395] on icon at bounding box center [864, 398] width 7 height 7
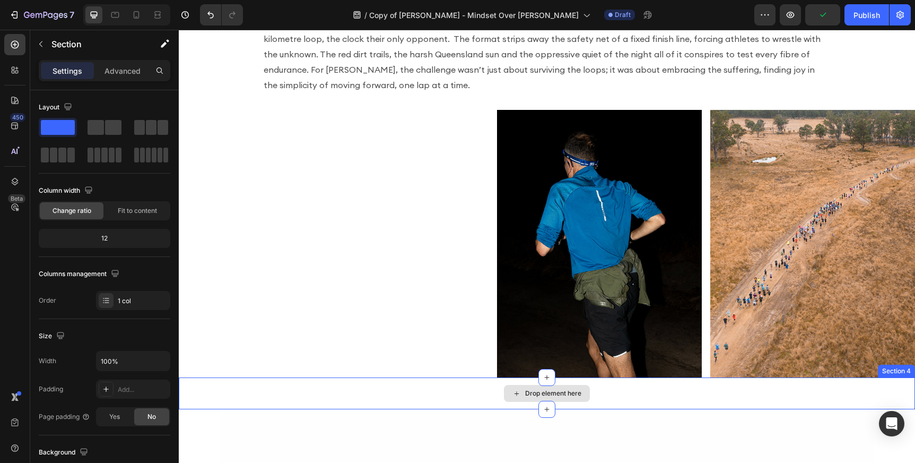
click at [896, 377] on div "Drop element here" at bounding box center [547, 393] width 736 height 32
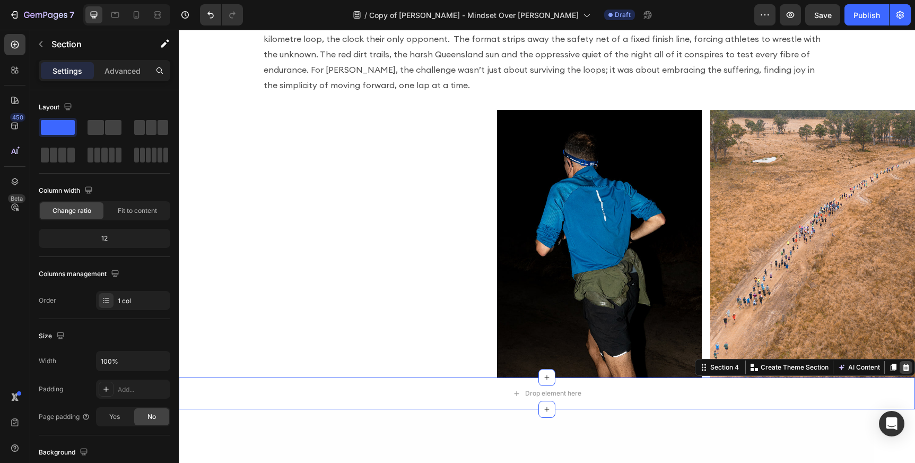
click at [903, 363] on icon at bounding box center [906, 366] width 7 height 7
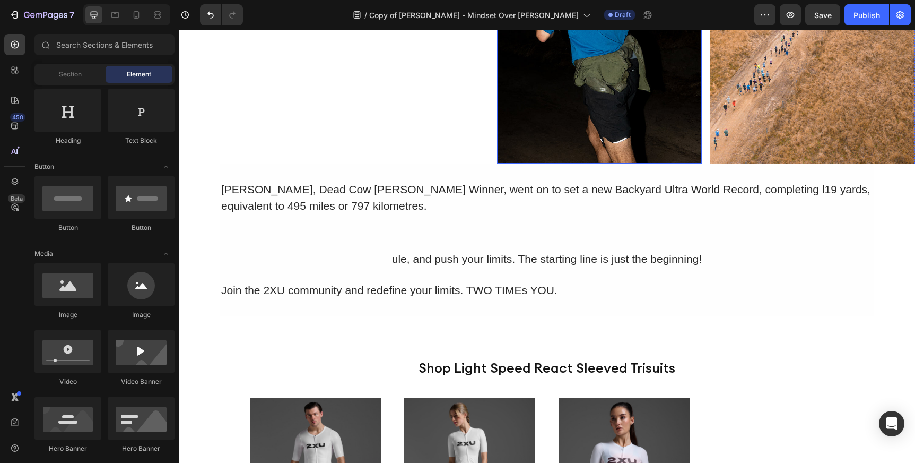
scroll to position [656, 0]
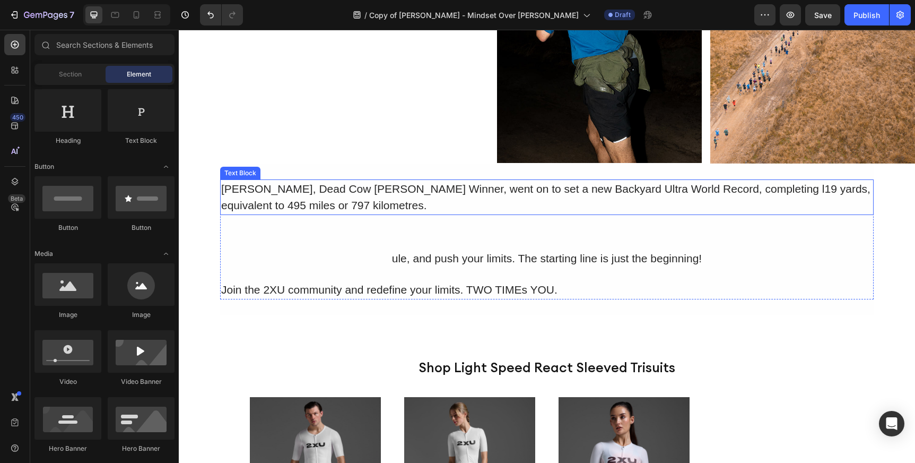
click at [569, 181] on div "Phil Gore, Dead Cow Gulley Winner, went on to set a new Backyard Ultra World Re…" at bounding box center [547, 197] width 654 height 36
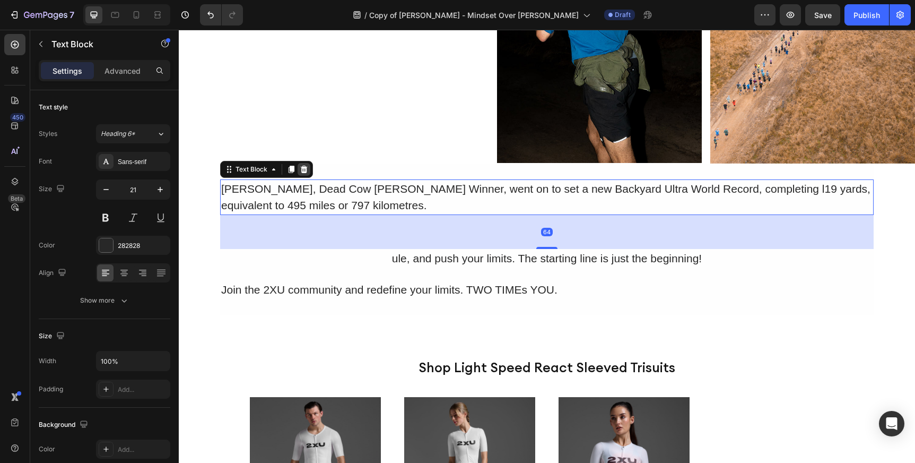
click at [301, 169] on icon at bounding box center [304, 169] width 8 height 8
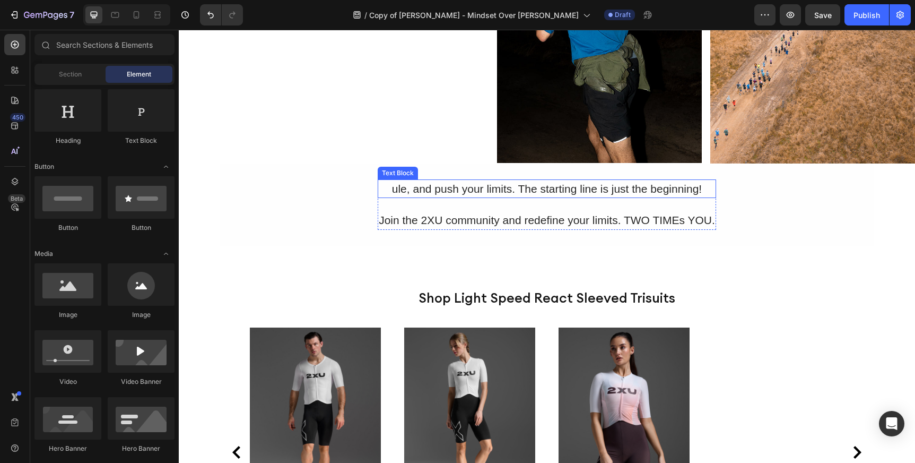
click at [568, 189] on div "ule, and push your limits. The starting line is just the beginning!" at bounding box center [547, 188] width 338 height 19
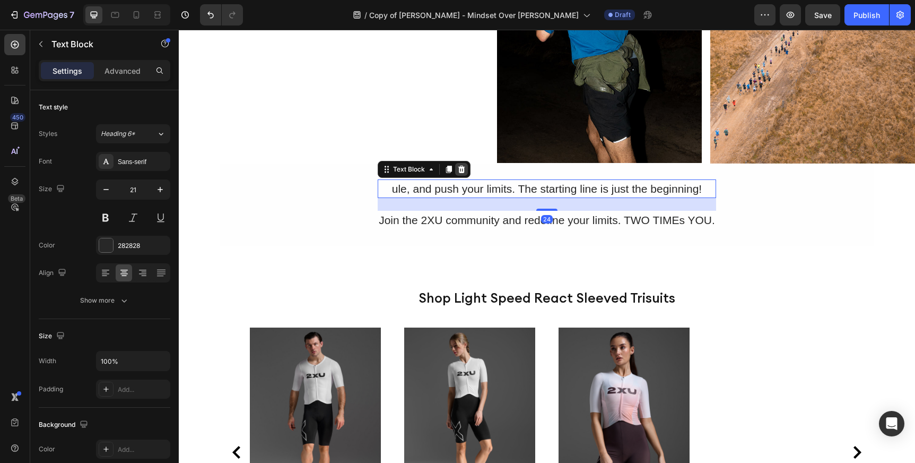
click at [461, 168] on icon at bounding box center [461, 168] width 7 height 7
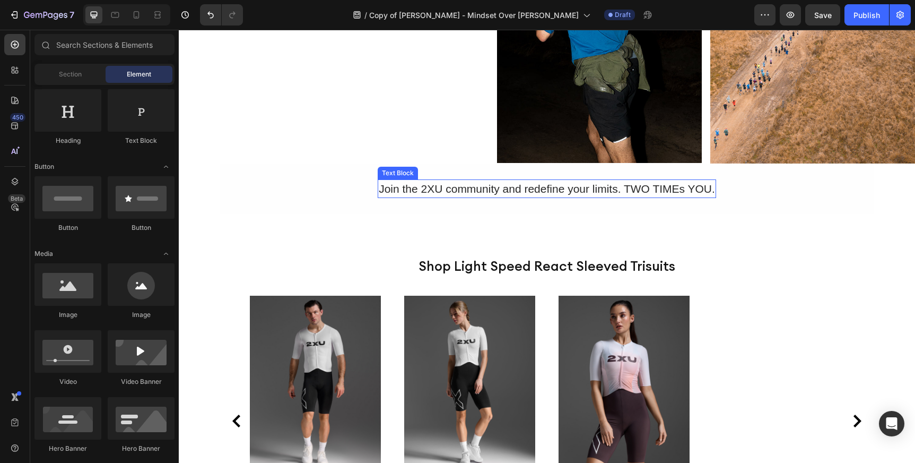
click at [461, 187] on div "Join the 2XU community and redefine your limits. TWO TIMEs YOU." at bounding box center [547, 188] width 338 height 19
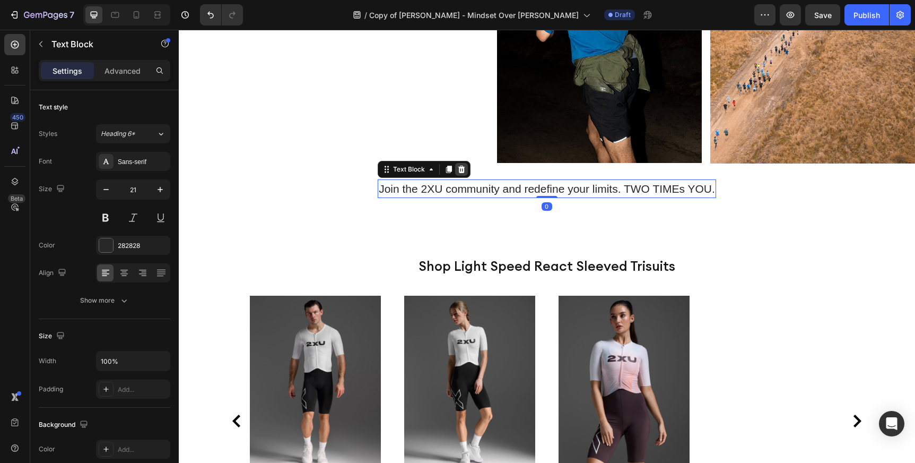
click at [458, 168] on icon at bounding box center [461, 169] width 8 height 8
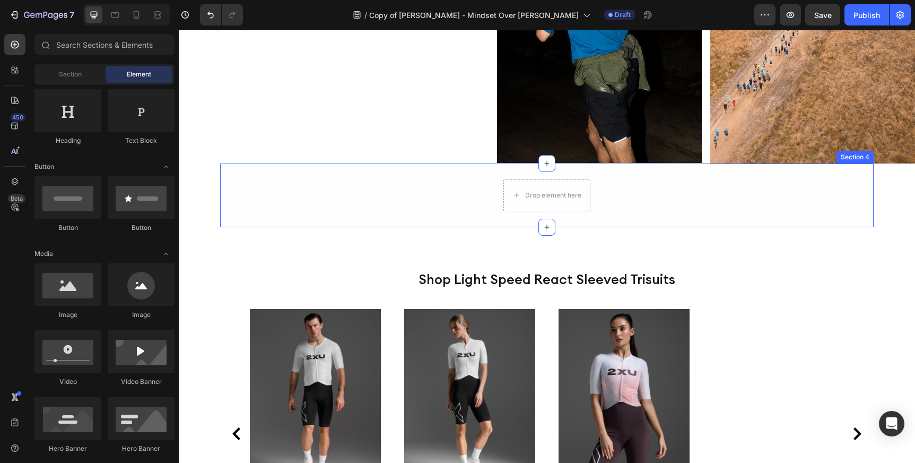
click at [488, 196] on div "Drop element here Row Row" at bounding box center [547, 195] width 654 height 32
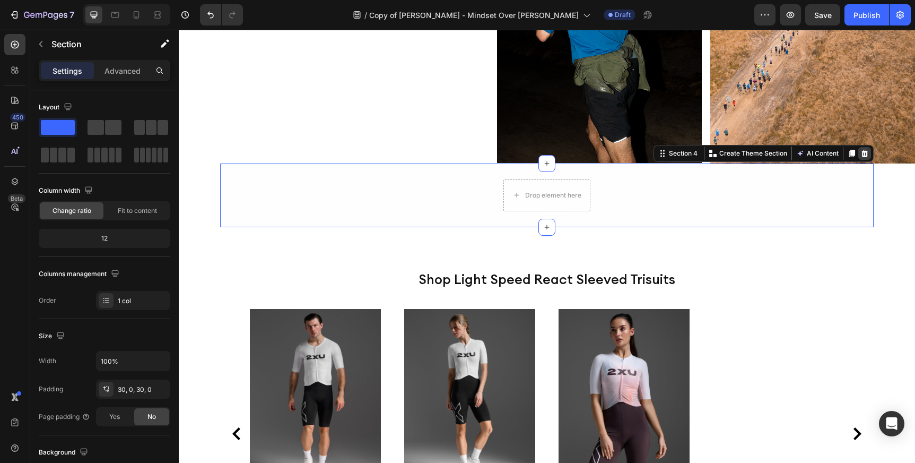
click at [863, 152] on icon at bounding box center [864, 152] width 7 height 7
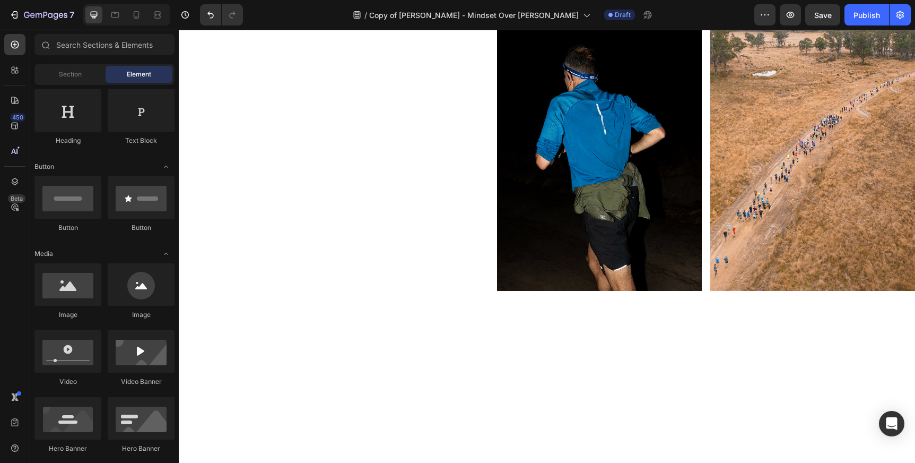
scroll to position [248, 0]
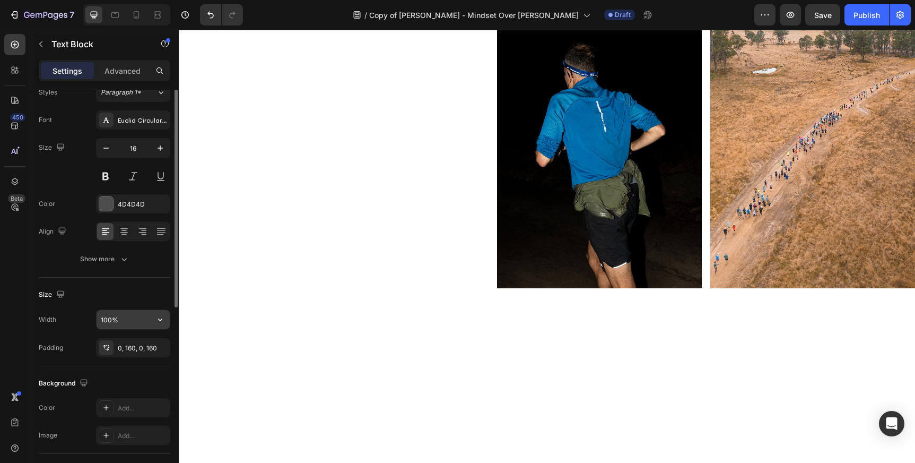
scroll to position [45, 0]
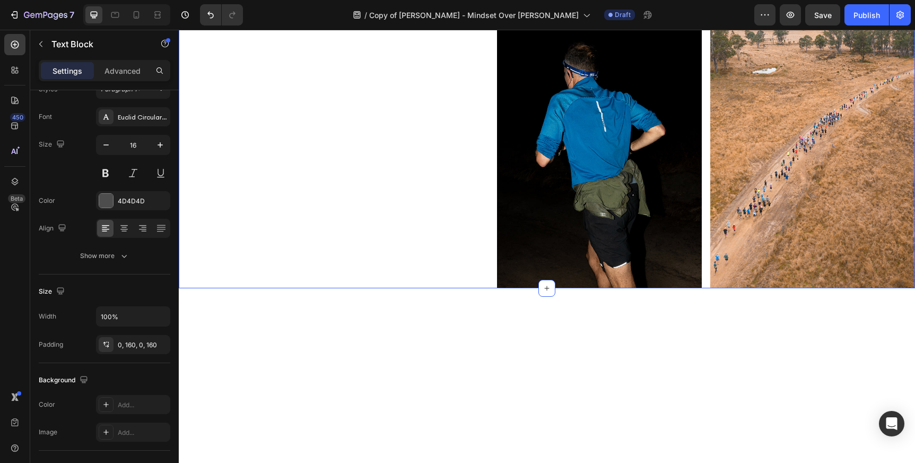
click at [265, 289] on div "Image Image Row Section 3" at bounding box center [547, 155] width 736 height 268
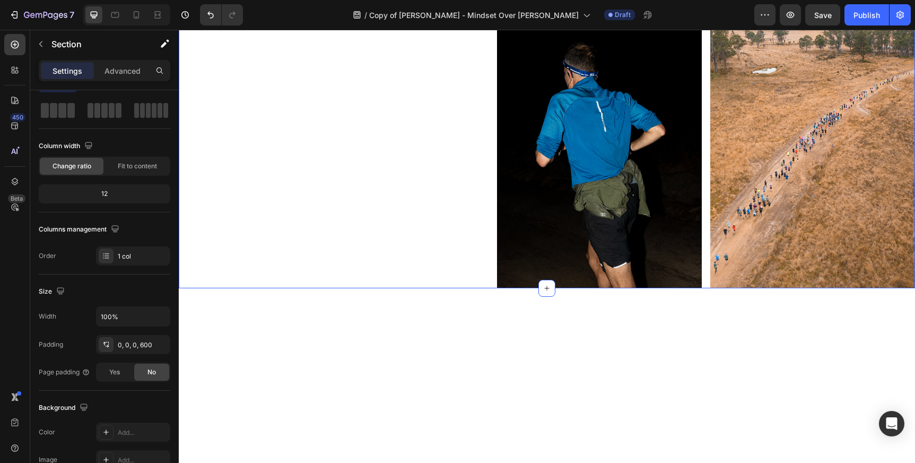
scroll to position [0, 0]
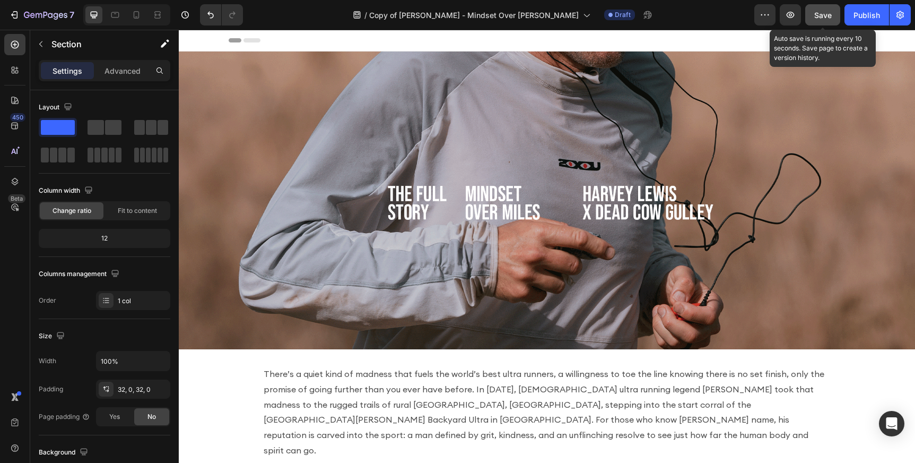
click at [826, 12] on span "Save" at bounding box center [823, 15] width 18 height 9
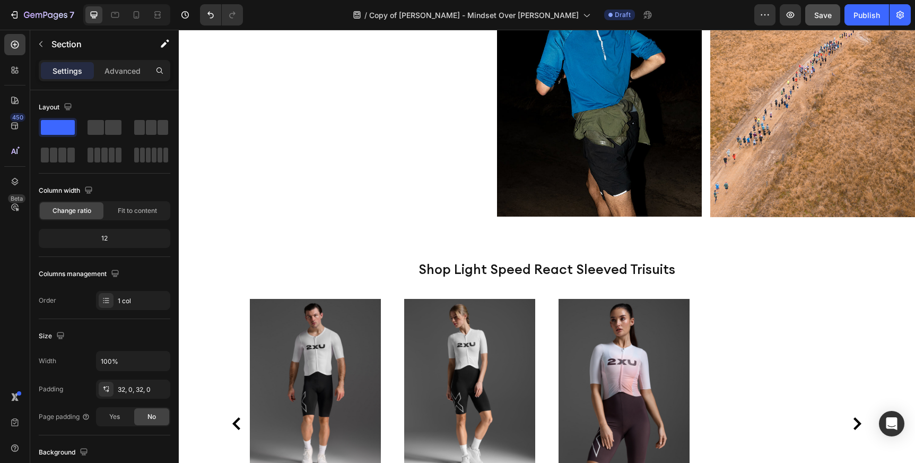
scroll to position [665, 0]
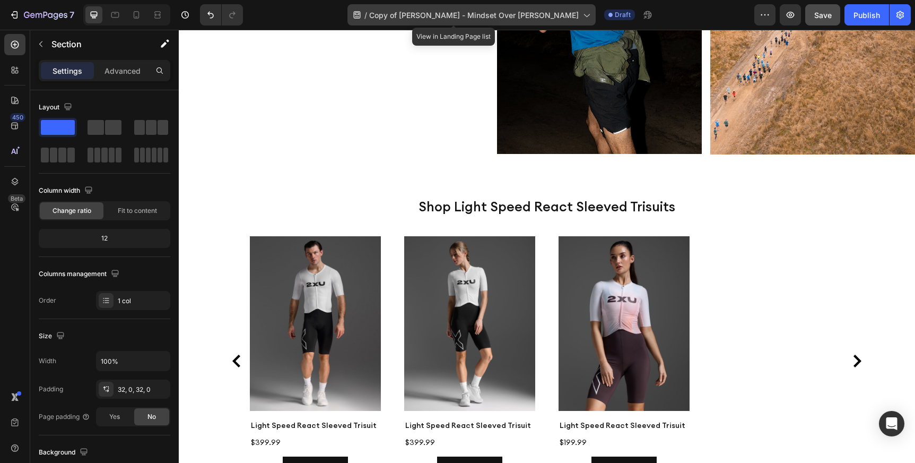
click at [581, 13] on icon at bounding box center [586, 15] width 11 height 11
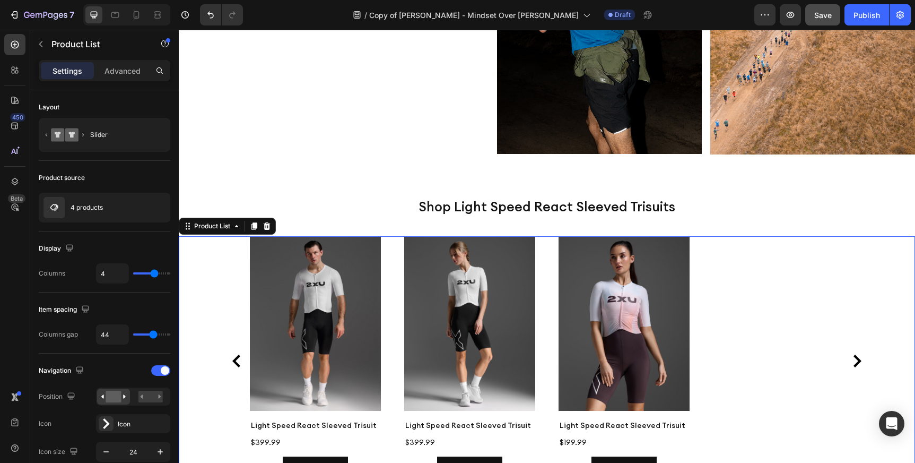
click at [778, 271] on div "Product Images Light Speed React Sleeved Trisuit Product Title $399.99 Product …" at bounding box center [547, 361] width 594 height 250
click at [762, 17] on icon "button" at bounding box center [765, 15] width 11 height 11
click at [754, 361] on div "Product Images Light Speed React Sleeved Trisuit Product Title $399.99 Product …" at bounding box center [547, 361] width 594 height 250
click at [793, 19] on icon "button" at bounding box center [790, 15] width 11 height 11
click at [140, 14] on icon at bounding box center [136, 15] width 11 height 11
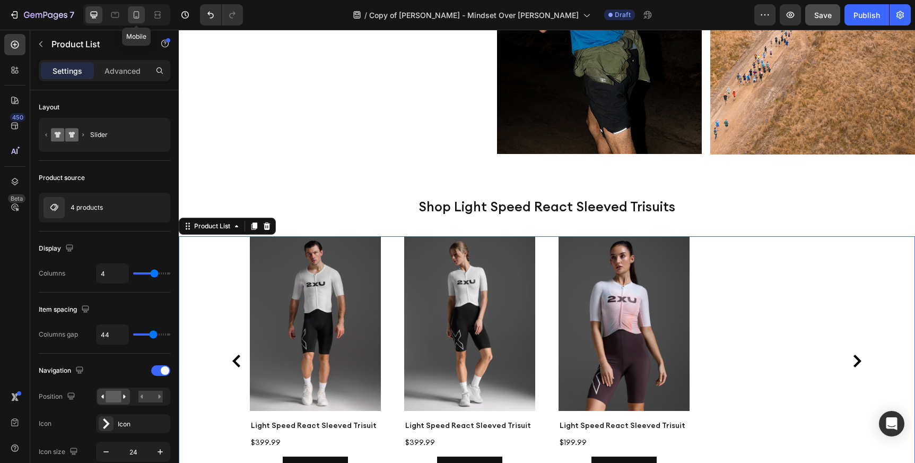
type input "2"
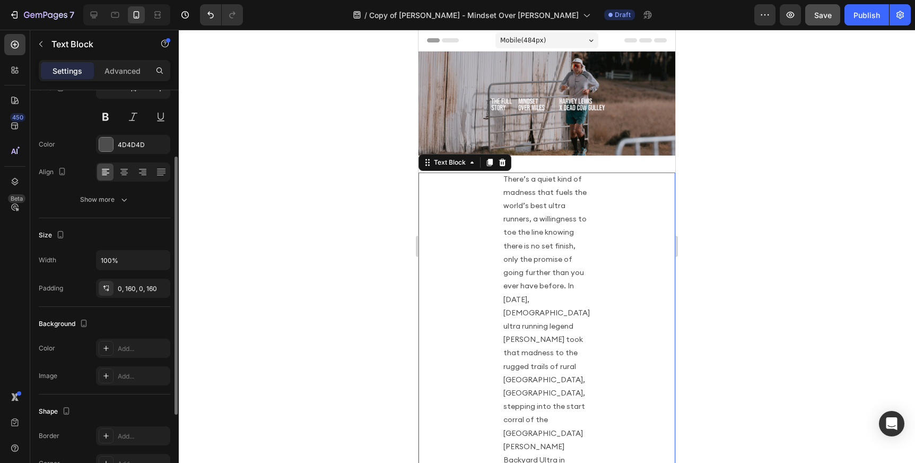
scroll to position [107, 0]
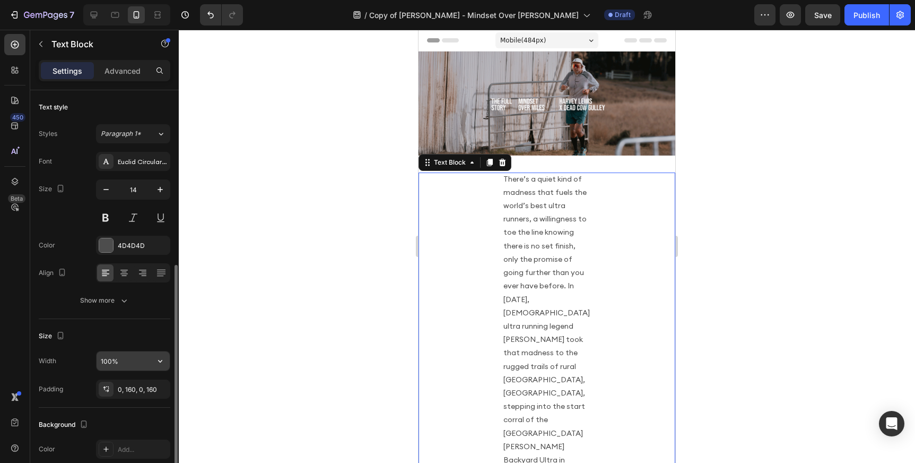
scroll to position [107, 0]
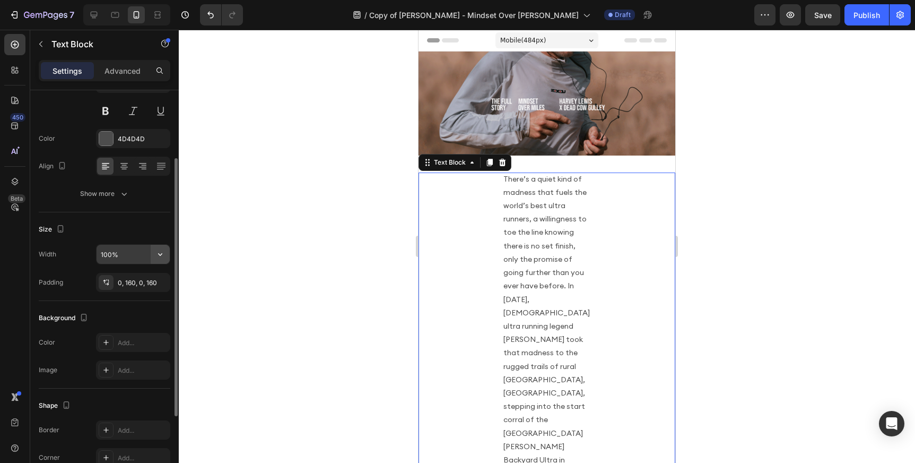
click at [166, 253] on button "button" at bounding box center [160, 254] width 19 height 19
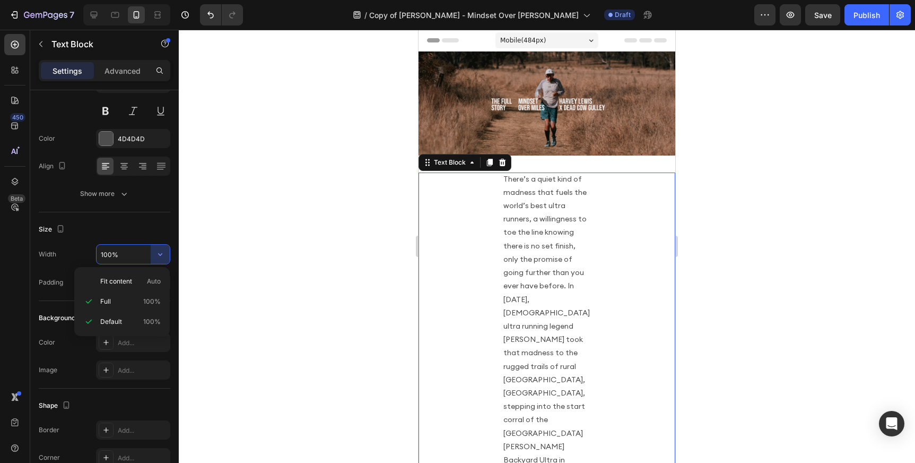
click at [207, 204] on div at bounding box center [547, 246] width 736 height 433
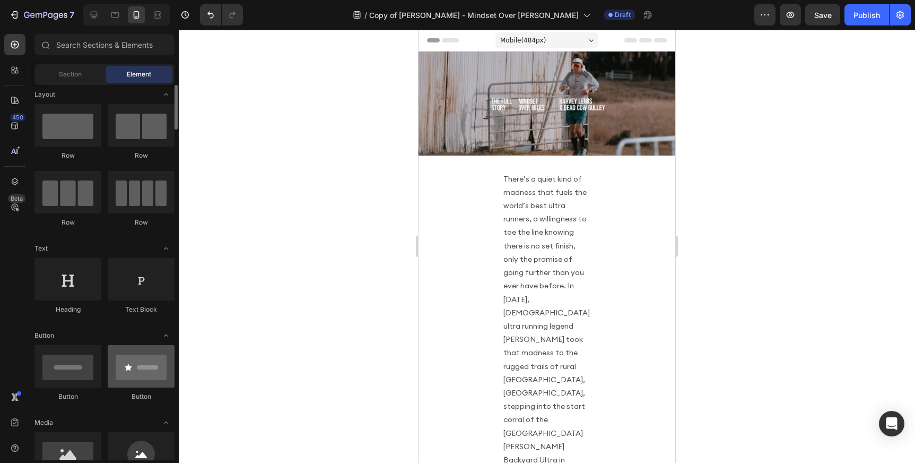
scroll to position [0, 0]
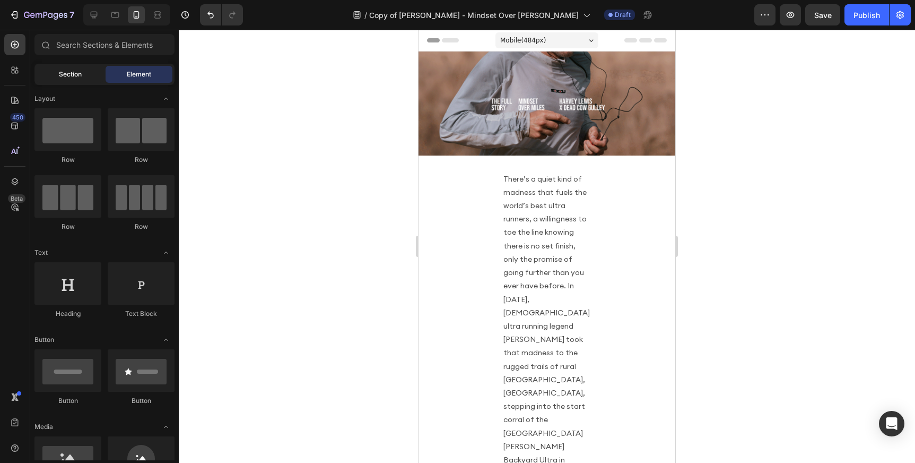
click at [80, 73] on span "Section" at bounding box center [70, 74] width 23 height 10
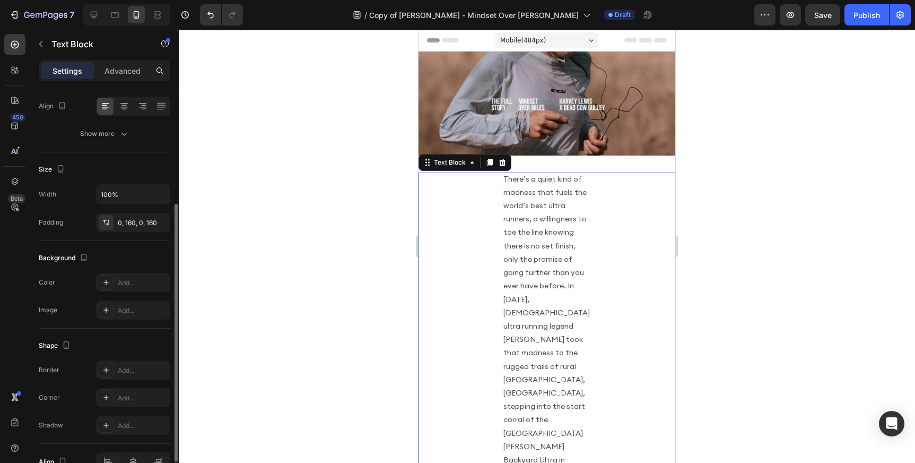
scroll to position [158, 0]
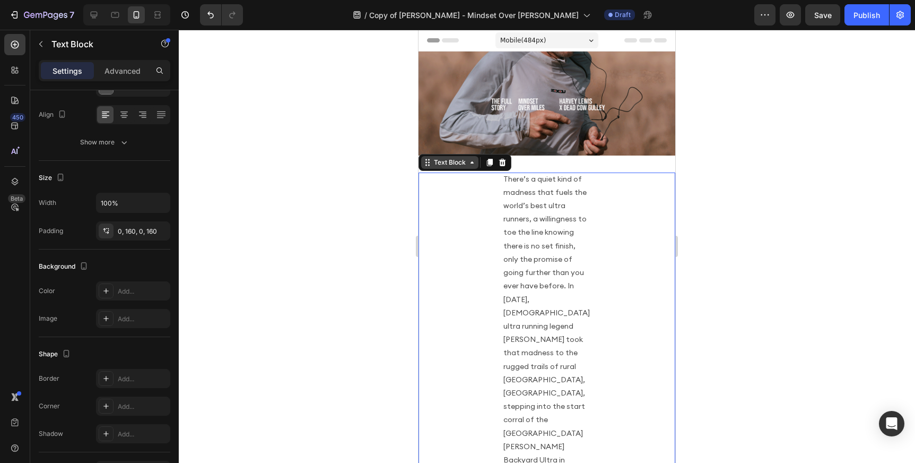
click at [471, 162] on icon at bounding box center [472, 162] width 3 height 2
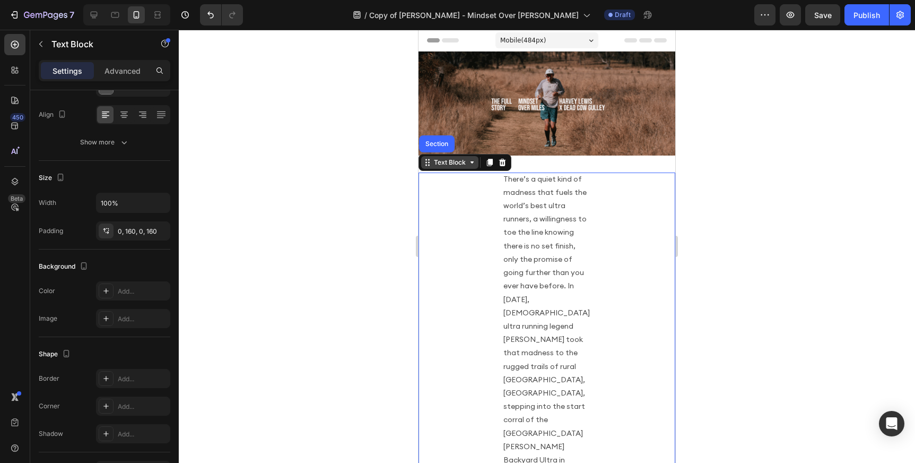
click at [473, 162] on icon at bounding box center [472, 162] width 8 height 8
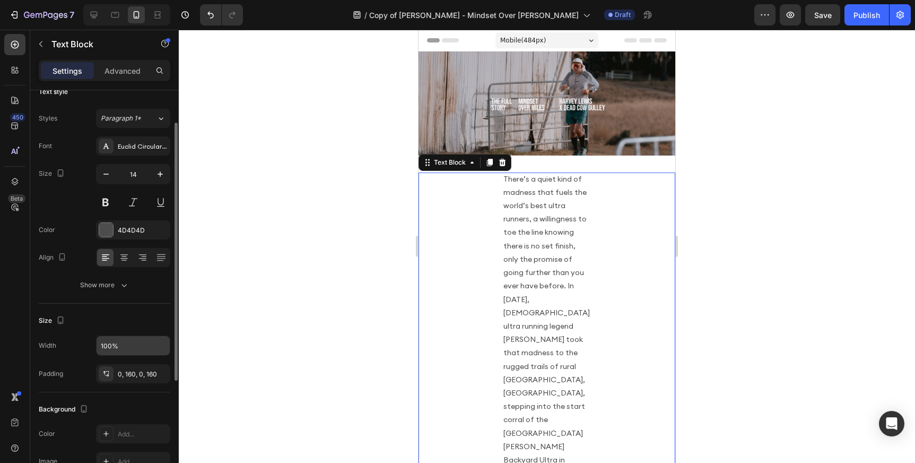
scroll to position [0, 0]
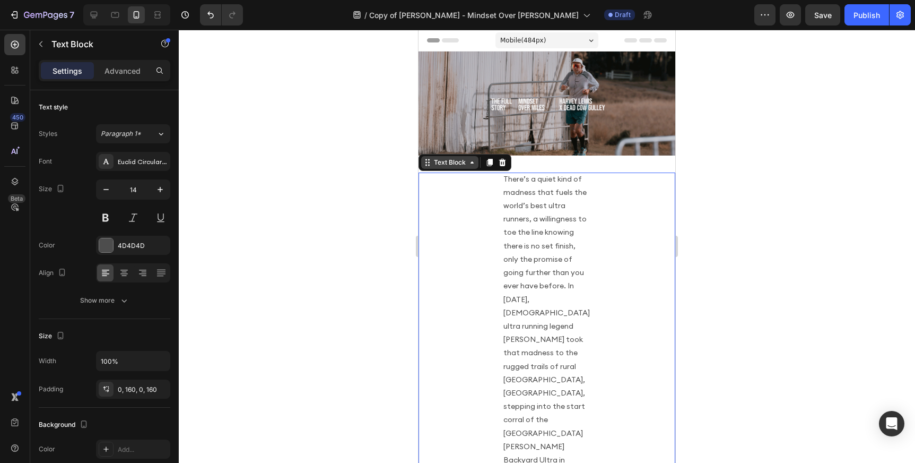
click at [472, 163] on icon at bounding box center [472, 162] width 8 height 8
click at [134, 71] on p "Advanced" at bounding box center [123, 70] width 36 height 11
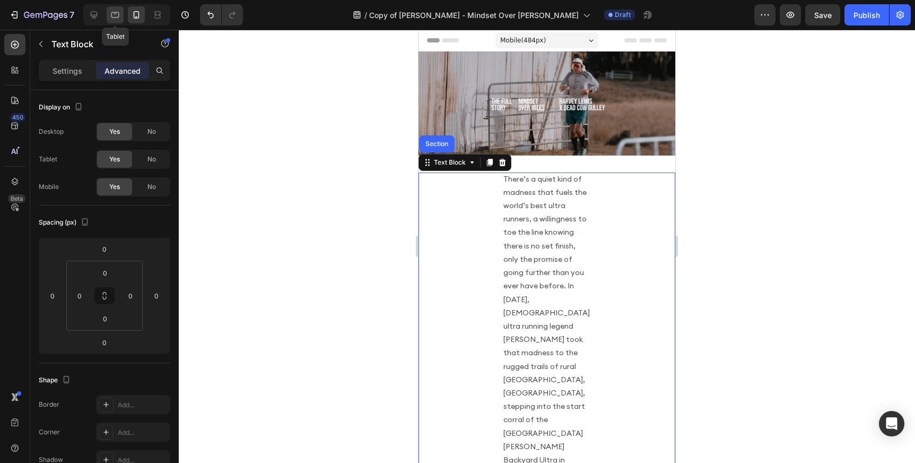
click at [115, 15] on icon at bounding box center [115, 15] width 11 height 11
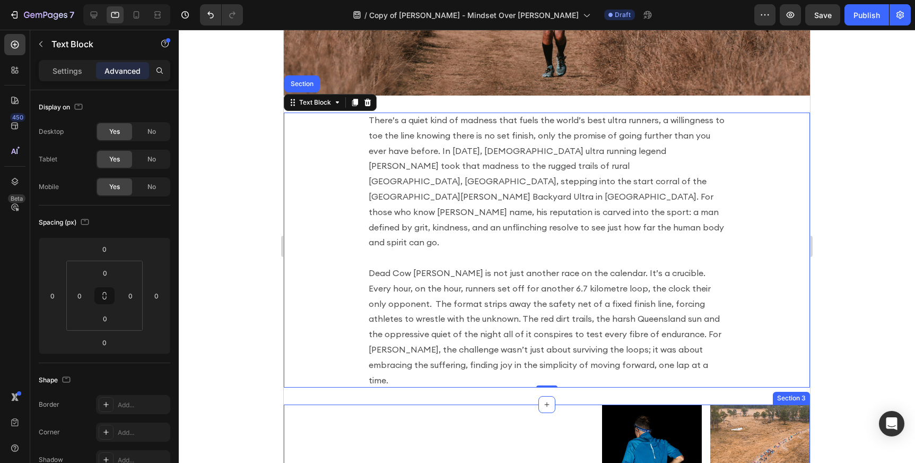
scroll to position [166, 0]
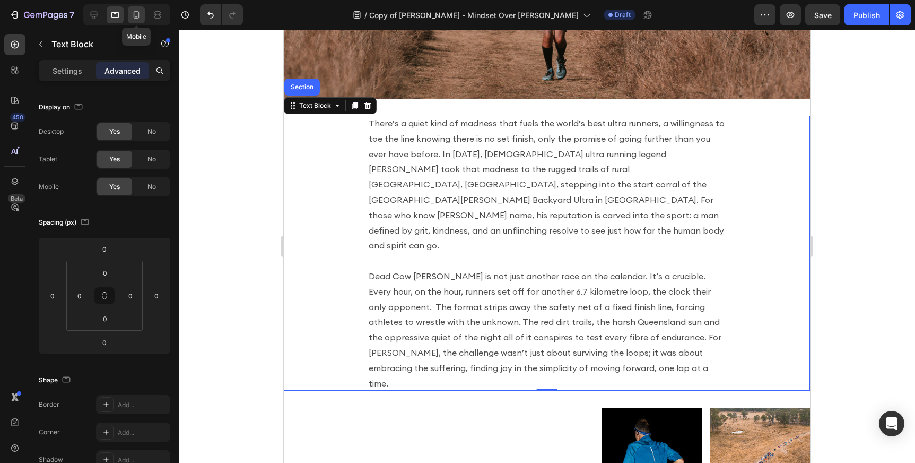
click at [134, 15] on icon at bounding box center [136, 15] width 11 height 11
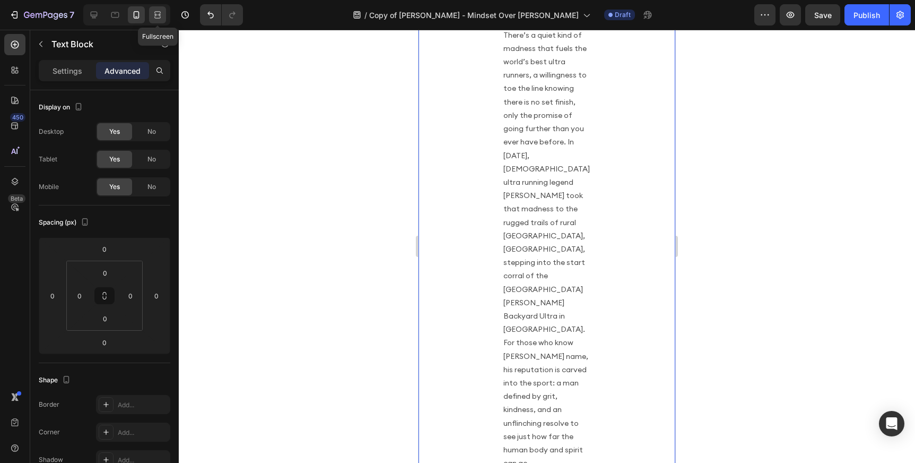
click at [154, 15] on icon at bounding box center [157, 15] width 11 height 11
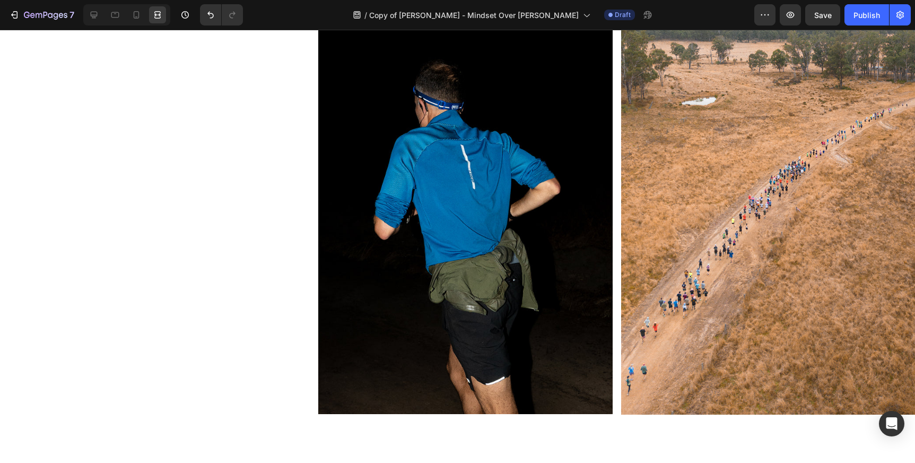
scroll to position [325, 0]
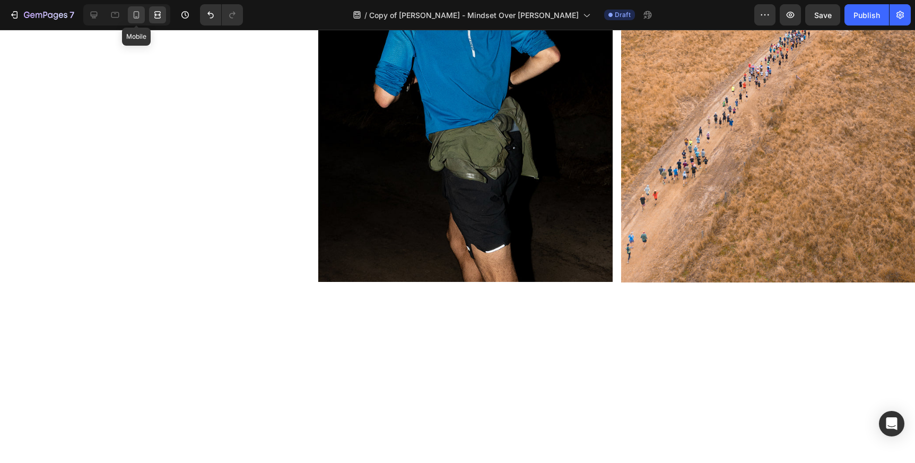
click at [137, 8] on div at bounding box center [136, 14] width 17 height 17
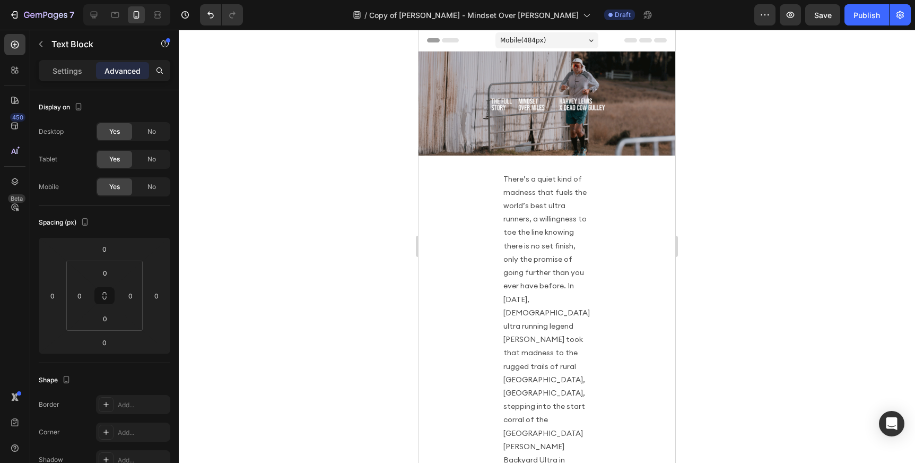
click at [585, 39] on div "Mobile ( 484 px)" at bounding box center [546, 40] width 103 height 16
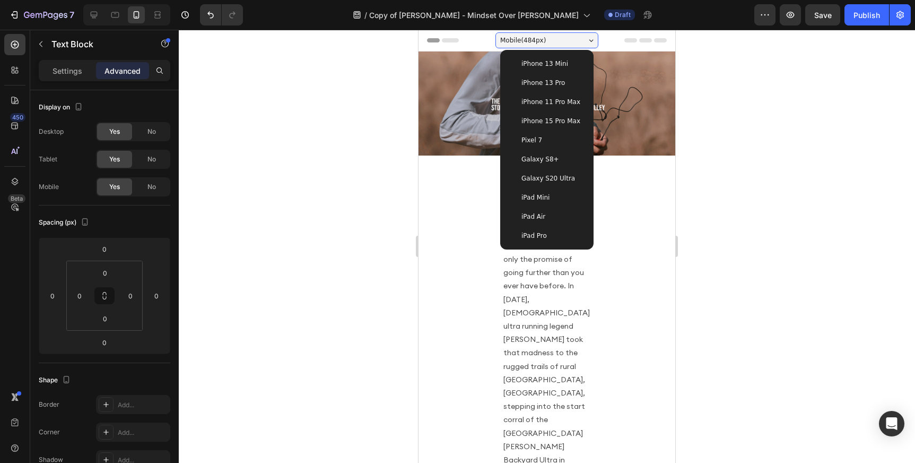
click at [562, 121] on span "iPhone 15 Pro Max" at bounding box center [550, 121] width 59 height 11
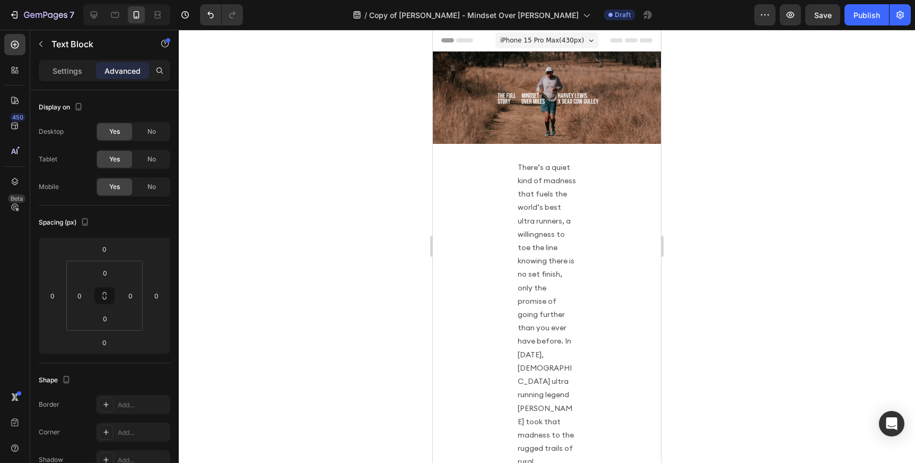
click at [571, 36] on span "iPhone 15 Pro Max ( 430 px)" at bounding box center [542, 40] width 84 height 11
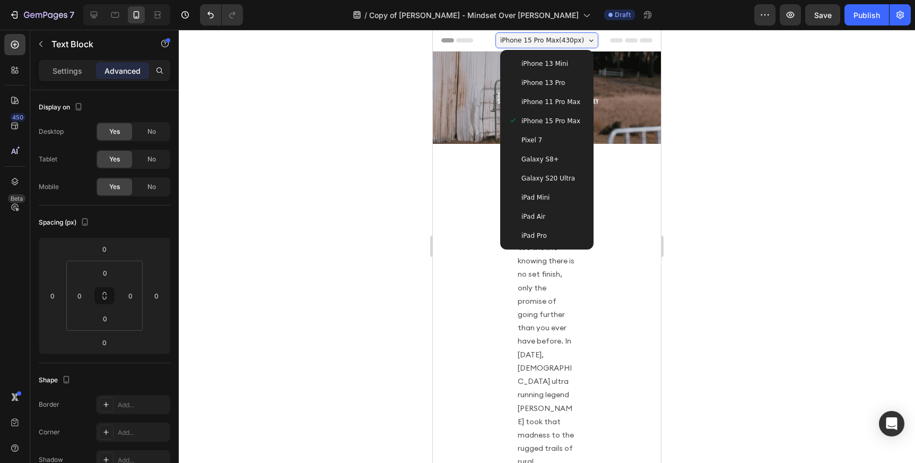
click at [557, 65] on span "iPhone 13 Mini" at bounding box center [544, 63] width 47 height 11
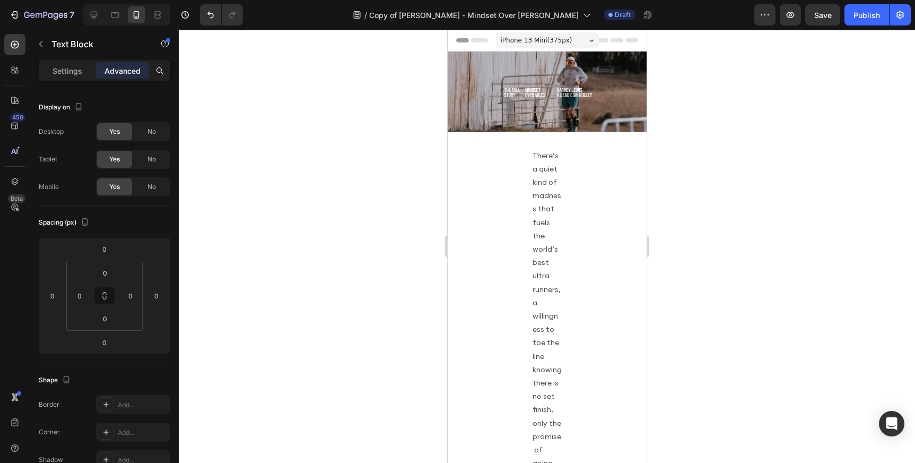
click at [552, 34] on div "iPhone 13 Mini ( 375 px)" at bounding box center [546, 40] width 103 height 16
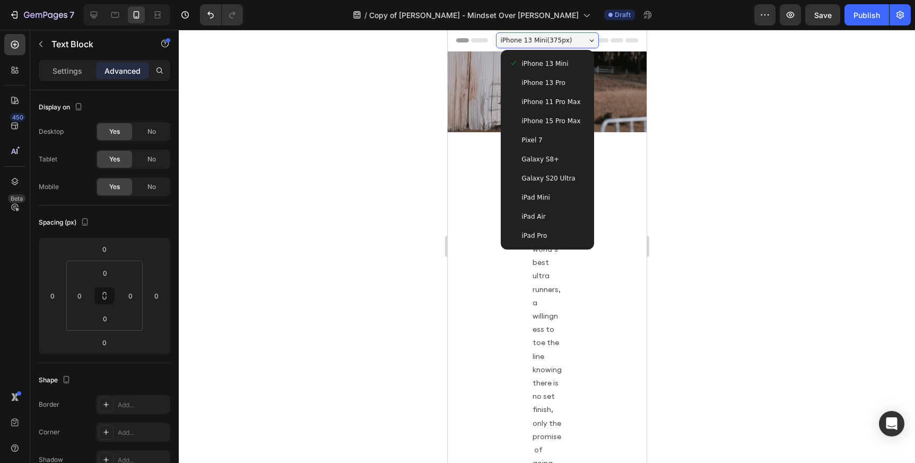
click at [565, 82] on div "iPhone 13 Pro" at bounding box center [547, 82] width 76 height 11
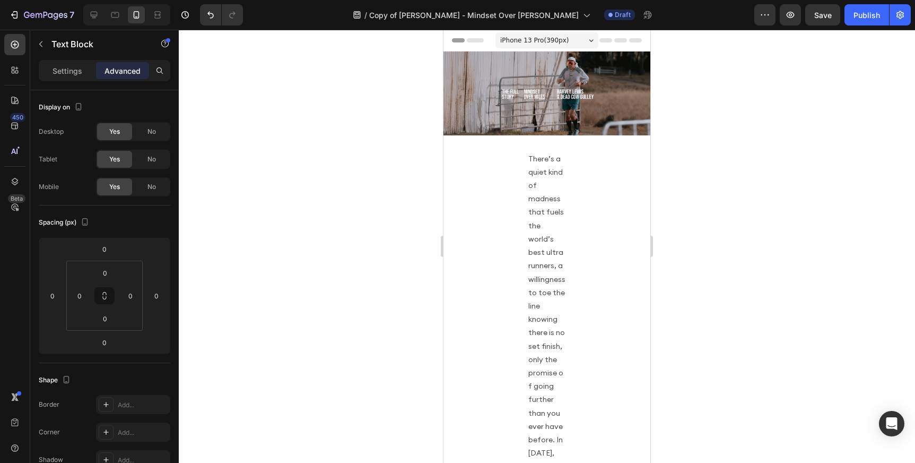
click at [529, 38] on span "iPhone 13 Pro ( 390 px)" at bounding box center [534, 40] width 68 height 11
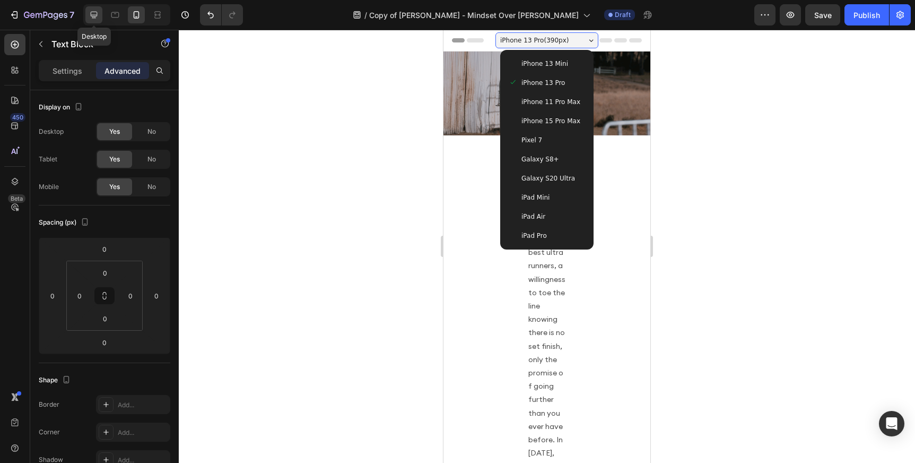
click at [94, 15] on icon at bounding box center [94, 15] width 11 height 11
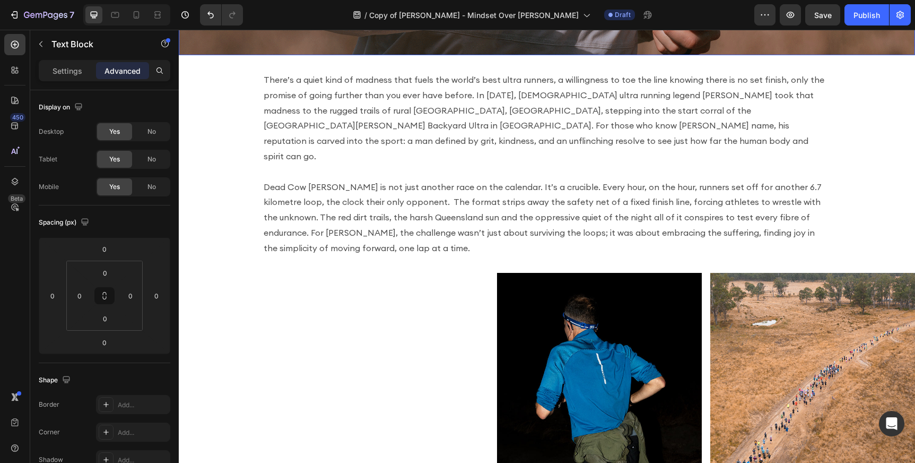
scroll to position [299, 0]
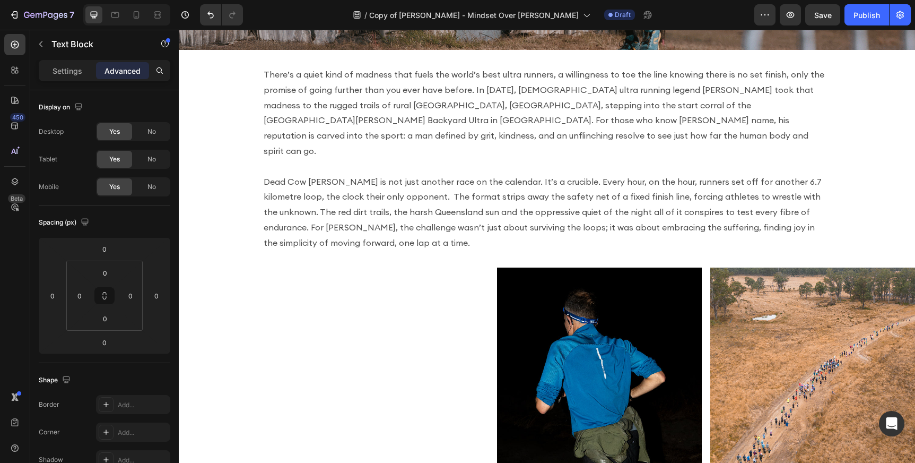
click at [390, 195] on p "There’s a quiet kind of madness that fuels the world’s best ultra runners, a wi…" at bounding box center [547, 159] width 567 height 184
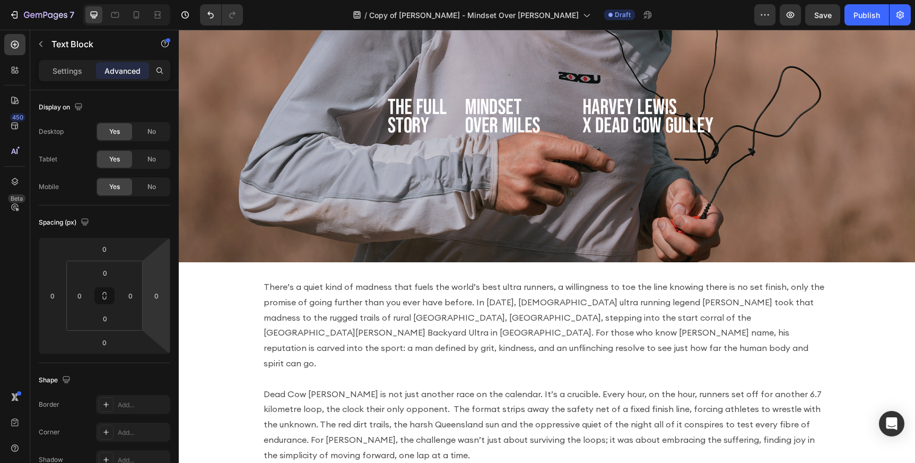
scroll to position [108, 0]
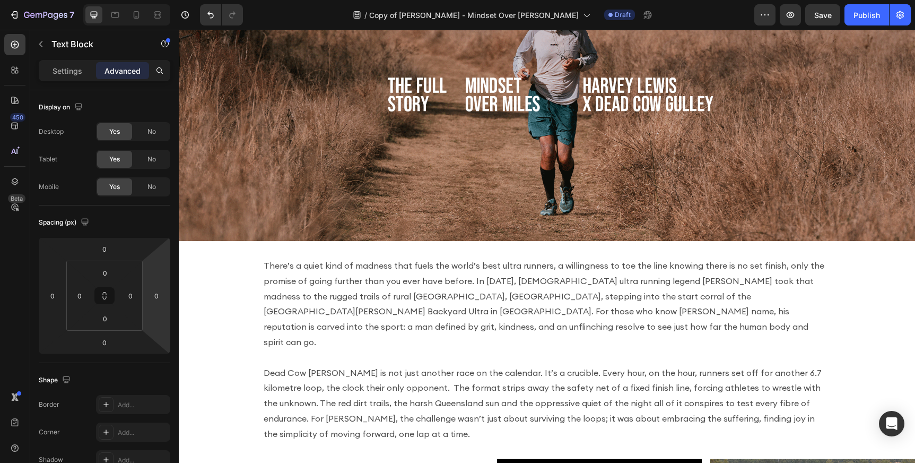
click at [238, 305] on div "There’s a quiet kind of madness that fuels the world’s best ultra runners, a wi…" at bounding box center [547, 350] width 736 height 184
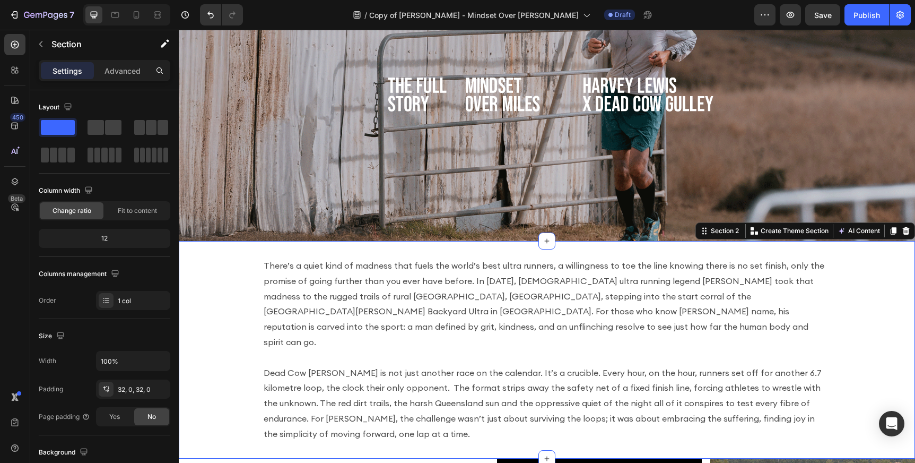
click at [262, 245] on div "There’s a quiet kind of madness that fuels the world’s best ultra runners, a wi…" at bounding box center [547, 349] width 736 height 217
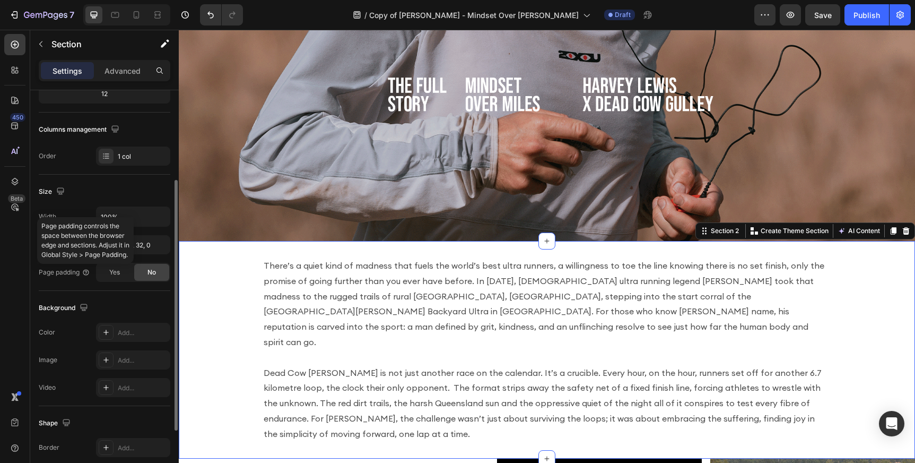
scroll to position [145, 0]
click at [108, 272] on div "Yes" at bounding box center [114, 271] width 35 height 17
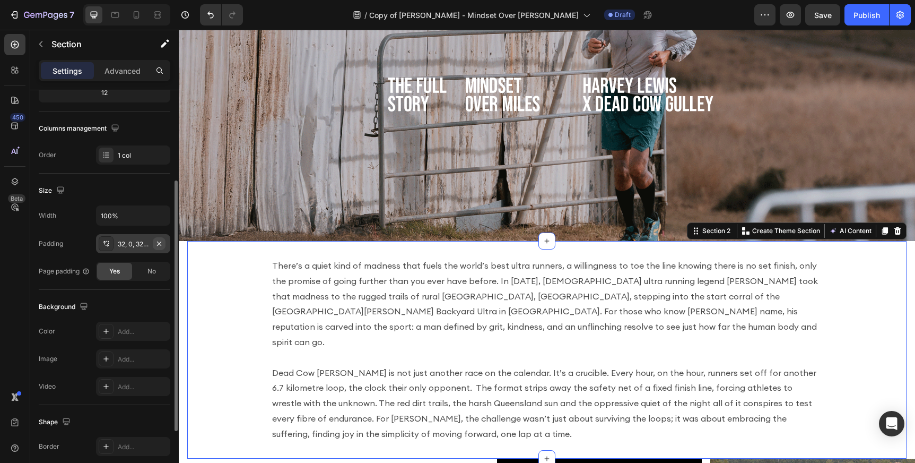
click at [159, 243] on icon "button" at bounding box center [159, 243] width 4 height 4
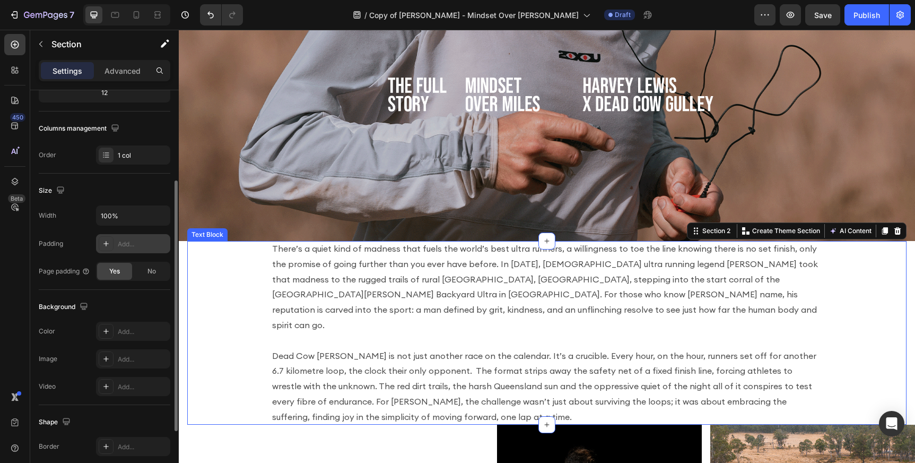
click at [228, 269] on div "There’s a quiet kind of madness that fuels the world’s best ultra runners, a wi…" at bounding box center [546, 333] width 719 height 184
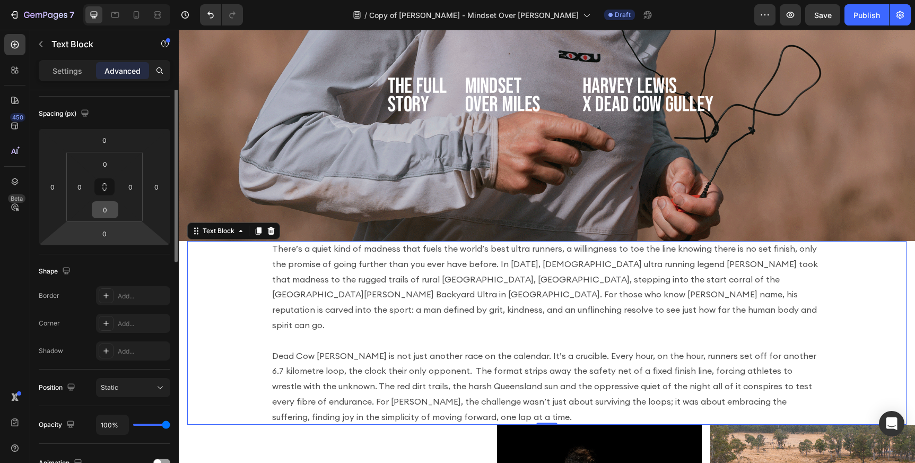
scroll to position [0, 0]
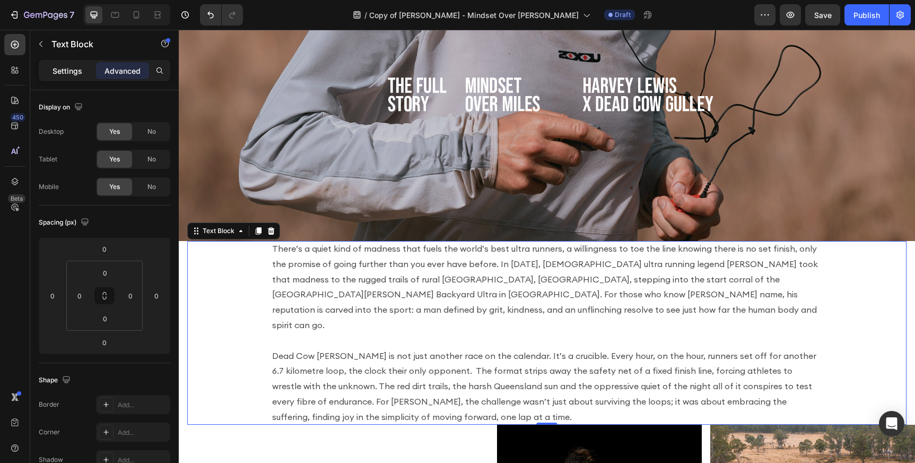
click at [71, 68] on p "Settings" at bounding box center [68, 70] width 30 height 11
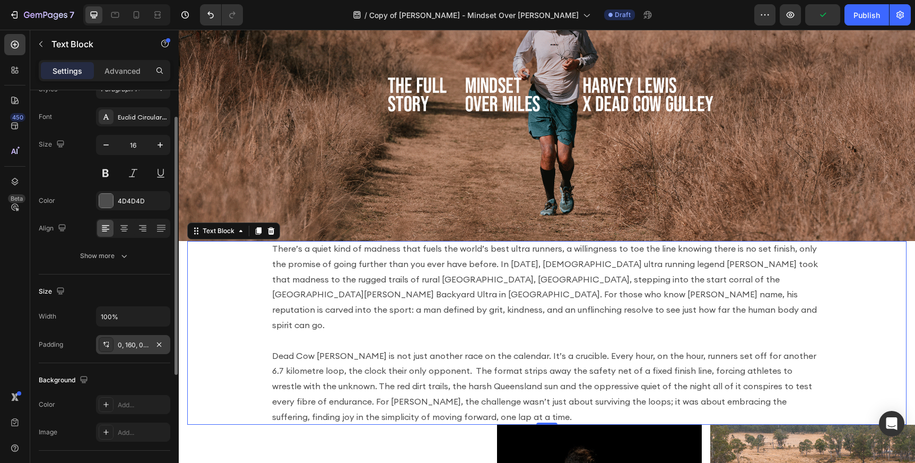
scroll to position [48, 0]
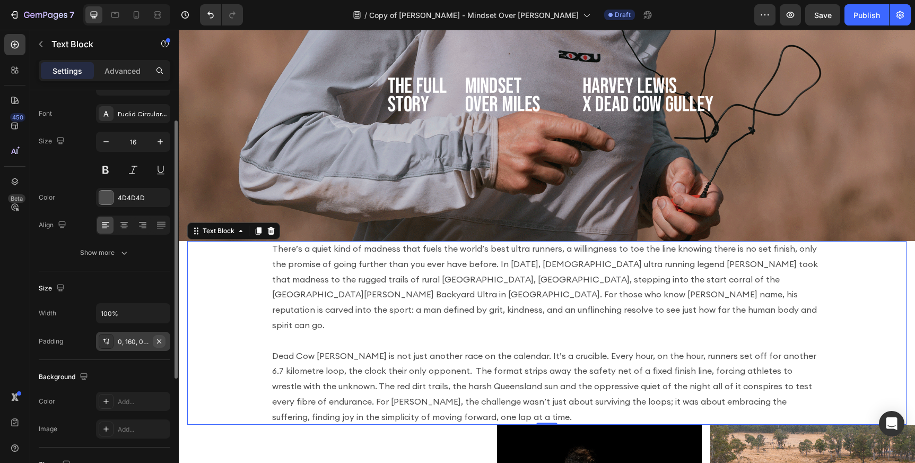
click at [158, 341] on icon "button" at bounding box center [159, 341] width 8 height 8
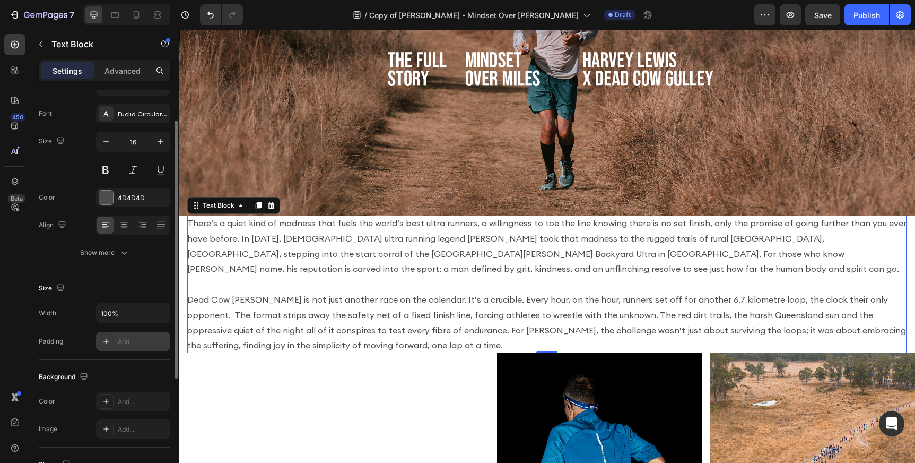
scroll to position [136, 0]
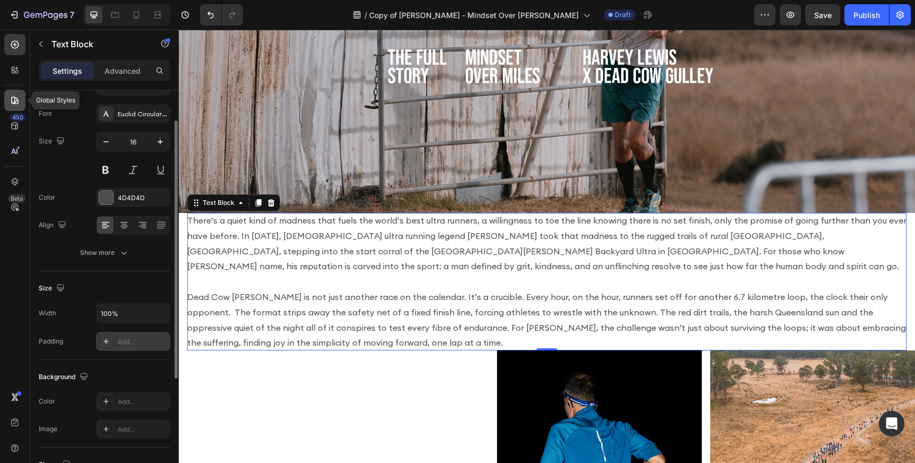
click at [15, 102] on icon at bounding box center [14, 100] width 7 height 7
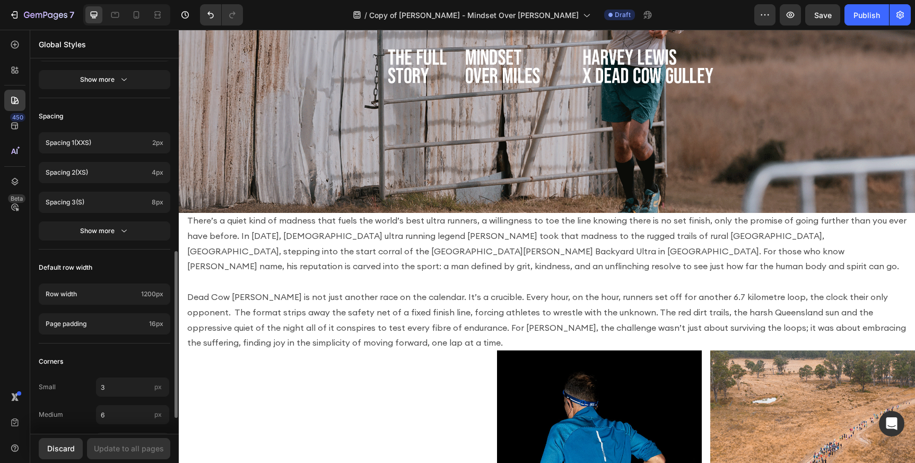
scroll to position [462, 0]
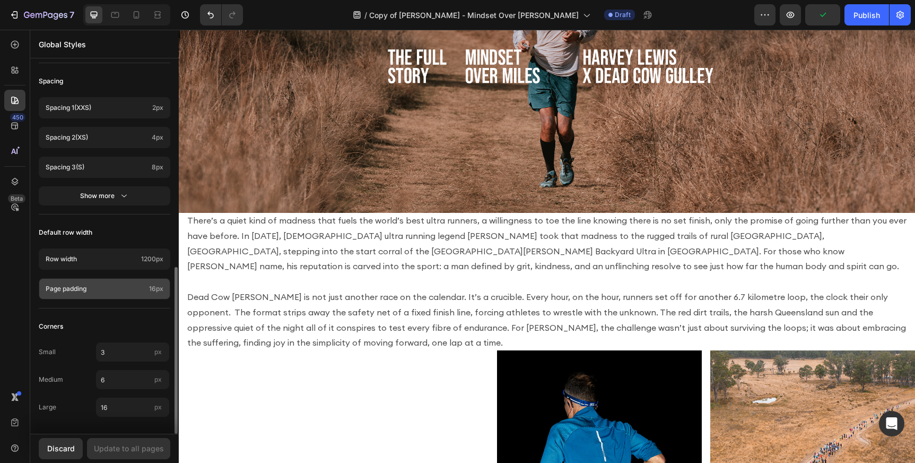
click at [153, 288] on span "16px" at bounding box center [156, 289] width 14 height 10
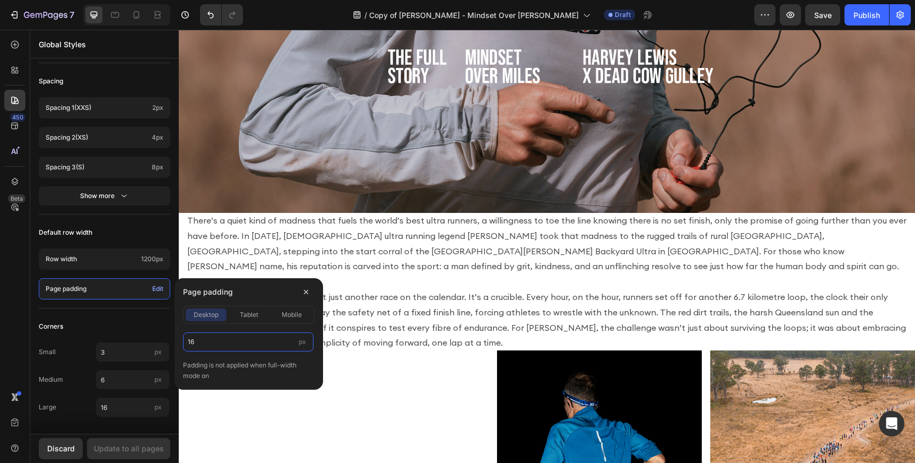
drag, startPoint x: 198, startPoint y: 344, endPoint x: 209, endPoint y: 342, distance: 11.3
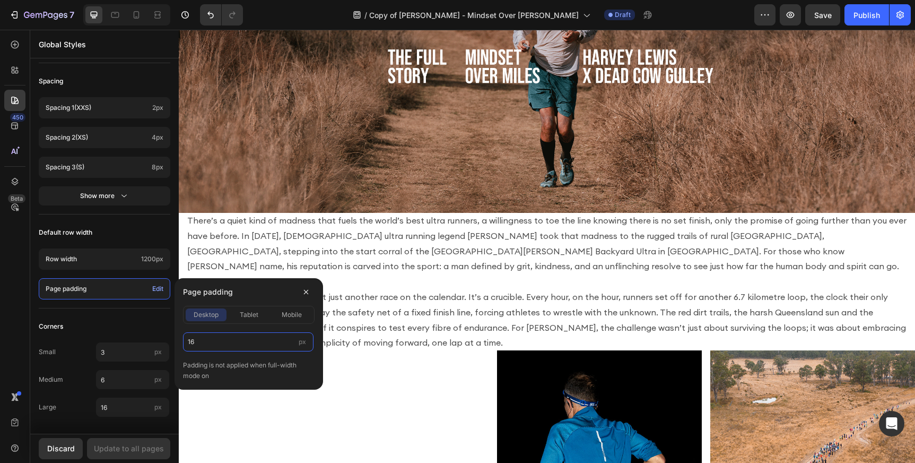
click at [209, 342] on input "16" at bounding box center [248, 341] width 130 height 19
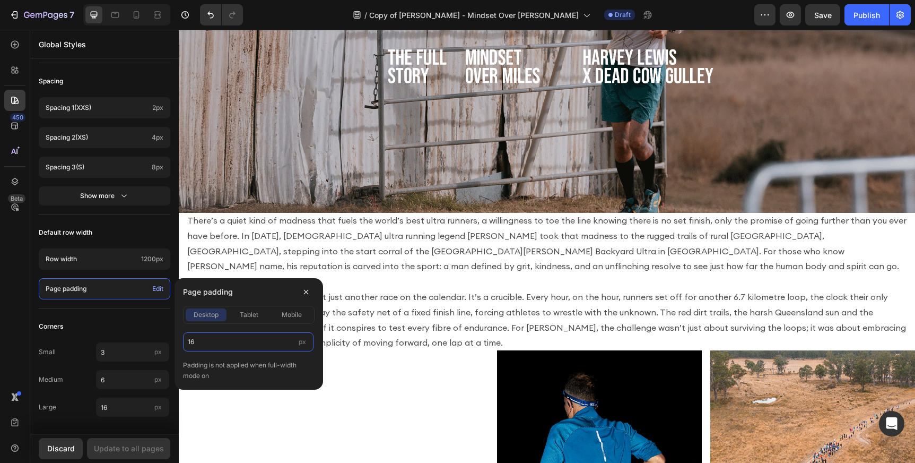
drag, startPoint x: 209, startPoint y: 342, endPoint x: 185, endPoint y: 342, distance: 23.9
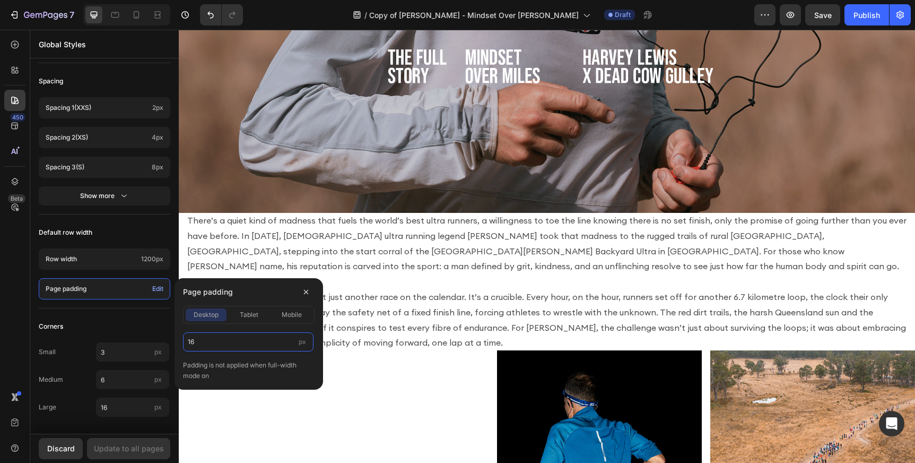
click at [185, 342] on input "16" at bounding box center [248, 341] width 130 height 19
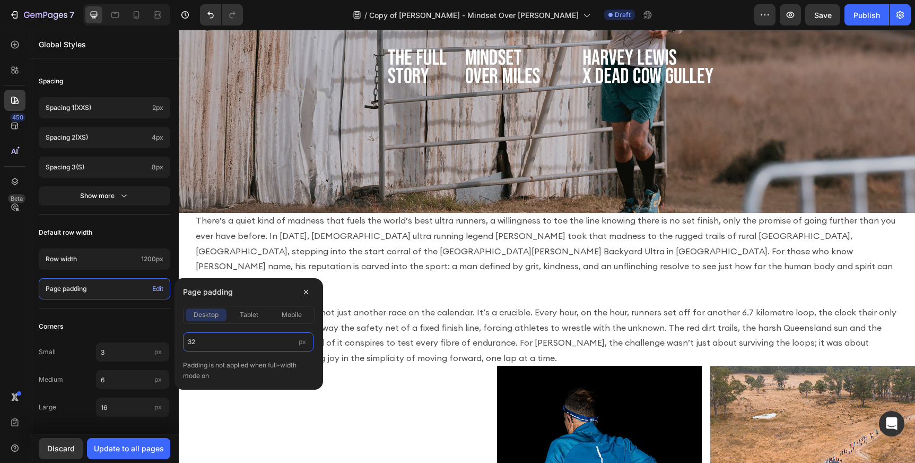
drag, startPoint x: 234, startPoint y: 341, endPoint x: 173, endPoint y: 342, distance: 61.0
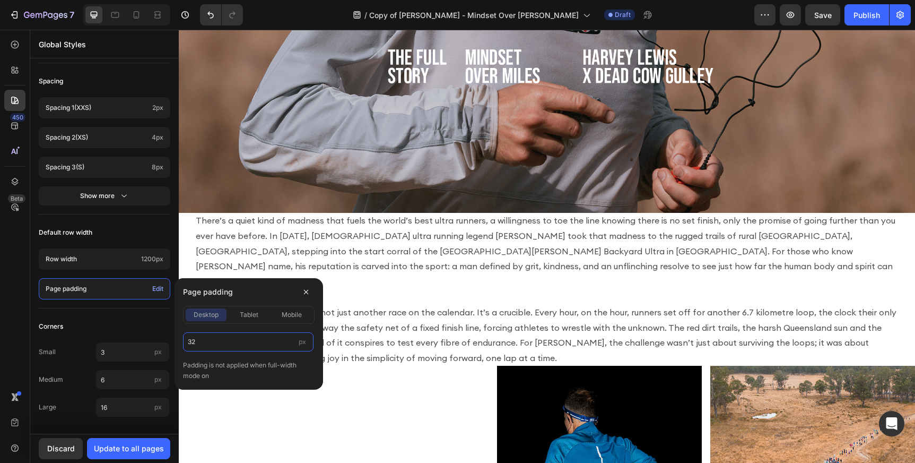
click at [173, 342] on div "Page padding desktop tablet mobile 32 px Padding is not applied when full-width…" at bounding box center [246, 333] width 153 height 111
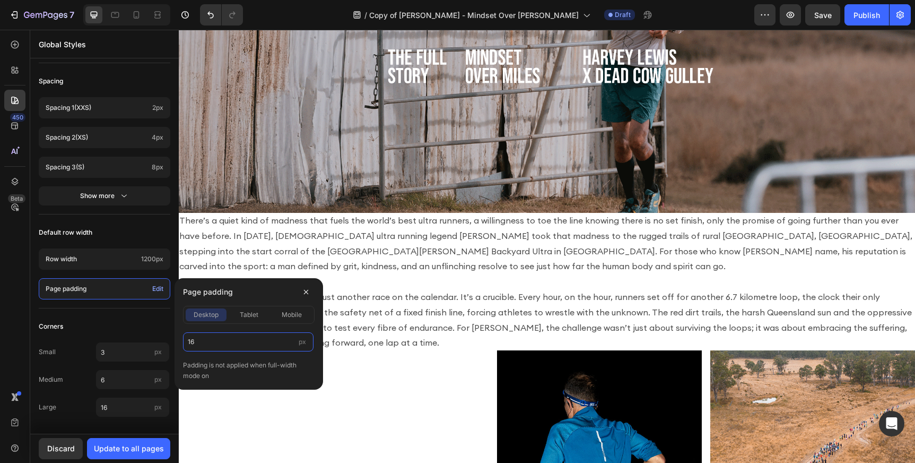
type input "160"
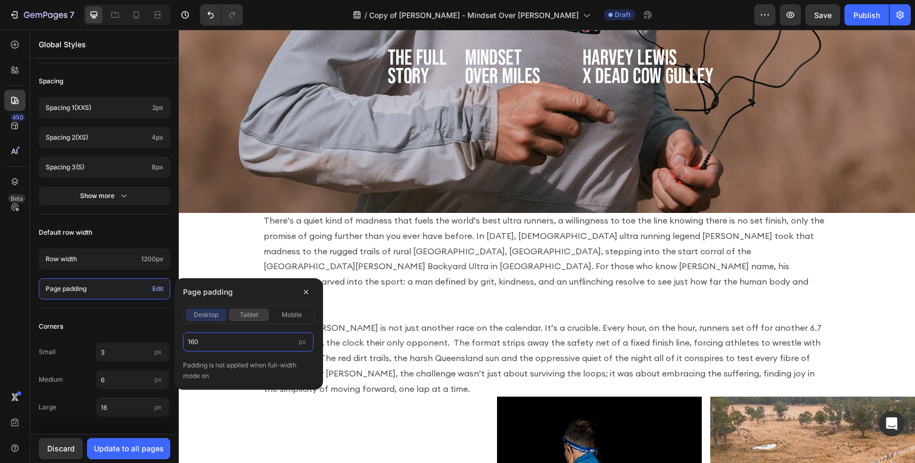
click at [252, 315] on span "tablet" at bounding box center [249, 315] width 19 height 10
click at [217, 340] on input "16" at bounding box center [248, 341] width 130 height 19
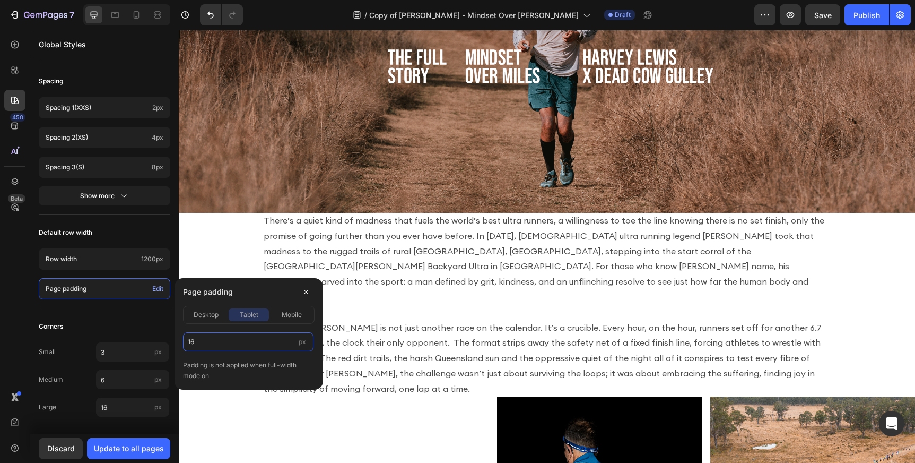
click at [230, 340] on input "16" at bounding box center [248, 341] width 130 height 19
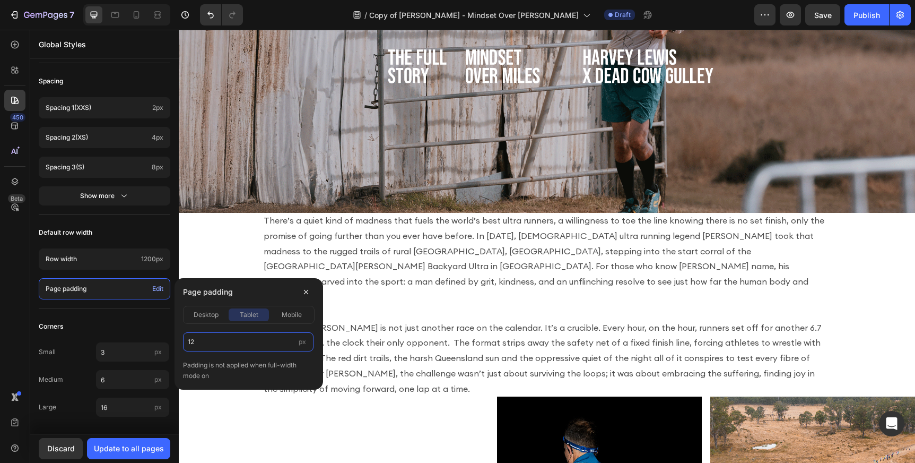
type input "120"
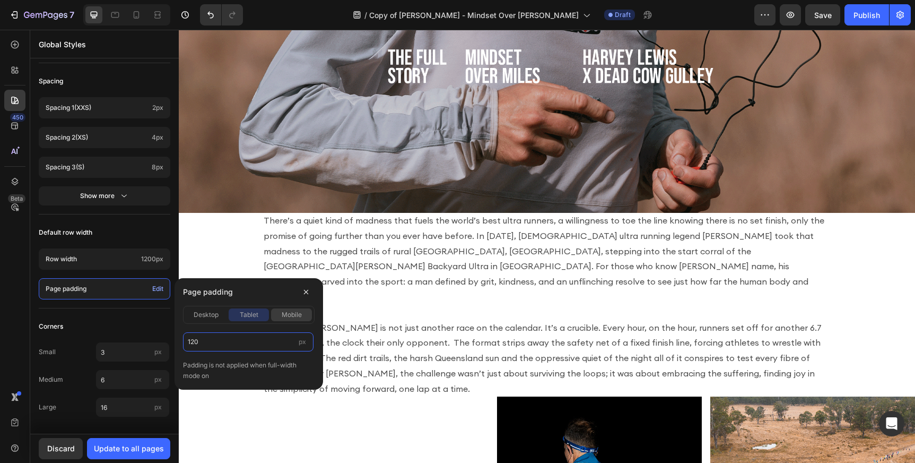
click at [289, 317] on span "mobile" at bounding box center [292, 315] width 20 height 10
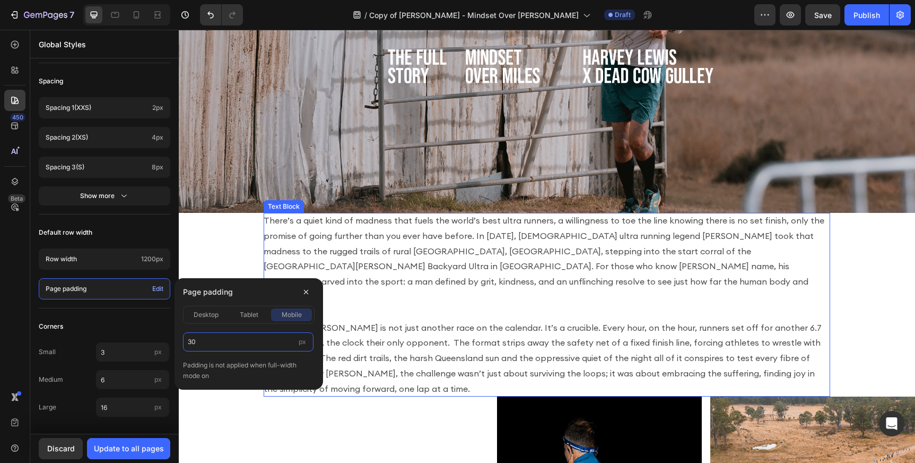
type input "30"
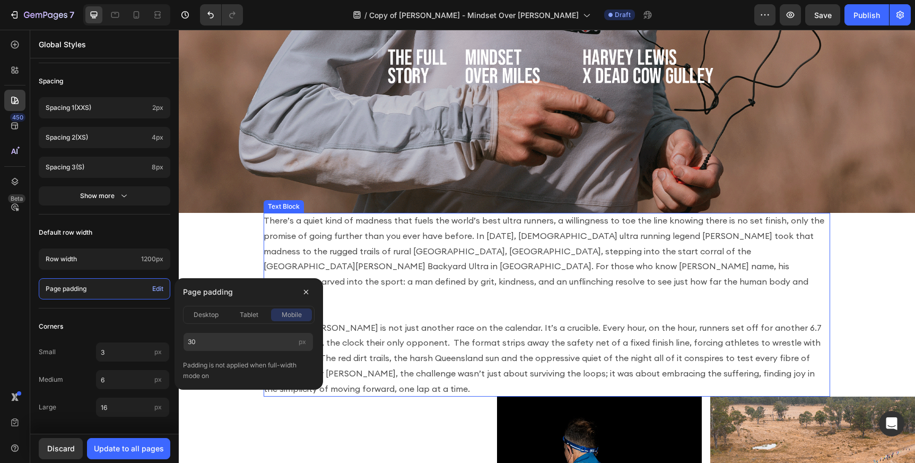
click at [389, 308] on p "There’s a quiet kind of madness that fuels the world’s best ultra runners, a wi…" at bounding box center [547, 305] width 567 height 184
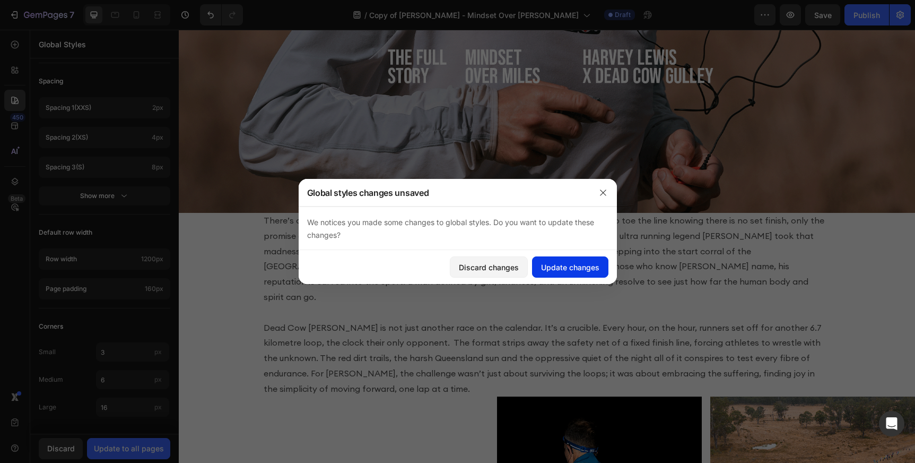
click at [580, 268] on div "Update changes" at bounding box center [570, 267] width 58 height 11
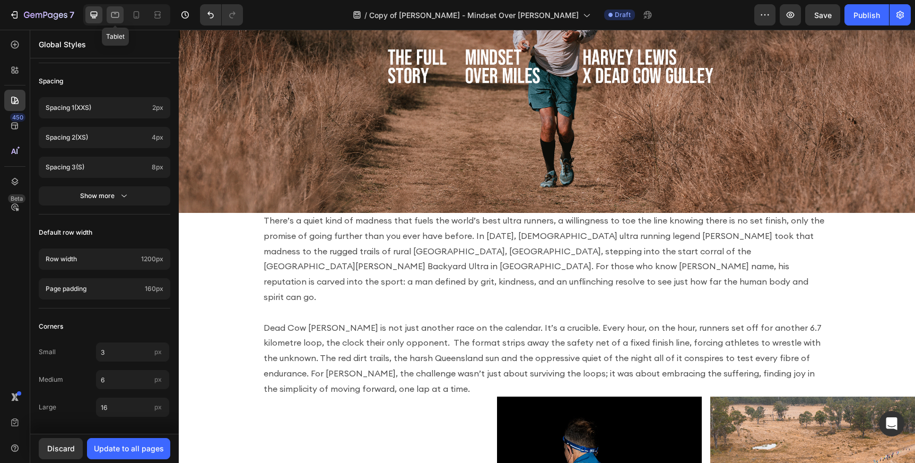
click at [114, 15] on icon at bounding box center [115, 15] width 11 height 11
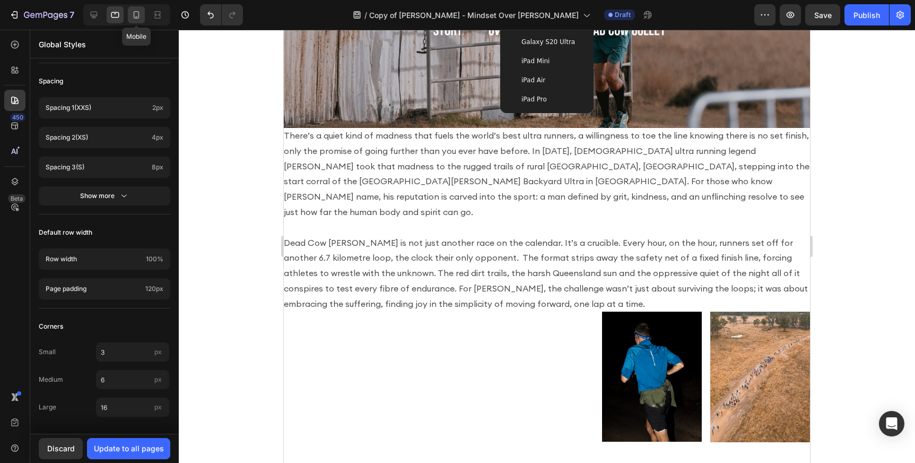
click at [132, 14] on icon at bounding box center [136, 15] width 11 height 11
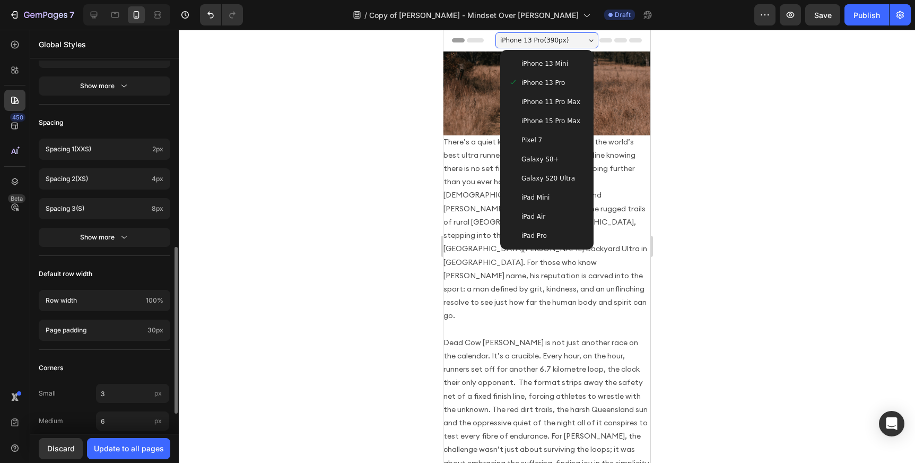
scroll to position [419, 0]
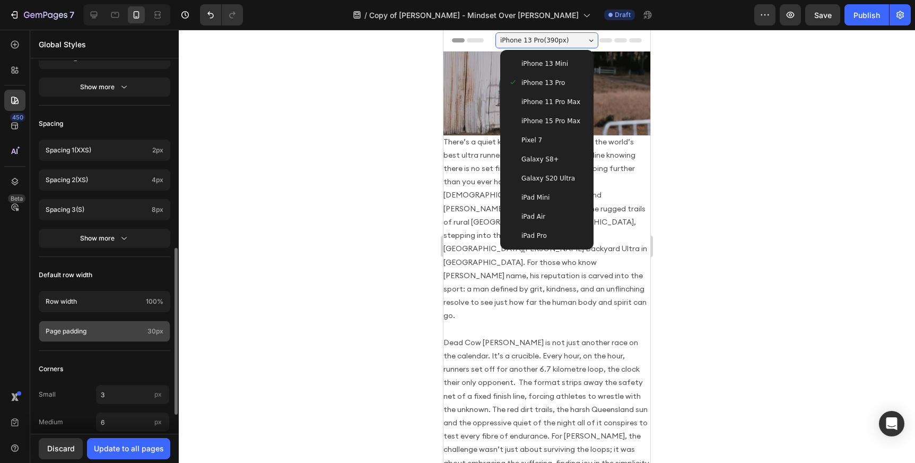
click at [137, 334] on p "Page padding" at bounding box center [95, 331] width 98 height 10
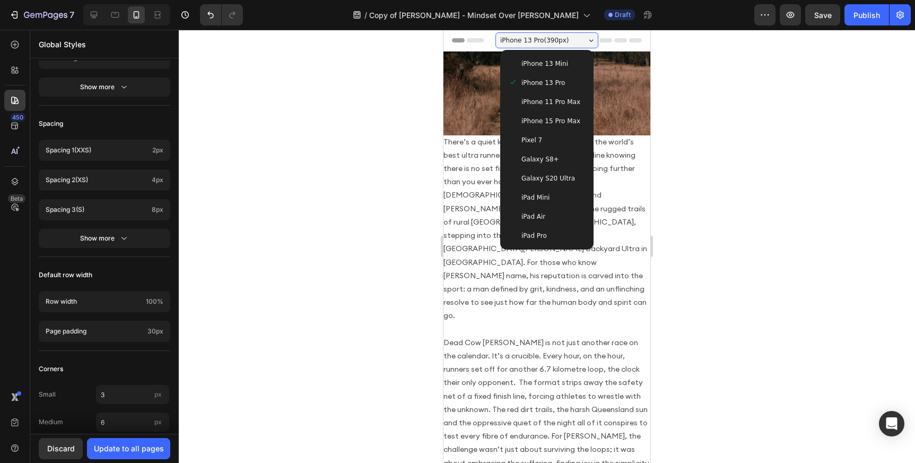
click at [267, 151] on div at bounding box center [547, 246] width 736 height 433
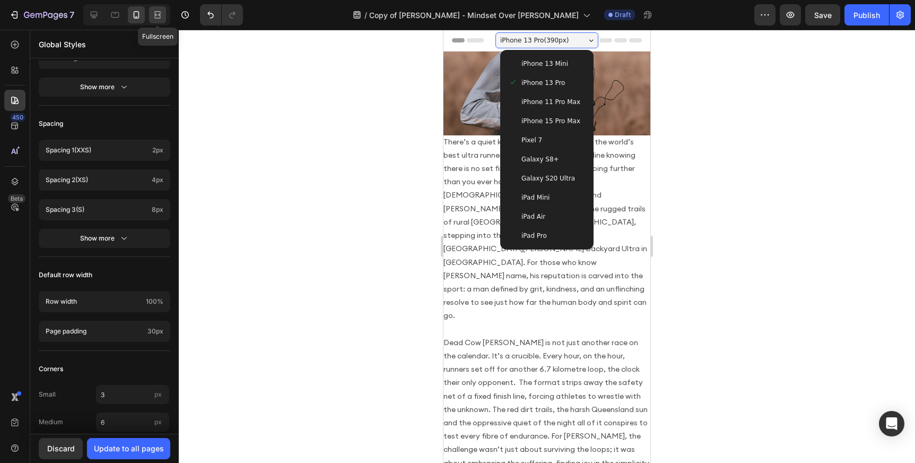
click at [159, 11] on icon at bounding box center [157, 15] width 11 height 11
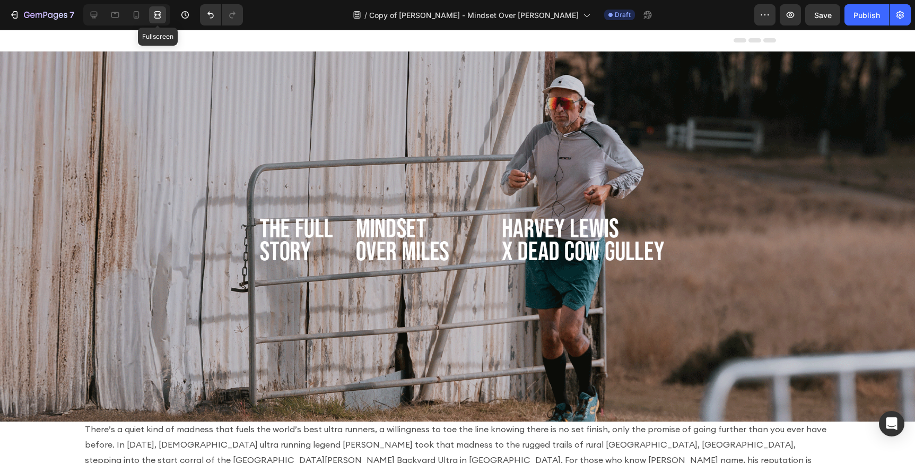
click at [157, 13] on icon at bounding box center [157, 15] width 11 height 11
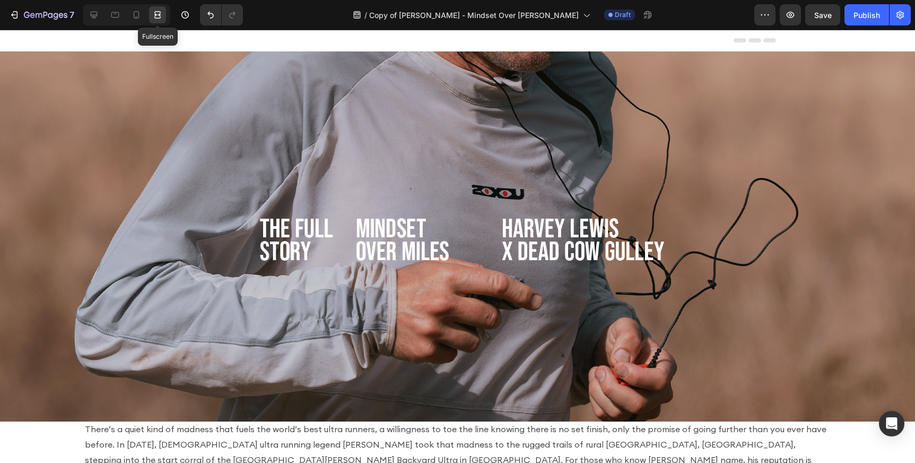
click at [154, 14] on icon at bounding box center [157, 15] width 11 height 11
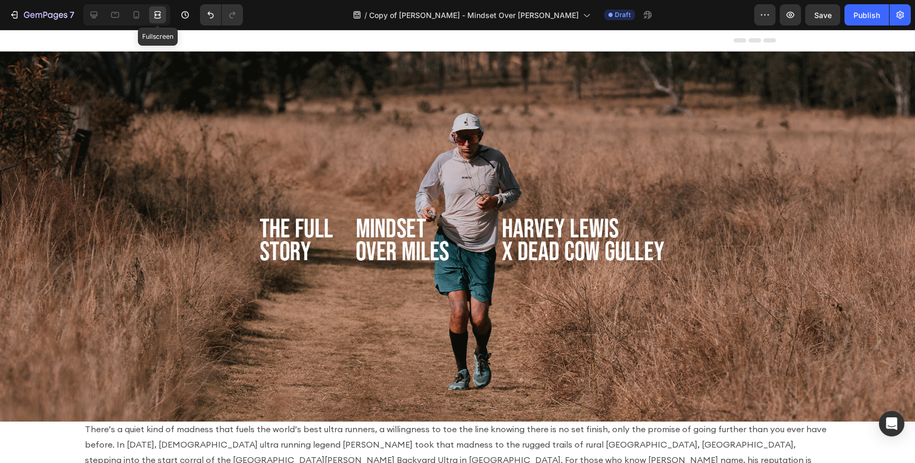
click at [127, 18] on div "Fullscreen" at bounding box center [126, 14] width 87 height 21
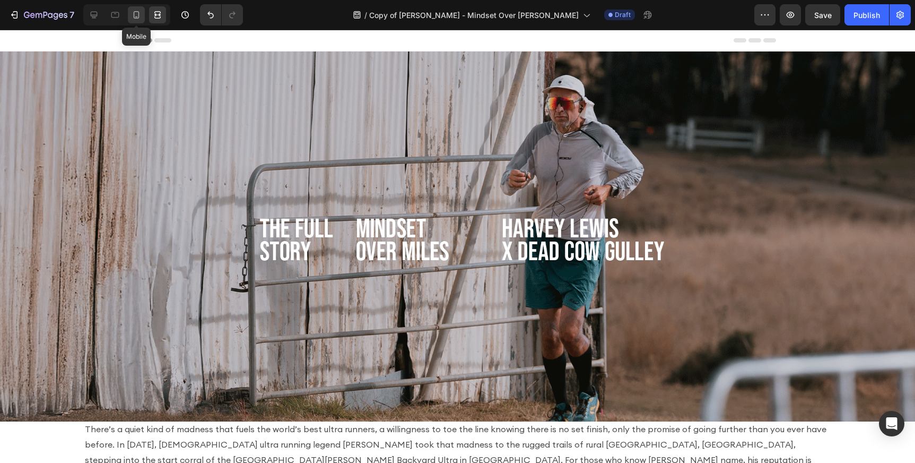
click at [131, 18] on icon at bounding box center [136, 15] width 11 height 11
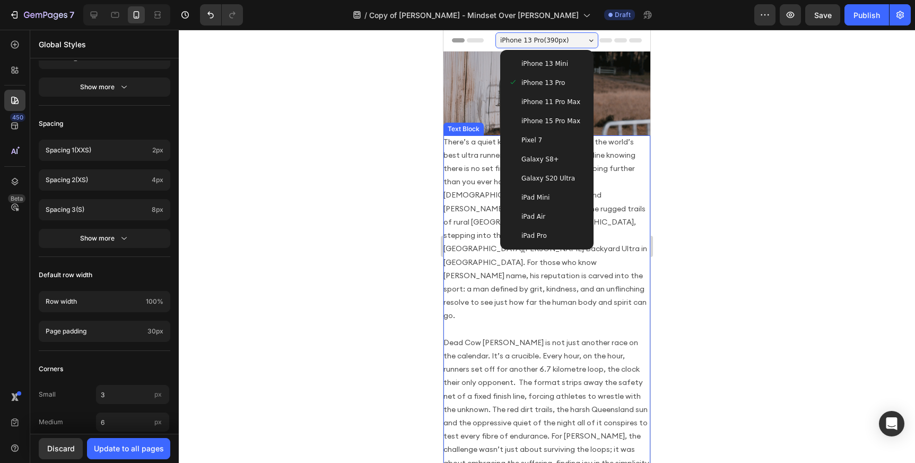
click at [460, 207] on p "There’s a quiet kind of madness that fuels the world’s best ultra runners, a wi…" at bounding box center [546, 308] width 207 height 347
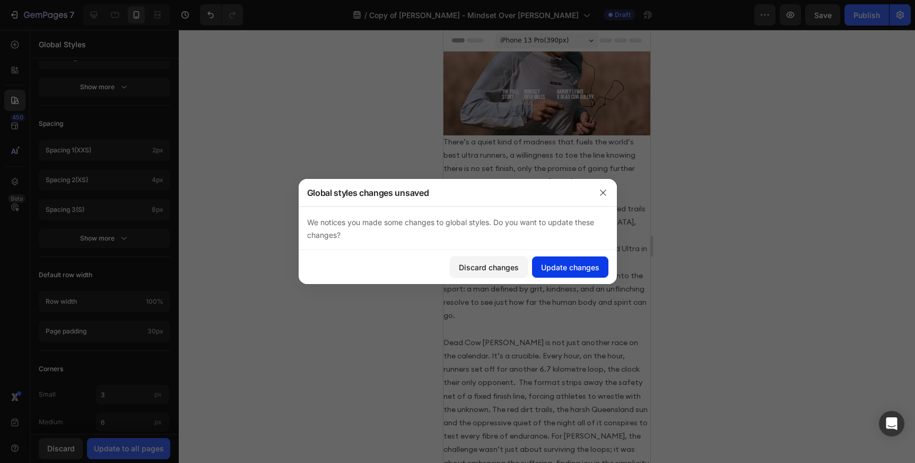
click at [563, 271] on div "Update changes" at bounding box center [570, 267] width 58 height 11
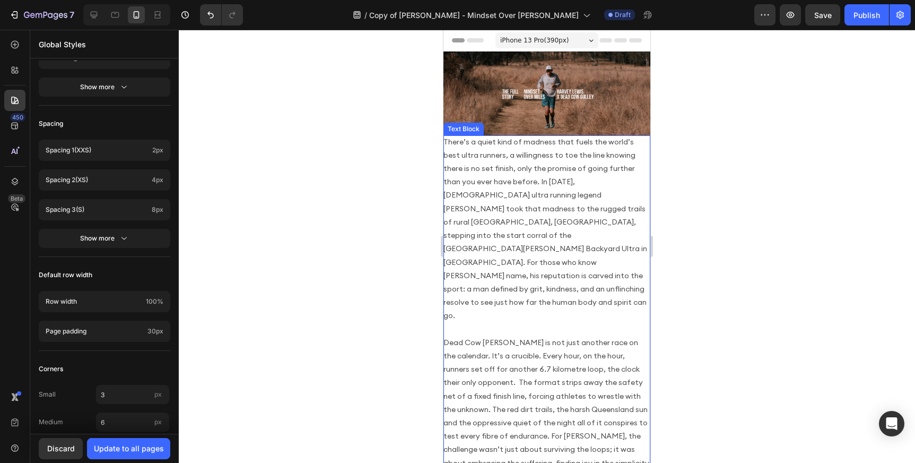
click at [565, 236] on p "There’s a quiet kind of madness that fuels the world’s best ultra runners, a wi…" at bounding box center [546, 308] width 207 height 347
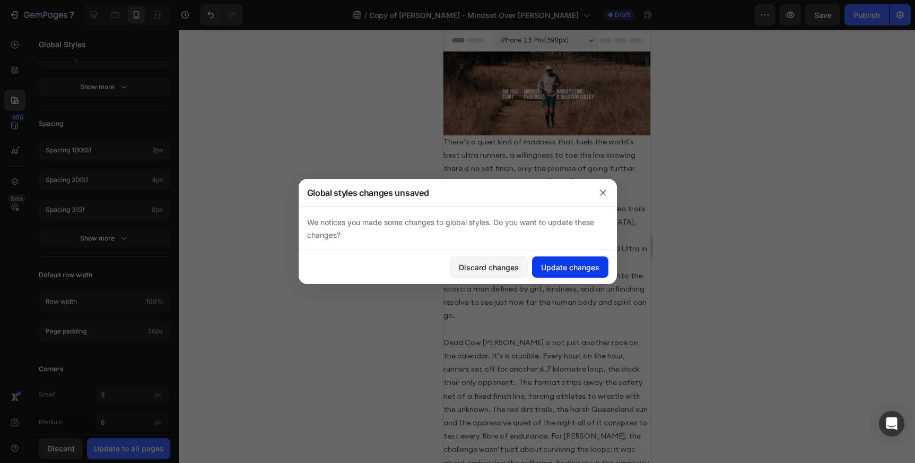
click at [564, 266] on div "Update changes" at bounding box center [570, 267] width 58 height 11
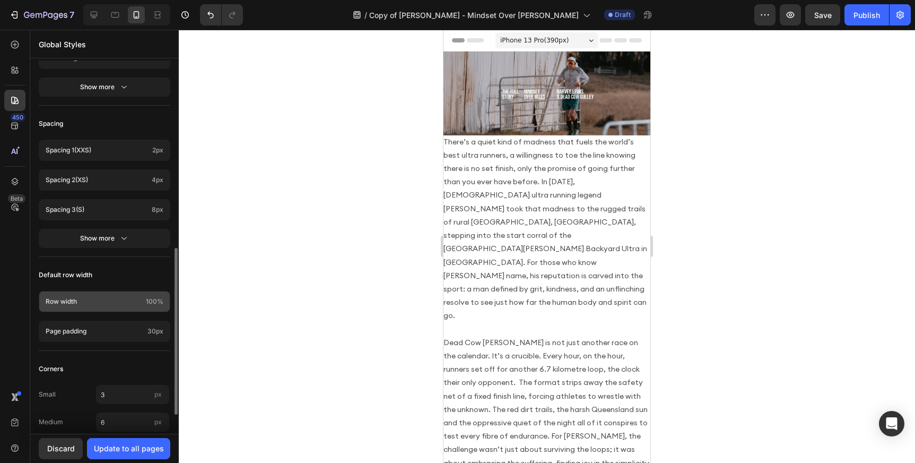
click at [159, 302] on span "100%" at bounding box center [155, 302] width 18 height 10
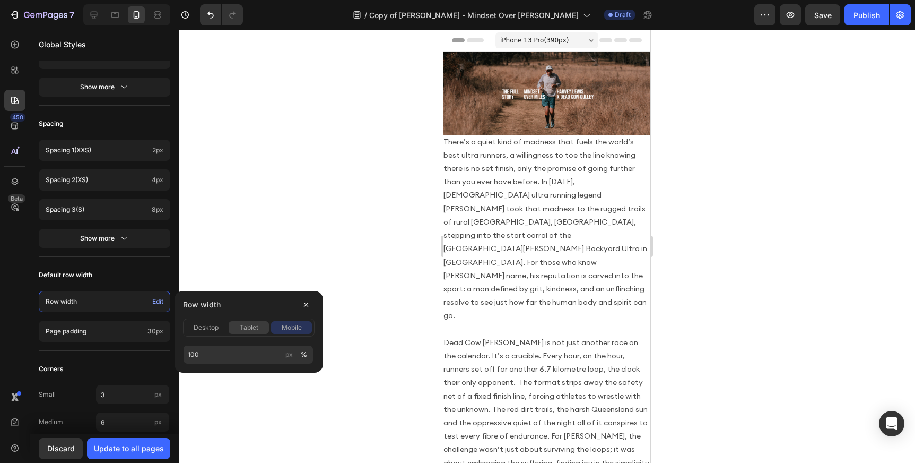
click at [245, 331] on span "tablet" at bounding box center [249, 328] width 19 height 10
click at [195, 326] on span "desktop" at bounding box center [206, 328] width 25 height 10
click at [236, 327] on div "tablet" at bounding box center [249, 328] width 41 height 10
click at [277, 329] on div "mobile" at bounding box center [291, 328] width 41 height 10
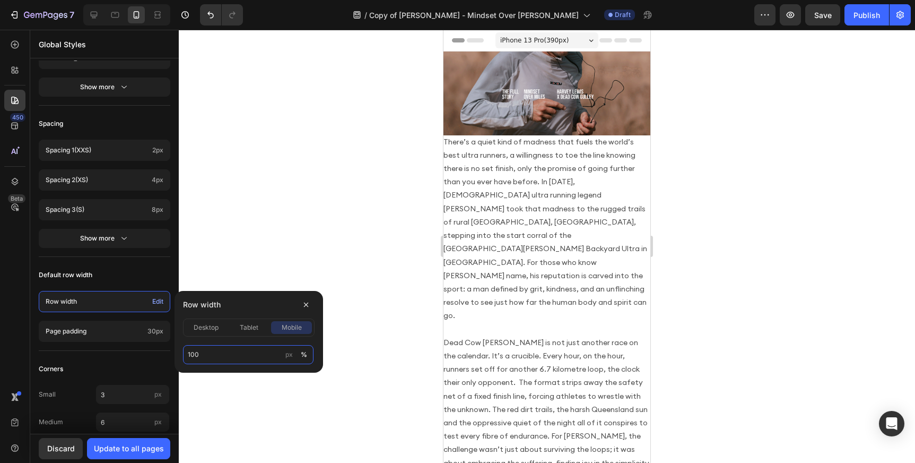
click at [224, 354] on input "100" at bounding box center [248, 354] width 130 height 19
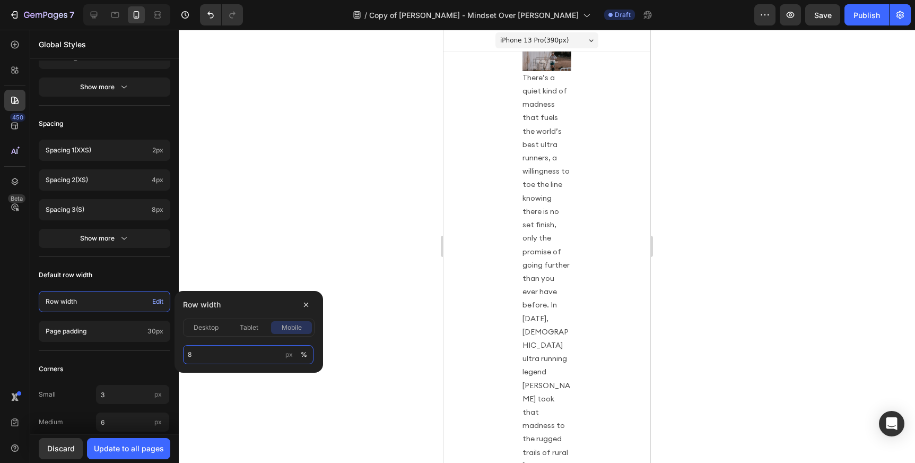
type input "100"
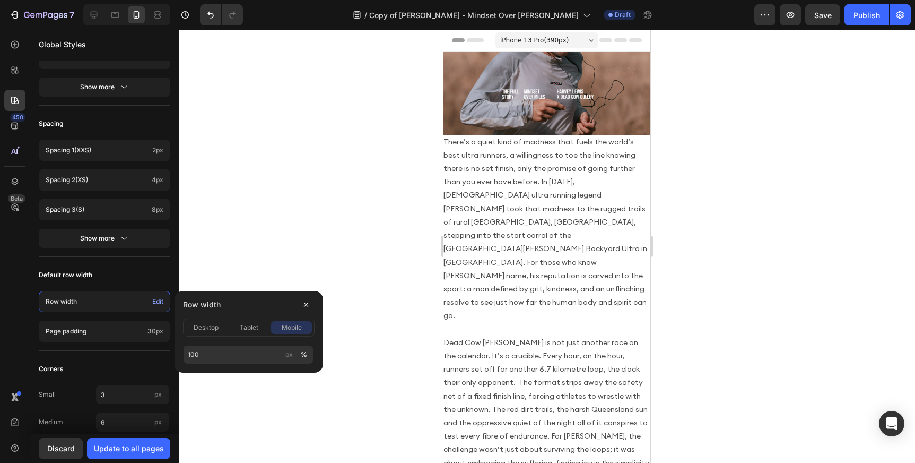
click at [286, 244] on div at bounding box center [547, 246] width 736 height 433
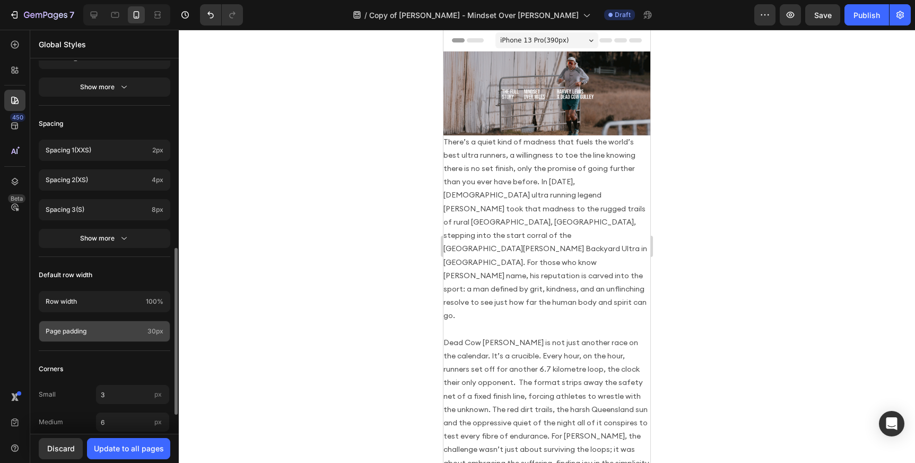
click at [118, 327] on p "Page padding" at bounding box center [95, 331] width 98 height 10
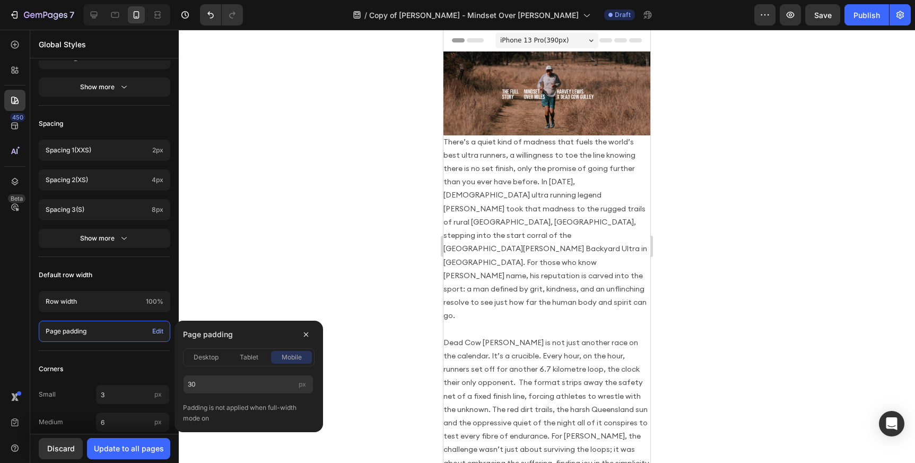
click at [248, 363] on div "desktop tablet mobile" at bounding box center [249, 357] width 132 height 18
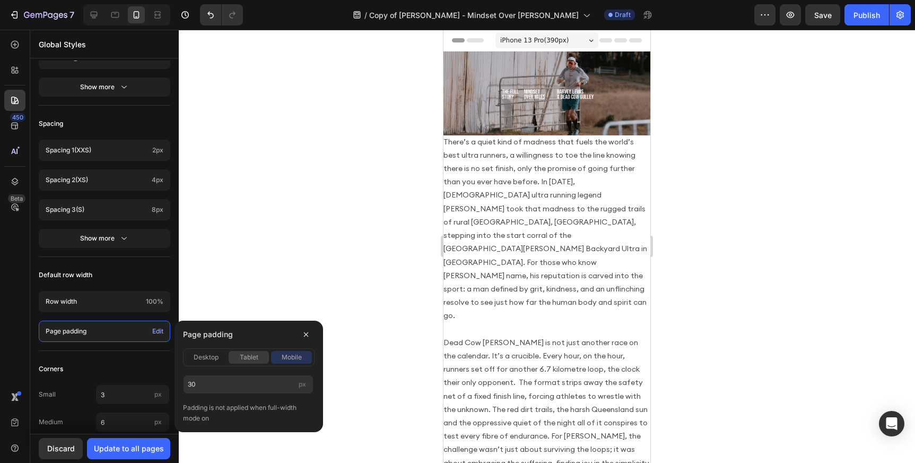
click at [248, 359] on span "tablet" at bounding box center [249, 357] width 19 height 10
click at [201, 359] on span "desktop" at bounding box center [206, 357] width 25 height 10
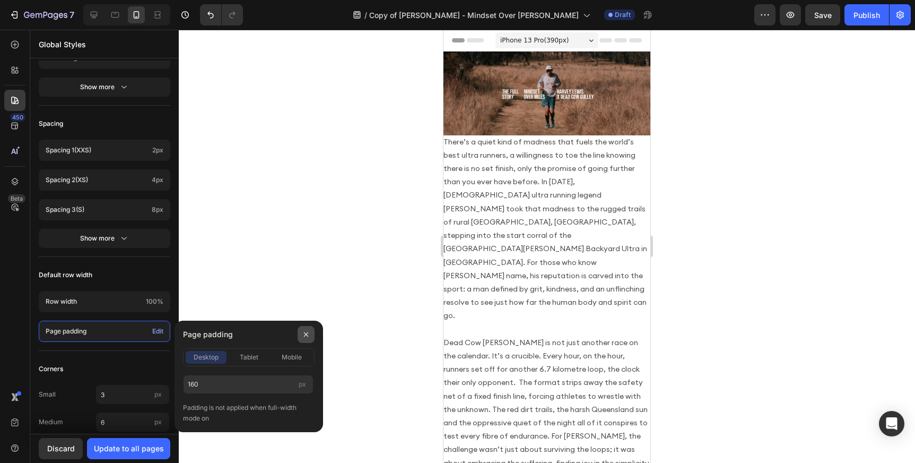
click at [300, 334] on button "button" at bounding box center [306, 334] width 17 height 17
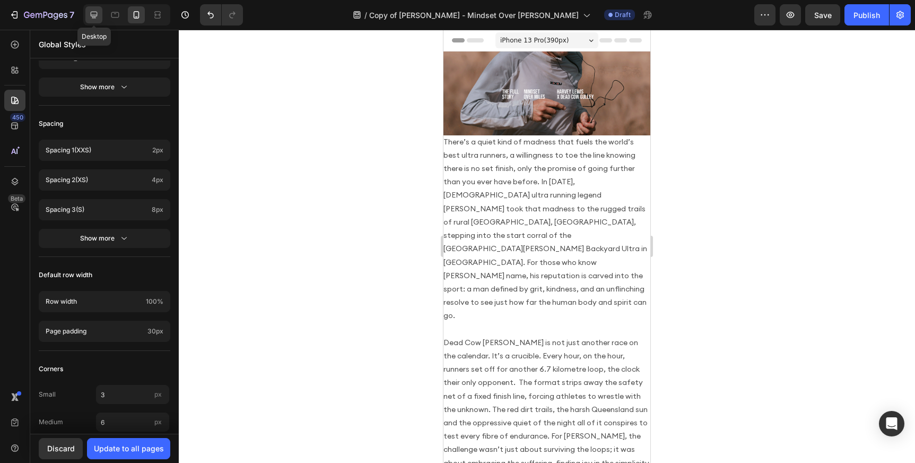
click at [98, 14] on icon at bounding box center [94, 15] width 11 height 11
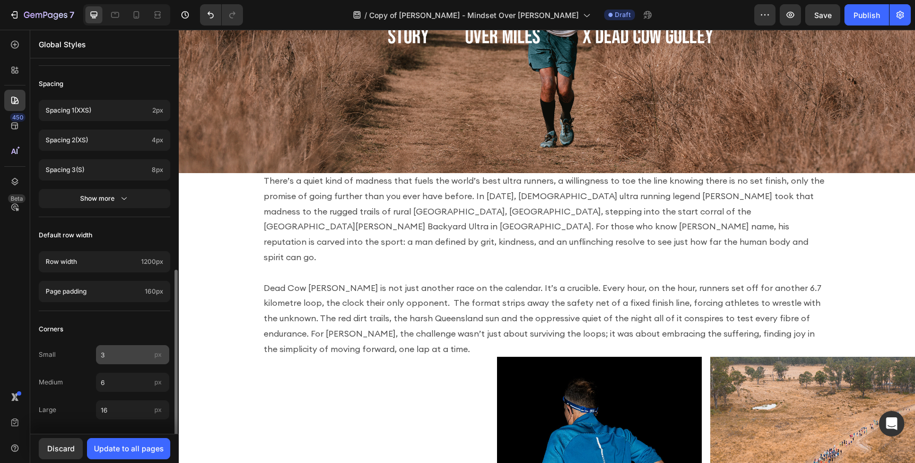
scroll to position [462, 0]
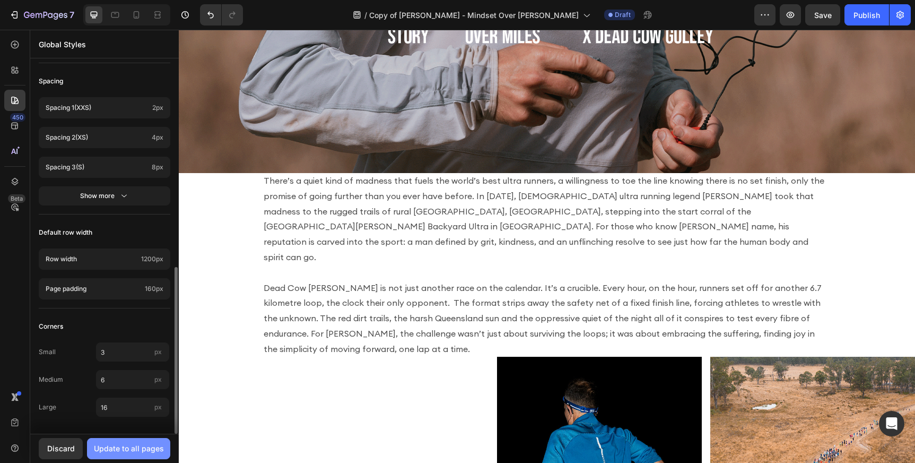
click at [126, 449] on div "Update to all pages" at bounding box center [129, 447] width 70 height 11
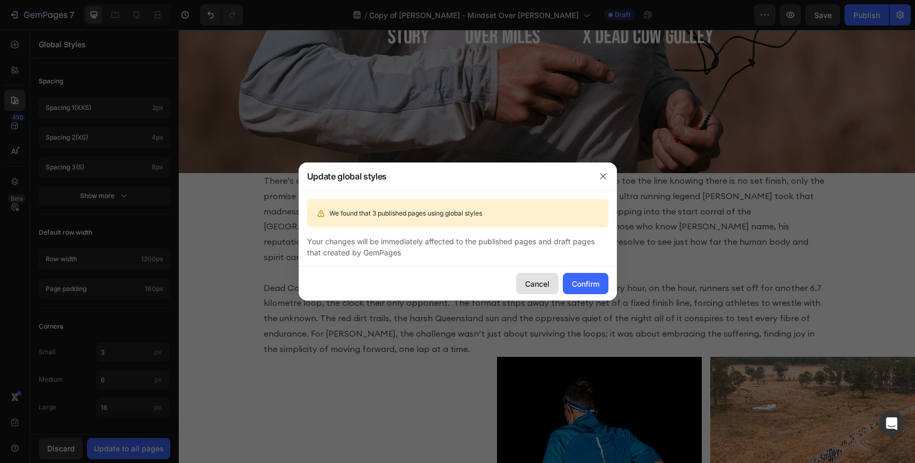
click at [536, 284] on div "Cancel" at bounding box center [537, 283] width 24 height 11
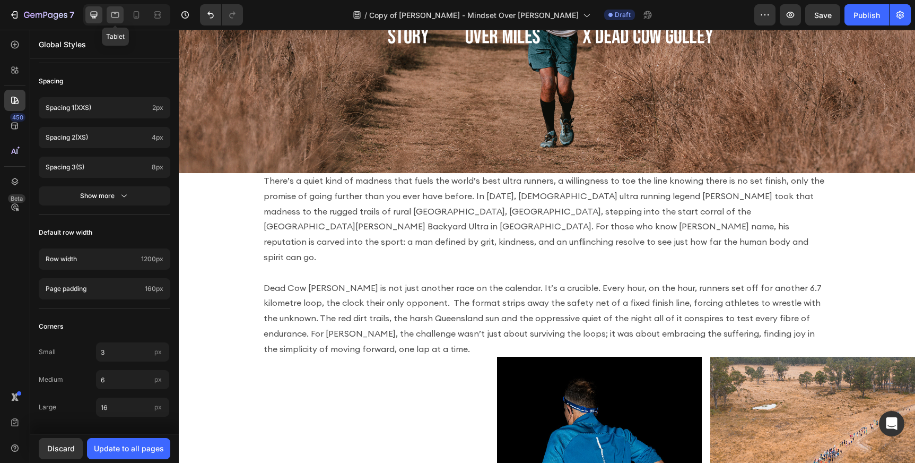
click at [111, 13] on icon at bounding box center [115, 15] width 8 height 6
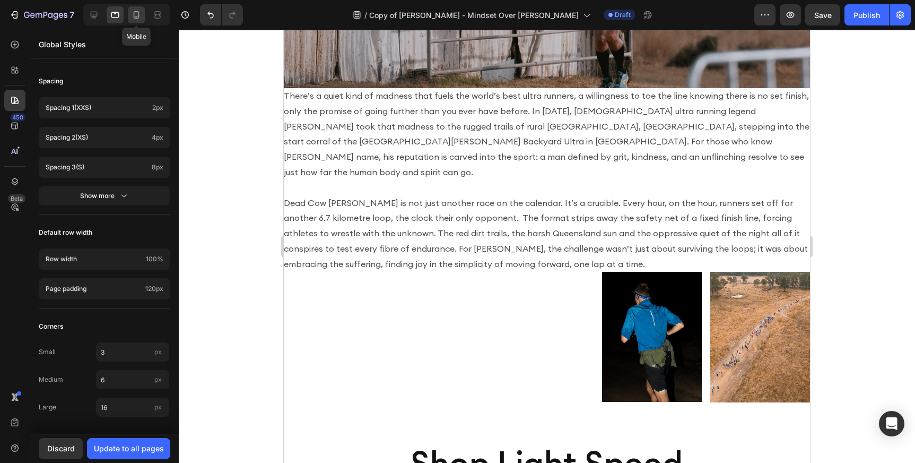
click at [136, 16] on icon at bounding box center [137, 14] width 6 height 7
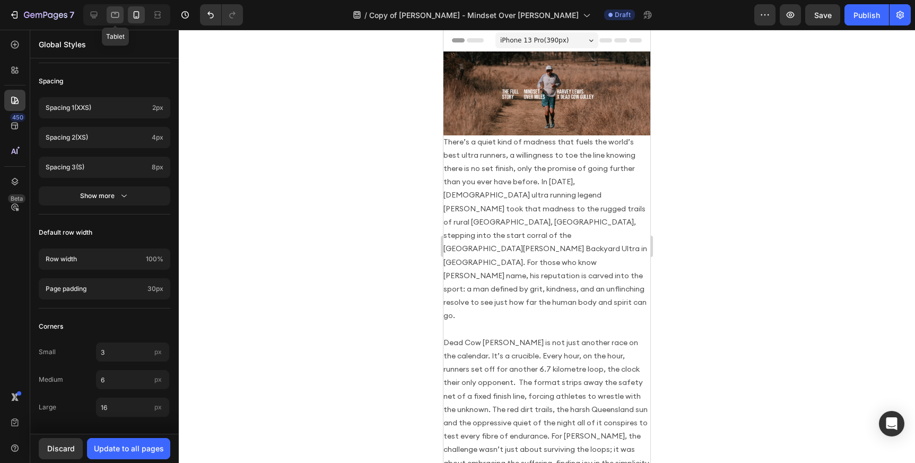
click at [118, 14] on icon at bounding box center [115, 15] width 11 height 11
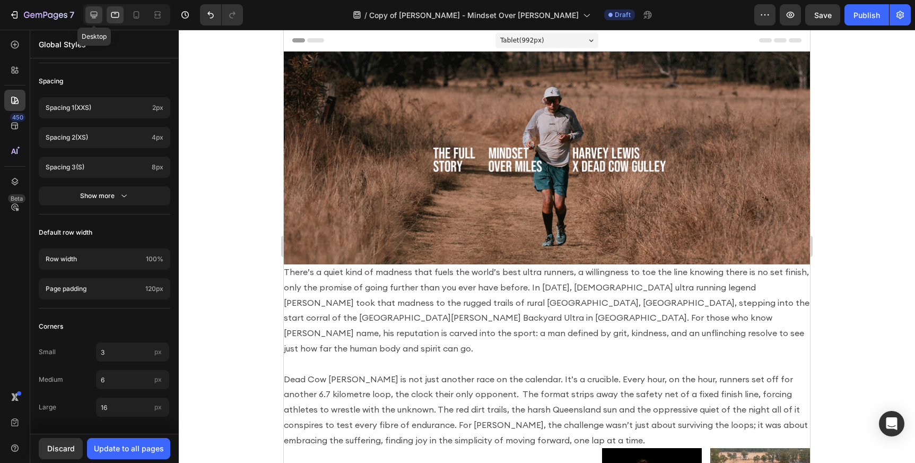
click at [94, 13] on icon at bounding box center [94, 15] width 11 height 11
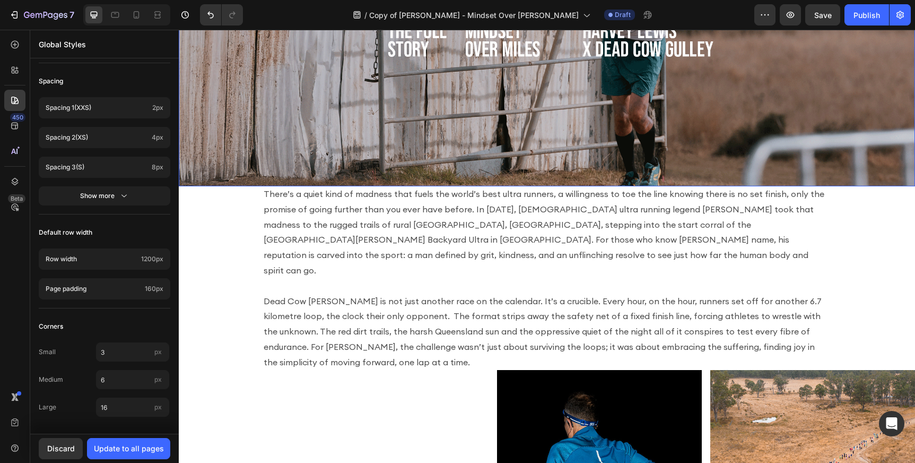
scroll to position [166, 0]
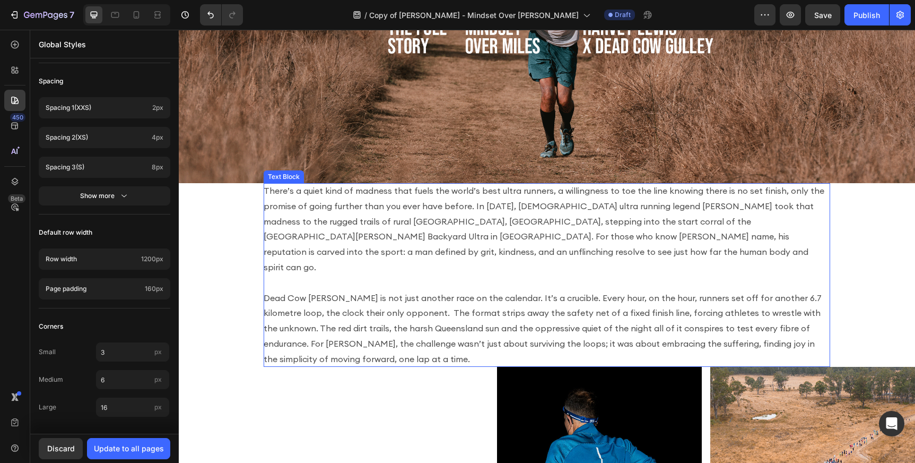
click at [325, 241] on p "There’s a quiet kind of madness that fuels the world’s best ultra runners, a wi…" at bounding box center [547, 275] width 567 height 184
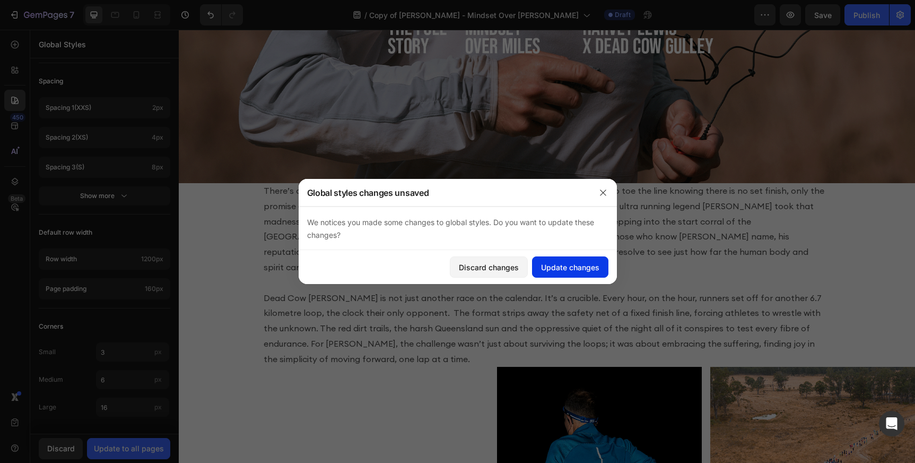
click at [573, 266] on div "Update changes" at bounding box center [570, 267] width 58 height 11
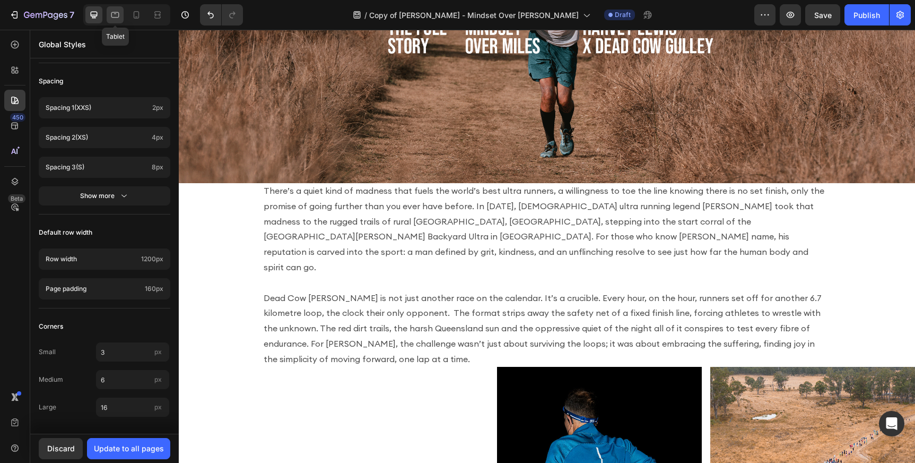
click at [112, 15] on icon at bounding box center [115, 15] width 11 height 11
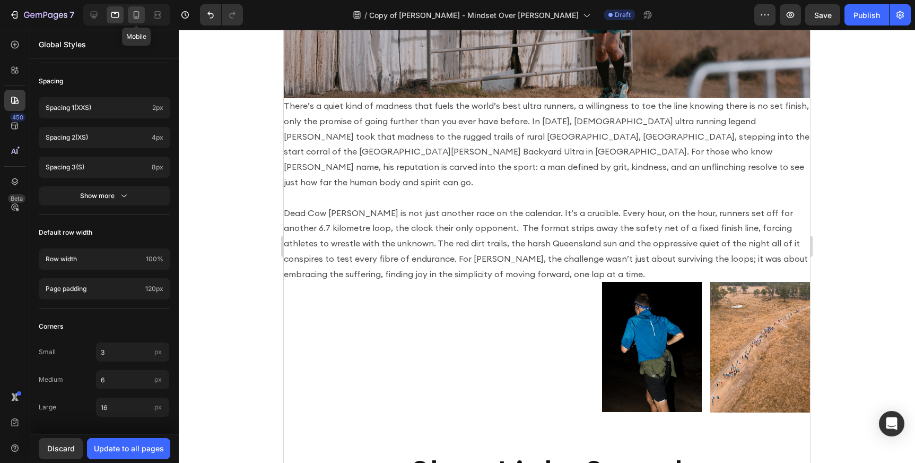
click at [142, 15] on div at bounding box center [136, 14] width 17 height 17
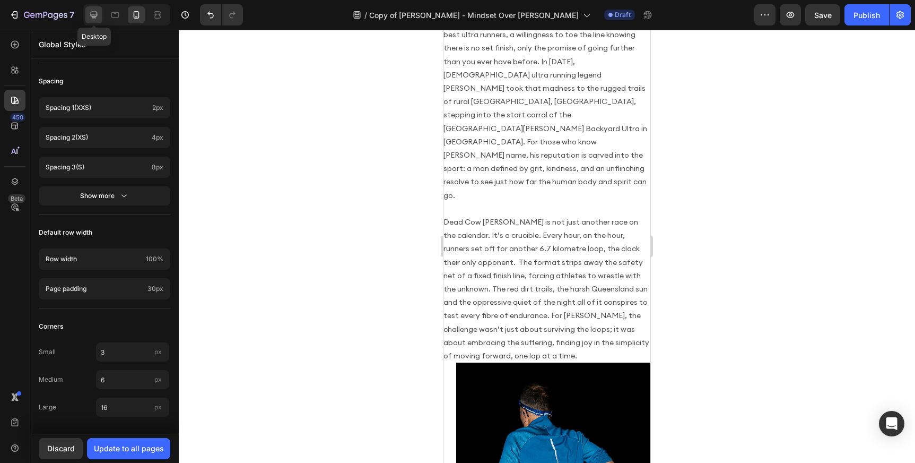
click at [88, 16] on div at bounding box center [93, 14] width 17 height 17
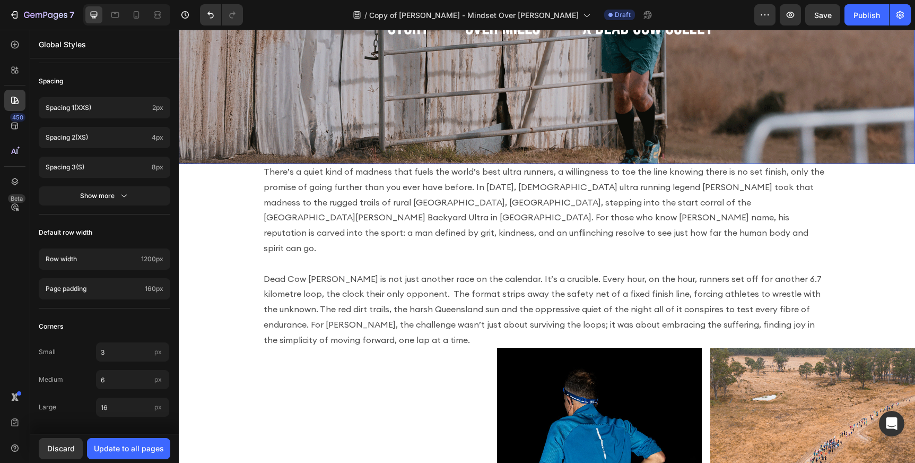
scroll to position [191, 0]
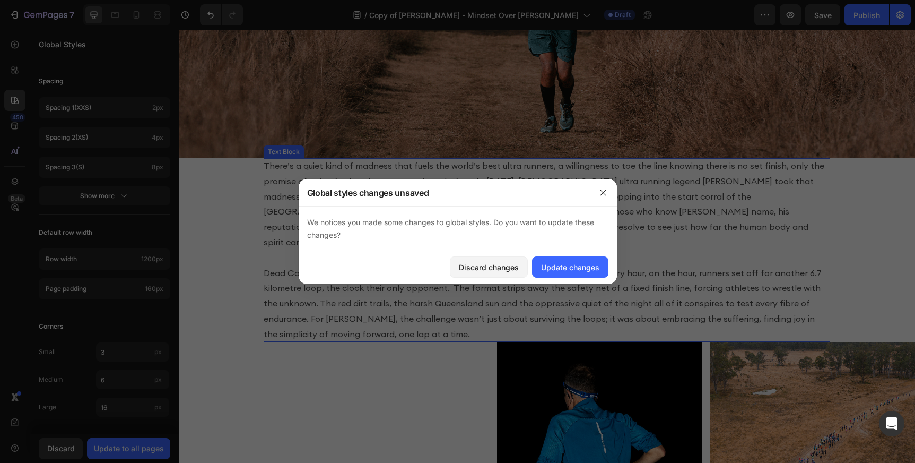
click at [414, 177] on p "There’s a quiet kind of madness that fuels the world’s best ultra runners, a wi…" at bounding box center [547, 250] width 567 height 184
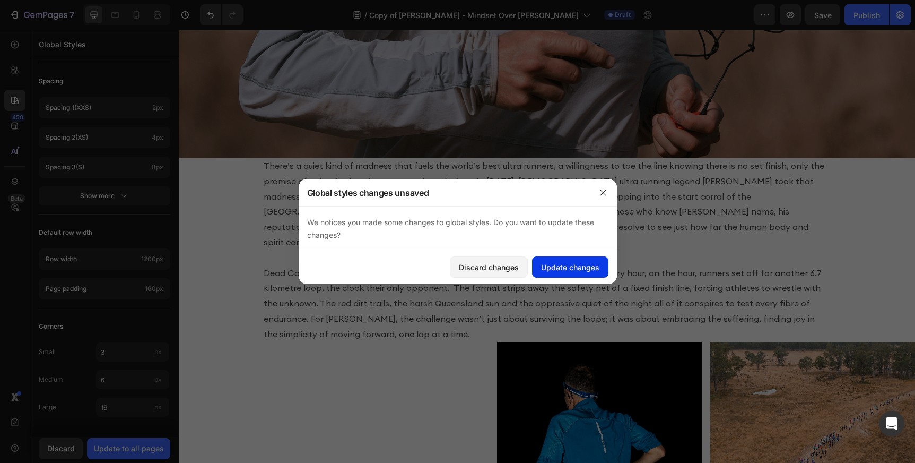
click at [565, 268] on div "Update changes" at bounding box center [570, 267] width 58 height 11
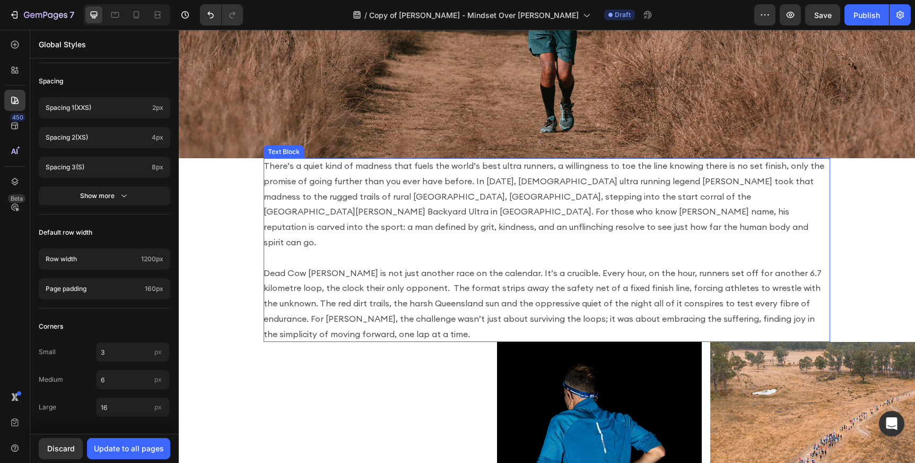
click at [355, 236] on p "There’s a quiet kind of madness that fuels the world’s best ultra runners, a wi…" at bounding box center [547, 250] width 567 height 184
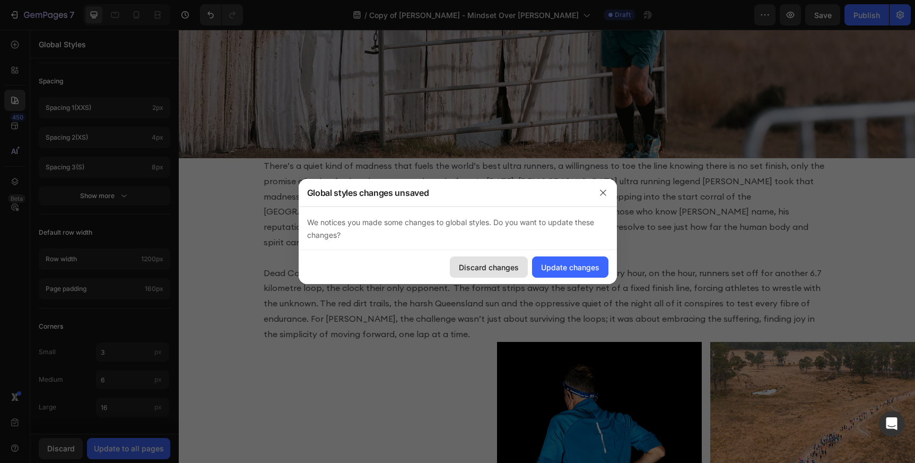
click at [495, 266] on div "Discard changes" at bounding box center [489, 267] width 60 height 11
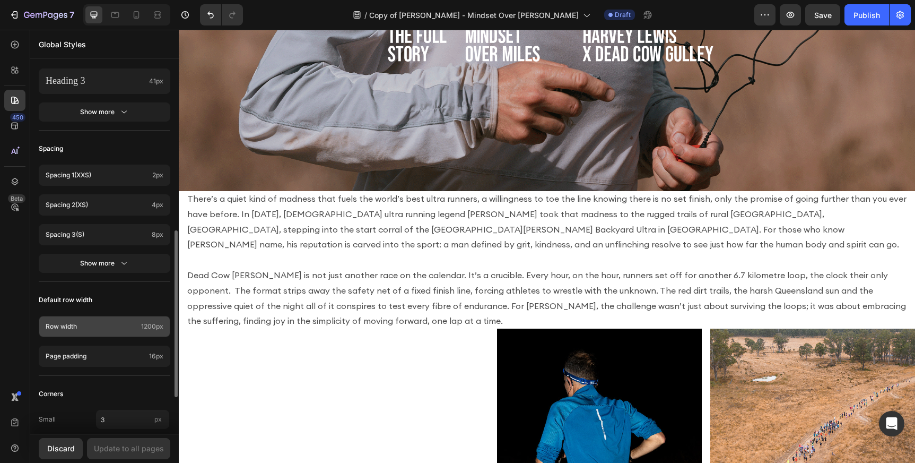
scroll to position [434, 0]
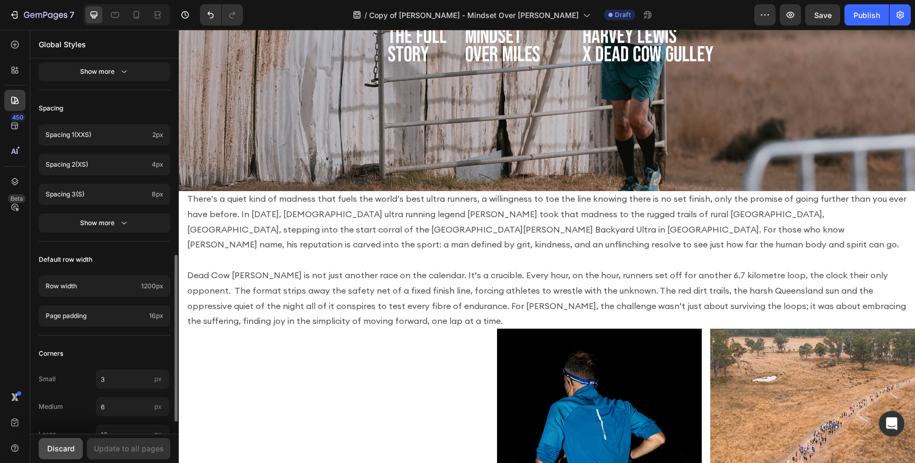
click at [60, 447] on div "Discard" at bounding box center [61, 447] width 28 height 11
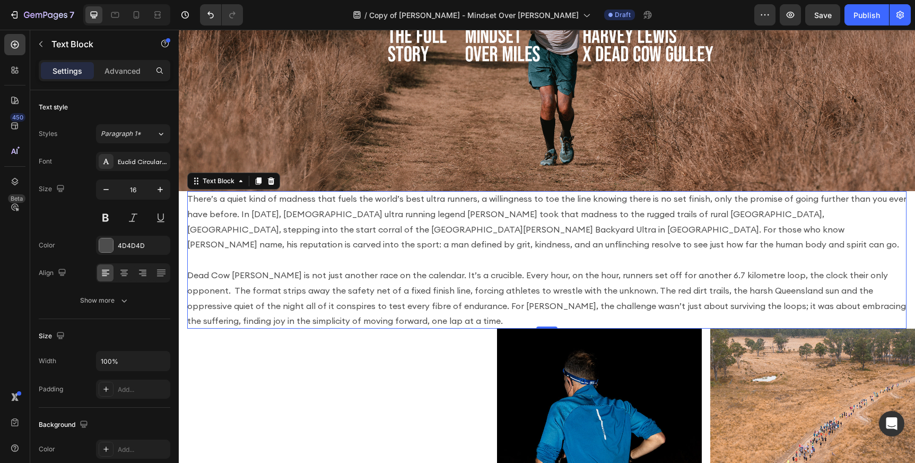
click at [410, 284] on p "There’s a quiet kind of madness that fuels the world’s best ultra runners, a wi…" at bounding box center [546, 259] width 719 height 137
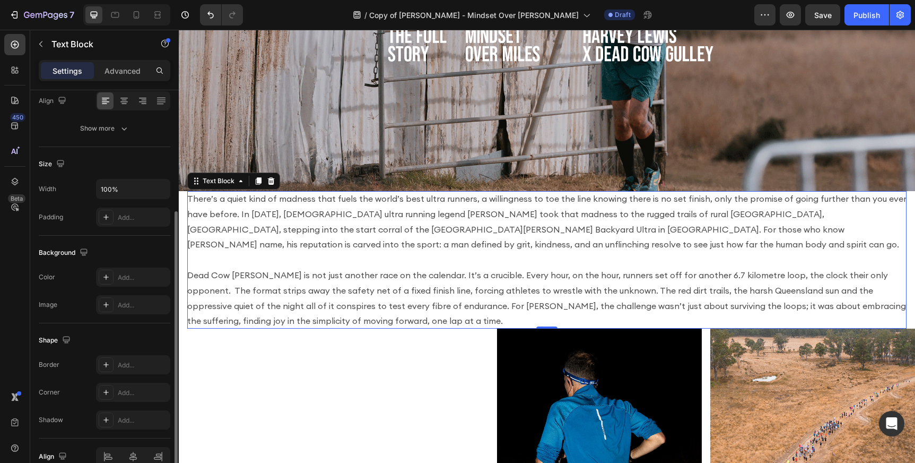
scroll to position [179, 0]
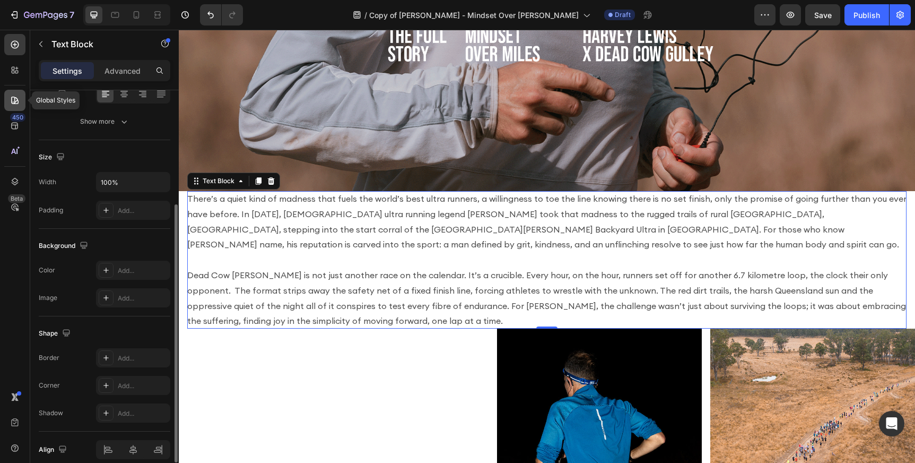
click at [12, 98] on icon at bounding box center [15, 100] width 11 height 11
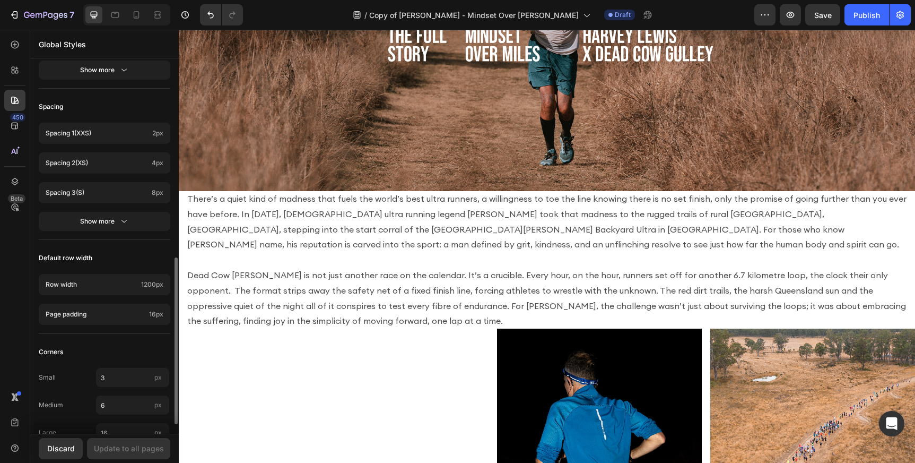
scroll to position [462, 0]
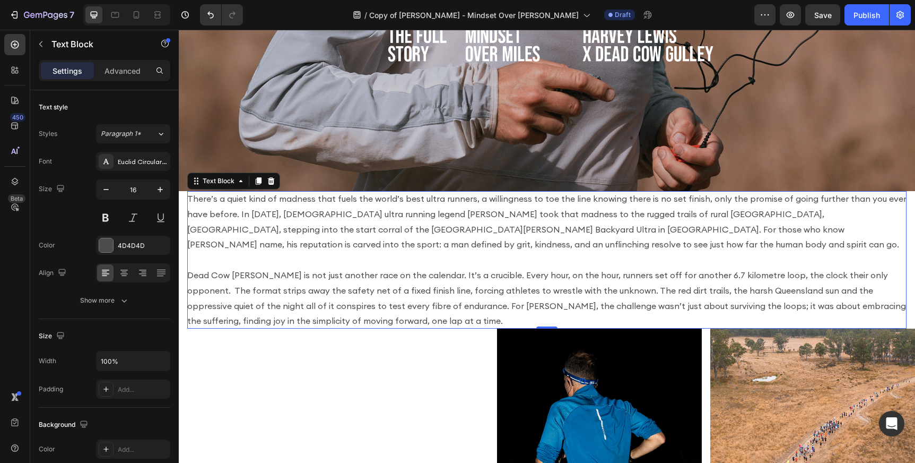
click at [449, 230] on p "There’s a quiet kind of madness that fuels the world’s best ultra runners, a wi…" at bounding box center [546, 259] width 719 height 137
click at [39, 42] on icon "button" at bounding box center [41, 44] width 8 height 8
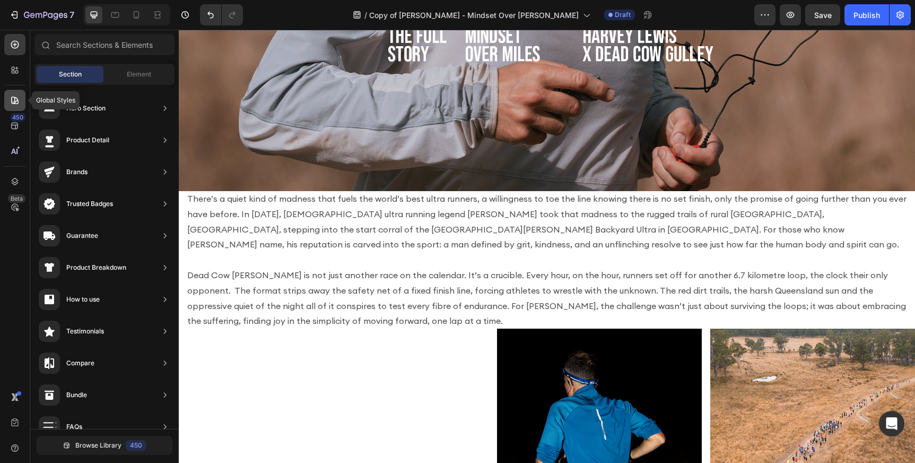
click at [16, 100] on icon at bounding box center [15, 100] width 11 height 11
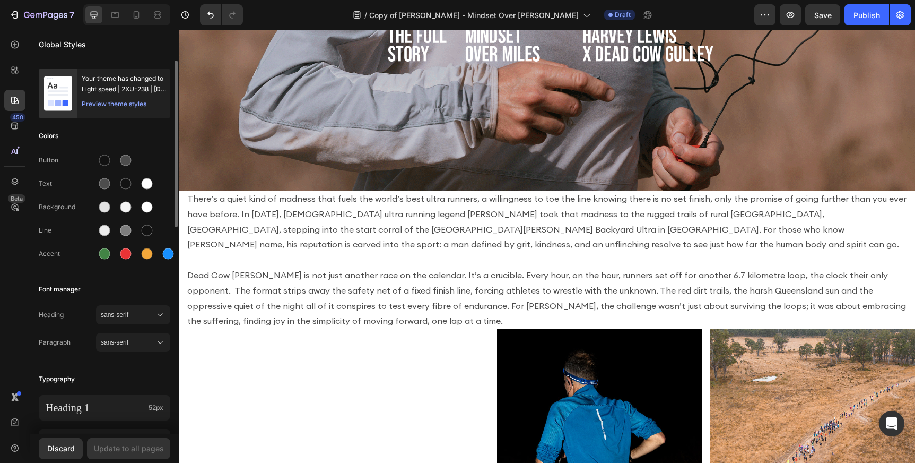
click at [114, 105] on div "Preview theme styles" at bounding box center [114, 104] width 65 height 11
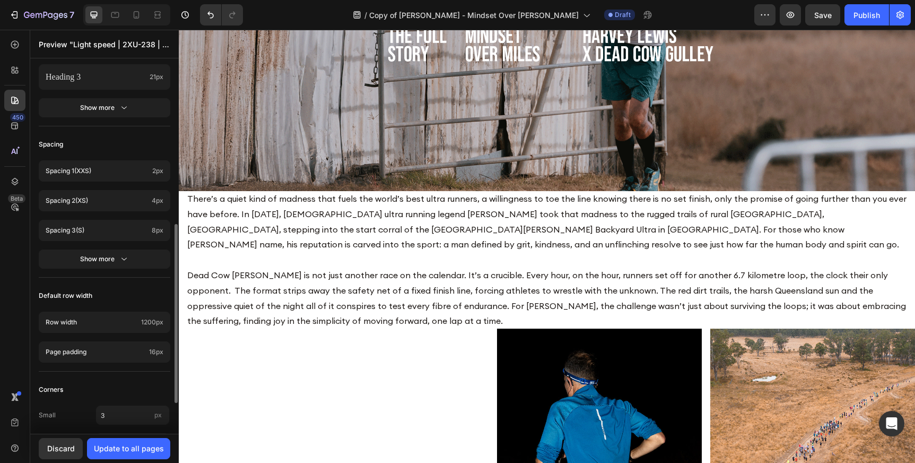
scroll to position [0, 0]
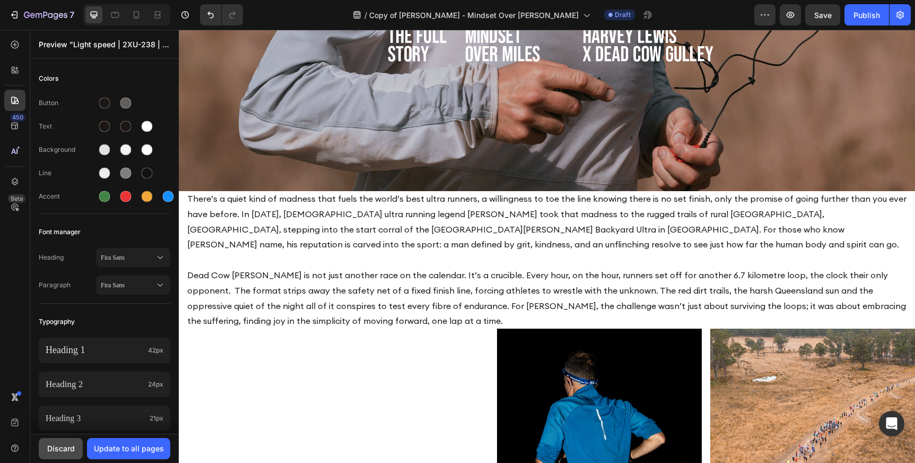
click at [60, 444] on div "Discard" at bounding box center [61, 447] width 28 height 11
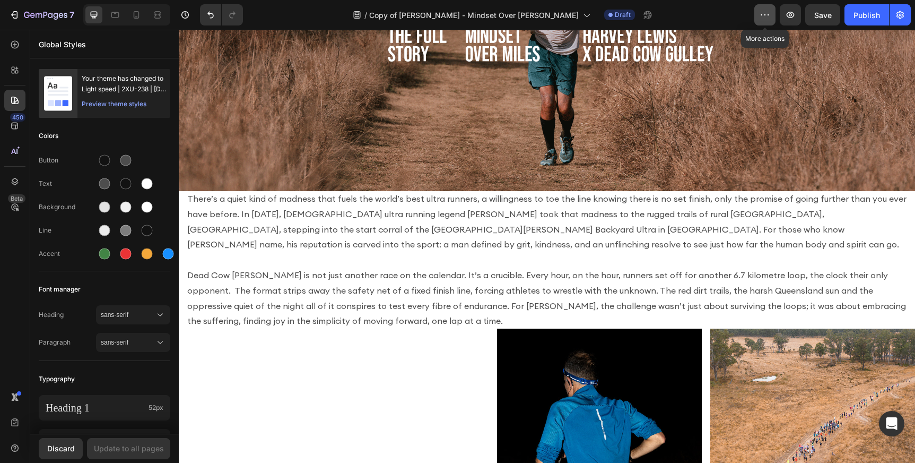
click at [766, 19] on icon "button" at bounding box center [765, 15] width 11 height 11
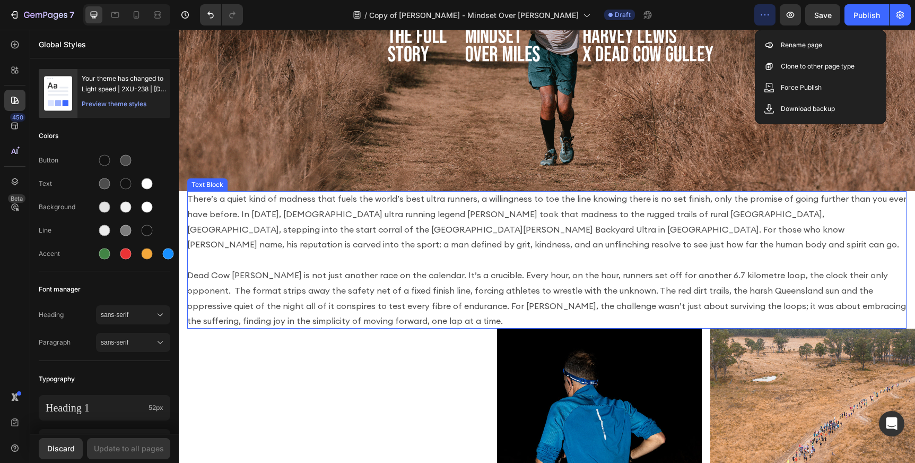
click at [321, 234] on p "There’s a quiet kind of madness that fuels the world’s best ultra runners, a wi…" at bounding box center [546, 259] width 719 height 137
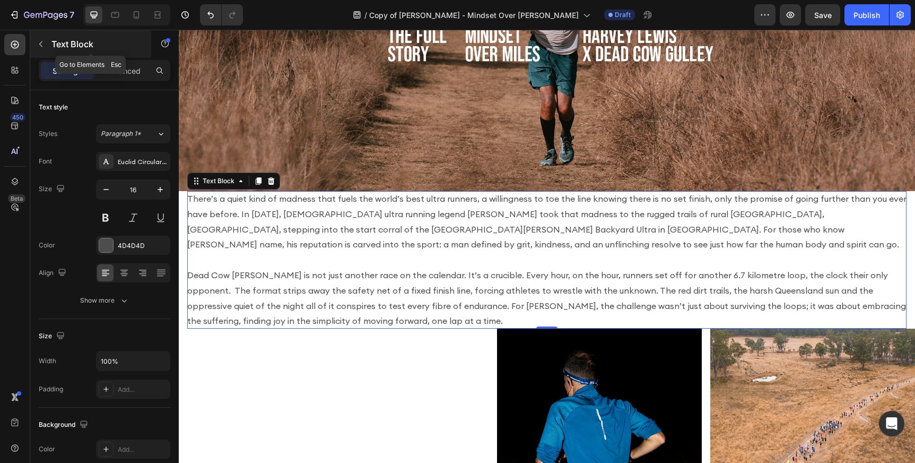
click at [39, 41] on icon "button" at bounding box center [41, 44] width 8 height 8
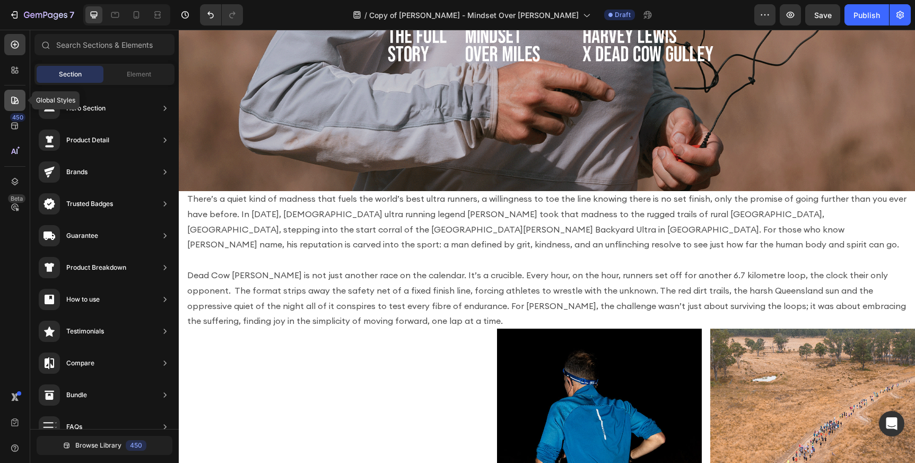
click at [14, 98] on icon at bounding box center [15, 100] width 11 height 11
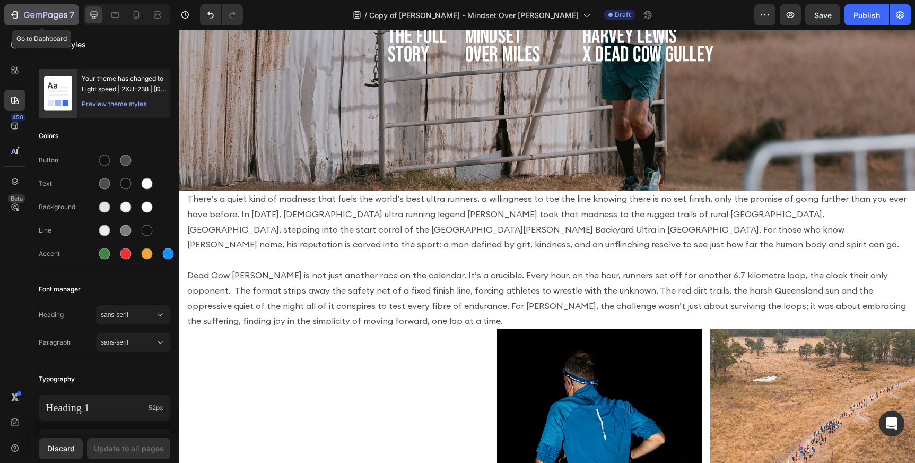
click at [11, 12] on icon "button" at bounding box center [14, 15] width 11 height 11
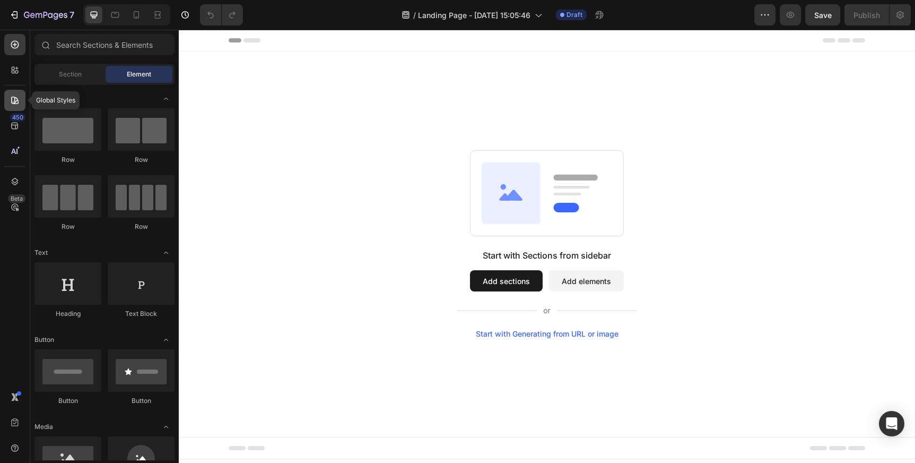
click at [16, 101] on icon at bounding box center [14, 100] width 7 height 7
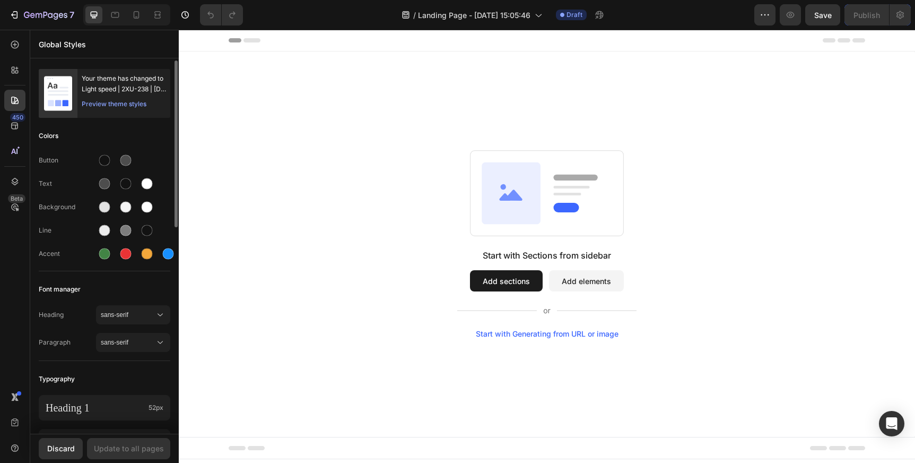
click at [134, 105] on div "Preview theme styles" at bounding box center [114, 104] width 65 height 11
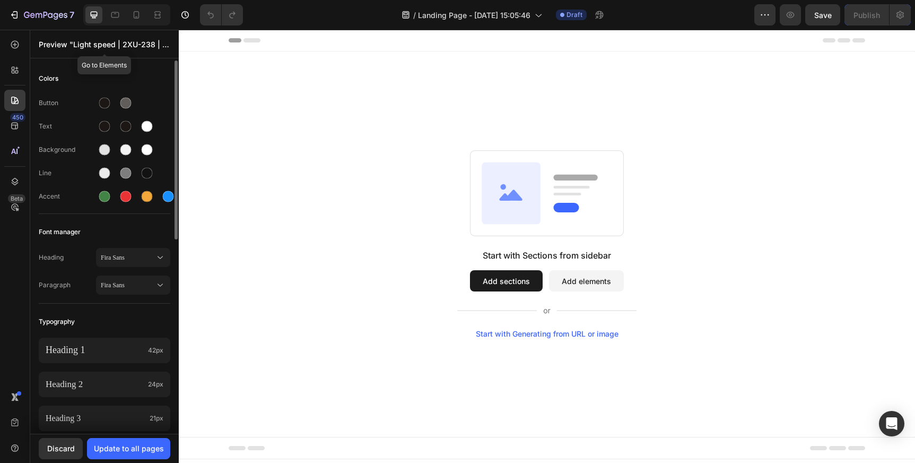
click at [142, 39] on p "Preview "Light speed | 2XU-238 | 8 AUG..."" at bounding box center [105, 44] width 132 height 11
click at [17, 15] on icon "button" at bounding box center [15, 14] width 5 height 7
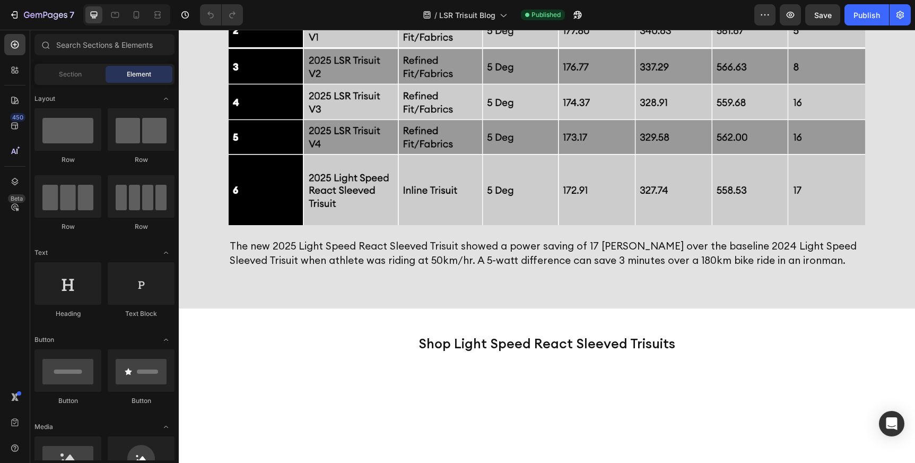
scroll to position [1641, 0]
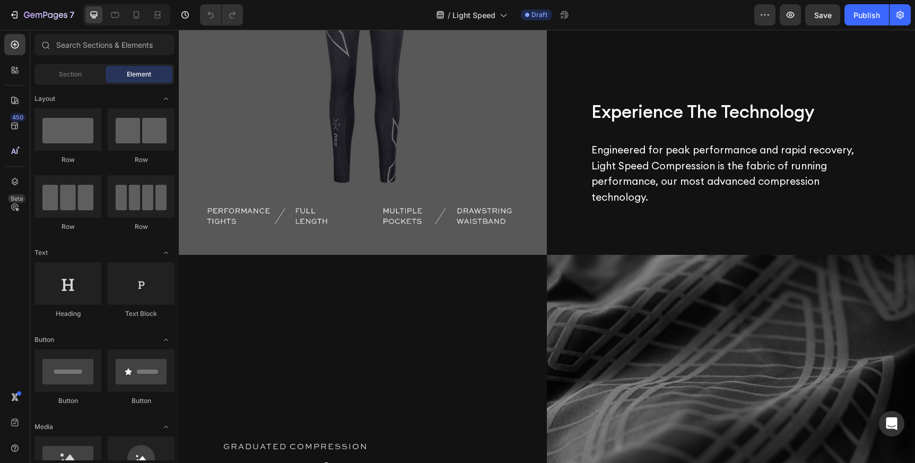
scroll to position [550, 0]
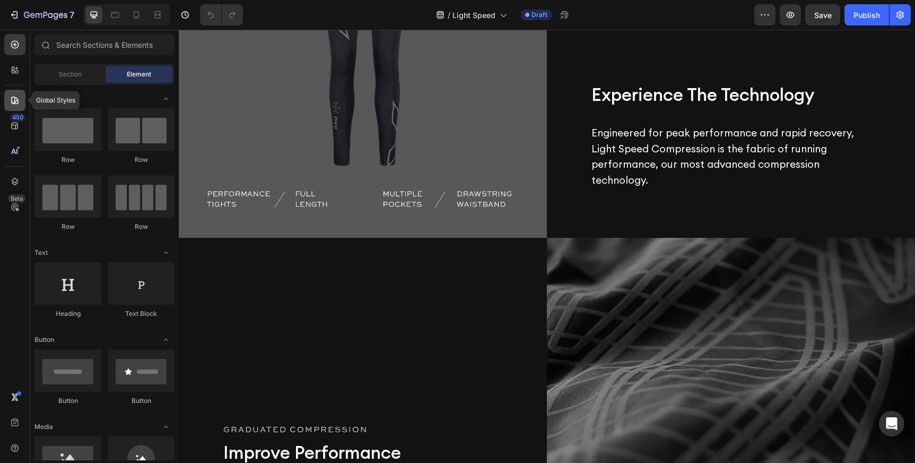
click at [8, 97] on div at bounding box center [14, 100] width 21 height 21
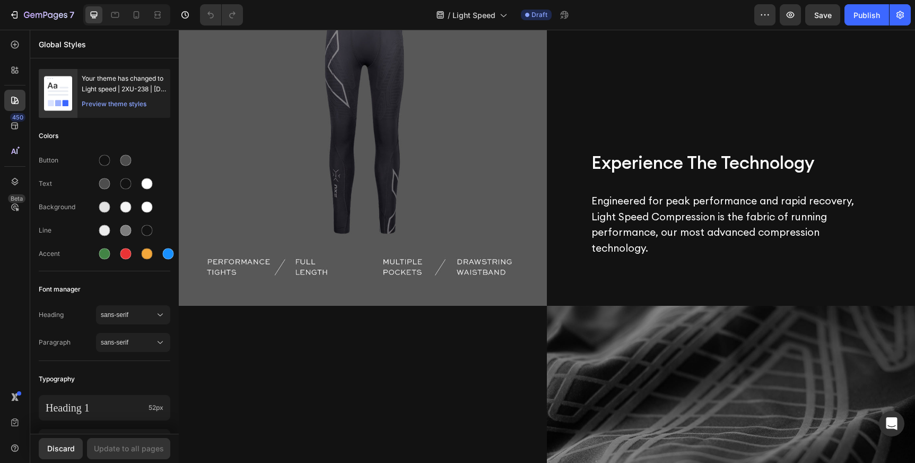
scroll to position [474, 0]
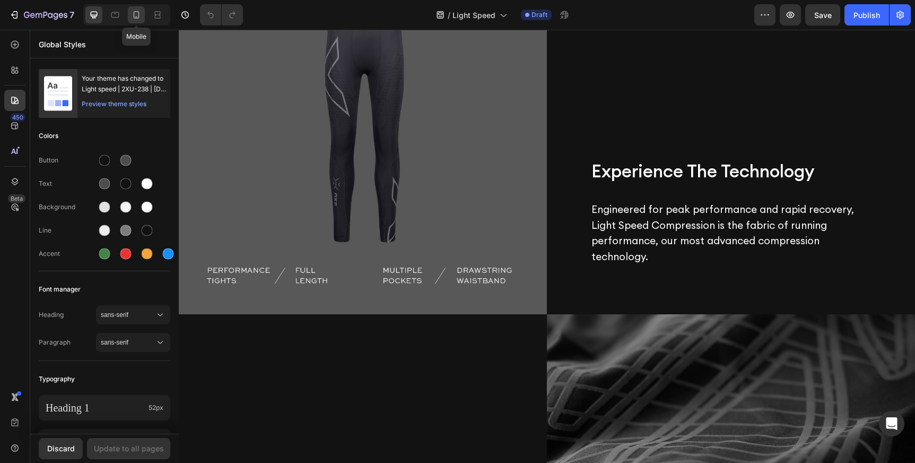
click at [138, 16] on icon at bounding box center [136, 15] width 11 height 11
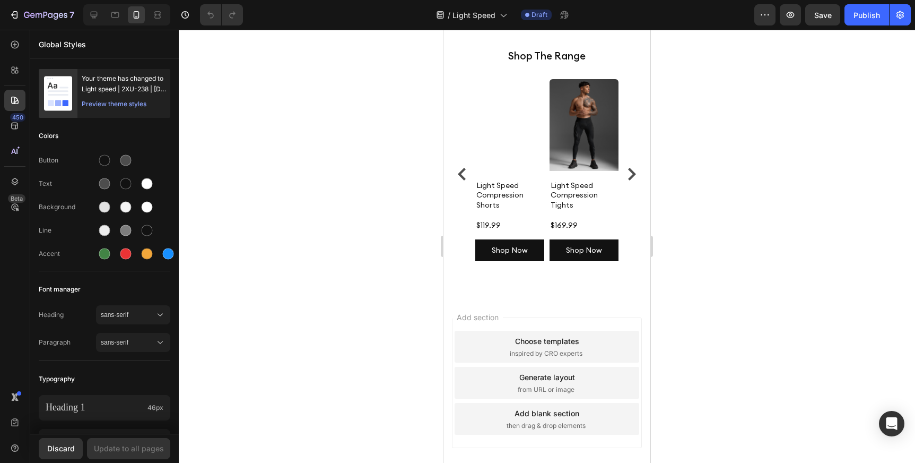
scroll to position [2129, 0]
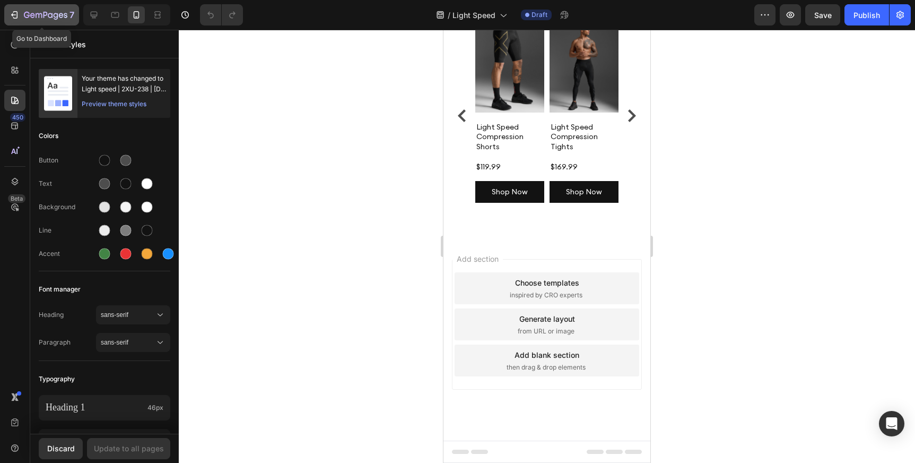
click at [36, 15] on icon "button" at bounding box center [39, 15] width 6 height 5
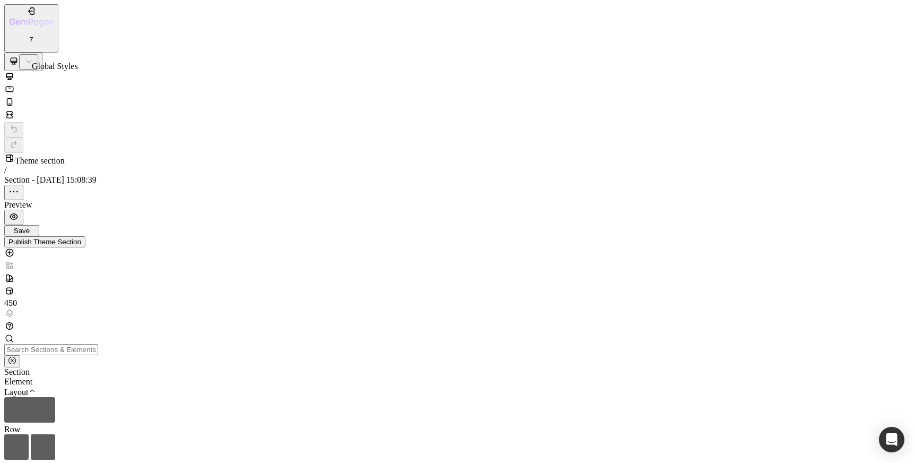
click at [13, 274] on icon at bounding box center [9, 277] width 7 height 7
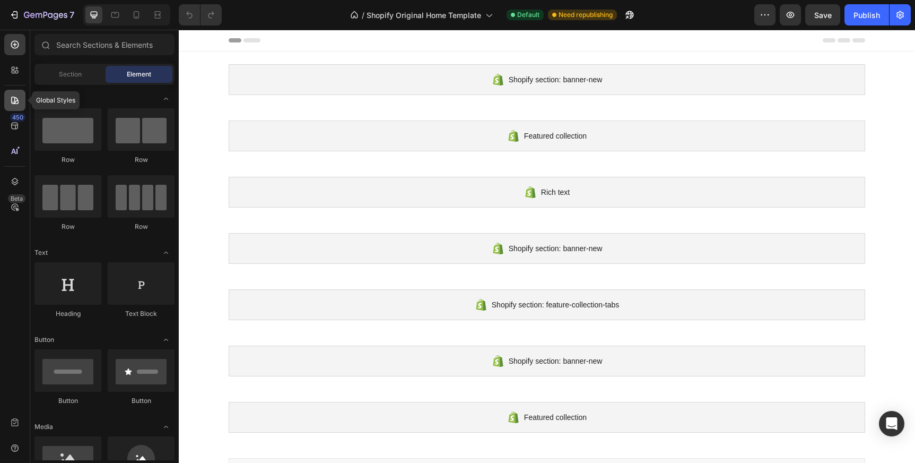
click at [13, 98] on icon at bounding box center [15, 100] width 11 height 11
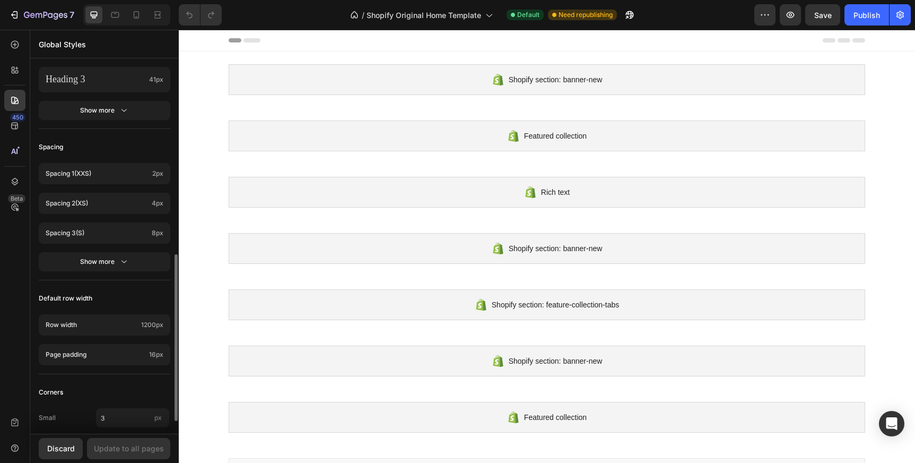
scroll to position [393, 0]
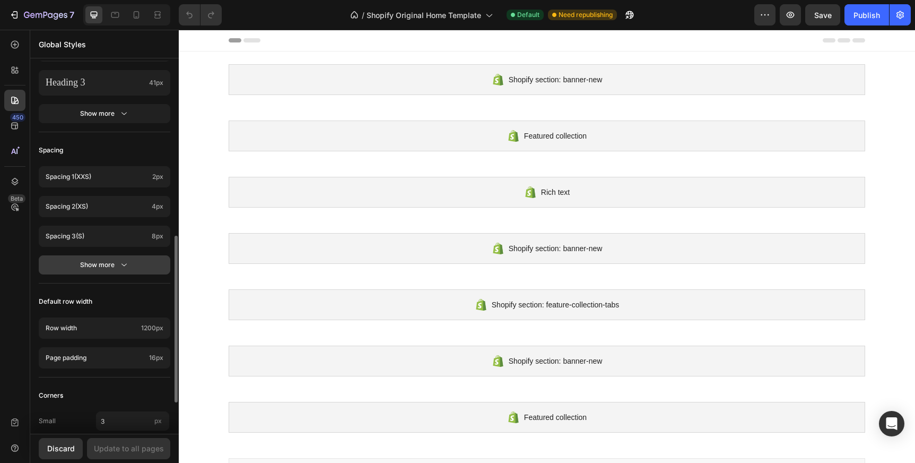
click at [110, 265] on div "Show more" at bounding box center [104, 264] width 49 height 11
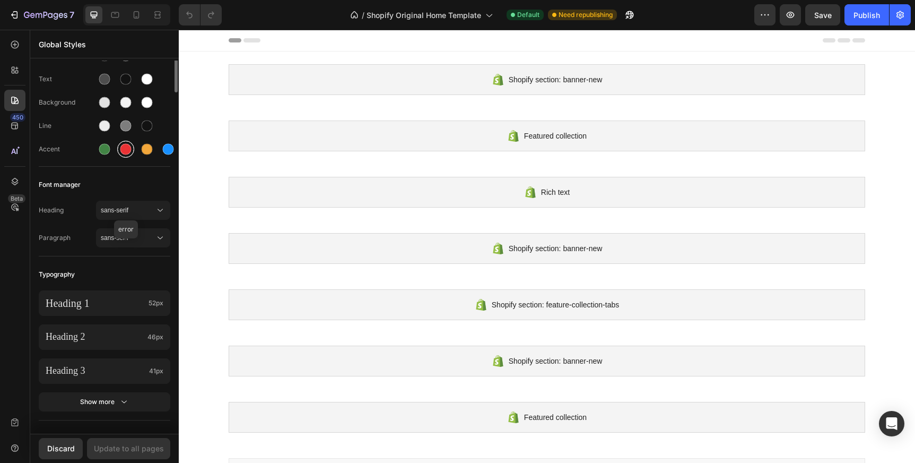
scroll to position [669, 0]
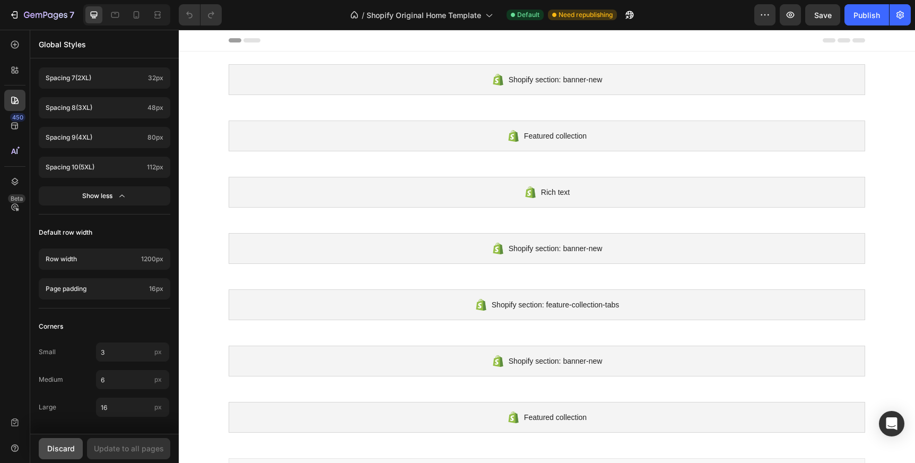
click at [65, 446] on div "Discard" at bounding box center [61, 447] width 28 height 11
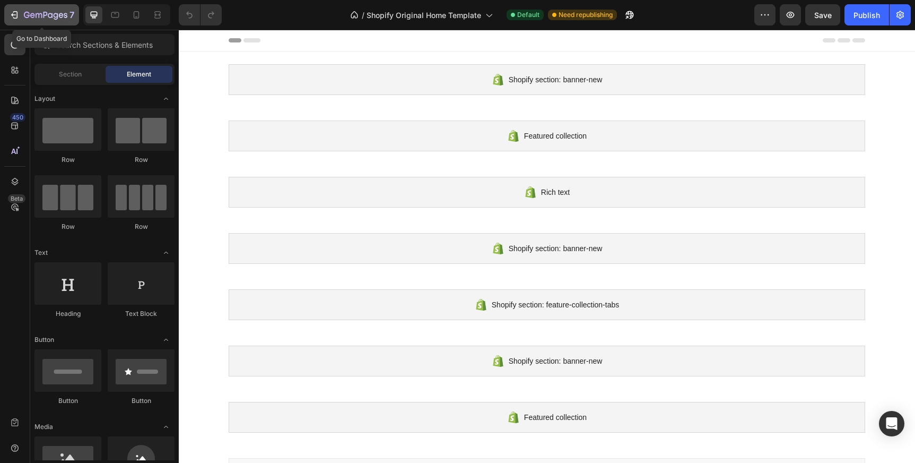
click at [45, 18] on icon "button" at bounding box center [45, 15] width 43 height 9
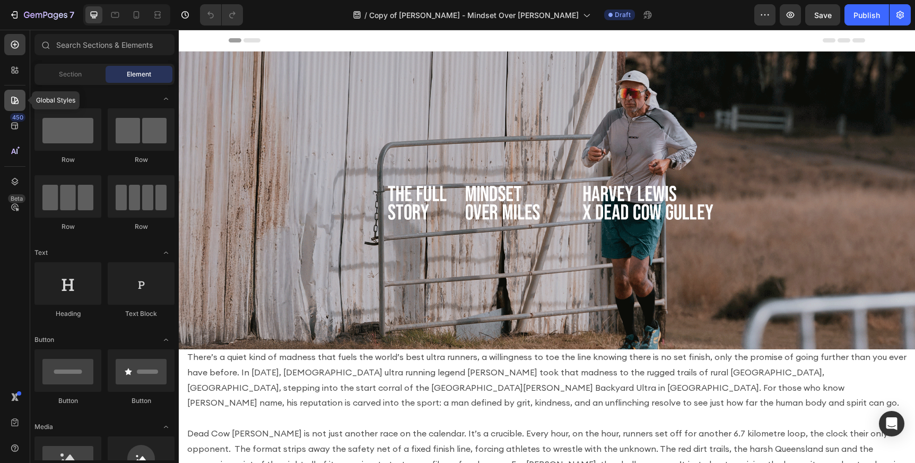
click at [12, 98] on icon at bounding box center [15, 100] width 11 height 11
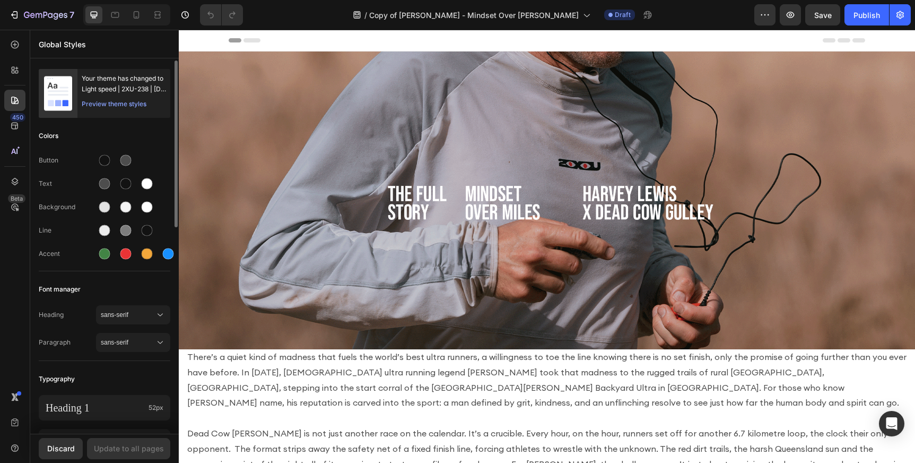
click at [129, 104] on div "Preview theme styles" at bounding box center [114, 104] width 65 height 11
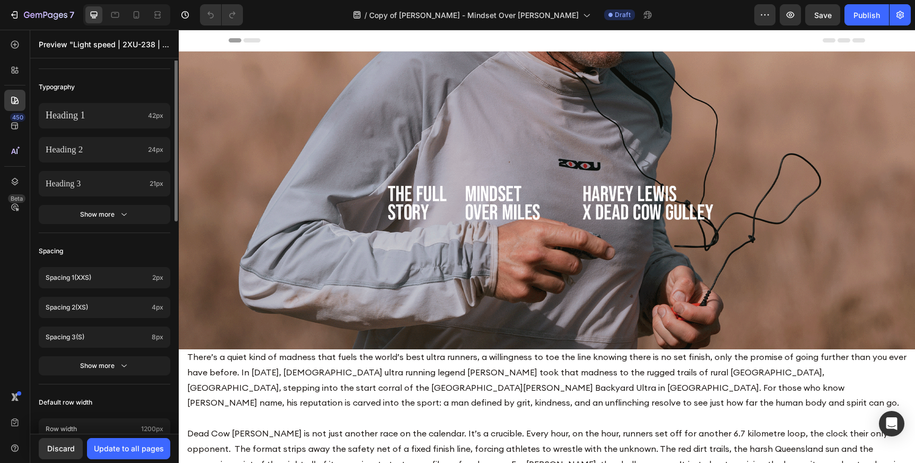
scroll to position [404, 0]
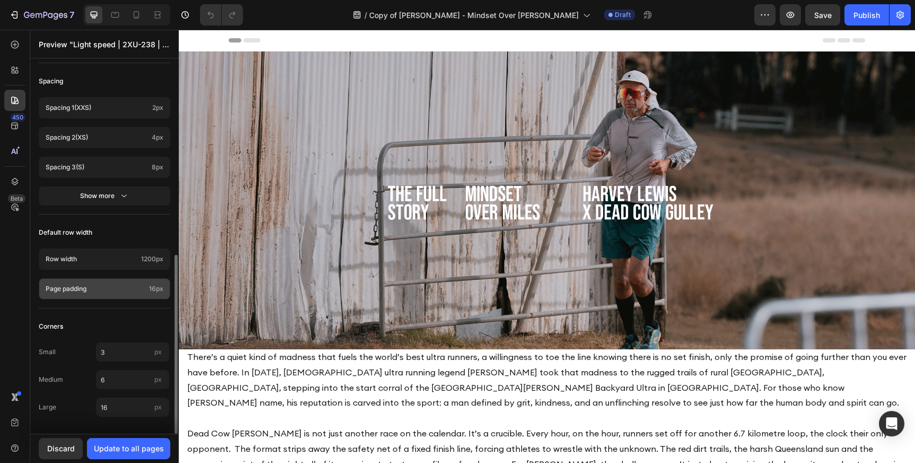
click at [131, 292] on p "Page padding" at bounding box center [95, 289] width 99 height 10
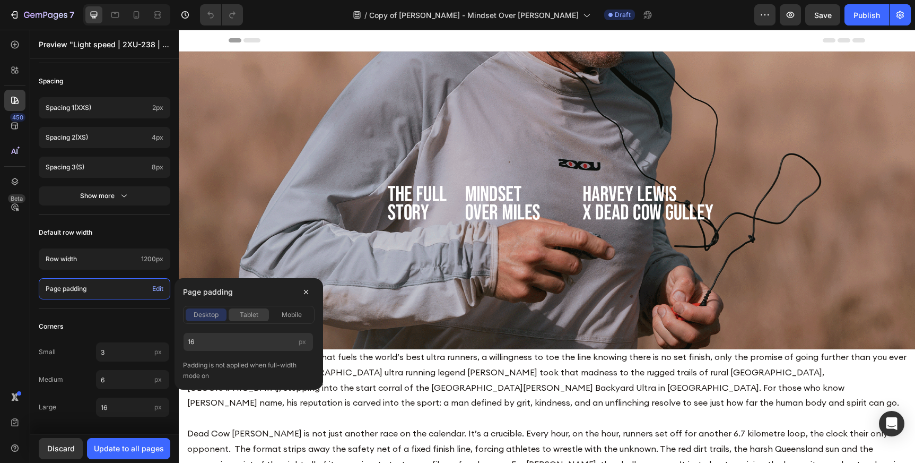
click at [249, 312] on span "tablet" at bounding box center [249, 315] width 19 height 10
click at [280, 316] on div "mobile" at bounding box center [291, 315] width 41 height 10
click at [205, 324] on div "16 px" at bounding box center [249, 338] width 132 height 28
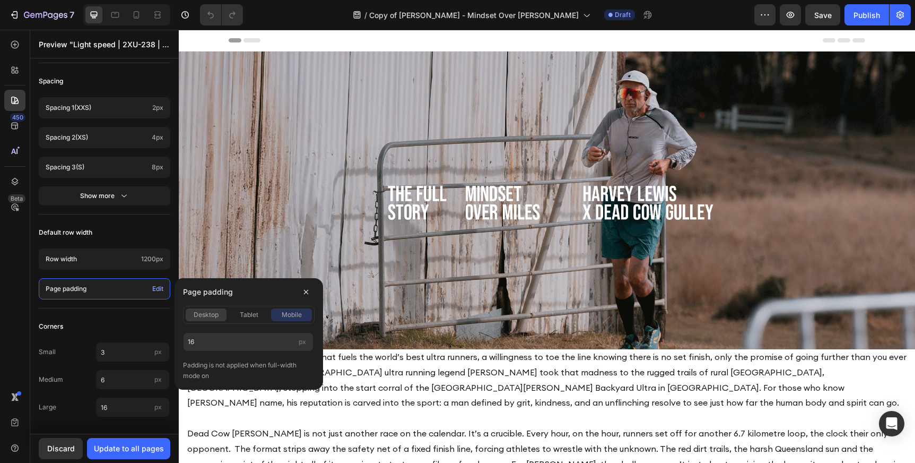
click at [205, 318] on span "desktop" at bounding box center [206, 315] width 25 height 10
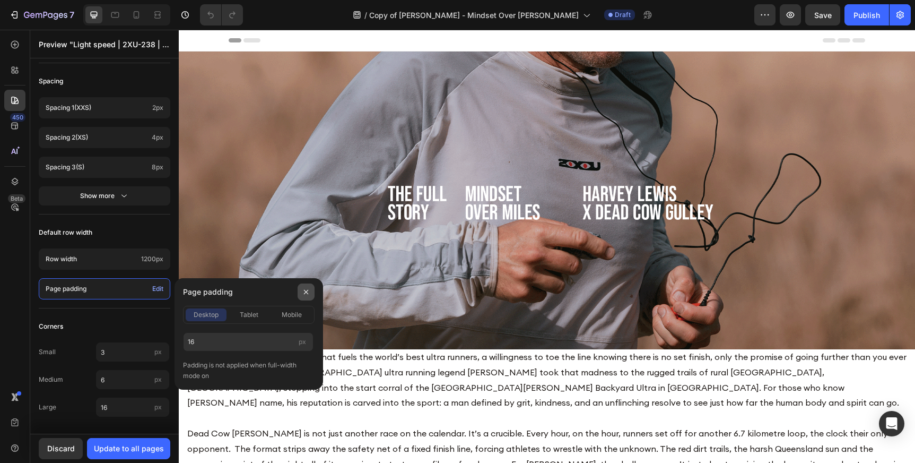
click at [306, 291] on icon "button" at bounding box center [306, 291] width 4 height 4
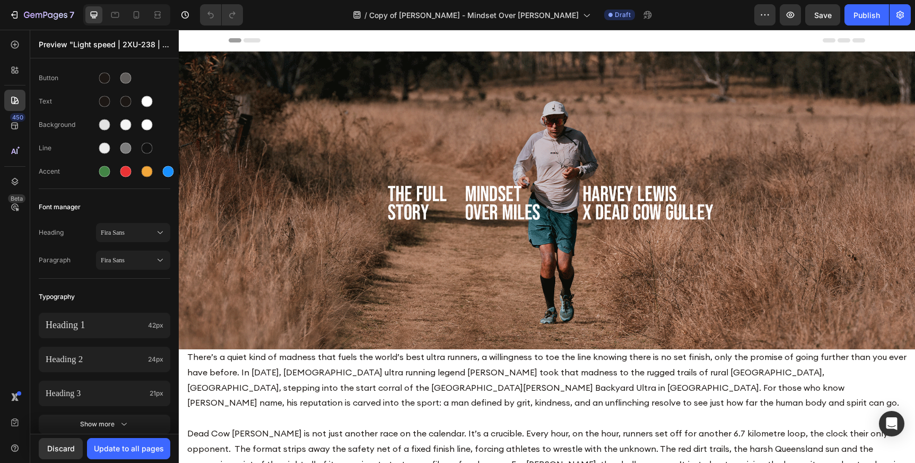
scroll to position [0, 0]
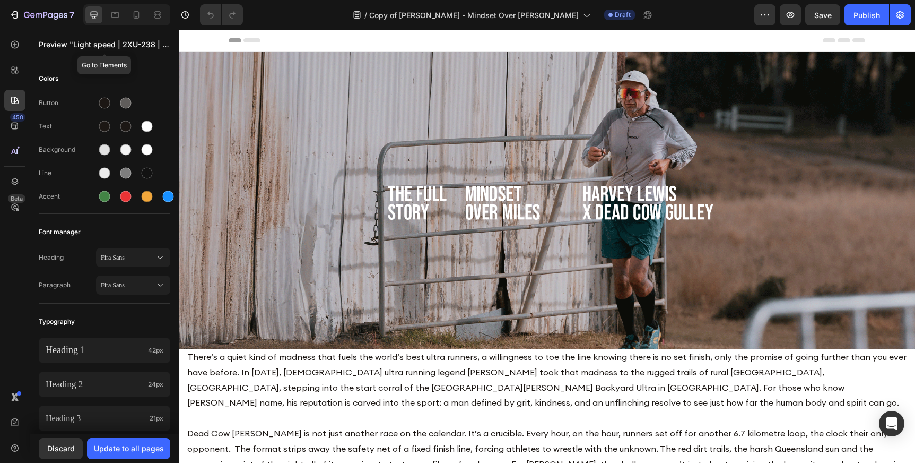
click at [164, 43] on p "Preview "Light speed | 2XU-238 | [DATE].."" at bounding box center [105, 44] width 132 height 11
click at [189, 39] on icon at bounding box center [190, 40] width 3 height 3
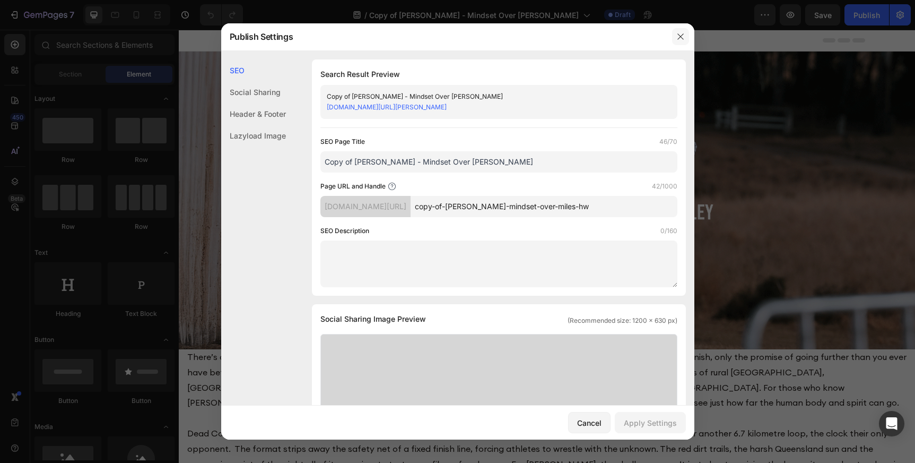
click at [683, 33] on icon "button" at bounding box center [680, 36] width 8 height 8
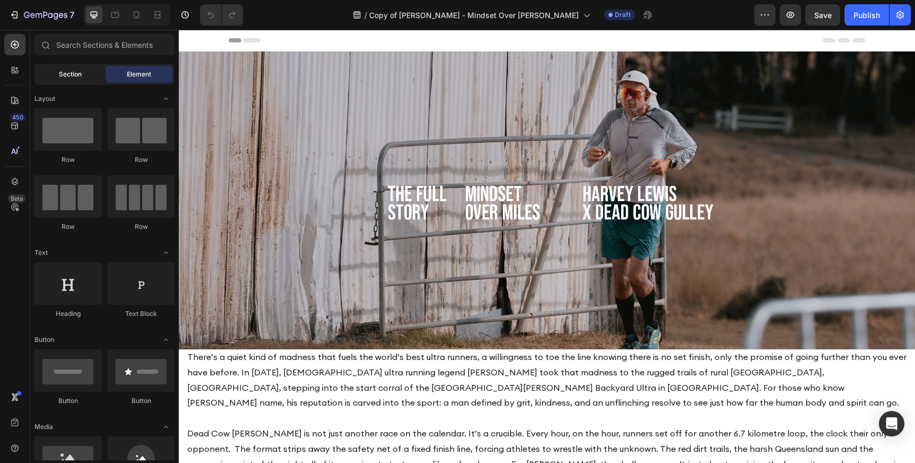
click at [76, 75] on span "Section" at bounding box center [70, 74] width 23 height 10
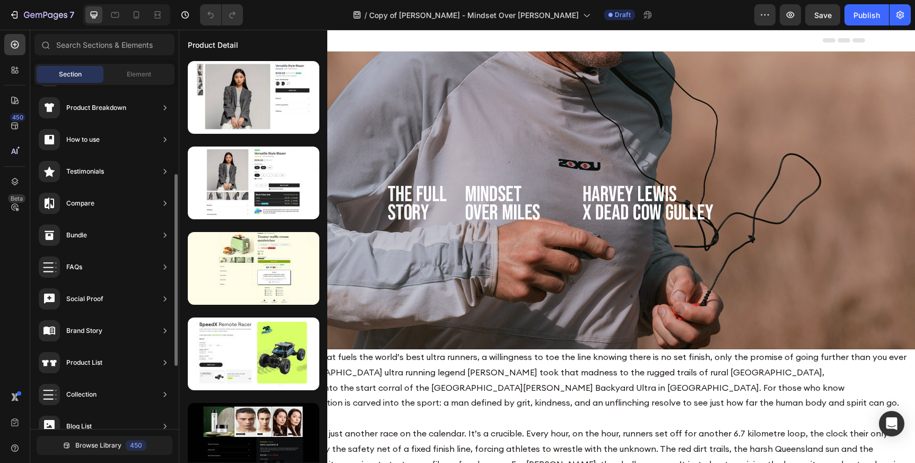
scroll to position [272, 0]
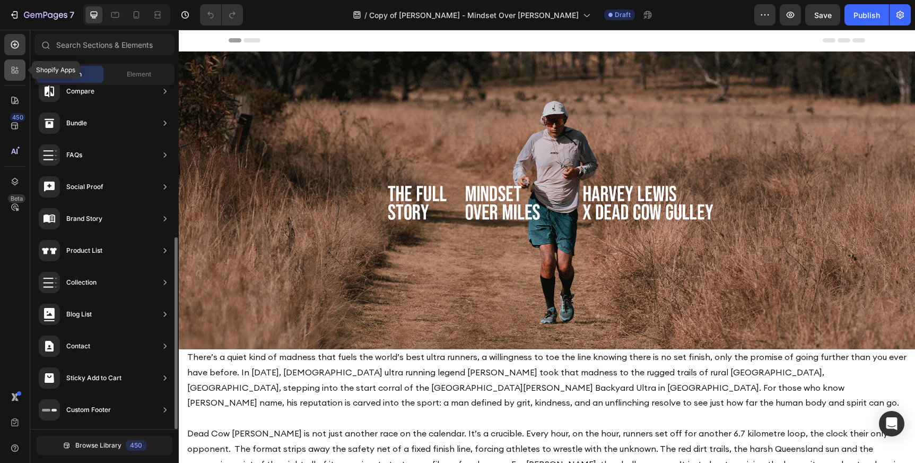
click at [21, 62] on div at bounding box center [14, 69] width 21 height 21
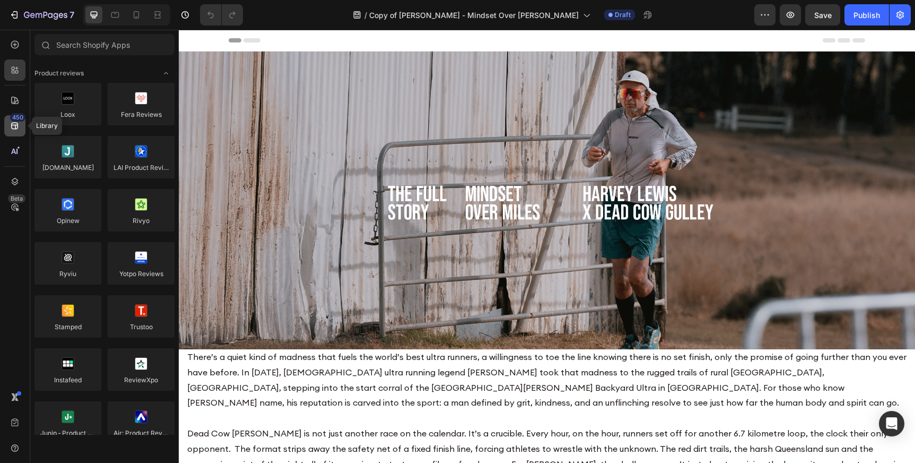
click at [15, 117] on div "450" at bounding box center [17, 117] width 15 height 8
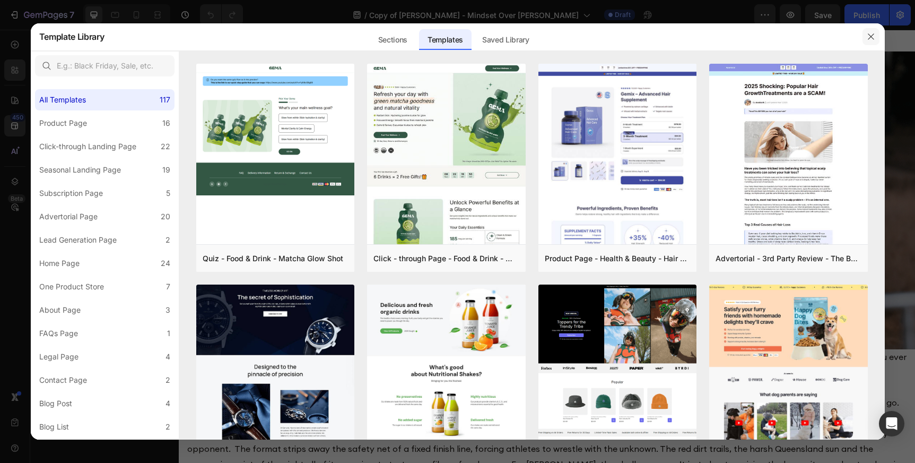
click at [867, 36] on icon "button" at bounding box center [871, 36] width 8 height 8
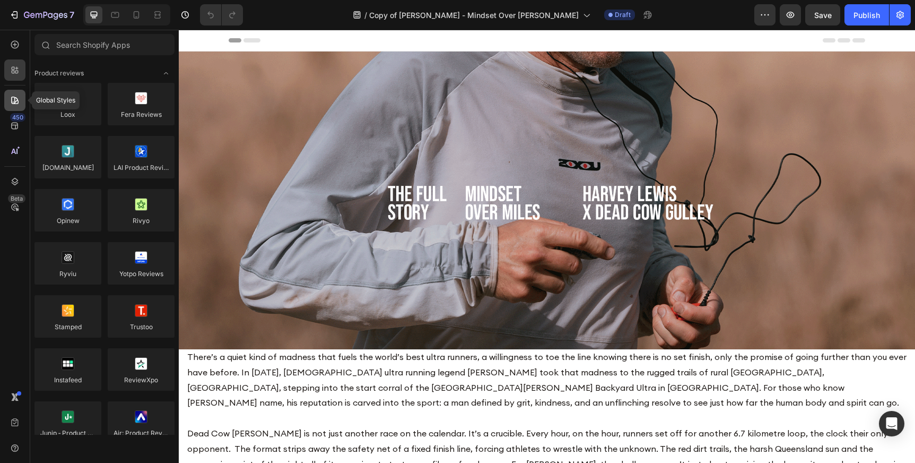
click at [18, 94] on div at bounding box center [14, 100] width 21 height 21
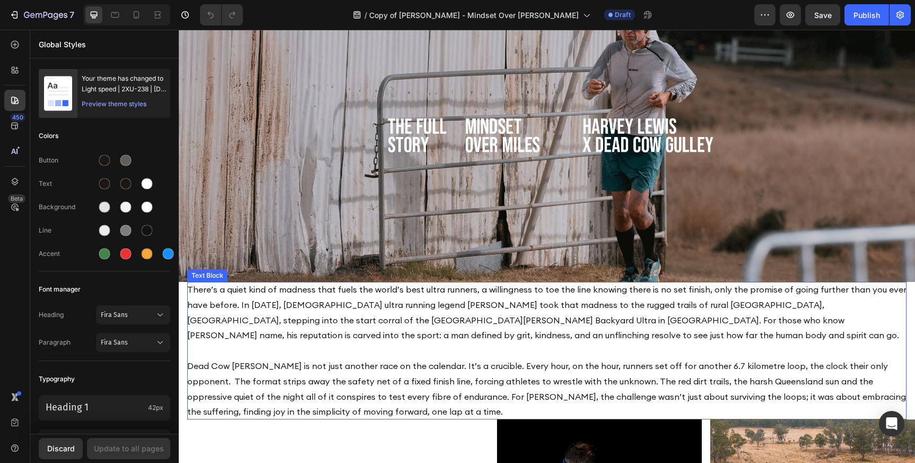
scroll to position [72, 0]
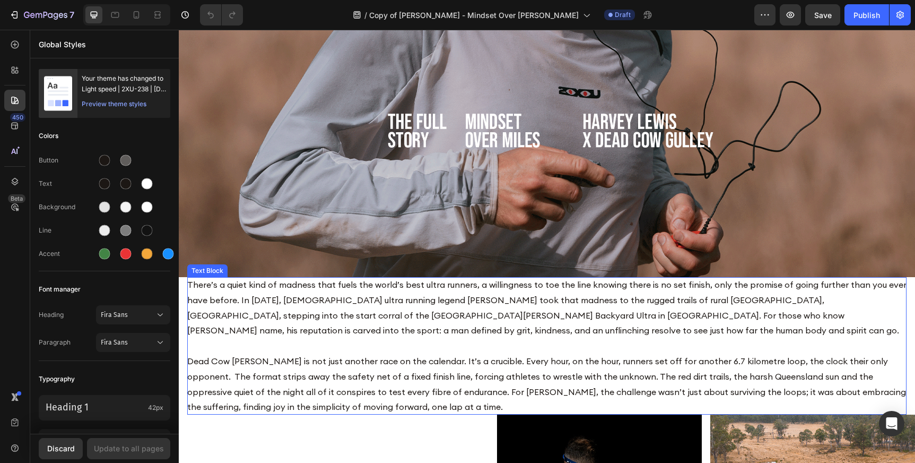
click at [274, 317] on p "There’s a quiet kind of madness that fuels the world’s best ultra runners, a wi…" at bounding box center [546, 345] width 719 height 137
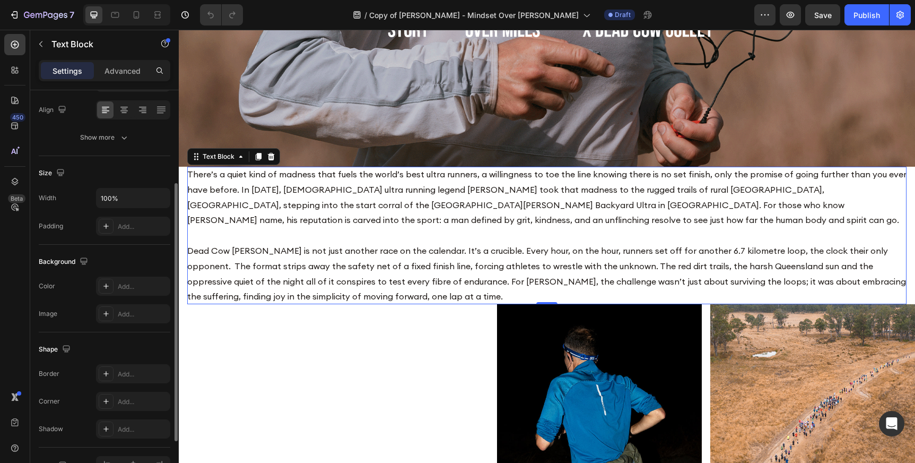
scroll to position [151, 0]
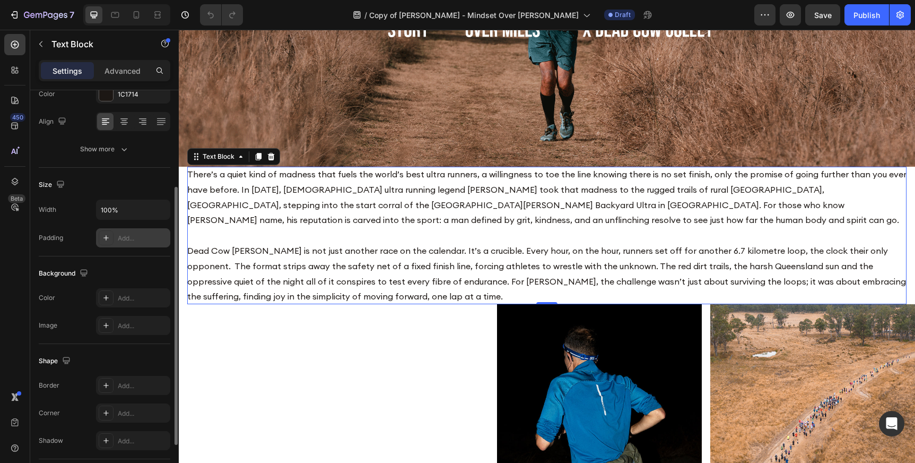
click at [125, 237] on div "Add..." at bounding box center [143, 238] width 50 height 10
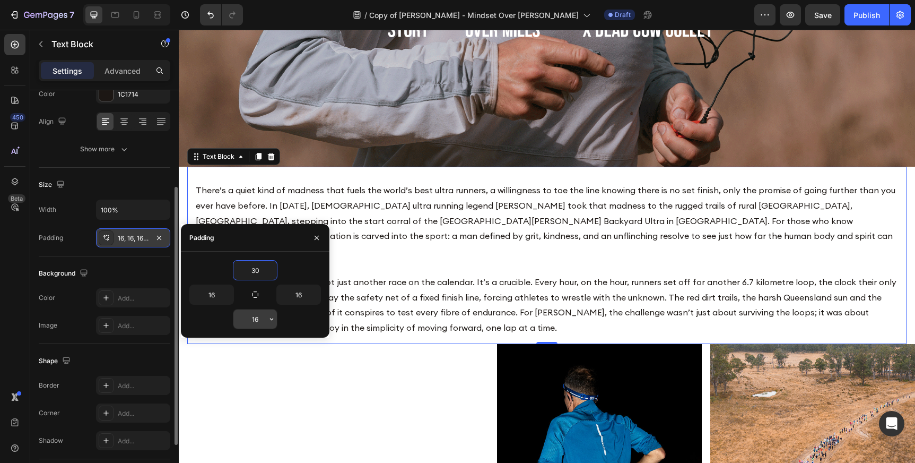
type input "30"
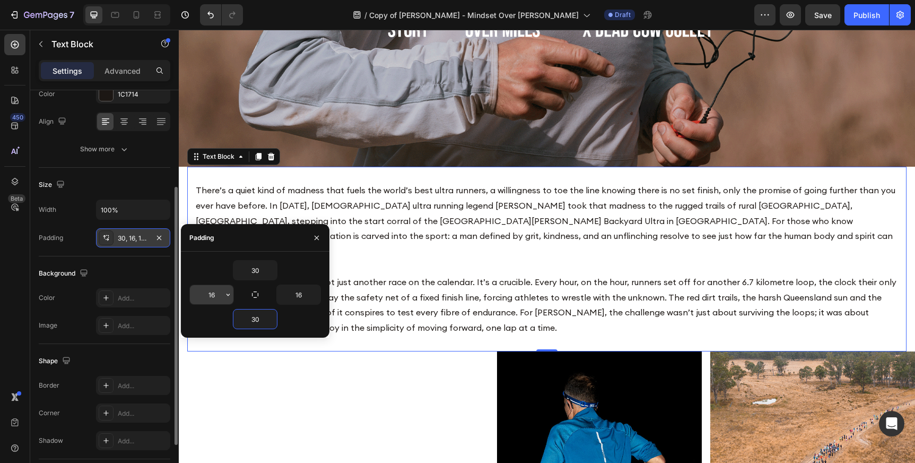
type input "30"
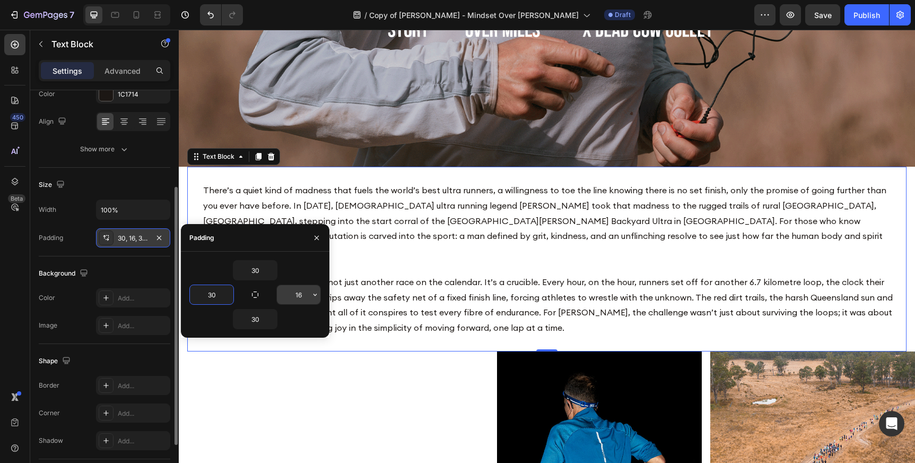
type input "30"
click at [300, 298] on input "16" at bounding box center [298, 294] width 43 height 19
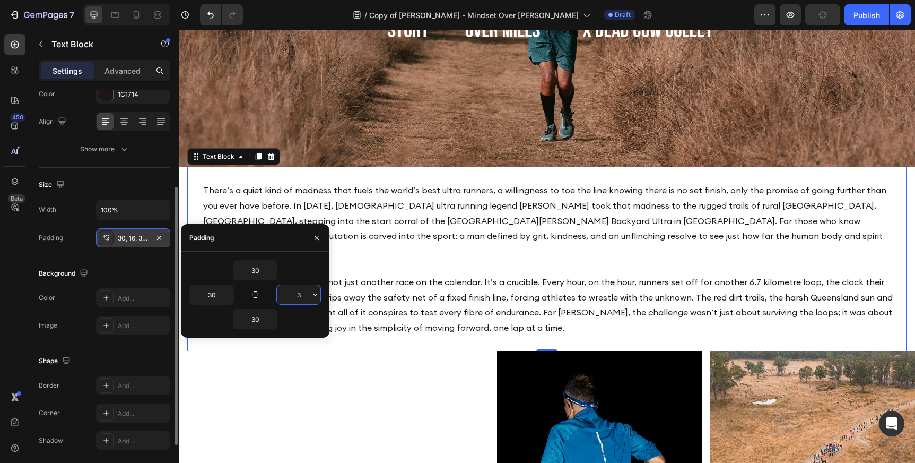
type input "30"
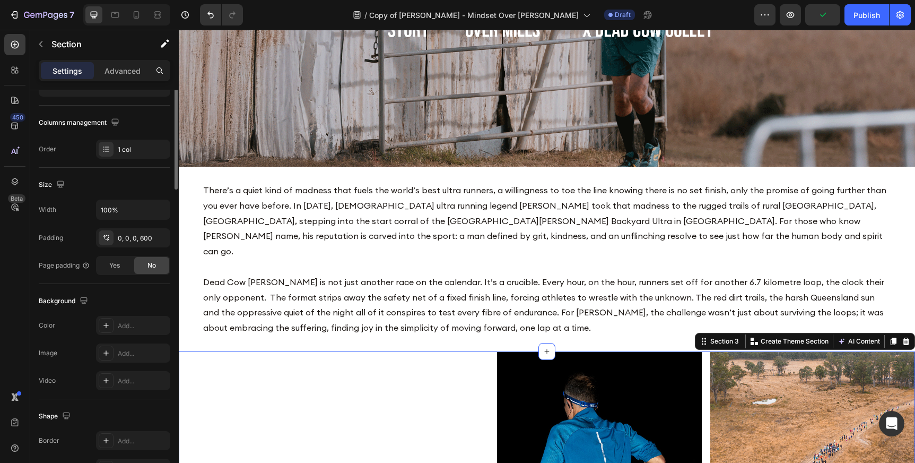
scroll to position [0, 0]
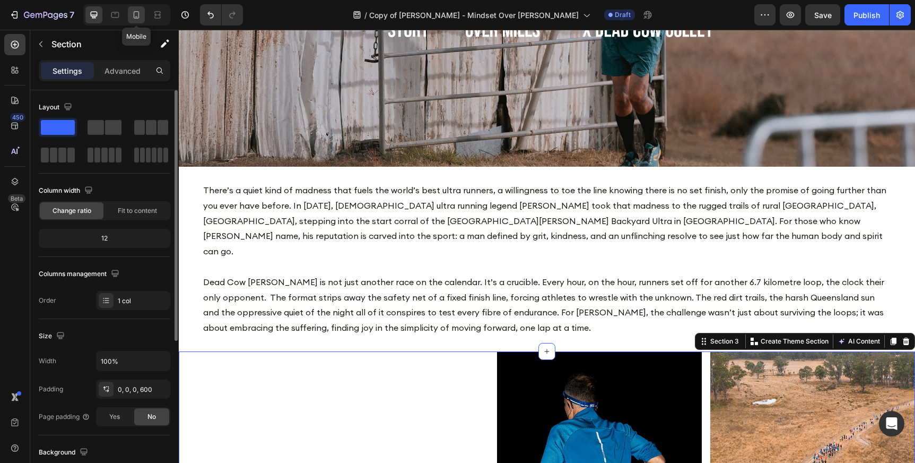
click at [133, 18] on icon at bounding box center [136, 15] width 11 height 11
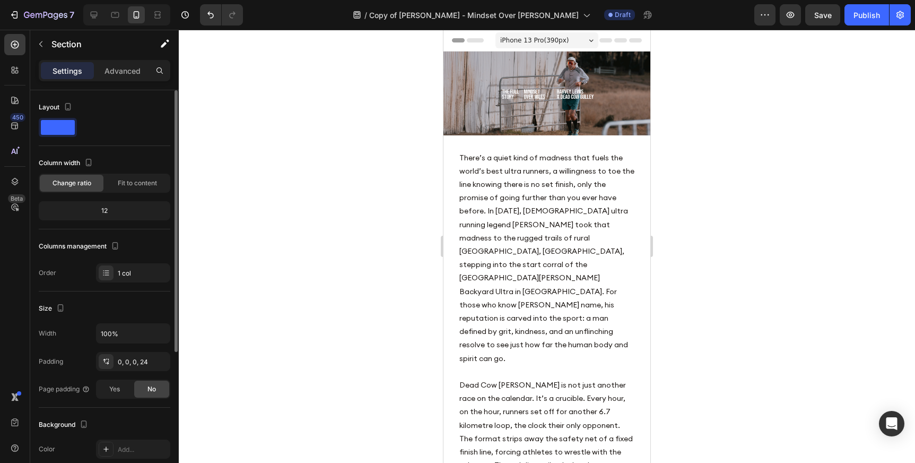
scroll to position [23, 0]
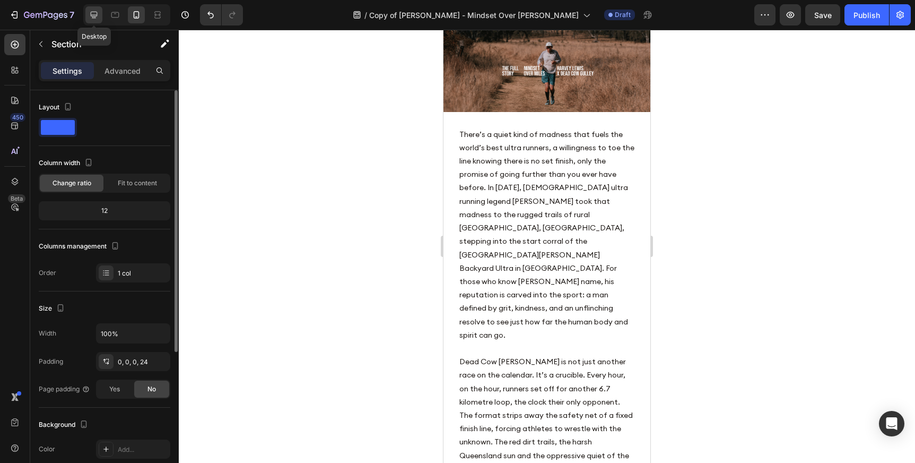
click at [91, 14] on icon at bounding box center [94, 15] width 11 height 11
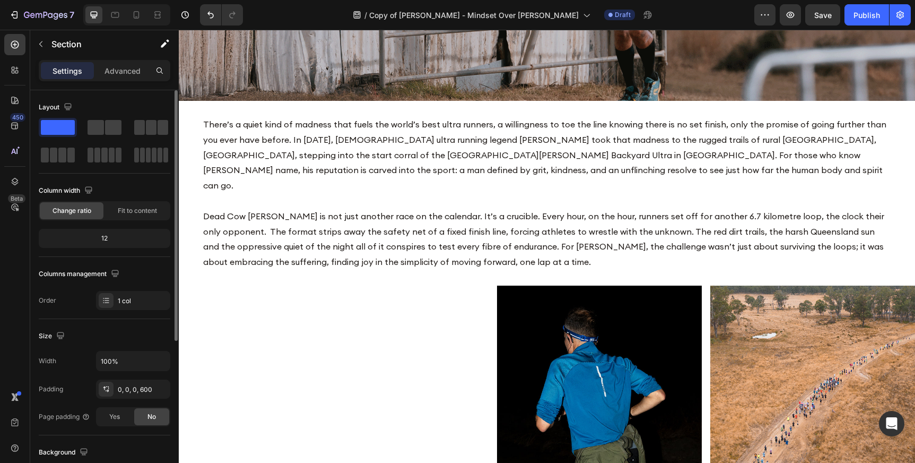
scroll to position [240, 0]
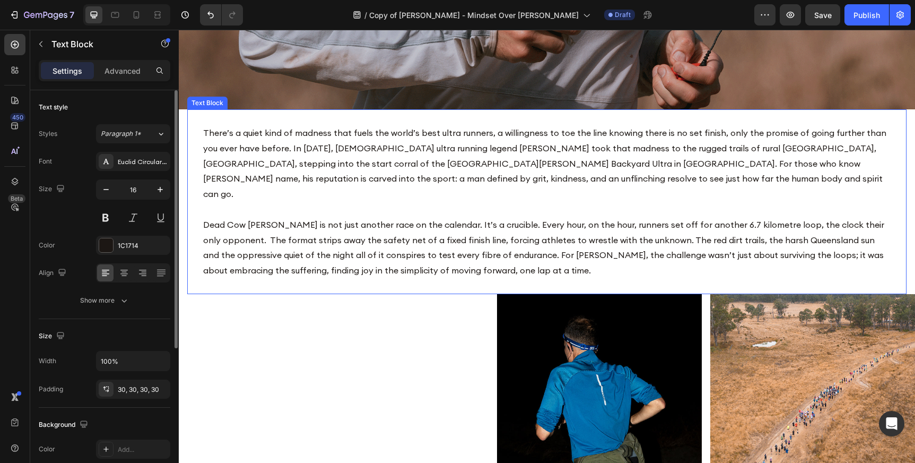
click at [278, 189] on p "There’s a quiet kind of madness that fuels the world’s best ultra runners, a wi…" at bounding box center [546, 201] width 687 height 153
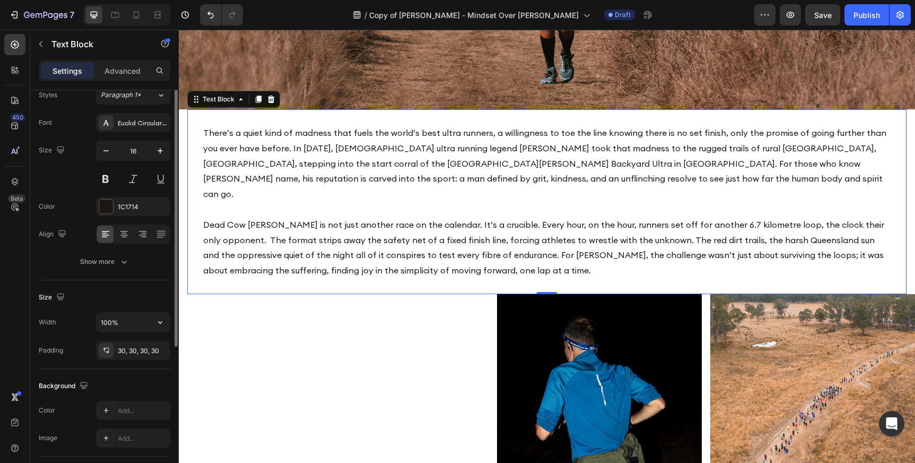
scroll to position [39, 0]
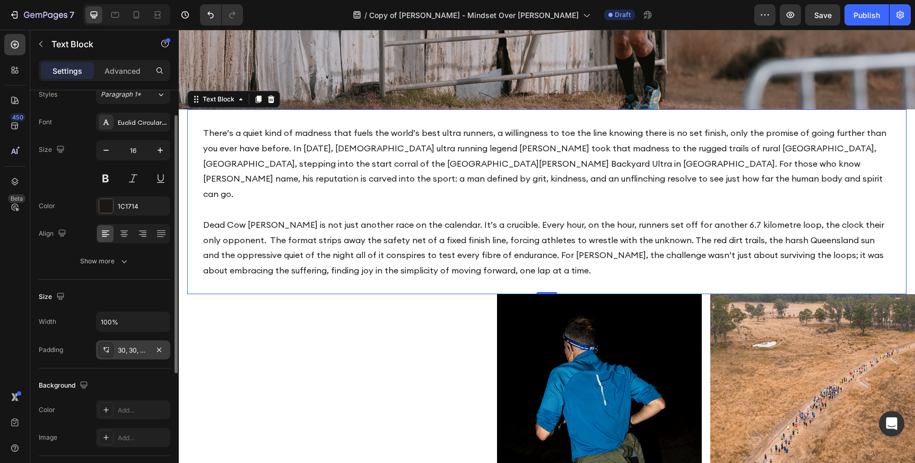
click at [120, 350] on div "30, 30, 30, 30" at bounding box center [133, 350] width 31 height 10
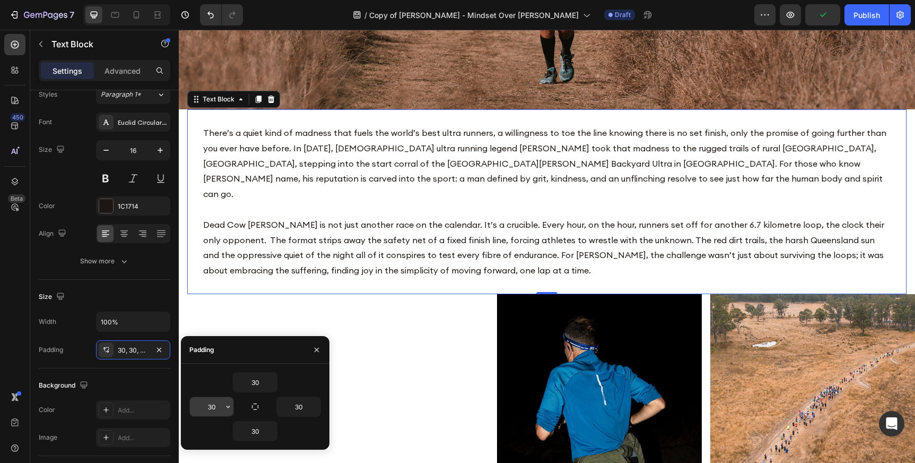
click at [217, 404] on input "30" at bounding box center [211, 406] width 43 height 19
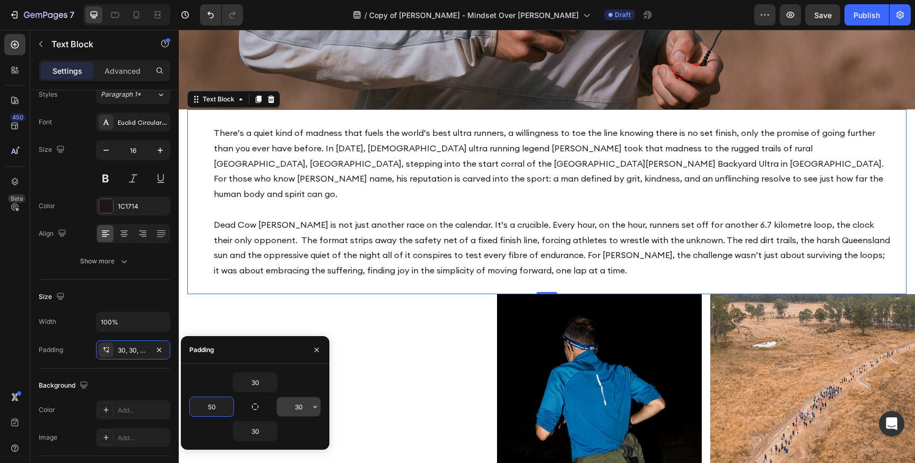
type input "50"
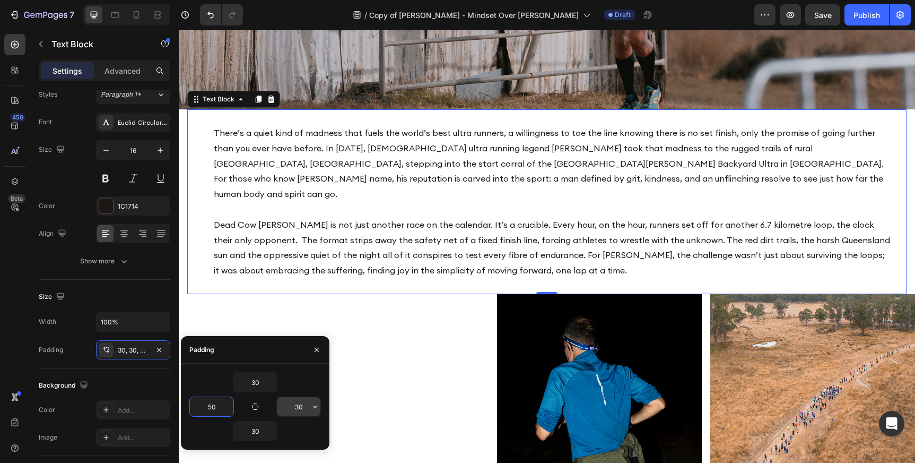
click at [298, 403] on input "30" at bounding box center [298, 406] width 43 height 19
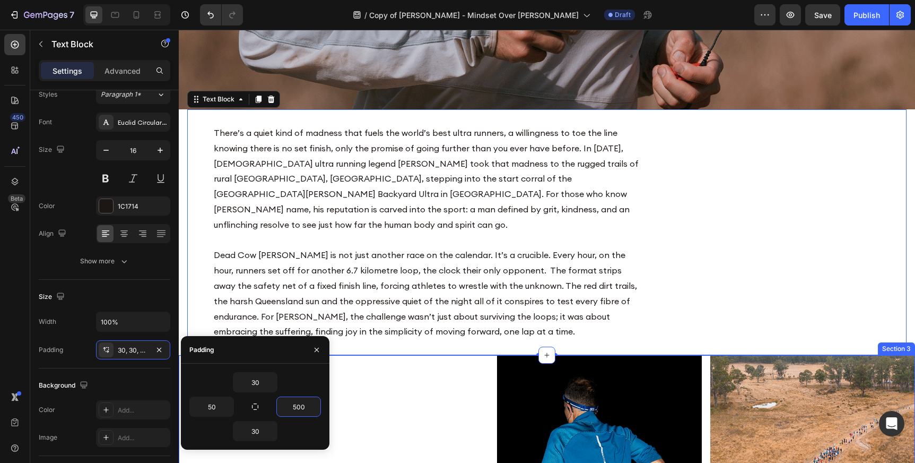
type input "50"
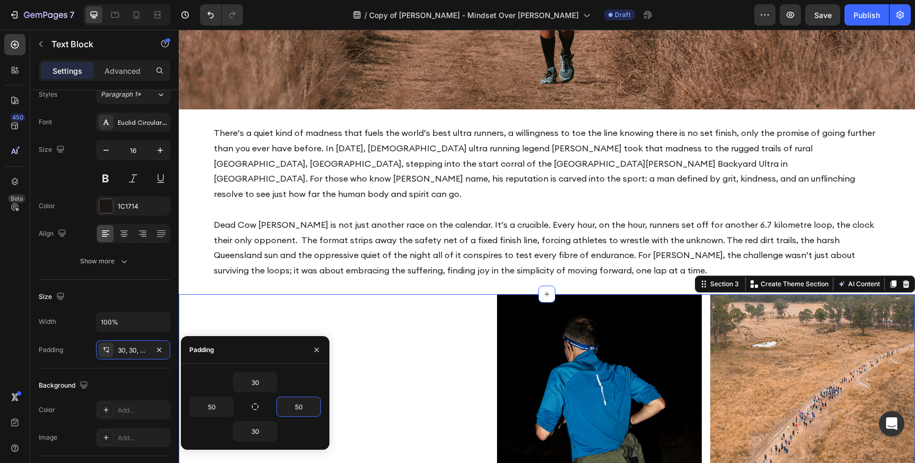
click at [364, 369] on div "Image Image Row Section 3 You can create reusable sections Create Theme Section…" at bounding box center [547, 428] width 736 height 268
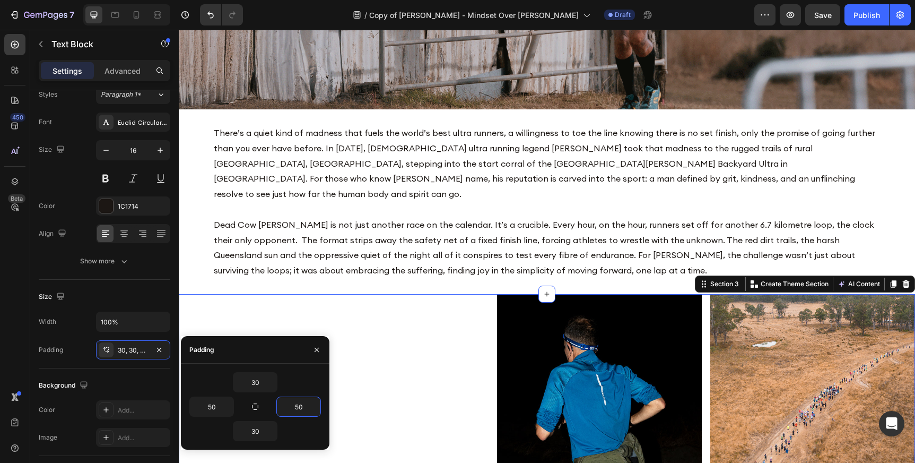
scroll to position [0, 0]
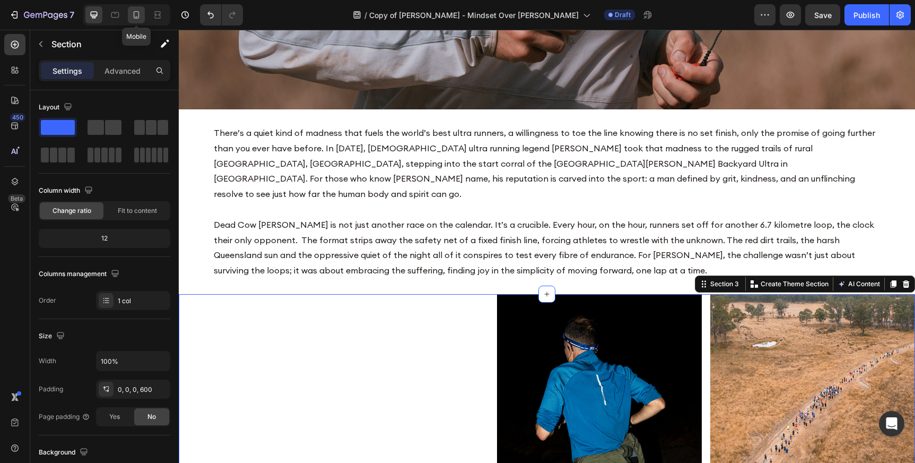
click at [137, 14] on icon at bounding box center [136, 15] width 11 height 11
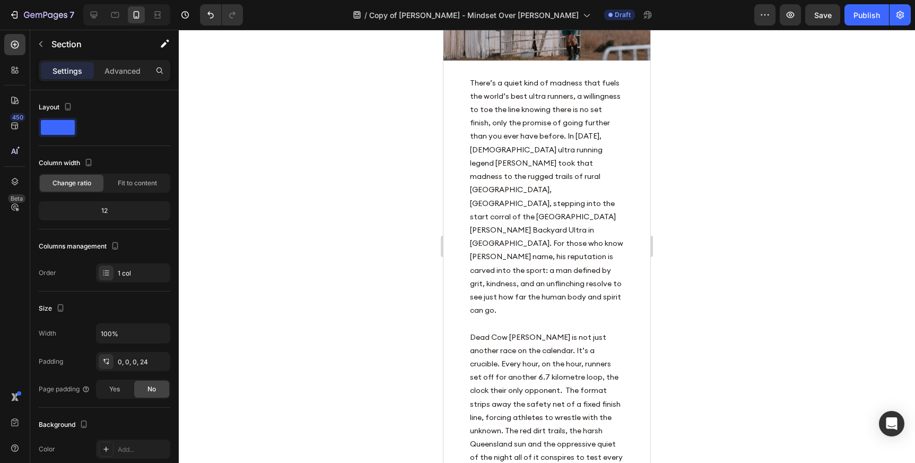
scroll to position [54, 0]
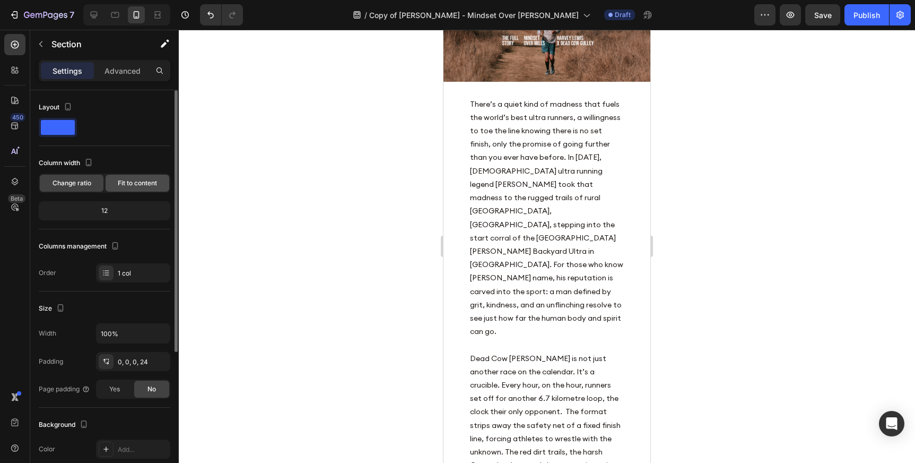
click at [122, 186] on span "Fit to content" at bounding box center [137, 183] width 39 height 10
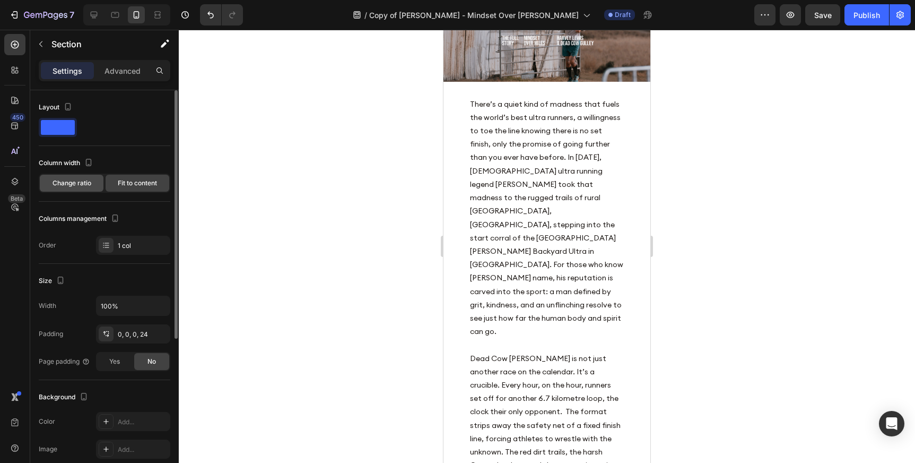
click at [64, 179] on span "Change ratio" at bounding box center [72, 183] width 39 height 10
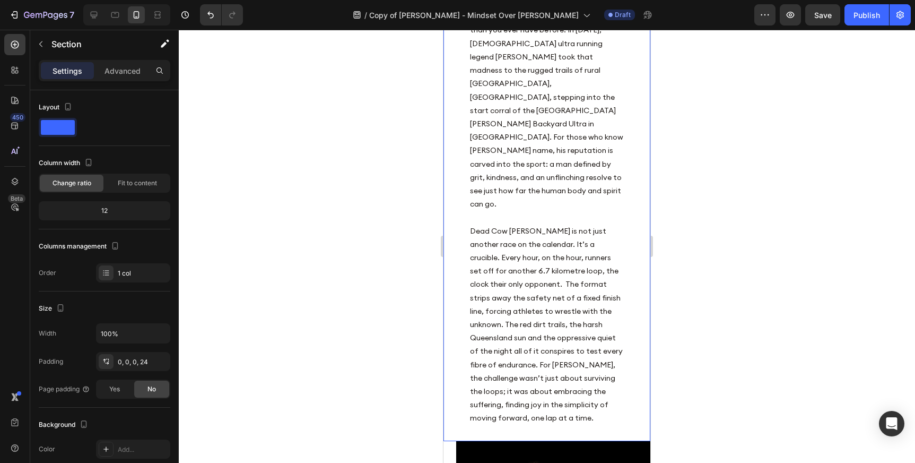
scroll to position [243, 0]
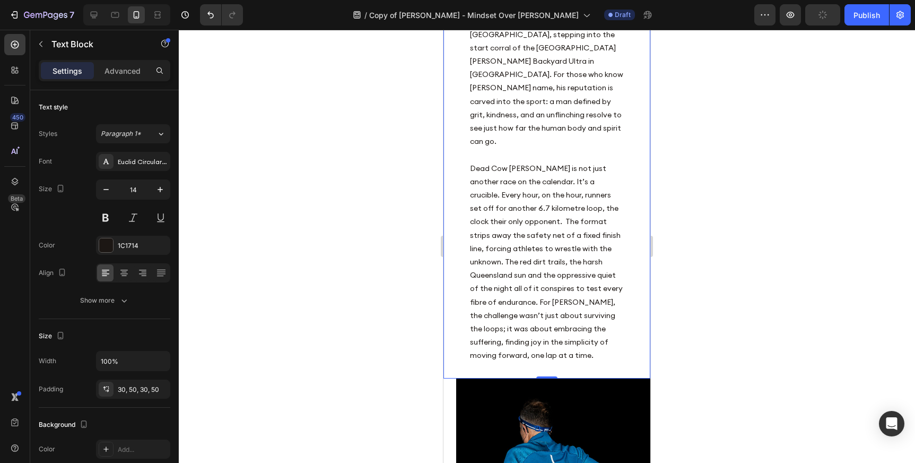
click at [534, 163] on p "There’s a quiet kind of madness that fuels the world’s best ultra runners, a wi…" at bounding box center [547, 135] width 154 height 455
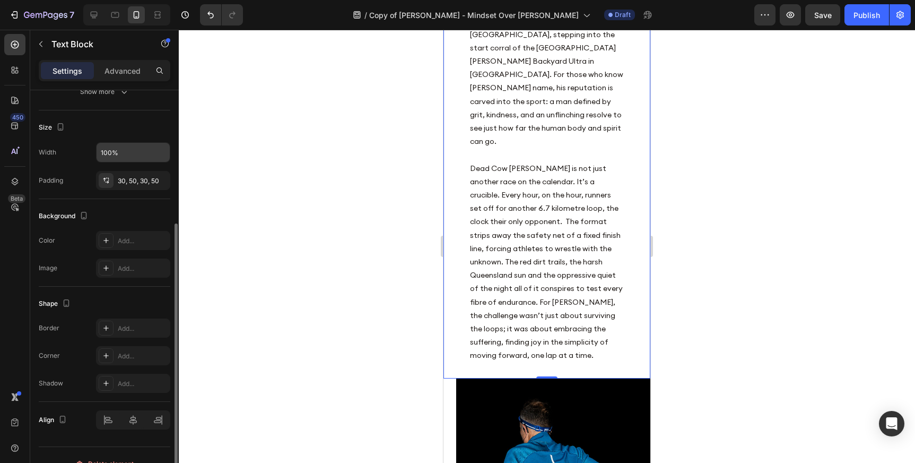
scroll to position [226, 0]
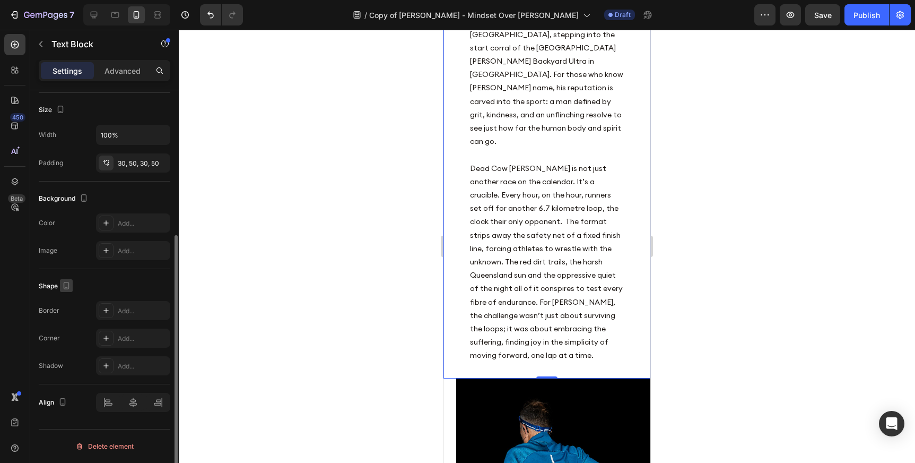
click at [67, 285] on icon "button" at bounding box center [66, 285] width 11 height 11
click at [118, 110] on div "Size" at bounding box center [105, 109] width 132 height 17
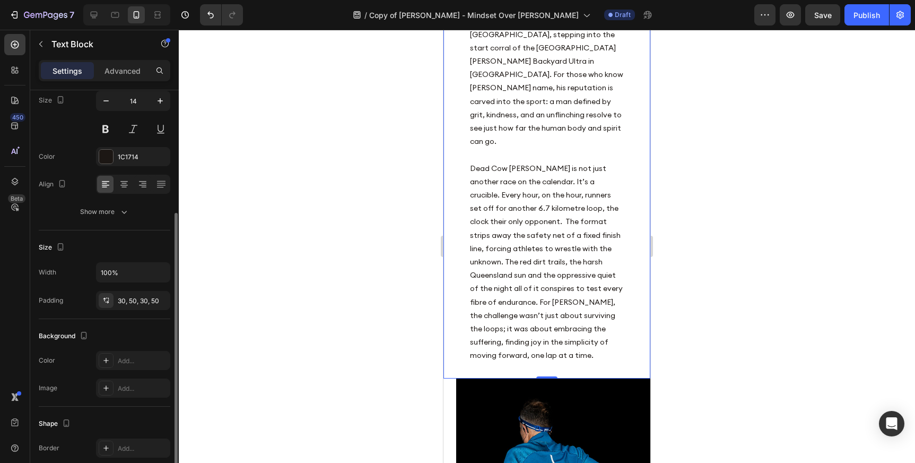
scroll to position [79, 0]
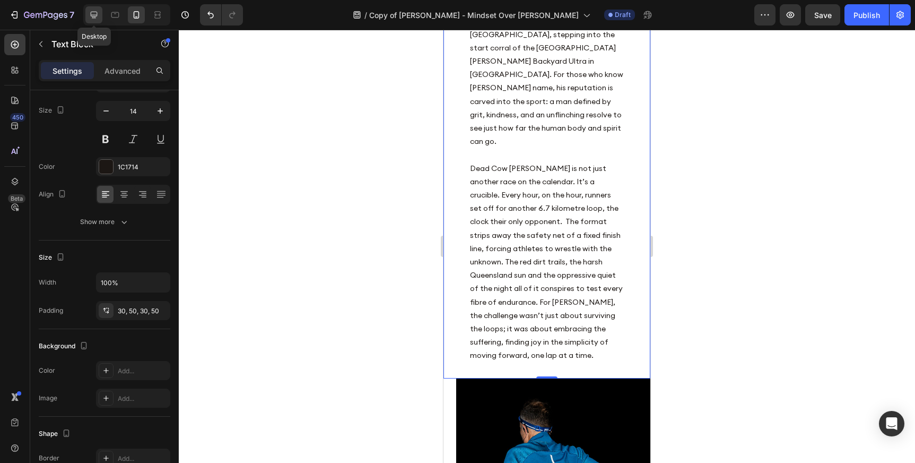
click at [91, 16] on icon at bounding box center [94, 15] width 11 height 11
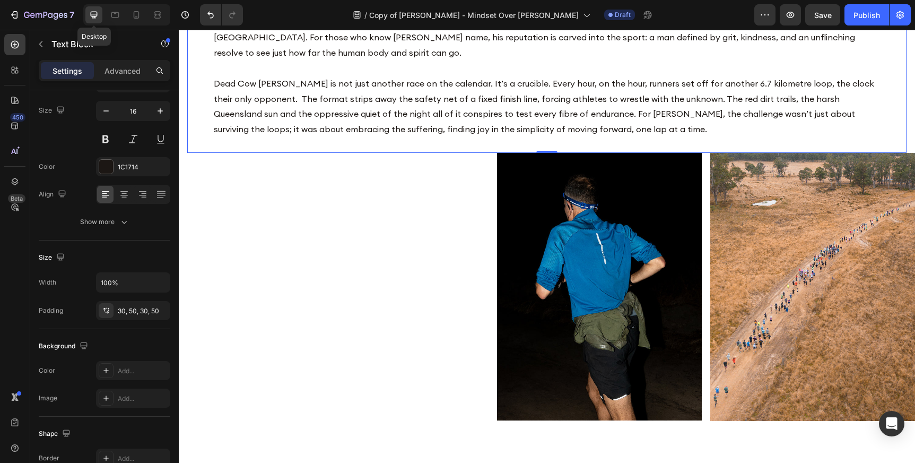
scroll to position [68, 0]
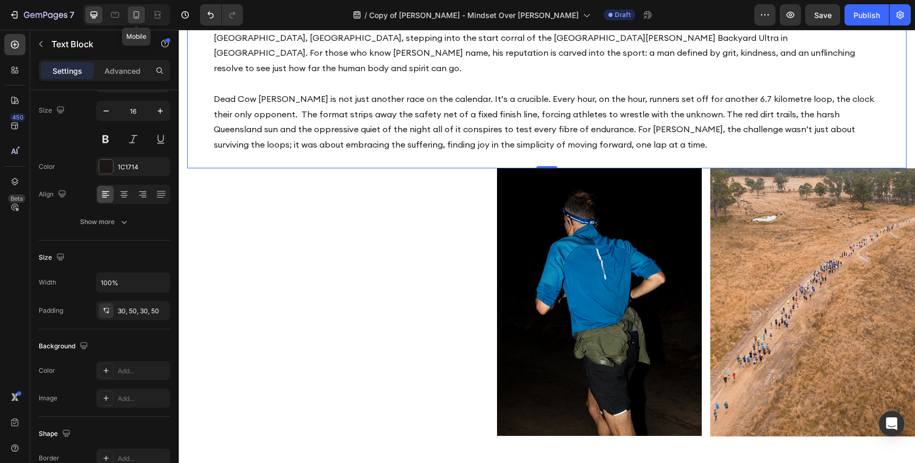
click at [141, 14] on icon at bounding box center [136, 15] width 11 height 11
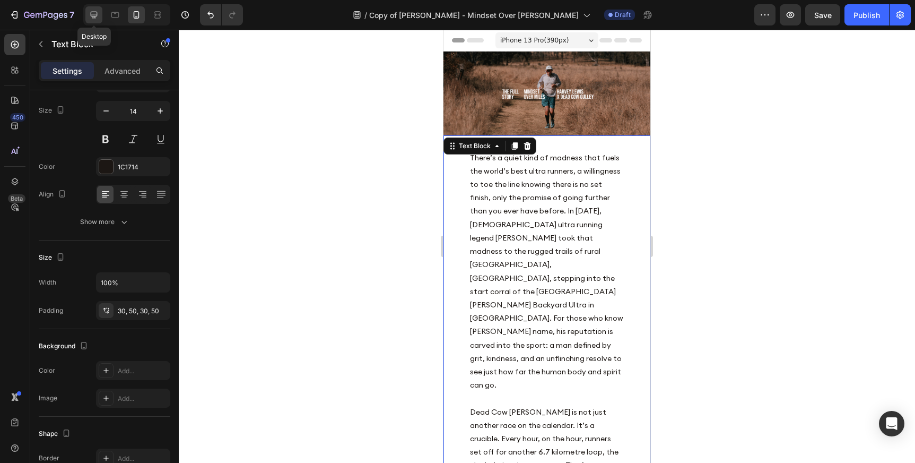
click at [95, 14] on icon at bounding box center [94, 15] width 11 height 11
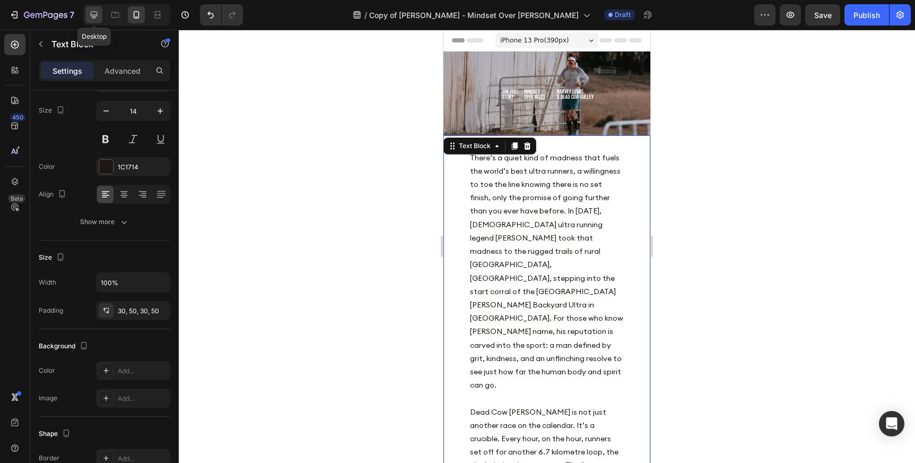
type input "16"
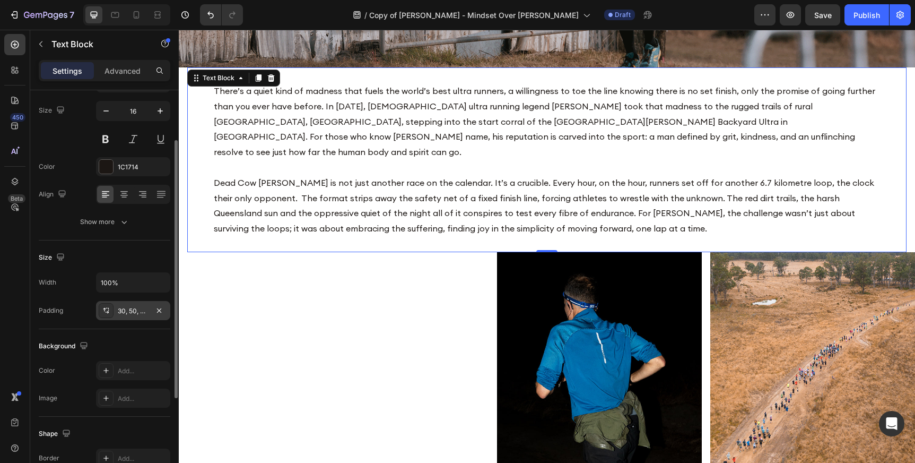
scroll to position [282, 0]
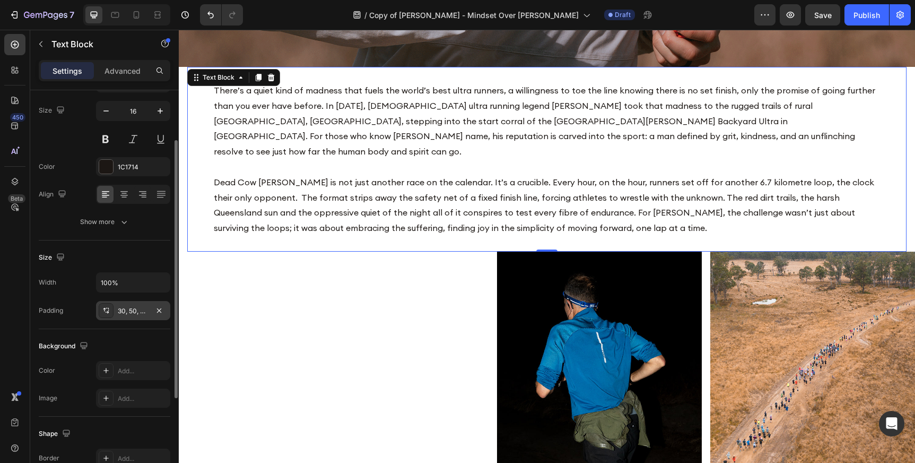
click at [122, 311] on div "30, 50, 30, 50" at bounding box center [133, 311] width 31 height 10
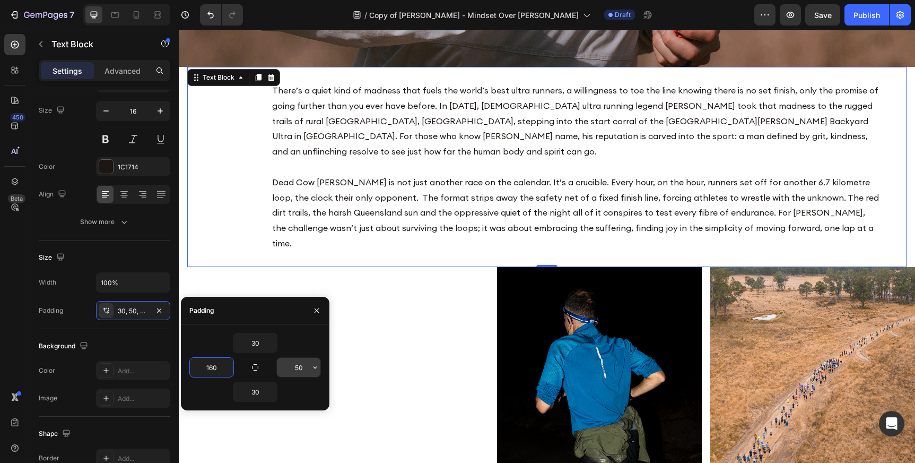
type input "160"
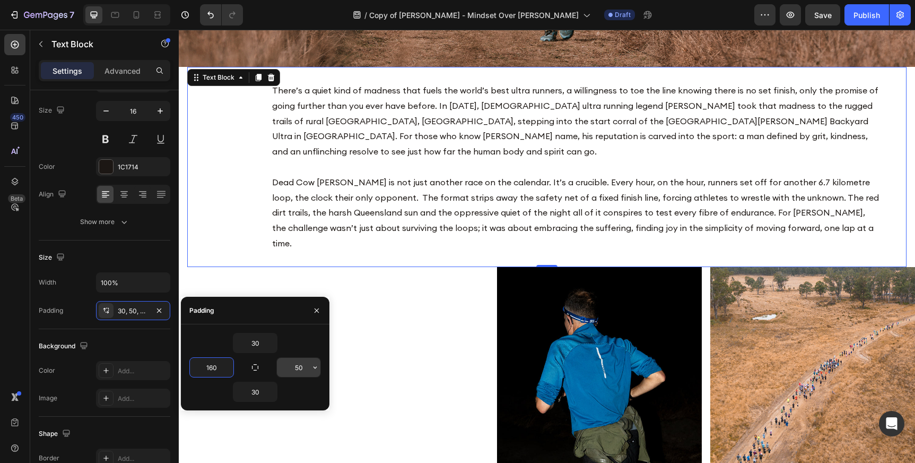
click at [302, 368] on input "50" at bounding box center [298, 367] width 43 height 19
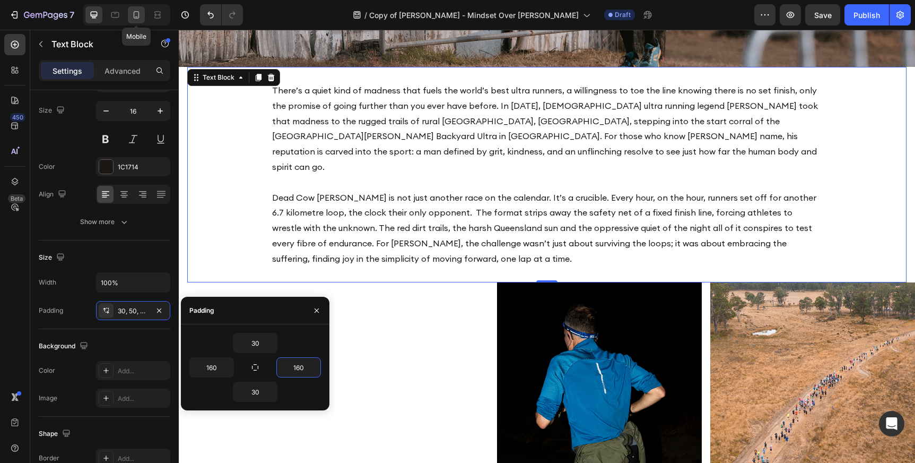
type input "160"
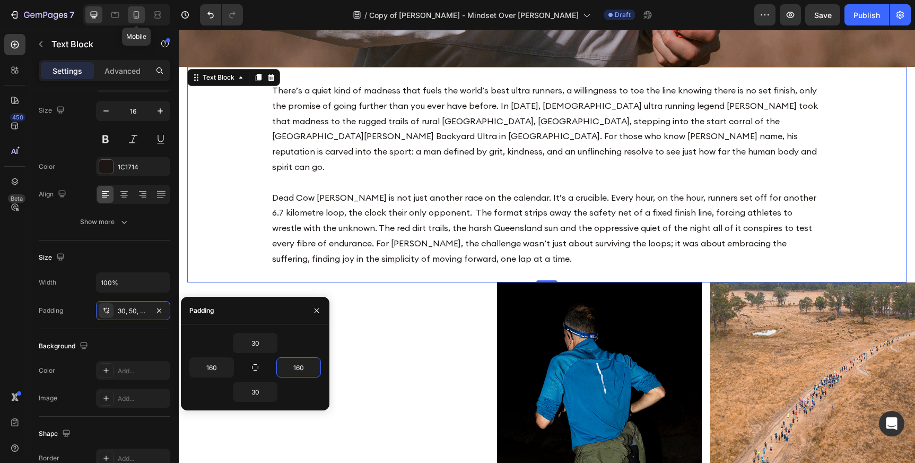
click at [136, 16] on icon at bounding box center [136, 15] width 11 height 11
type input "14"
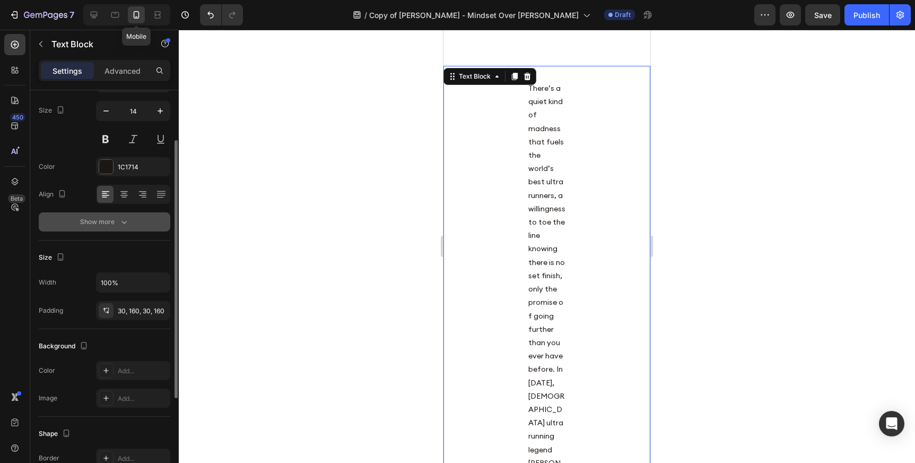
scroll to position [235, 0]
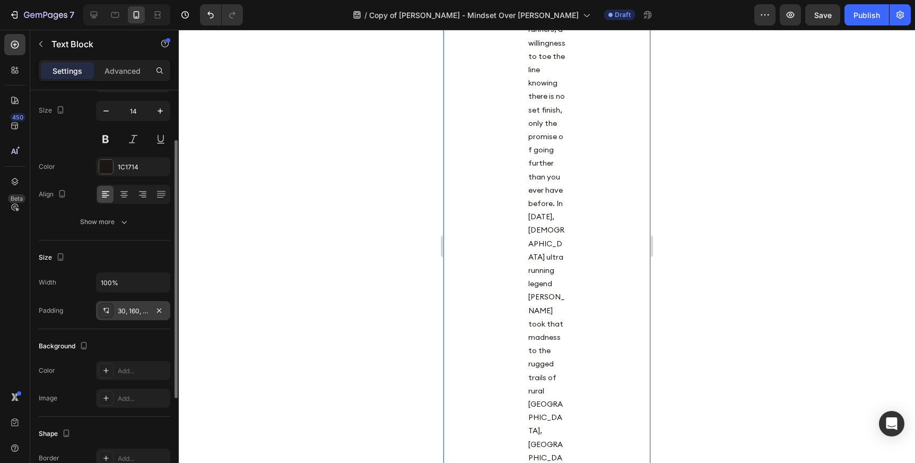
click at [107, 310] on icon at bounding box center [106, 310] width 8 height 8
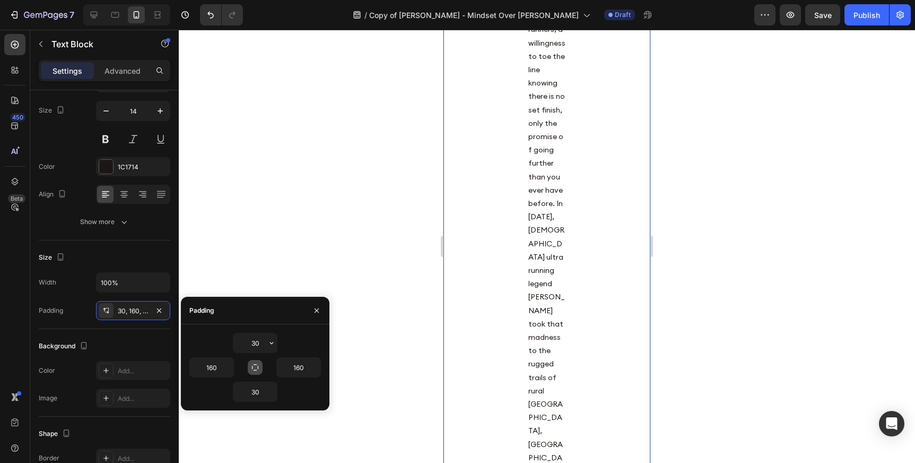
click at [255, 368] on icon "button" at bounding box center [255, 367] width 8 height 8
type input "30"
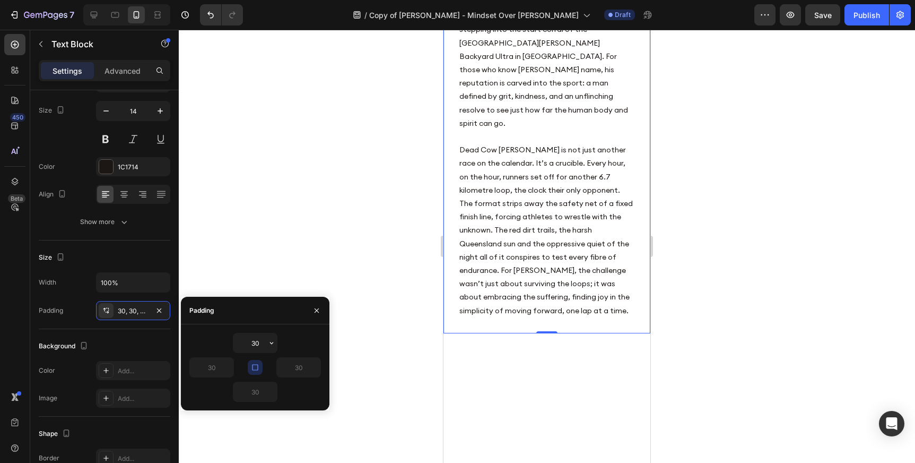
click at [255, 368] on icon "button" at bounding box center [255, 367] width 8 height 8
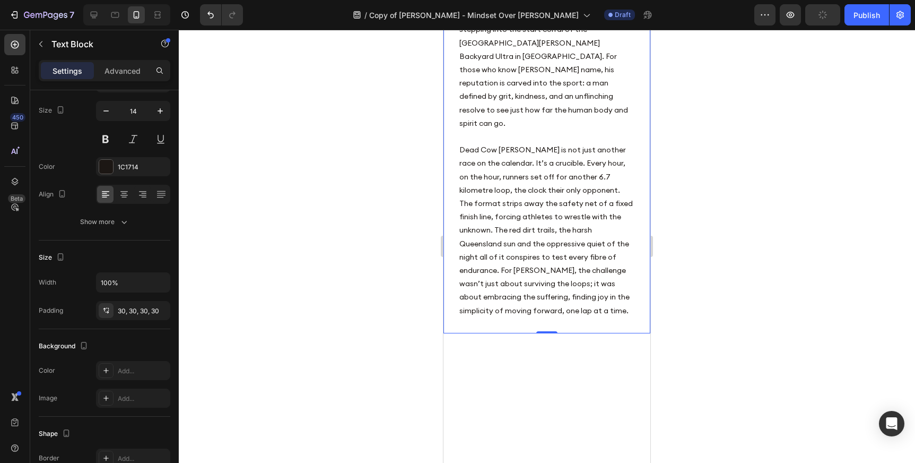
click at [272, 161] on div at bounding box center [547, 246] width 736 height 433
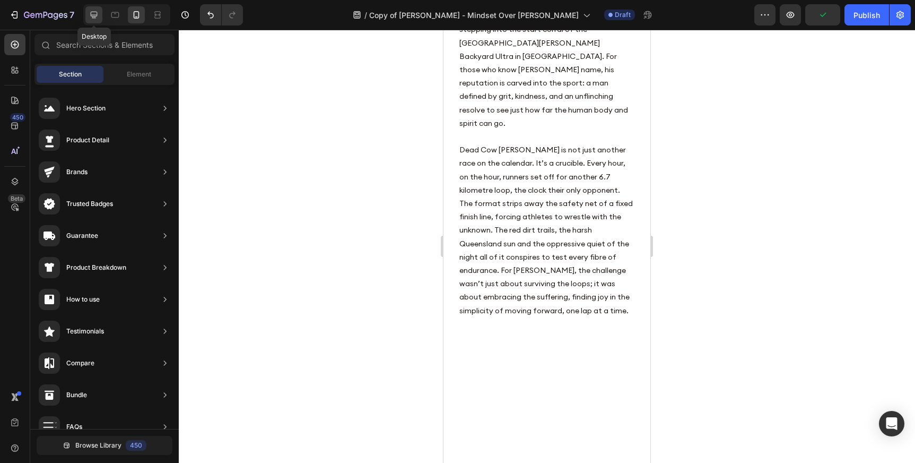
click at [93, 12] on icon at bounding box center [94, 15] width 11 height 11
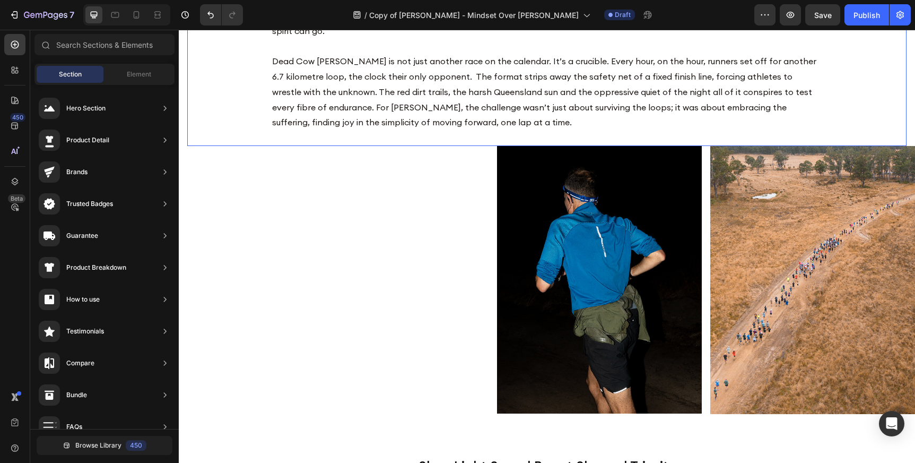
click at [382, 76] on p "There’s a quiet kind of madness that fuels the world’s best ultra runners, a wi…" at bounding box center [547, 39] width 550 height 184
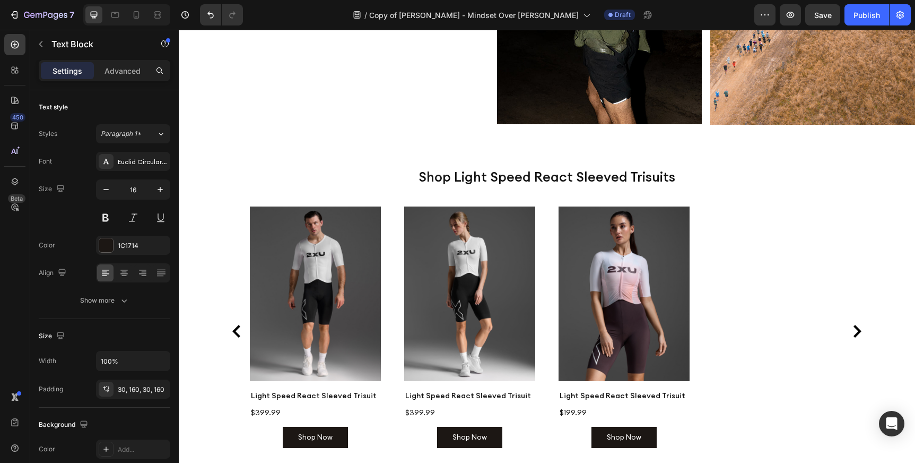
scroll to position [693, 0]
